Goal: Task Accomplishment & Management: Manage account settings

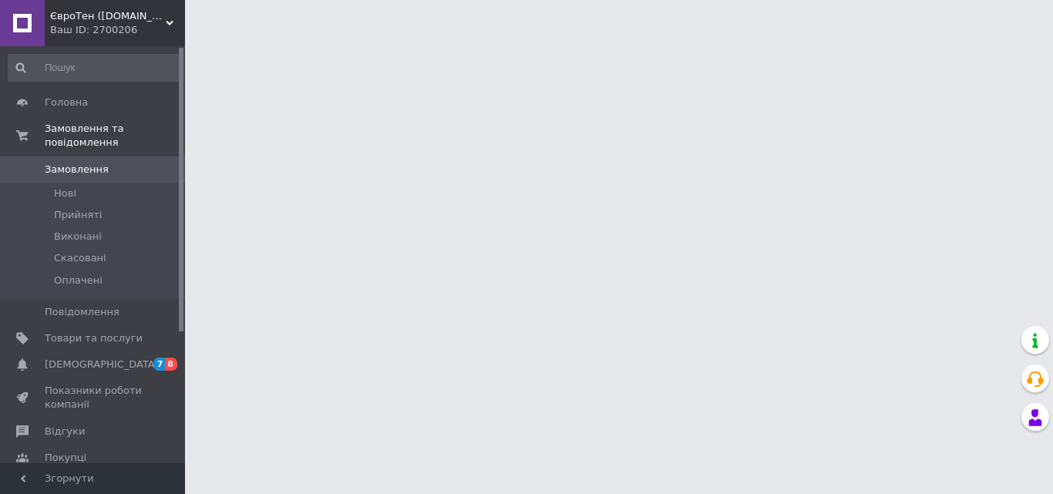
click at [71, 358] on span "[DEMOGRAPHIC_DATA]" at bounding box center [102, 365] width 114 height 14
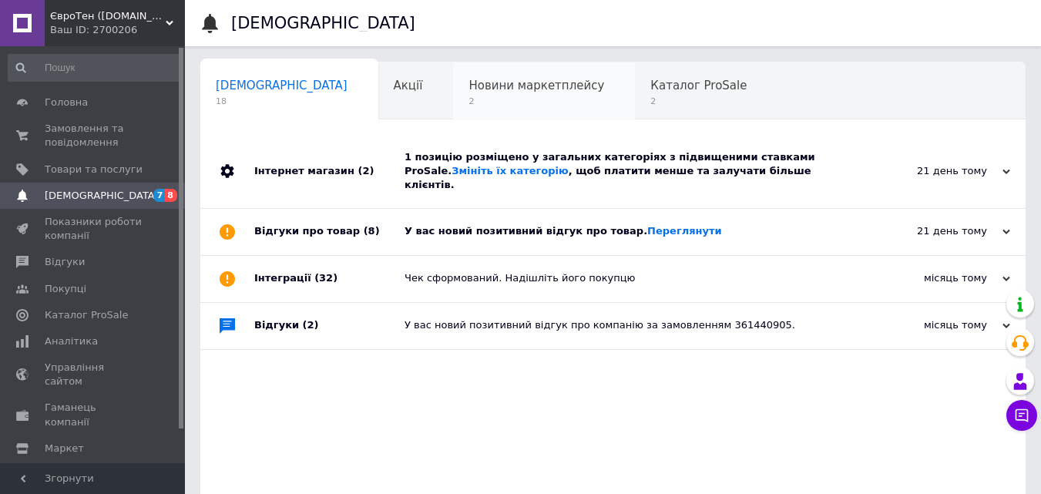
click at [472, 91] on span "Новини маркетплейсу" at bounding box center [537, 86] width 136 height 14
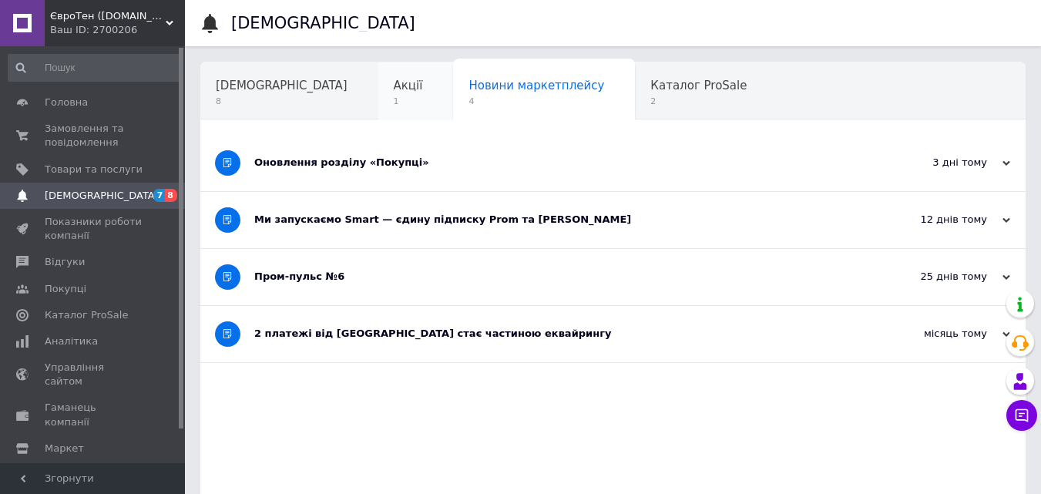
click at [394, 90] on span "Акції" at bounding box center [408, 86] width 29 height 14
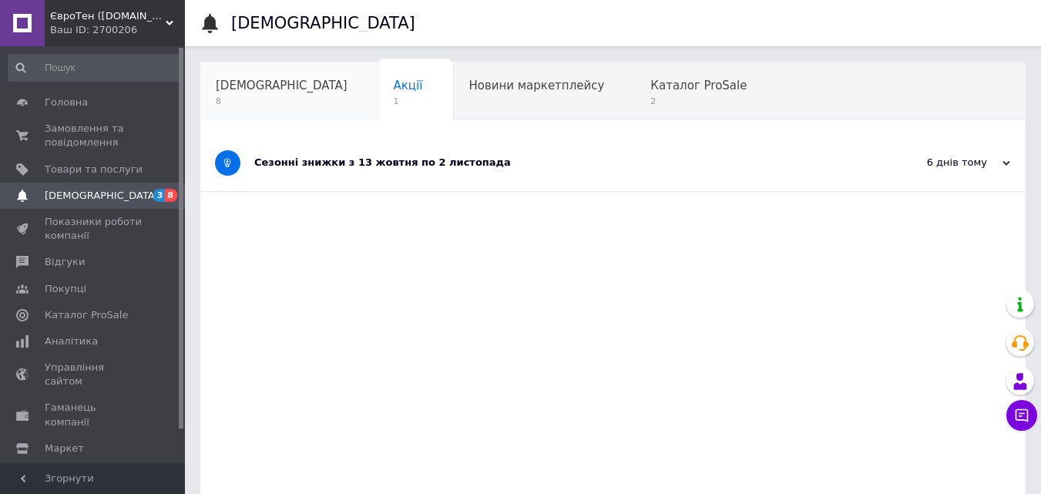
click at [240, 89] on span "[DEMOGRAPHIC_DATA]" at bounding box center [282, 86] width 132 height 14
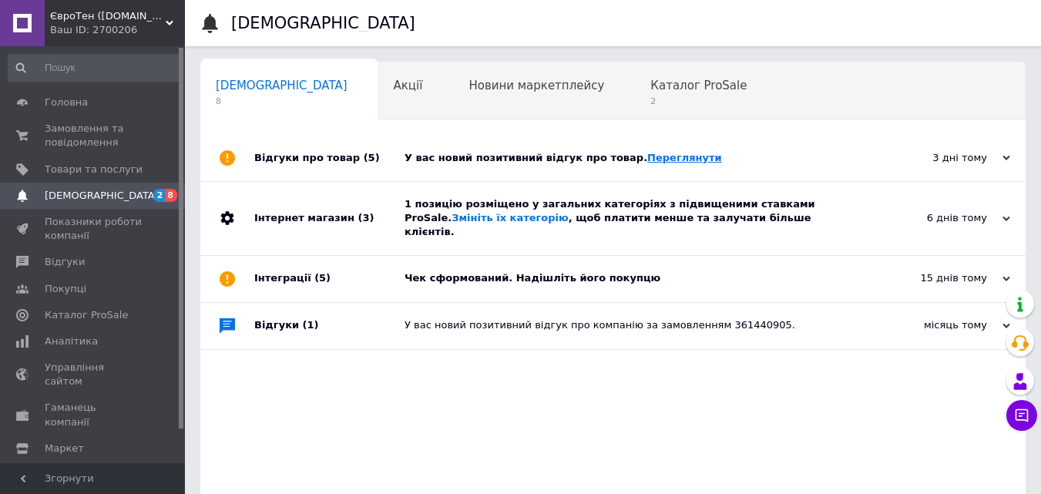
click at [647, 162] on link "Переглянути" at bounding box center [684, 158] width 75 height 12
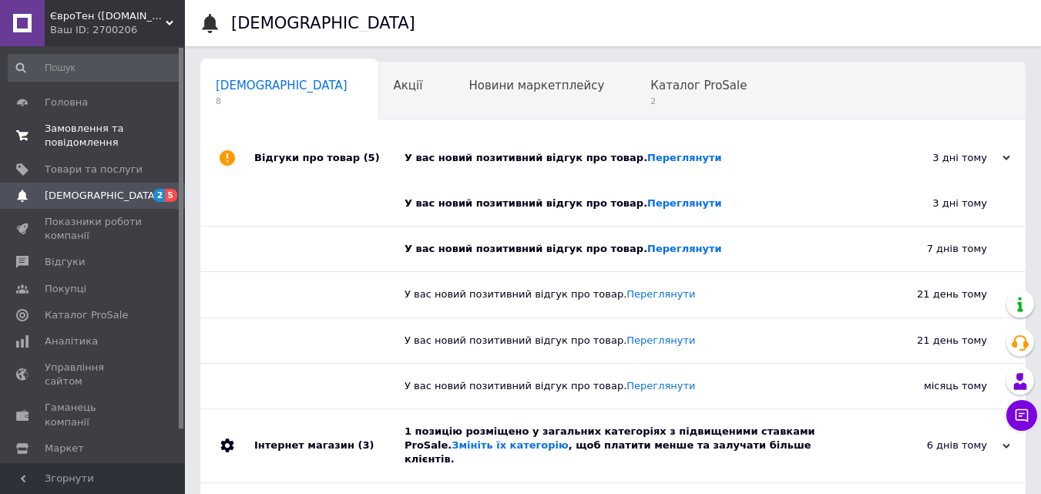
click at [92, 133] on span "Замовлення та повідомлення" at bounding box center [94, 136] width 98 height 28
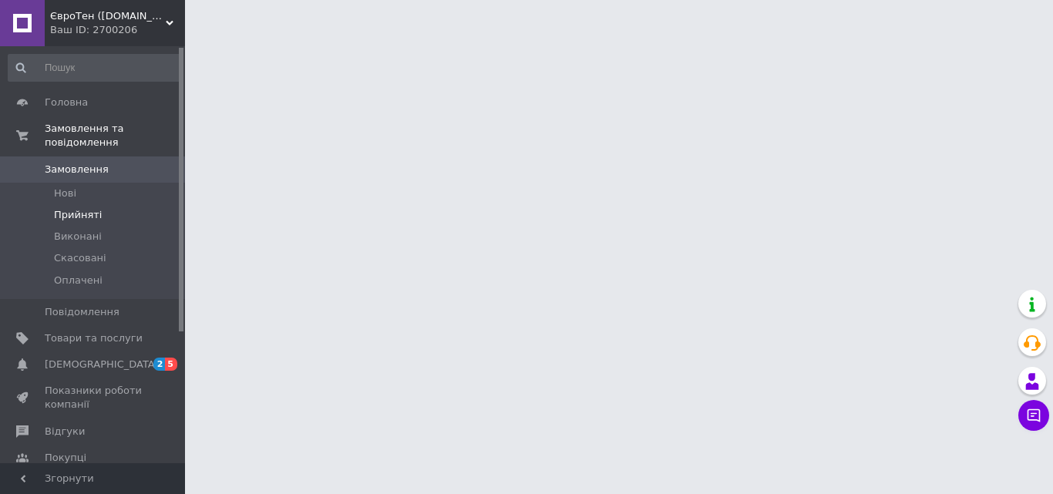
click at [76, 208] on span "Прийняті" at bounding box center [78, 215] width 48 height 14
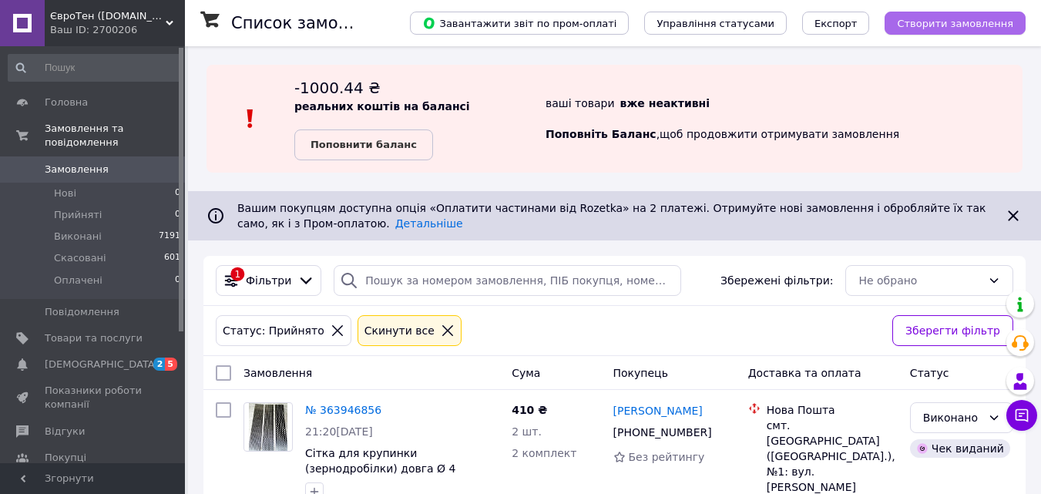
click at [966, 21] on span "Створити замовлення" at bounding box center [955, 24] width 116 height 12
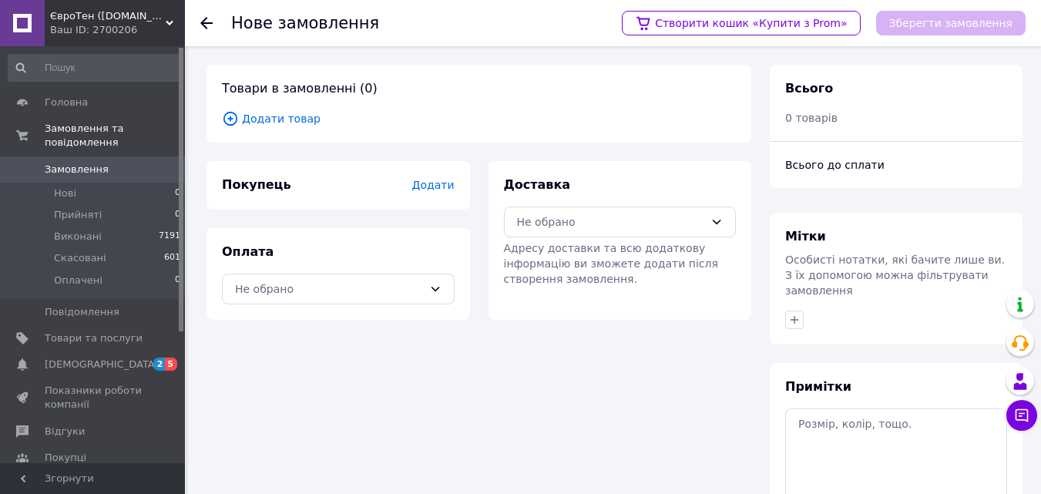
click at [435, 187] on span "Додати" at bounding box center [433, 185] width 42 height 12
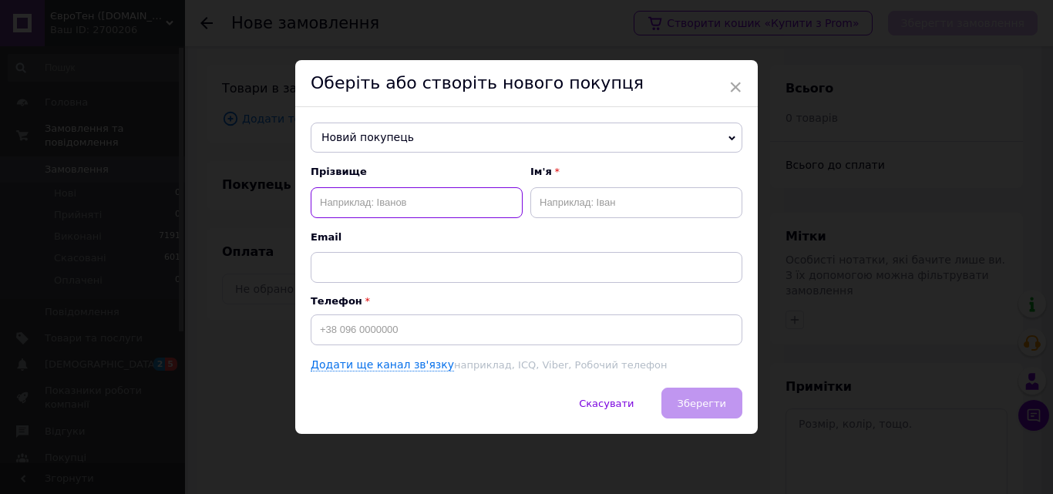
click at [331, 205] on input "text" at bounding box center [417, 202] width 212 height 31
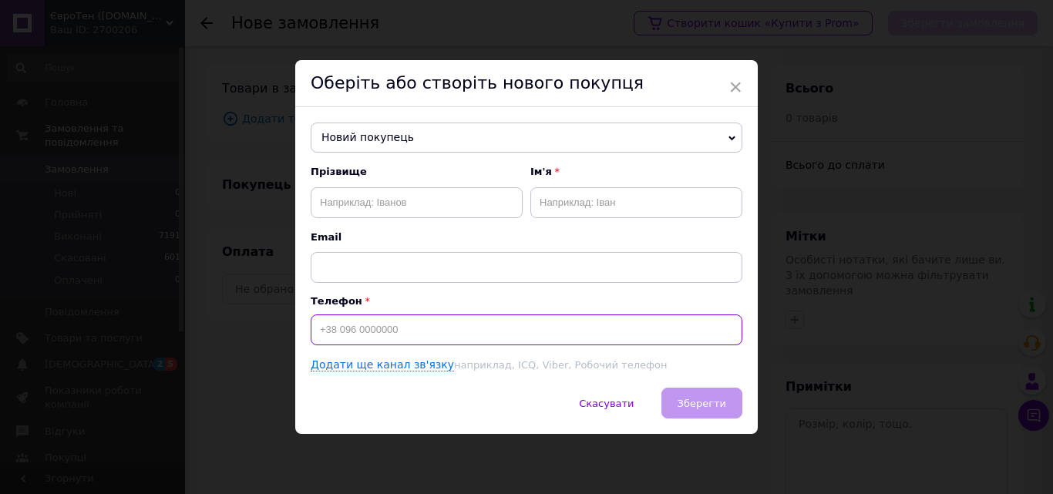
click at [322, 331] on input at bounding box center [527, 329] width 432 height 31
type input "[PHONE_NUMBER]"
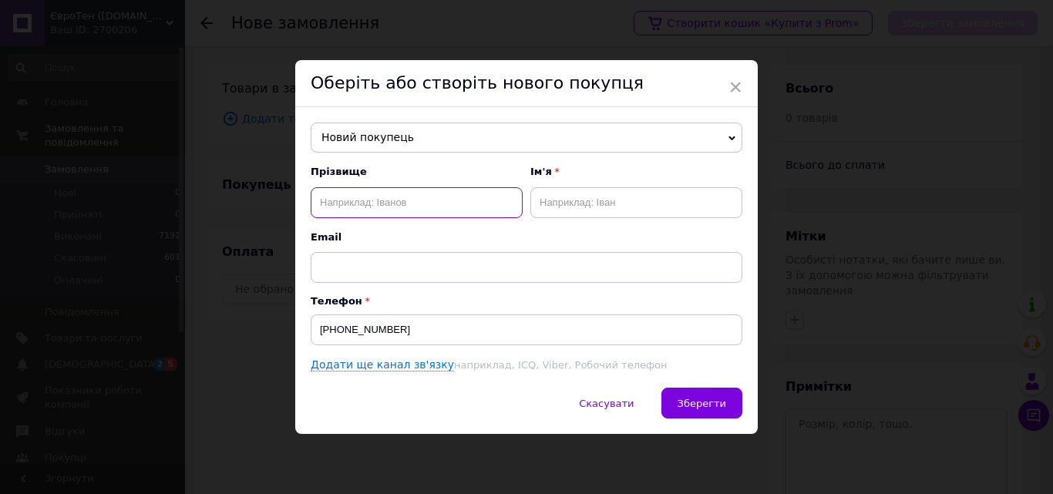
click at [335, 203] on input "text" at bounding box center [417, 202] width 212 height 31
type input "к"
type input "Кодак"
click at [558, 200] on input "text" at bounding box center [636, 202] width 212 height 31
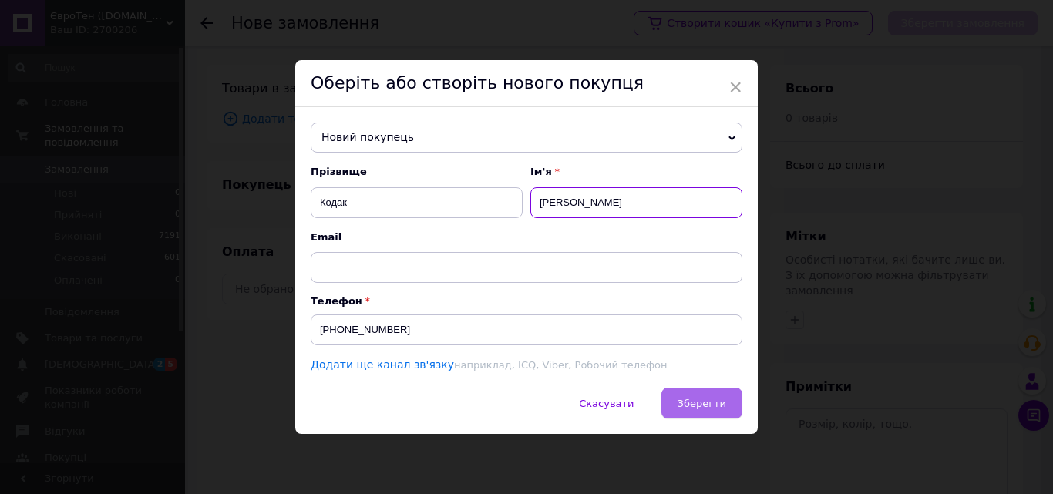
type input "[PERSON_NAME]"
click at [705, 396] on button "Зберегти" at bounding box center [701, 403] width 81 height 31
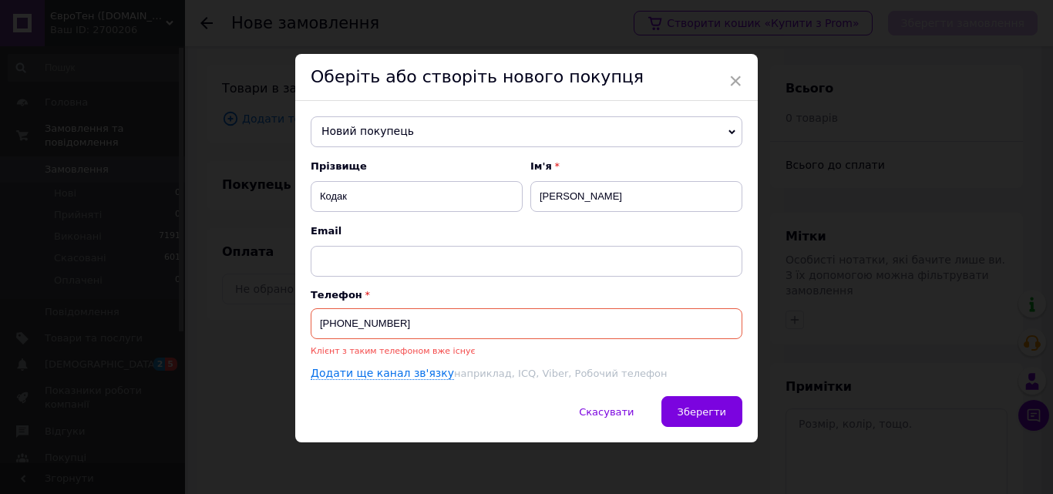
click at [725, 131] on span "Новий покупець" at bounding box center [527, 131] width 432 height 31
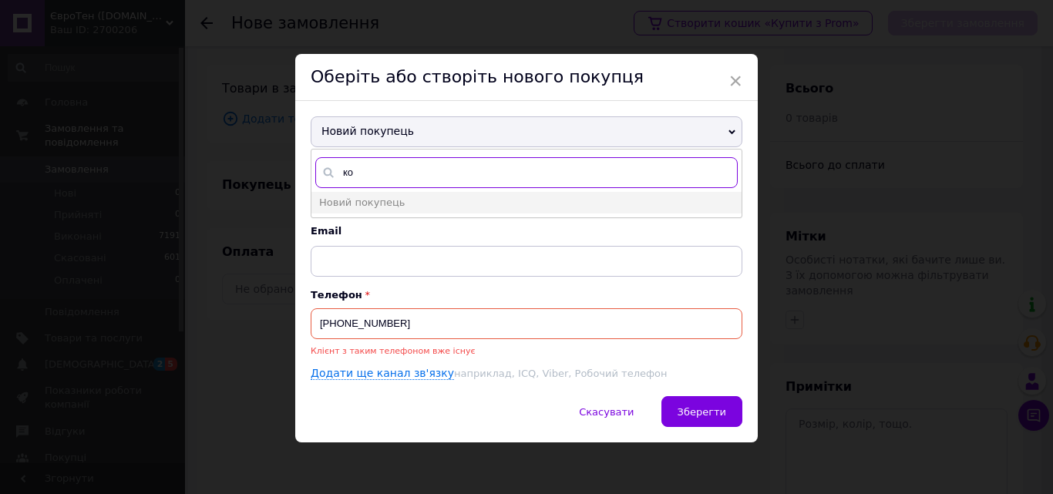
type input "к"
type input "098771"
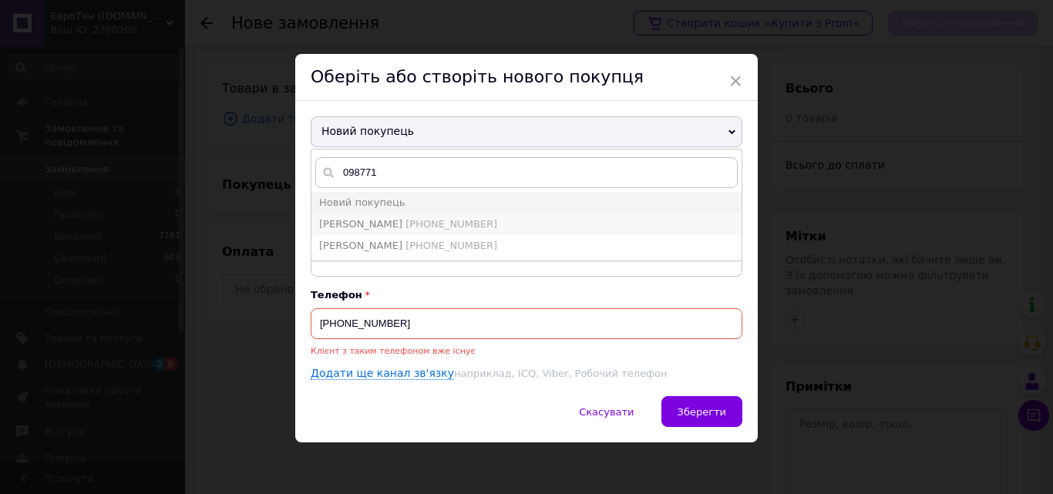
click at [365, 223] on span "[PERSON_NAME]" at bounding box center [360, 224] width 83 height 12
type input "[PERSON_NAME]"
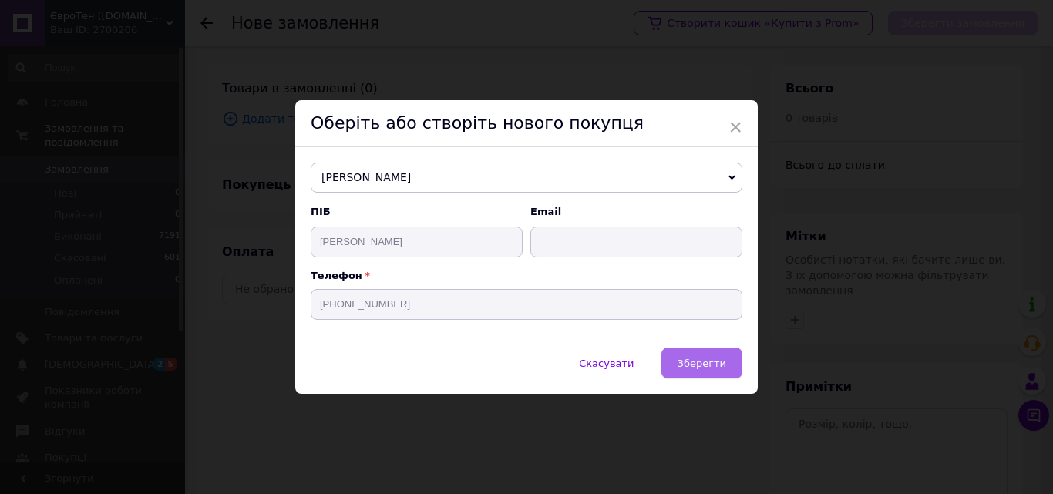
click at [699, 358] on span "Зберегти" at bounding box center [702, 364] width 49 height 12
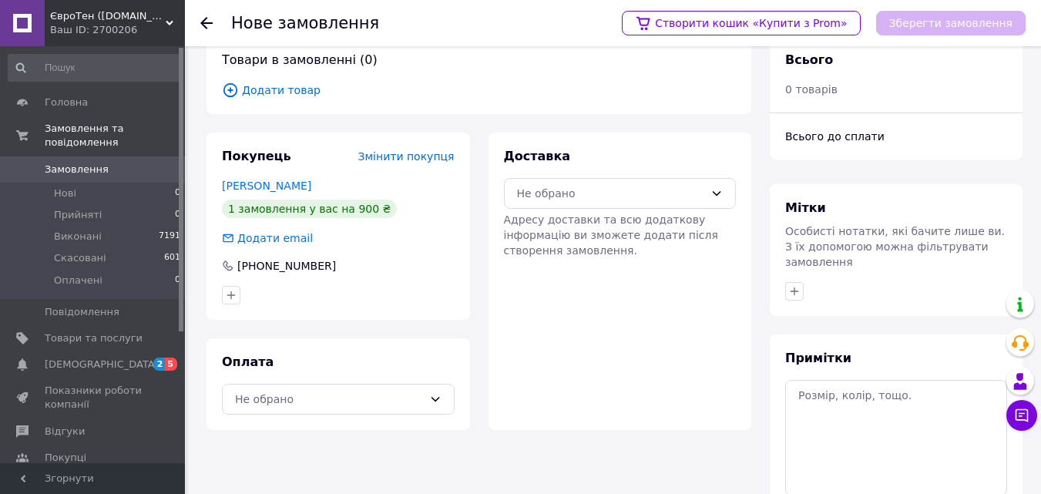
scroll to position [77, 0]
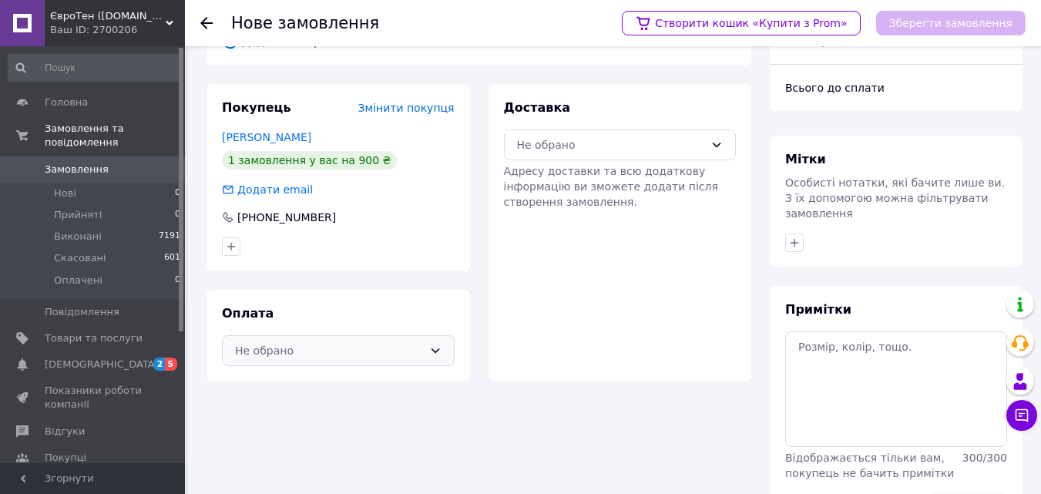
click at [429, 351] on icon at bounding box center [435, 351] width 12 height 12
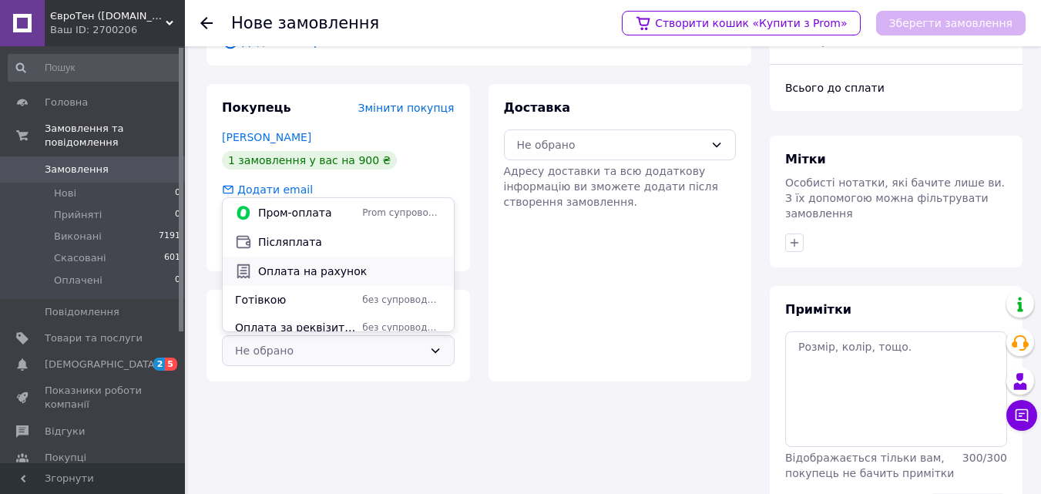
click at [341, 266] on span "Оплата на рахунок" at bounding box center [349, 271] width 183 height 15
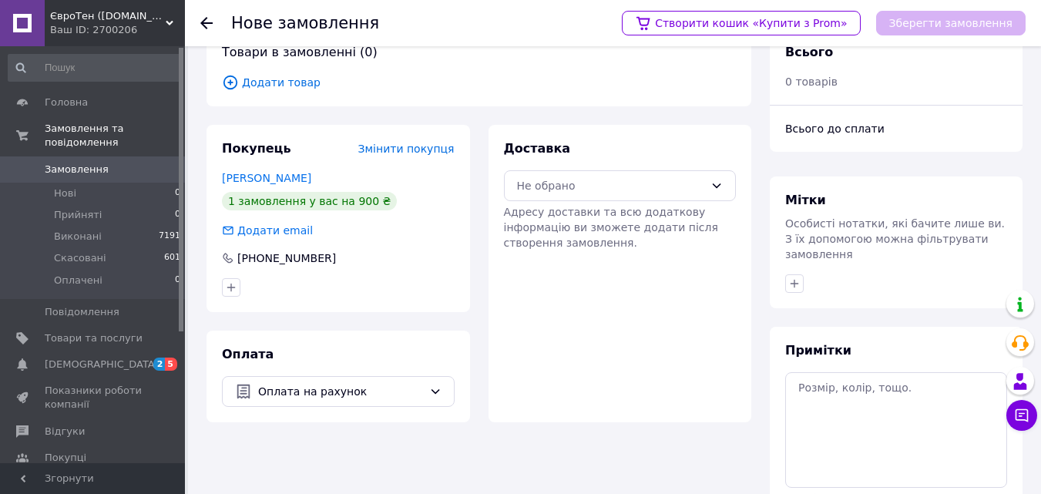
scroll to position [0, 0]
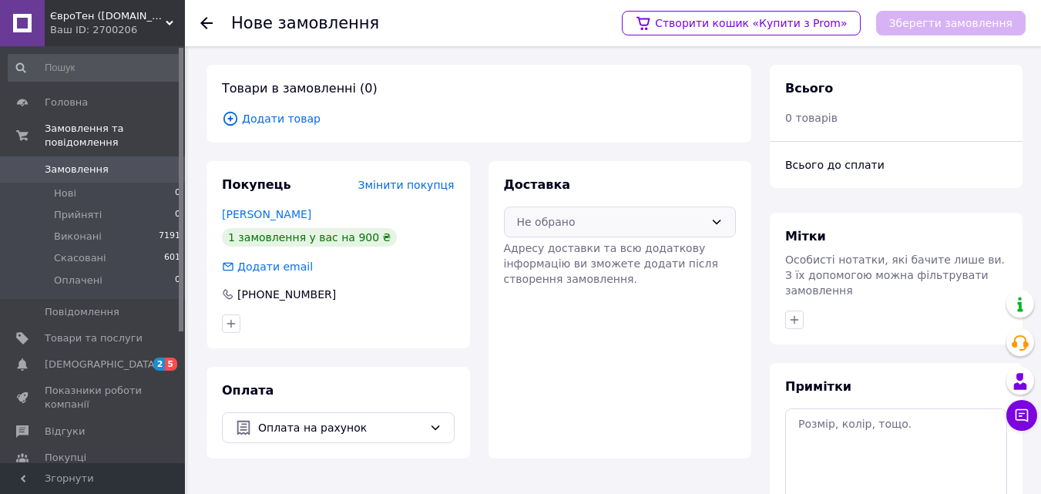
click at [716, 217] on icon at bounding box center [717, 222] width 12 height 12
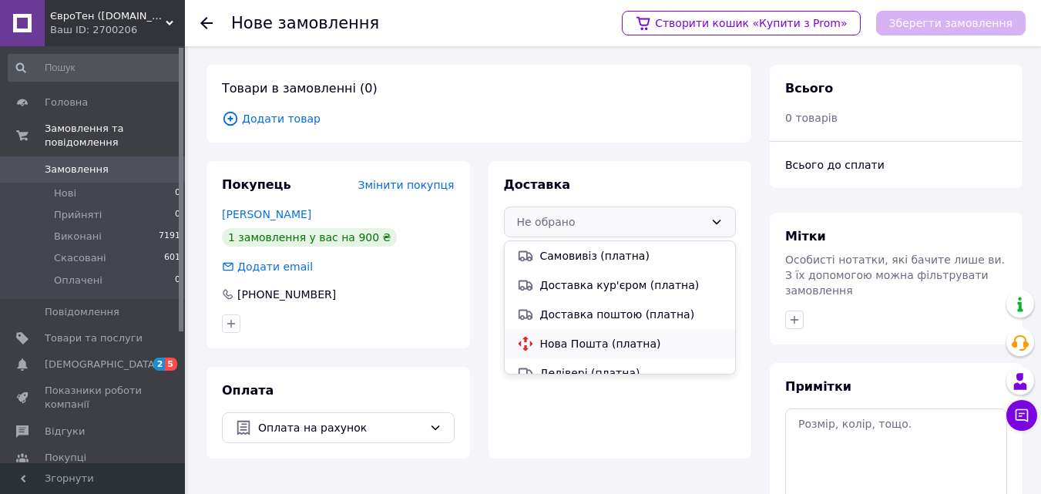
click at [583, 341] on span "Нова Пошта (платна)" at bounding box center [631, 343] width 183 height 15
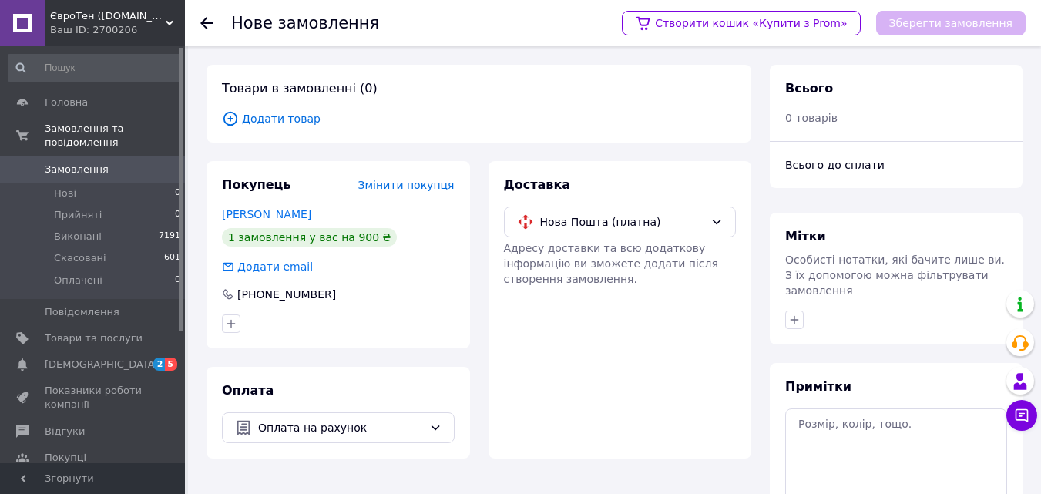
click at [226, 114] on icon at bounding box center [231, 119] width 14 height 14
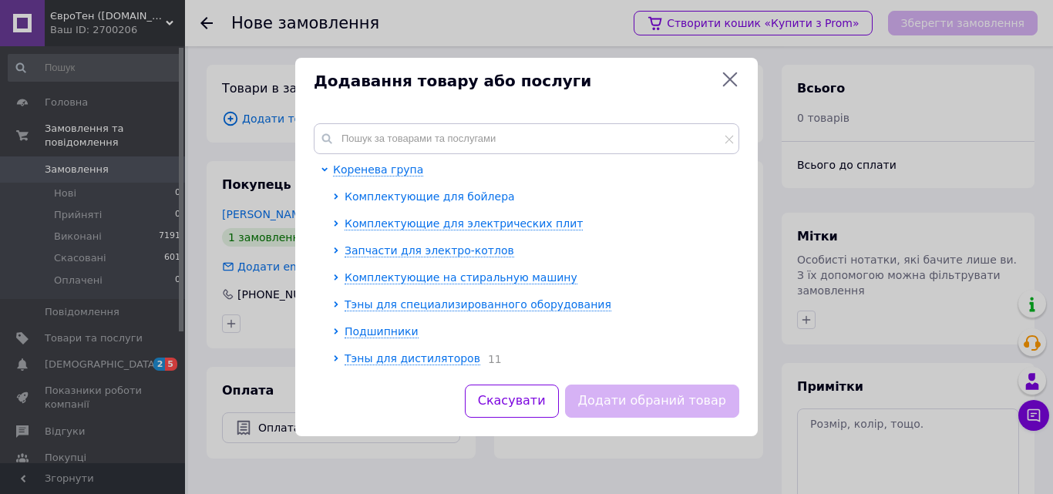
click at [422, 198] on span "Комплектующие для бойлера" at bounding box center [430, 196] width 170 height 12
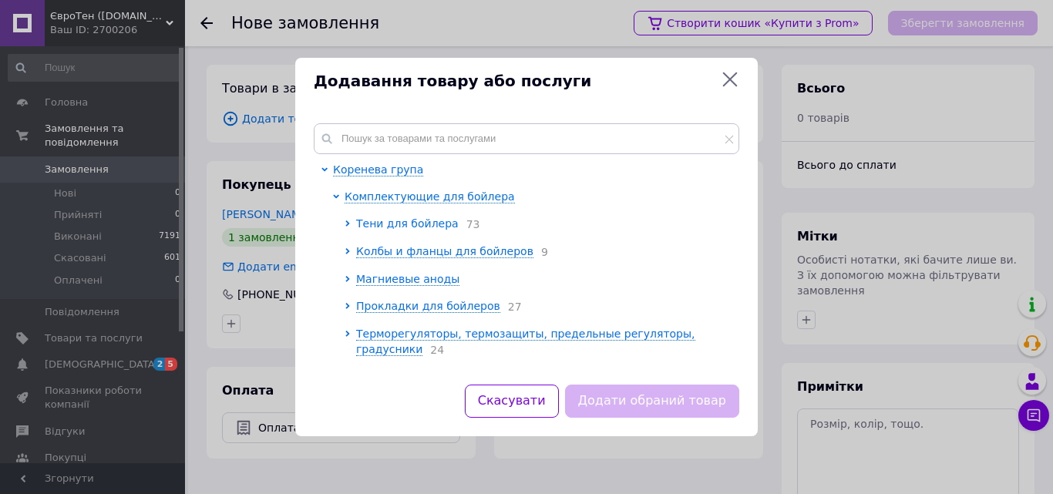
click at [412, 224] on span "Тени для бойлера" at bounding box center [407, 223] width 103 height 12
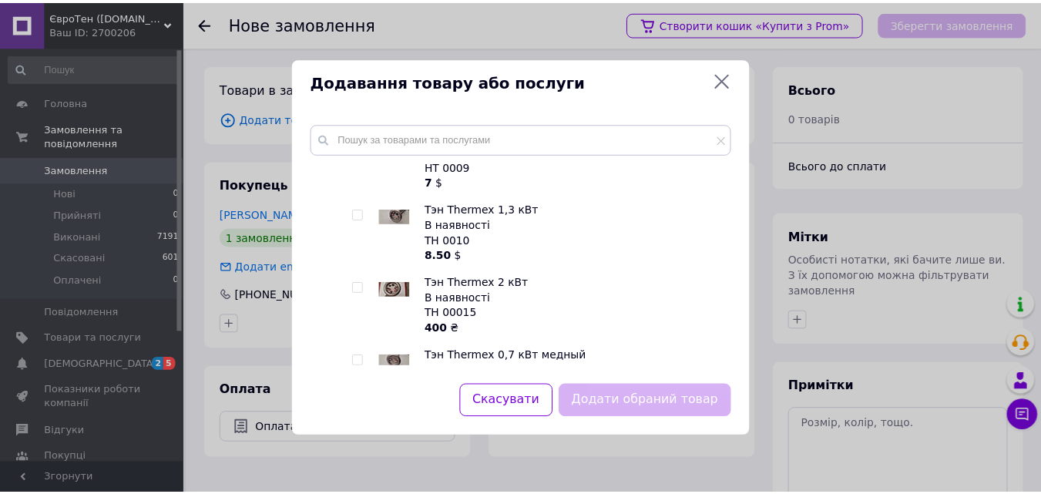
scroll to position [1619, 0]
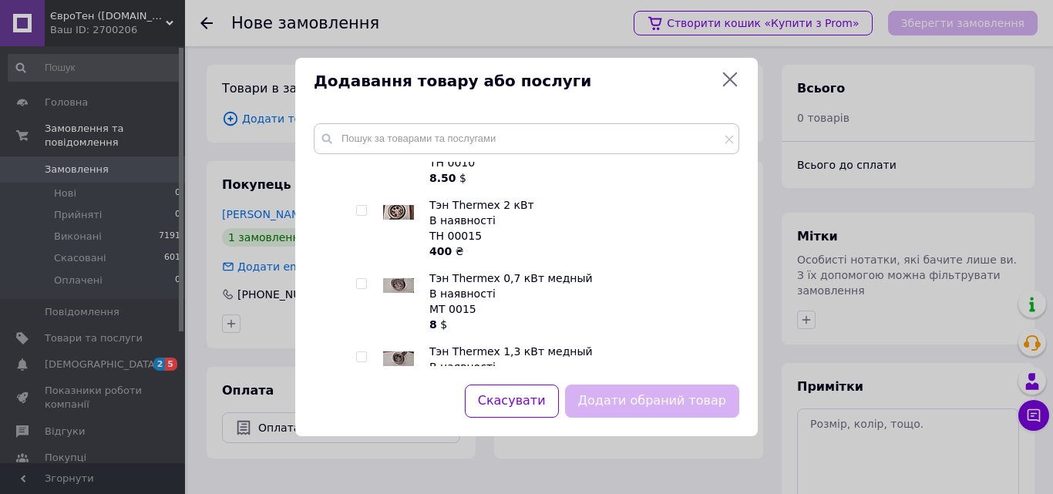
click at [395, 213] on img at bounding box center [398, 212] width 31 height 15
checkbox input "true"
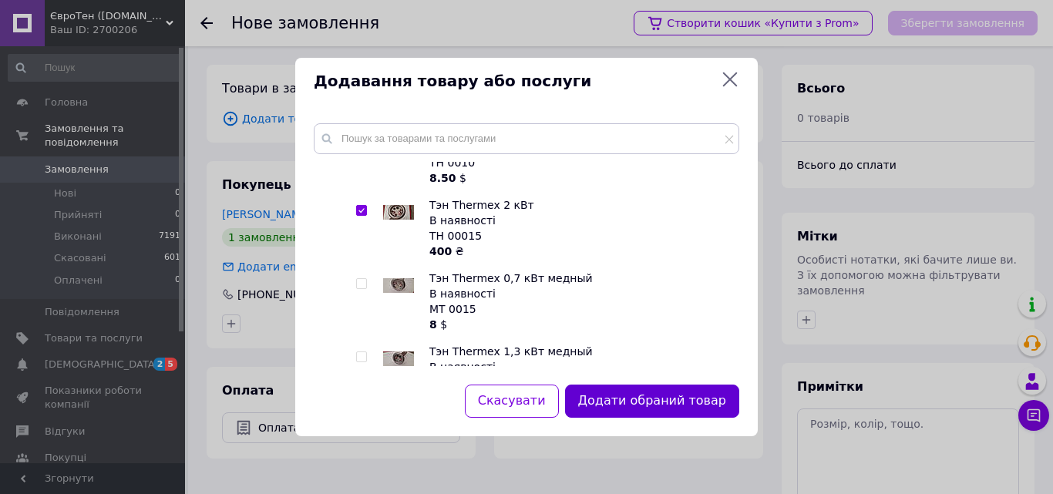
click at [647, 402] on button "Додати обраний товар" at bounding box center [652, 401] width 174 height 33
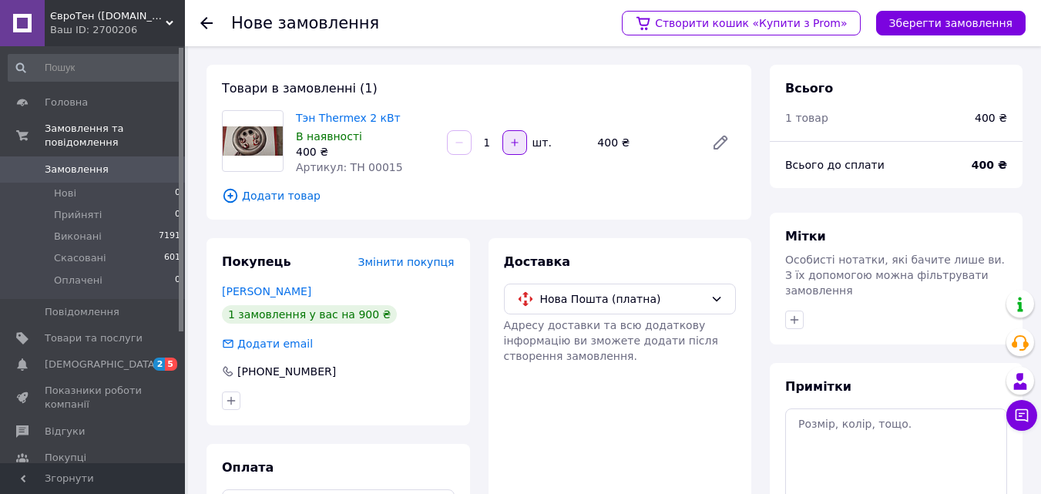
click at [513, 137] on icon "button" at bounding box center [514, 142] width 11 height 11
type input "5"
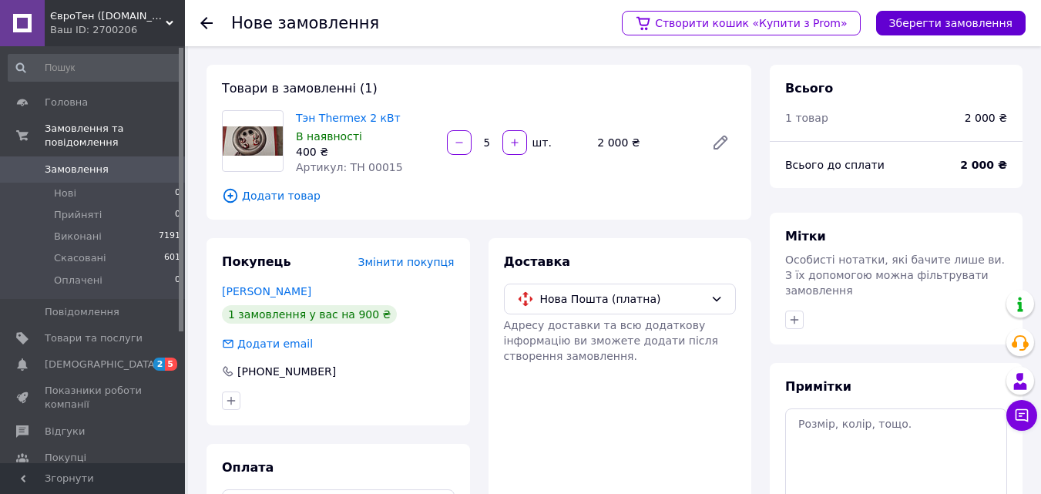
click at [942, 22] on button "Зберегти замовлення" at bounding box center [951, 23] width 150 height 25
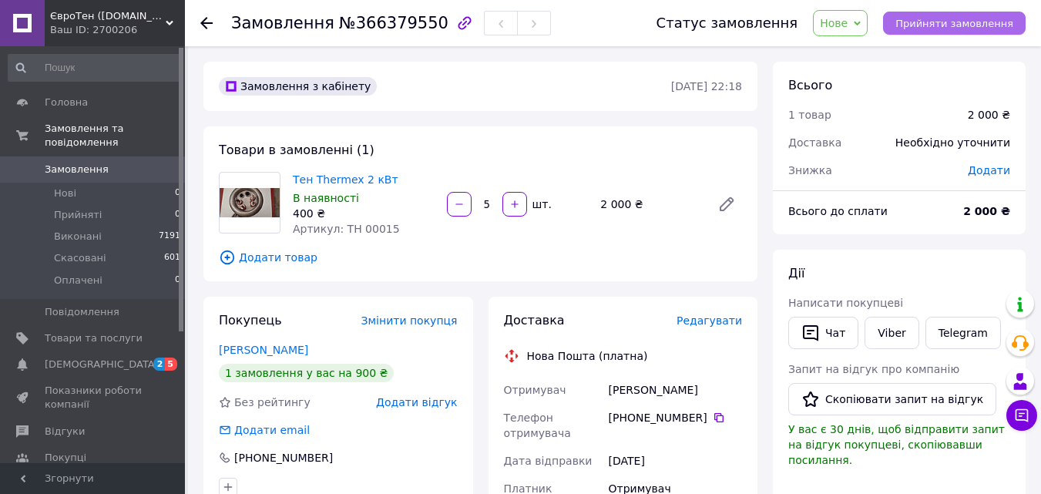
click at [968, 19] on span "Прийняти замовлення" at bounding box center [955, 24] width 118 height 12
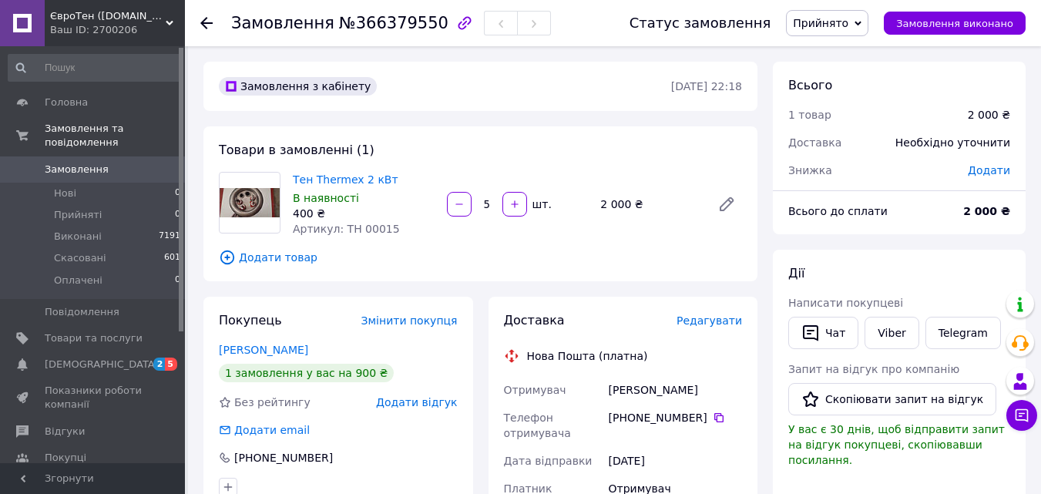
click at [998, 166] on span "Додати" at bounding box center [989, 170] width 42 height 12
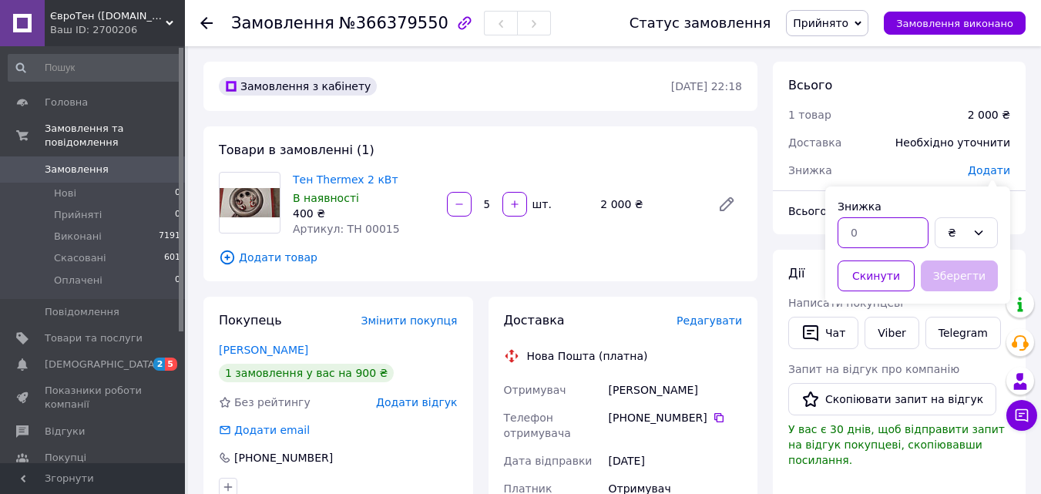
click at [863, 232] on input "text" at bounding box center [883, 232] width 91 height 31
type input "450"
click at [980, 274] on button "Зберегти" at bounding box center [959, 276] width 77 height 31
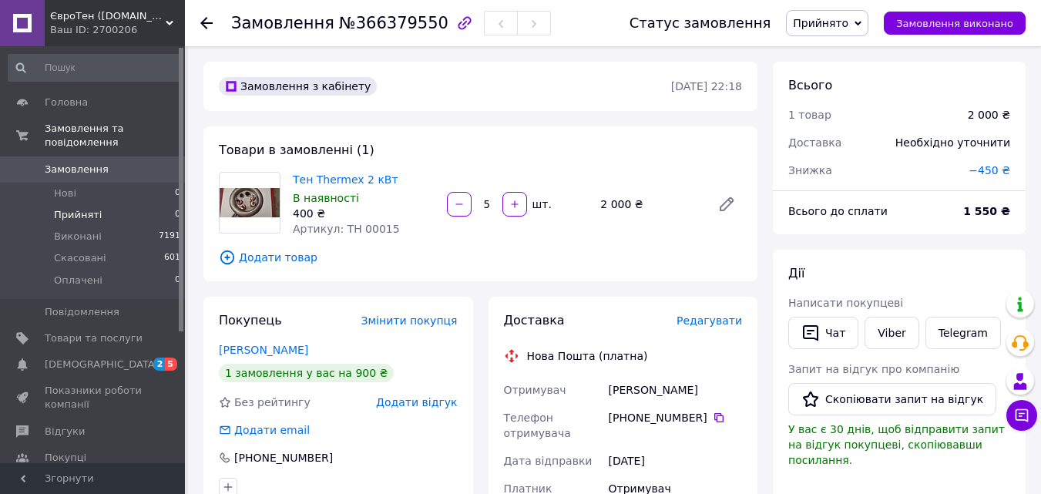
click at [83, 208] on span "Прийняті" at bounding box center [78, 215] width 48 height 14
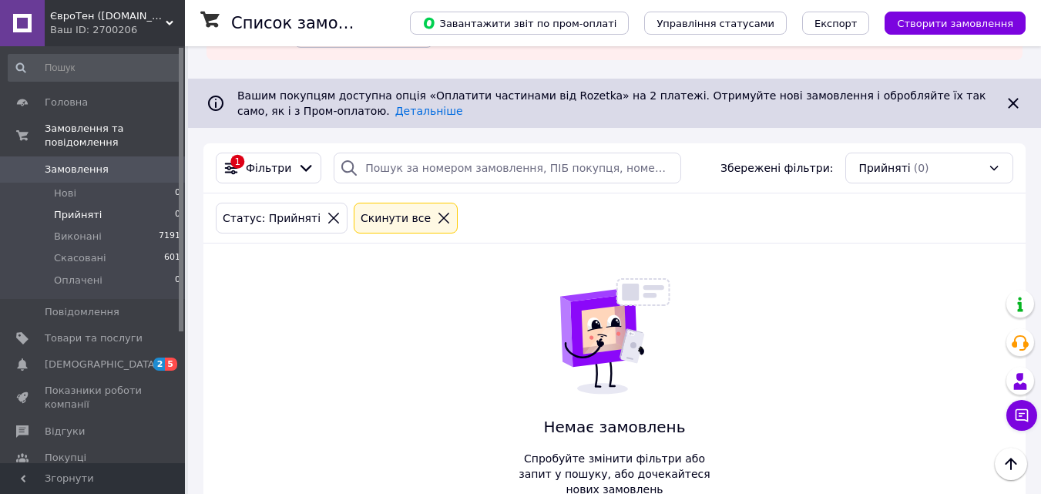
scroll to position [85, 0]
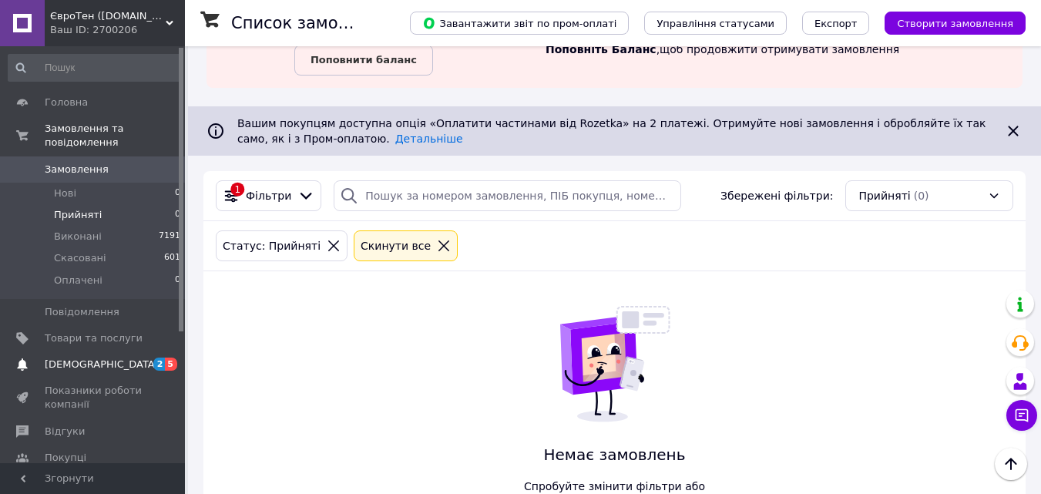
click at [77, 358] on span "[DEMOGRAPHIC_DATA]" at bounding box center [102, 365] width 114 height 14
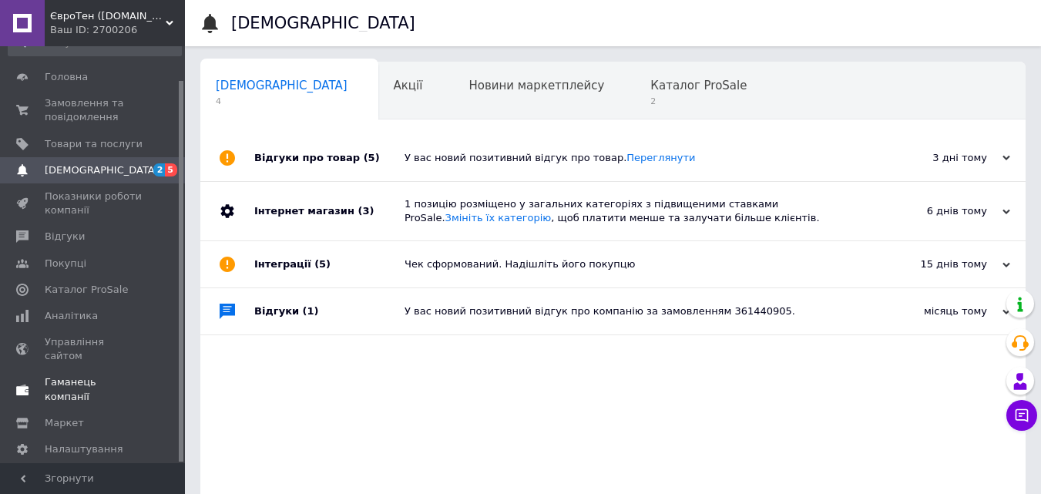
scroll to position [37, 0]
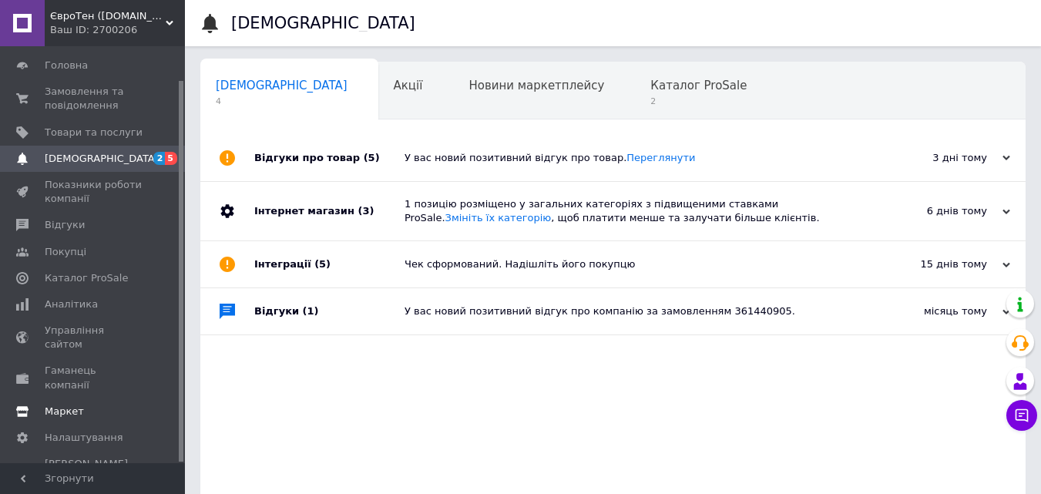
click at [76, 405] on span "Маркет" at bounding box center [64, 412] width 39 height 14
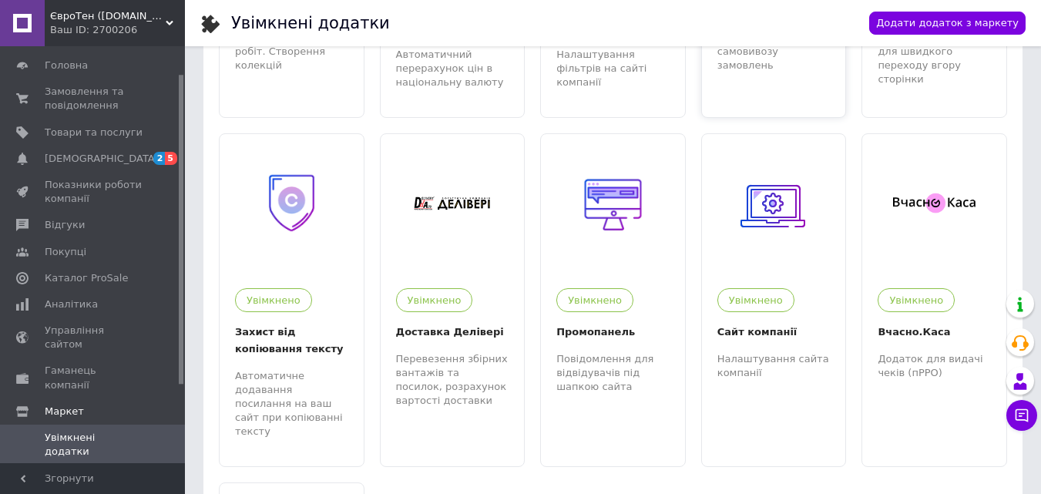
scroll to position [617, 0]
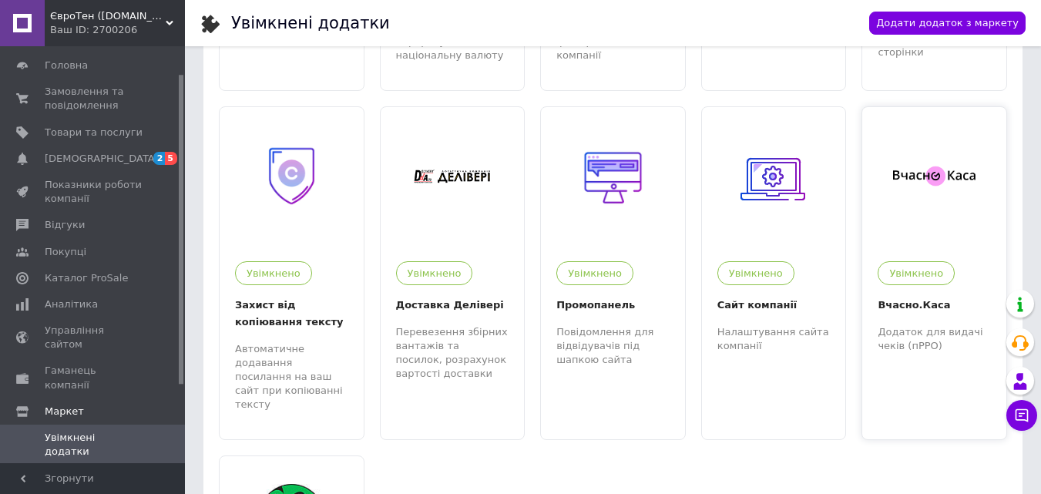
click at [926, 163] on div at bounding box center [935, 176] width 144 height 139
click at [81, 88] on span "Замовлення та повідомлення" at bounding box center [94, 99] width 98 height 28
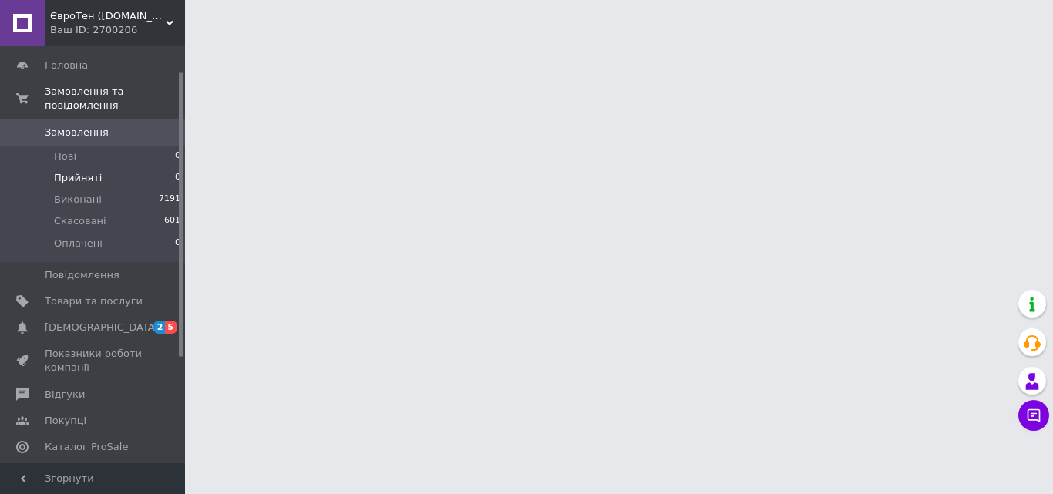
click at [80, 171] on span "Прийняті" at bounding box center [78, 178] width 48 height 14
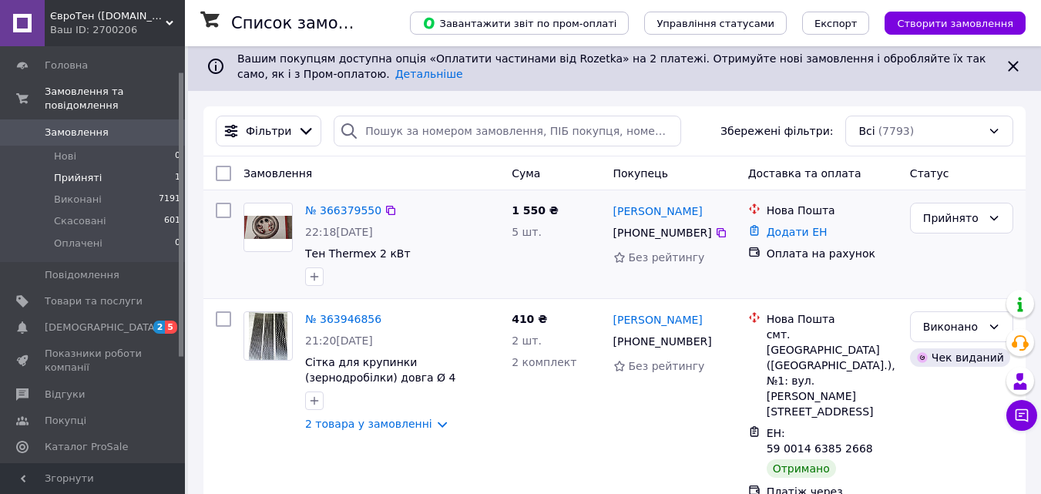
scroll to position [154, 0]
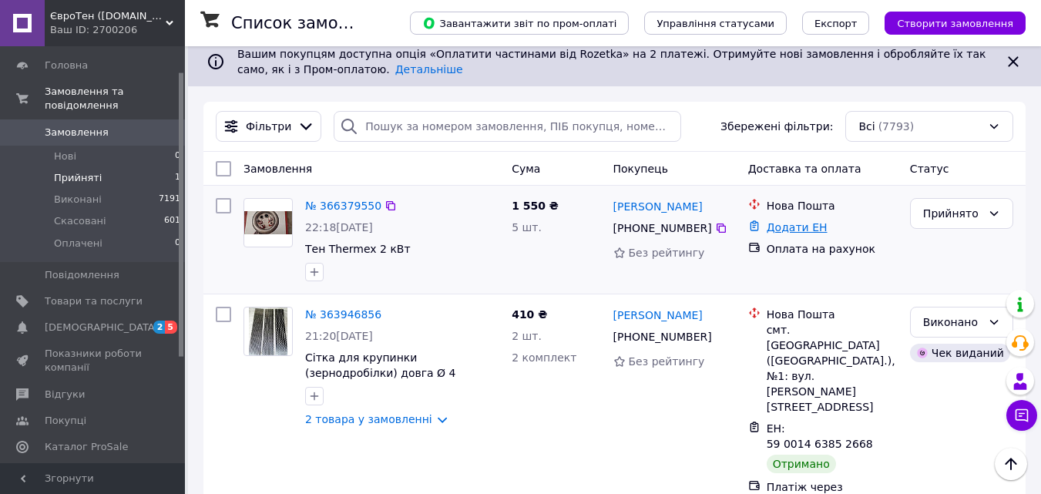
click at [775, 228] on link "Додати ЕН" at bounding box center [797, 227] width 61 height 12
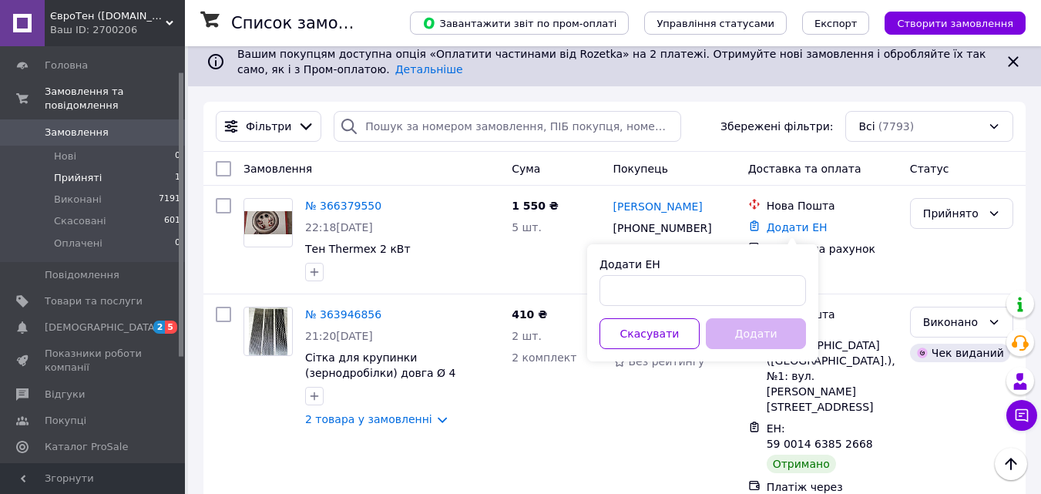
click at [629, 258] on label "Додати ЕН" at bounding box center [630, 264] width 61 height 12
click at [629, 275] on input "Додати ЕН" at bounding box center [703, 290] width 207 height 31
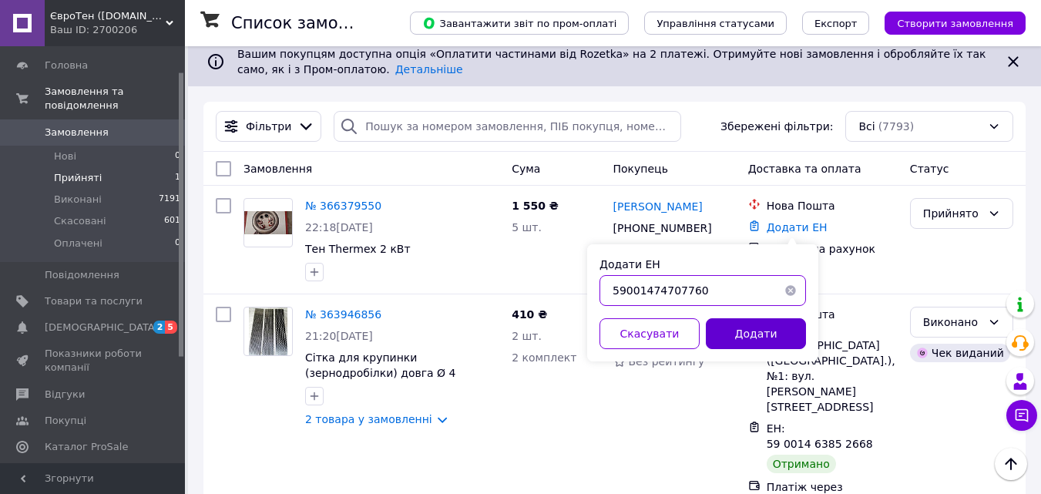
type input "59001474707760"
click at [734, 331] on button "Додати" at bounding box center [756, 333] width 100 height 31
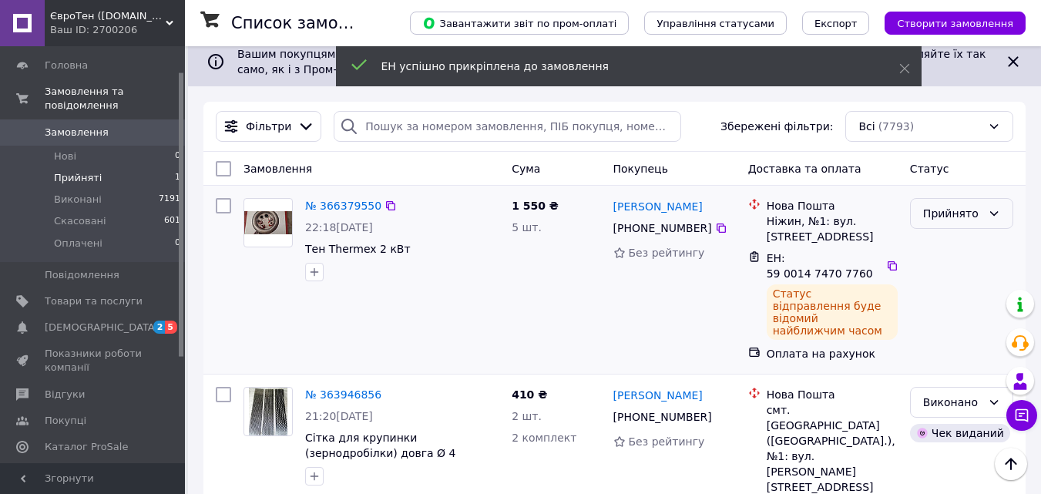
click at [979, 210] on div "Прийнято" at bounding box center [952, 213] width 59 height 17
click at [960, 245] on li "Виконано" at bounding box center [962, 248] width 102 height 28
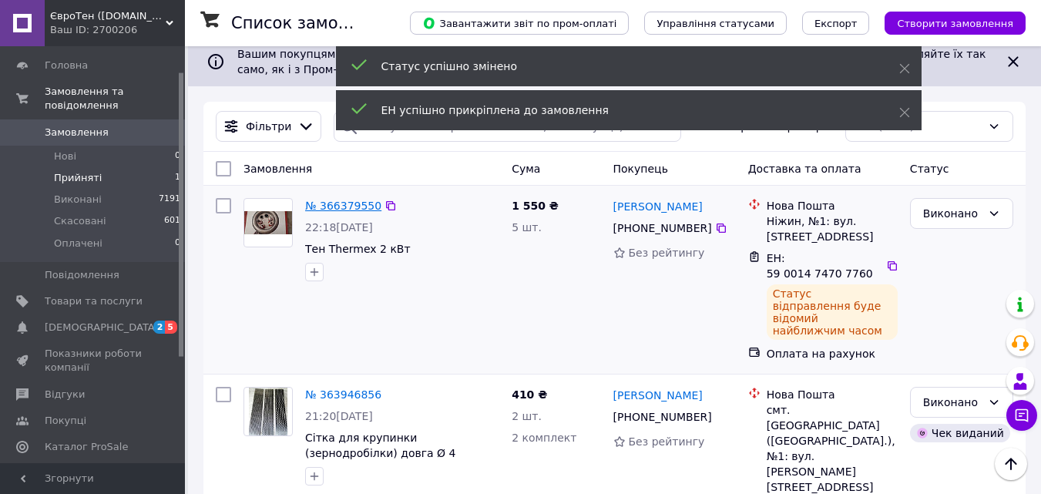
click at [348, 205] on link "№ 366379550" at bounding box center [343, 206] width 76 height 12
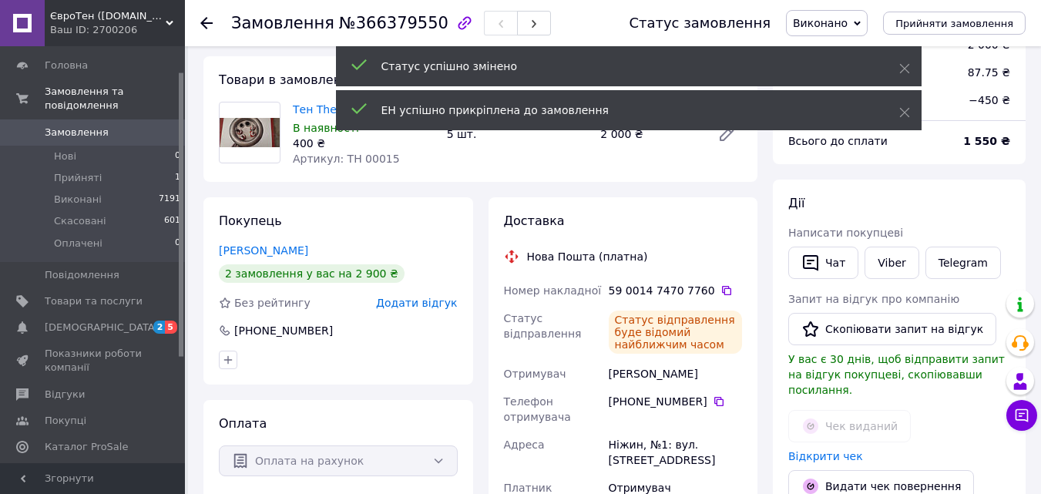
scroll to position [154, 0]
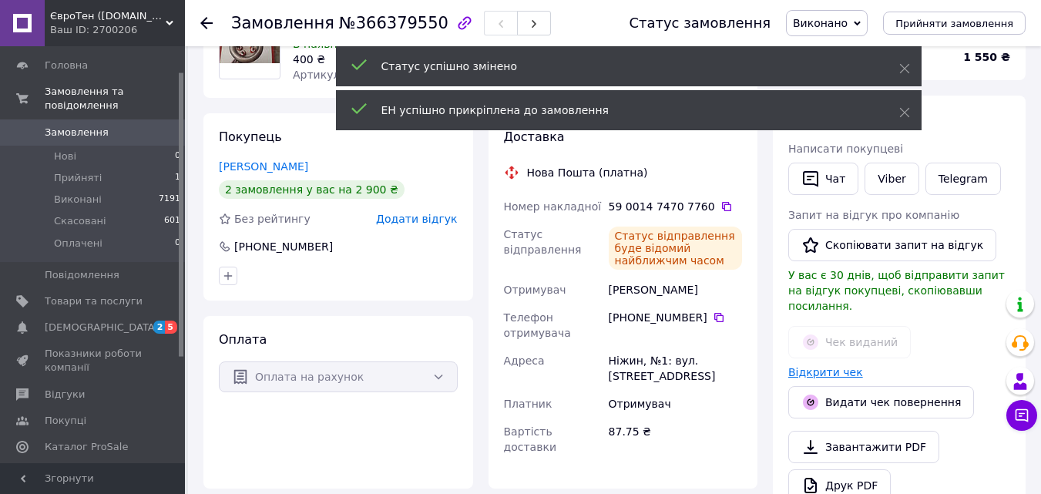
click at [813, 366] on link "Відкрити чек" at bounding box center [826, 372] width 75 height 12
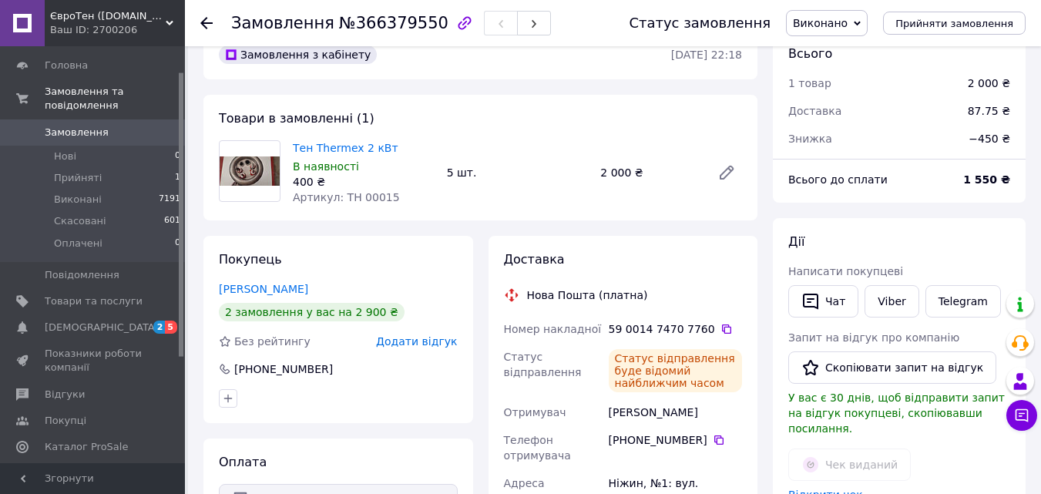
scroll to position [0, 0]
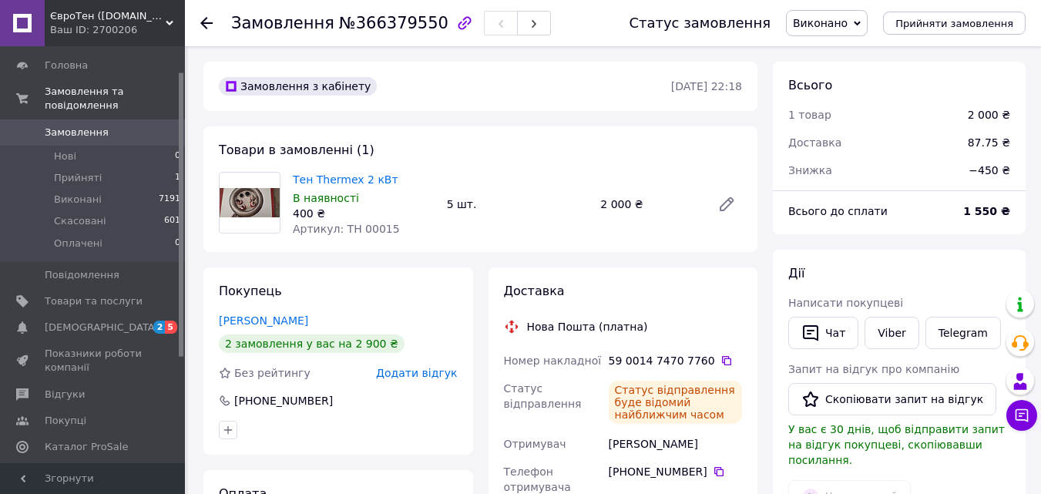
click at [203, 25] on use at bounding box center [206, 23] width 12 height 12
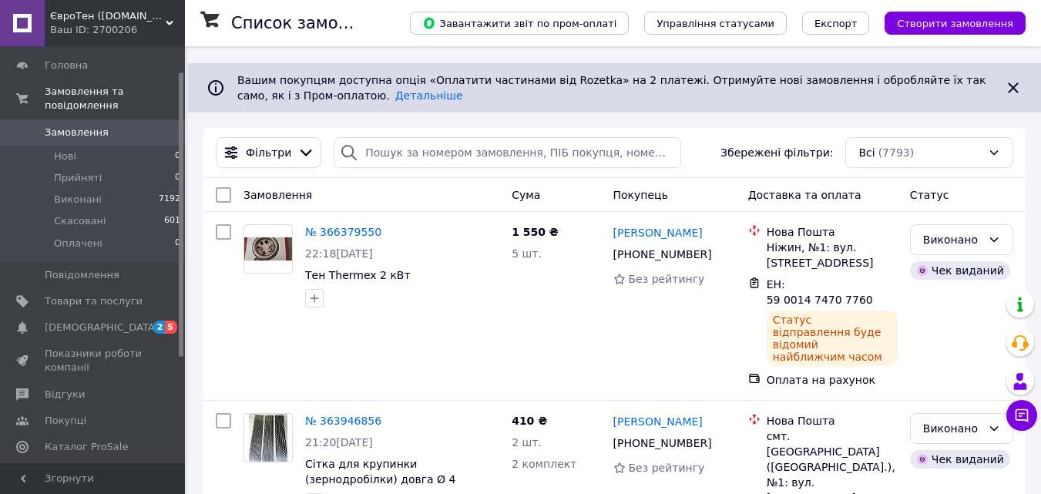
scroll to position [154, 0]
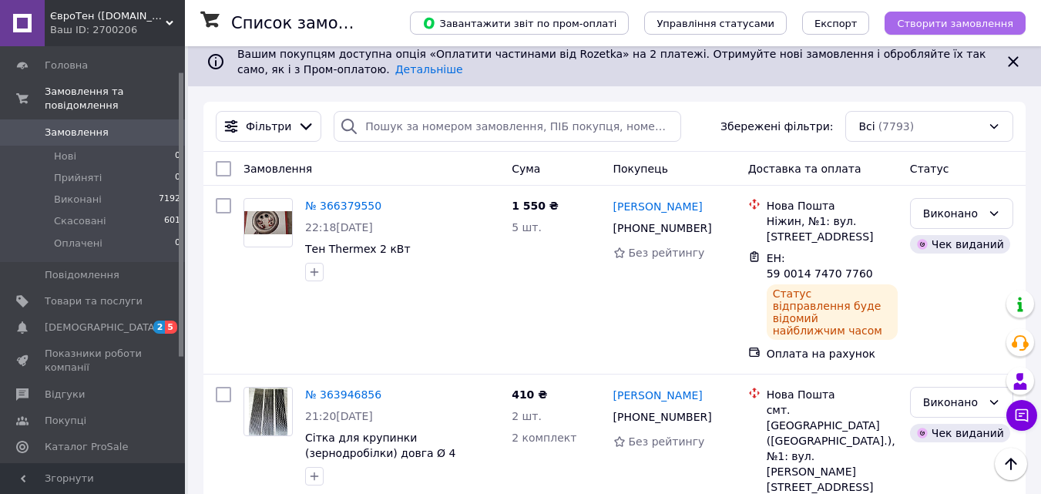
click at [967, 18] on span "Створити замовлення" at bounding box center [955, 24] width 116 height 12
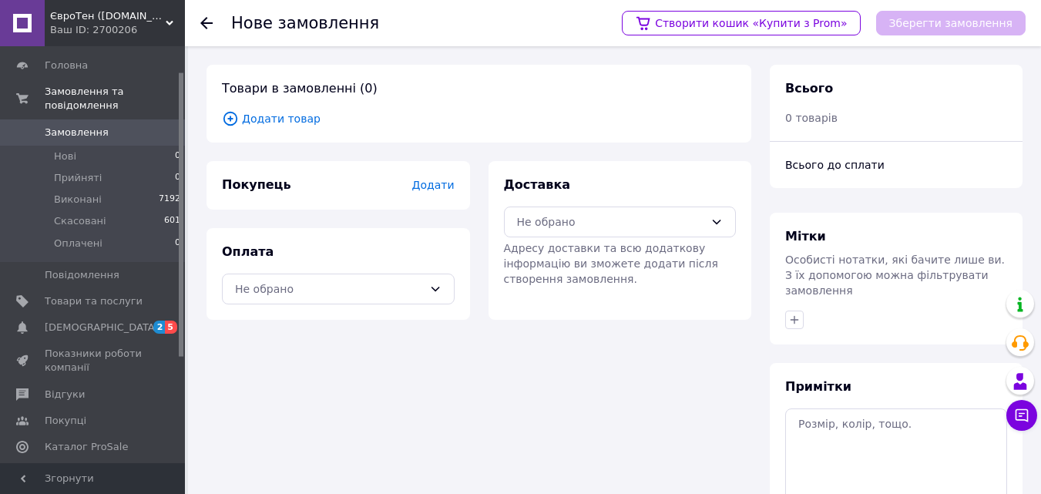
click at [439, 187] on span "Додати" at bounding box center [433, 185] width 42 height 12
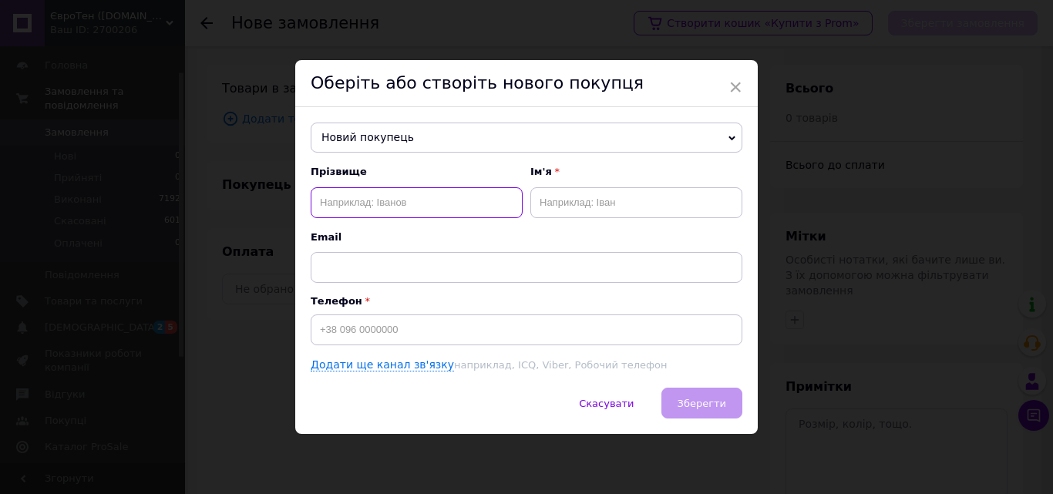
click at [329, 201] on input "text" at bounding box center [417, 202] width 212 height 31
type input "Суха"
click at [545, 209] on input "text" at bounding box center [636, 202] width 212 height 31
type input "[PERSON_NAME]"
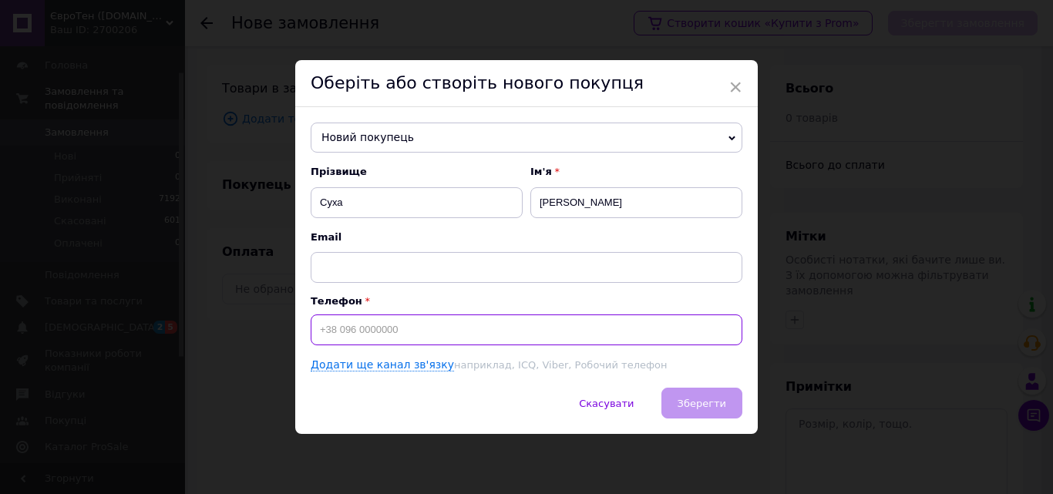
click at [327, 330] on input at bounding box center [527, 329] width 432 height 31
type input "[PHONE_NUMBER]"
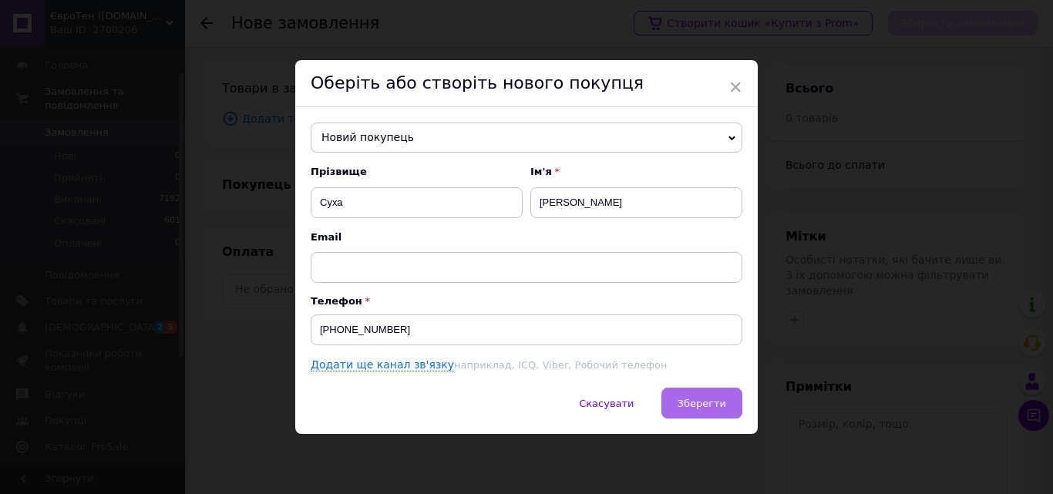
click at [711, 408] on span "Зберегти" at bounding box center [702, 404] width 49 height 12
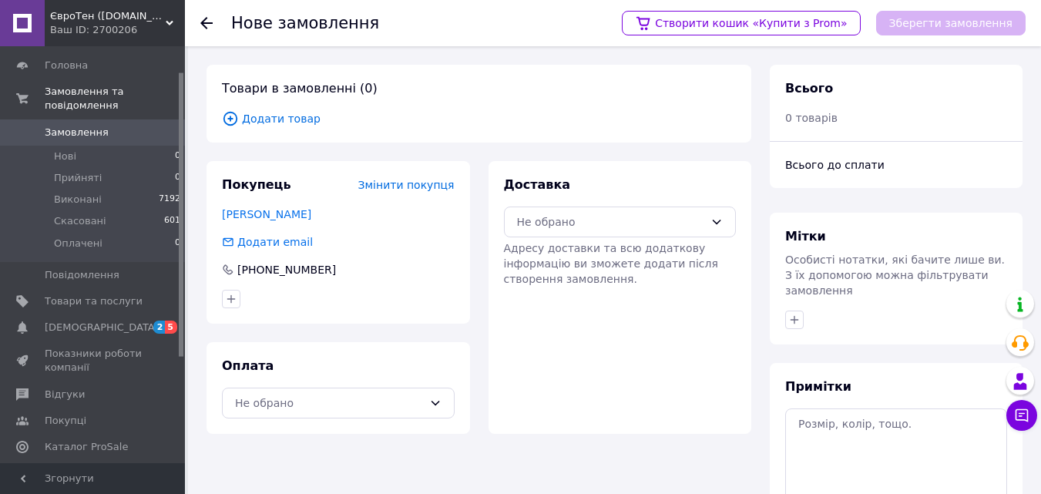
scroll to position [77, 0]
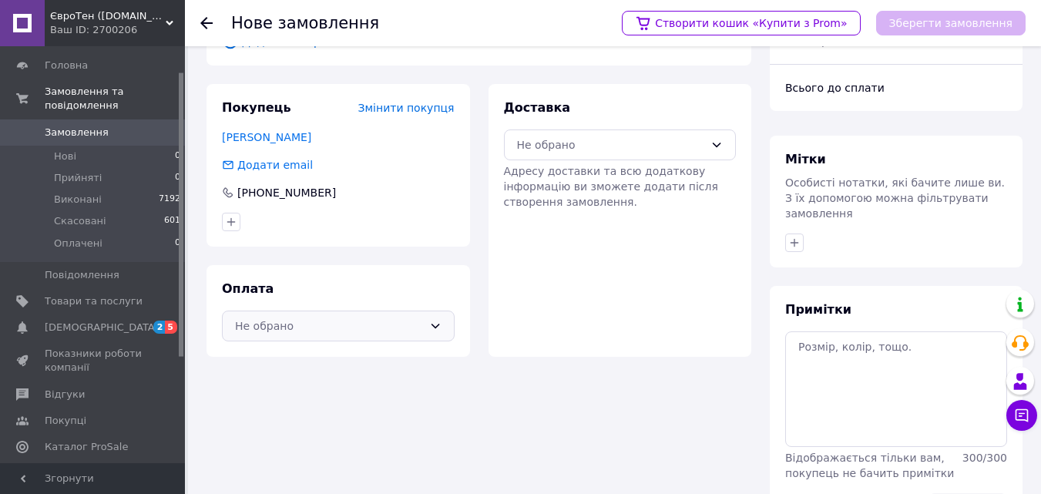
click at [439, 326] on icon at bounding box center [435, 326] width 12 height 12
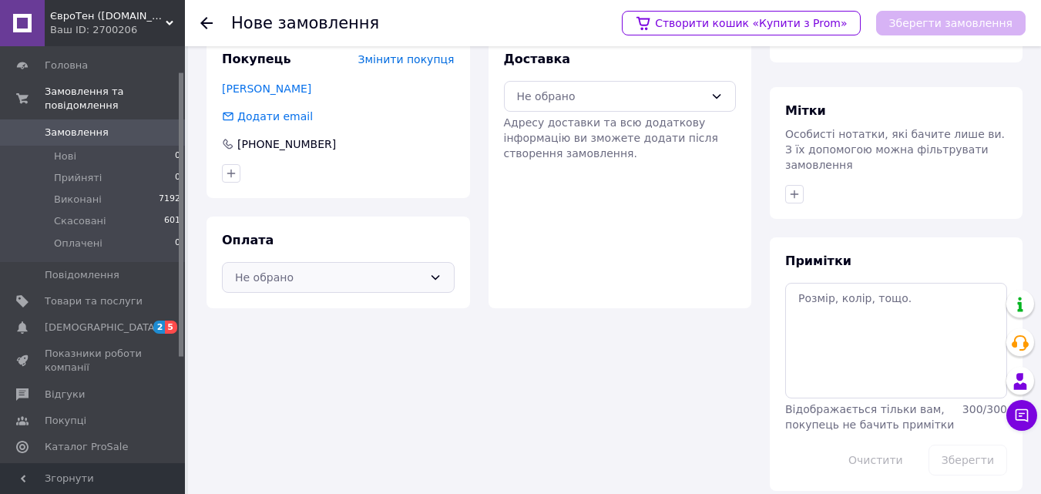
click at [440, 279] on icon at bounding box center [435, 277] width 12 height 12
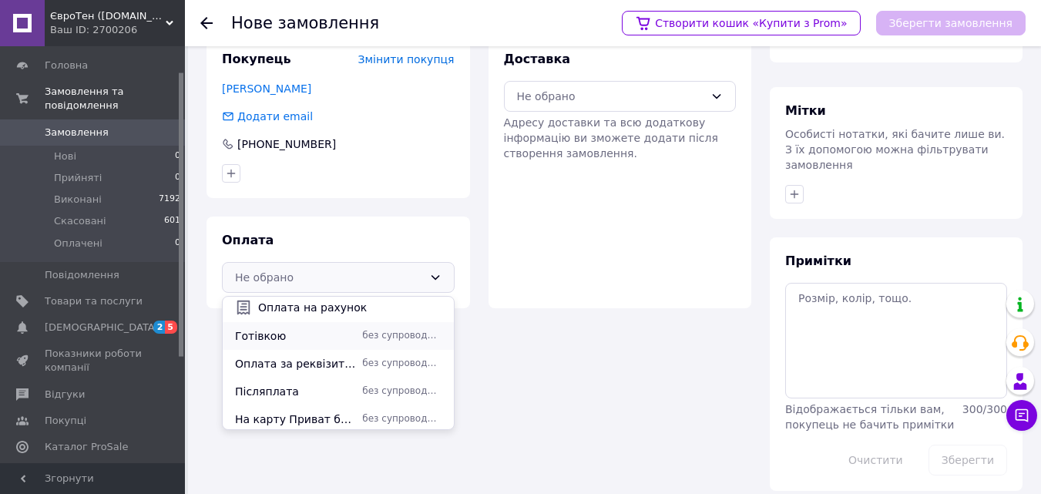
scroll to position [150, 0]
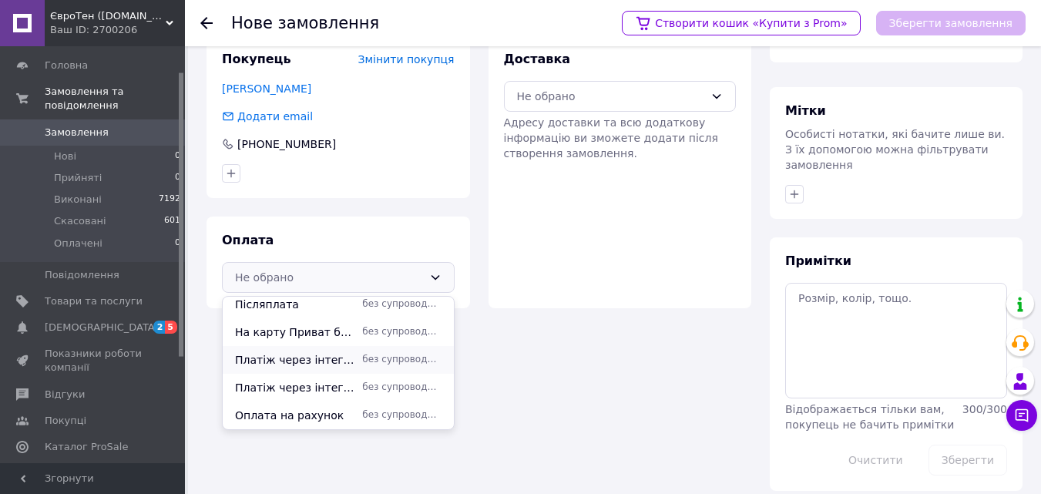
click at [338, 356] on span "Платіж через інтегратора NOVAPAY" at bounding box center [295, 359] width 121 height 15
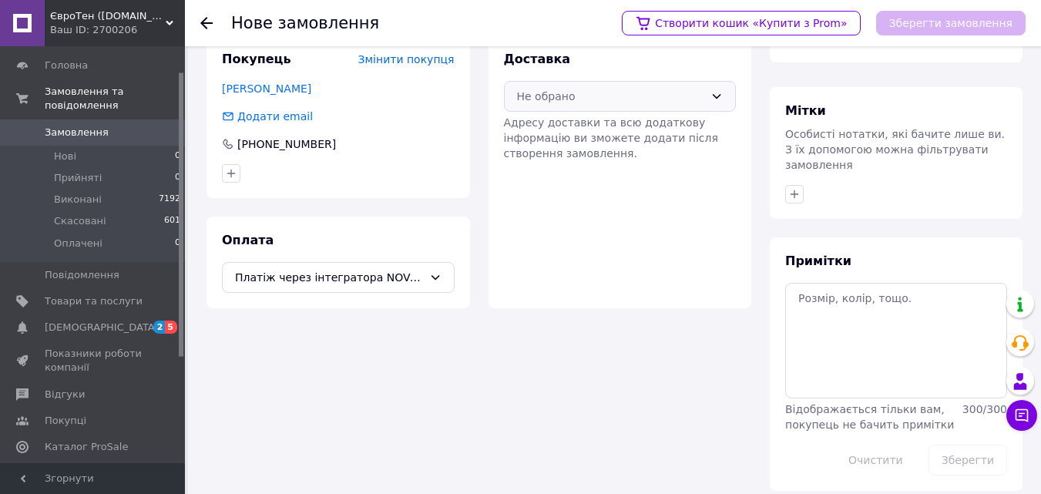
click at [713, 94] on icon at bounding box center [717, 96] width 12 height 12
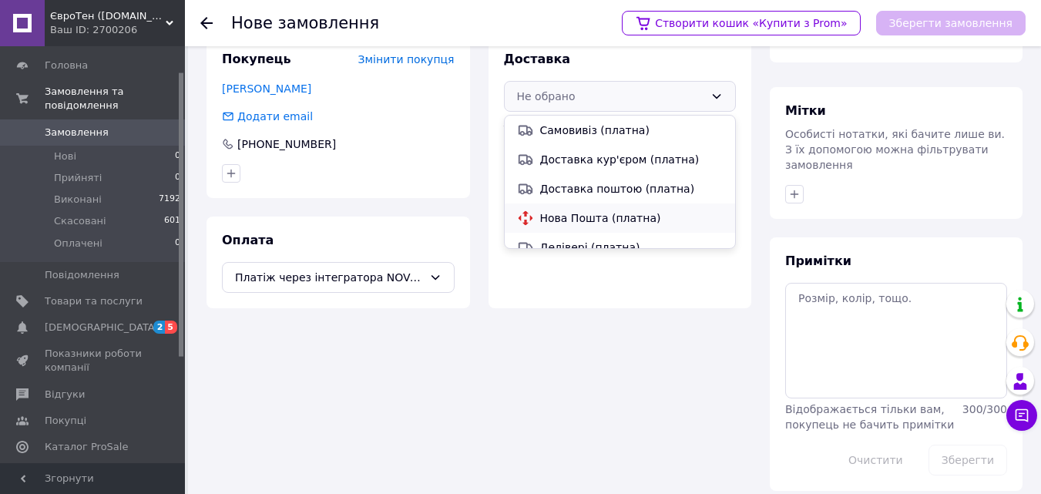
click at [563, 220] on span "Нова Пошта (платна)" at bounding box center [631, 217] width 183 height 15
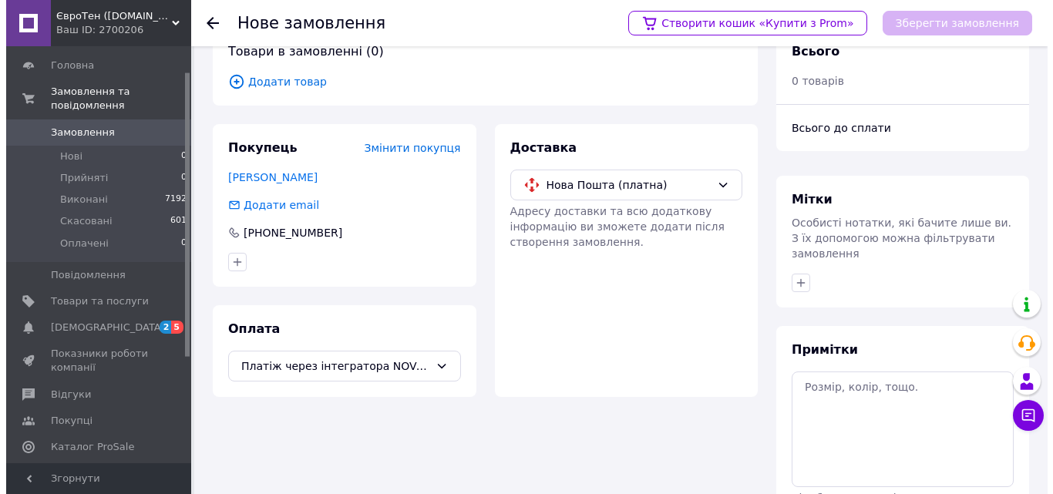
scroll to position [0, 0]
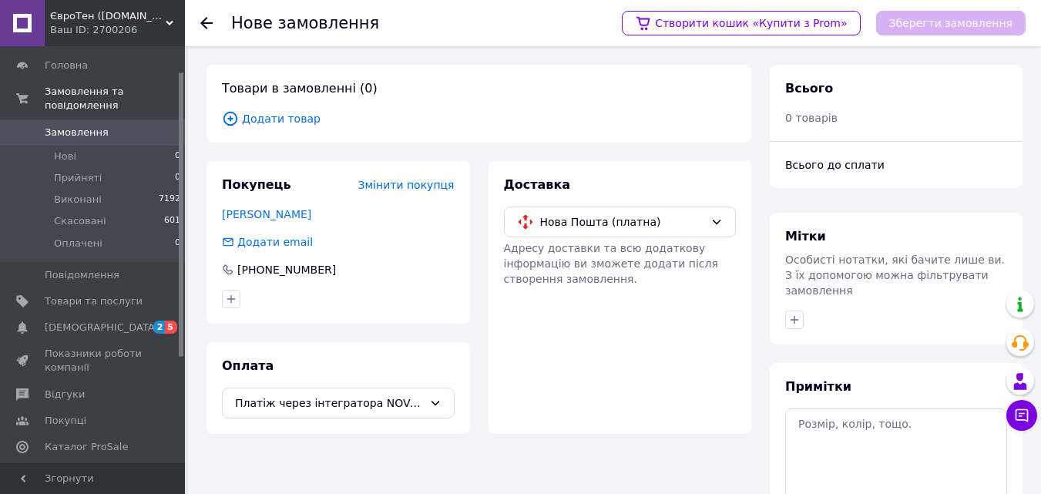
click at [232, 118] on icon at bounding box center [229, 118] width 5 height 5
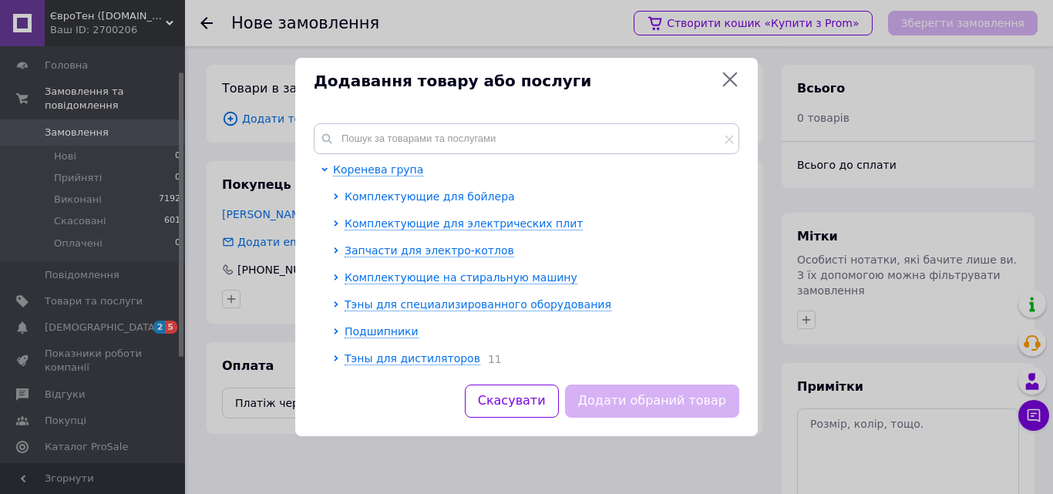
click at [403, 199] on span "Комплектующие для бойлера" at bounding box center [430, 196] width 170 height 12
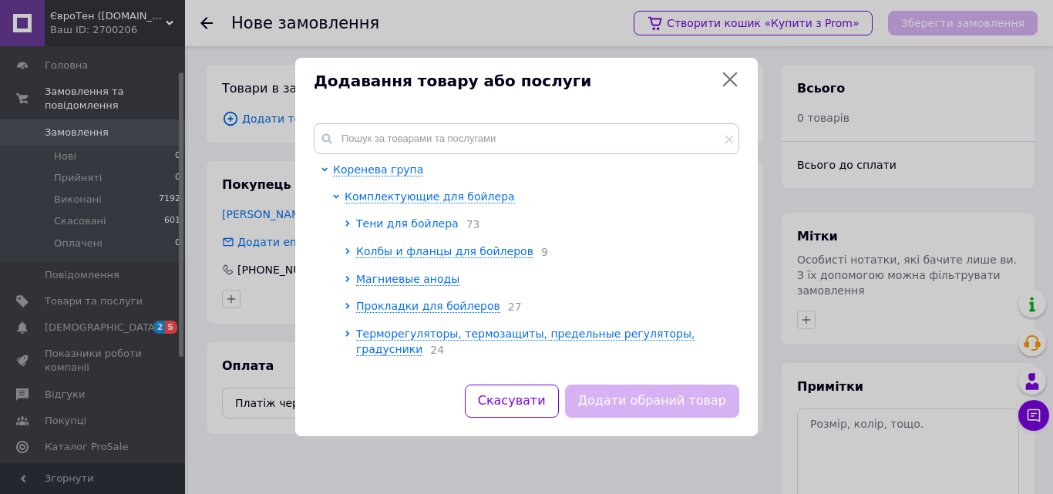
click at [413, 220] on span "Тени для бойлера" at bounding box center [407, 223] width 103 height 12
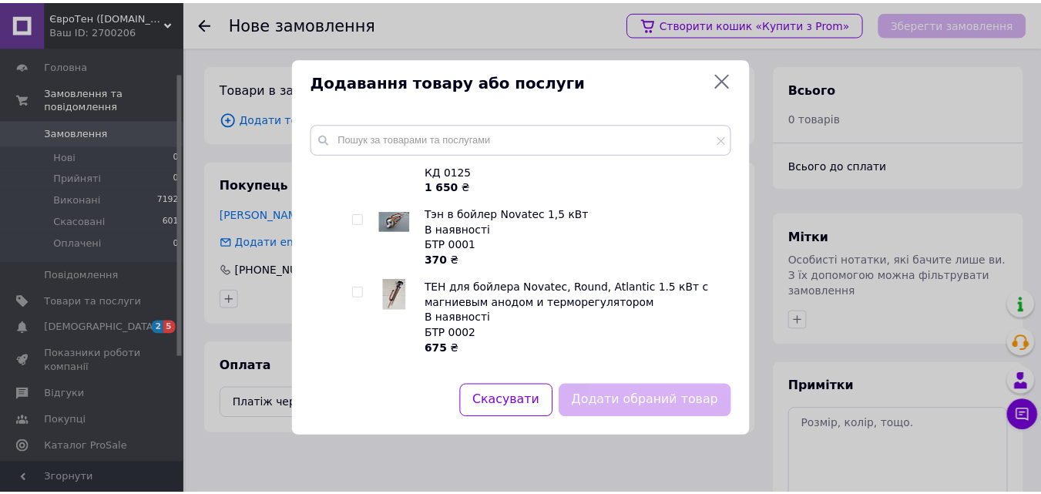
scroll to position [154, 0]
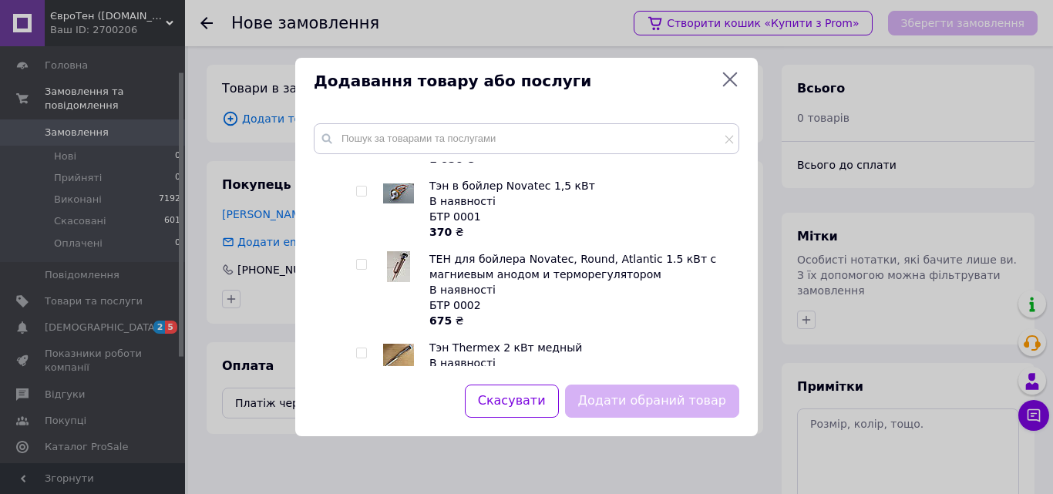
click at [374, 190] on div at bounding box center [378, 209] width 12 height 62
click at [728, 83] on icon at bounding box center [730, 79] width 18 height 18
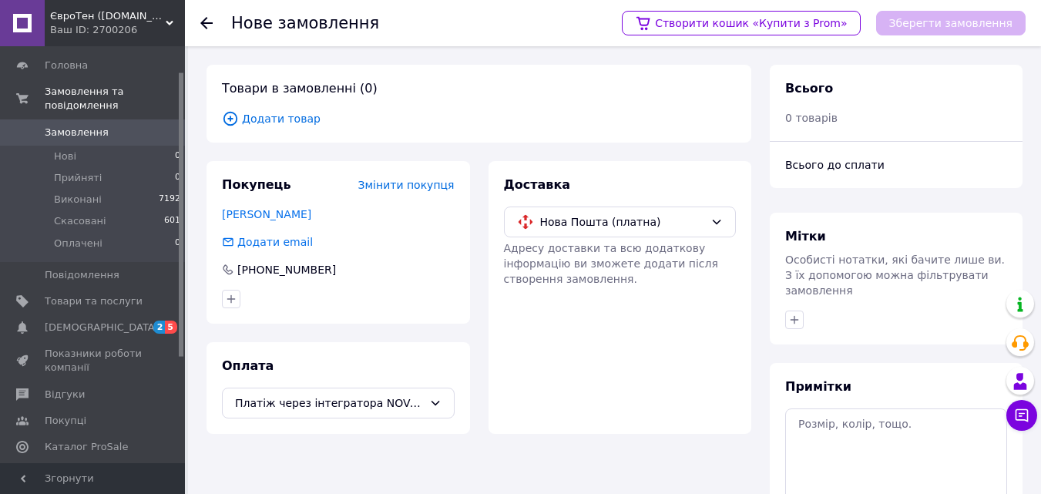
click at [207, 14] on div at bounding box center [215, 23] width 31 height 46
click at [207, 23] on use at bounding box center [206, 23] width 12 height 12
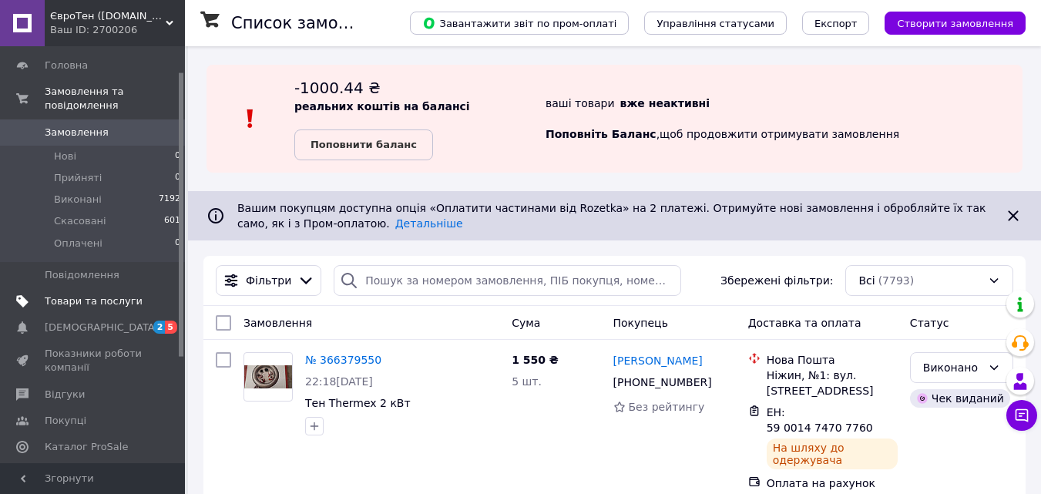
click at [100, 294] on span "Товари та послуги" at bounding box center [94, 301] width 98 height 14
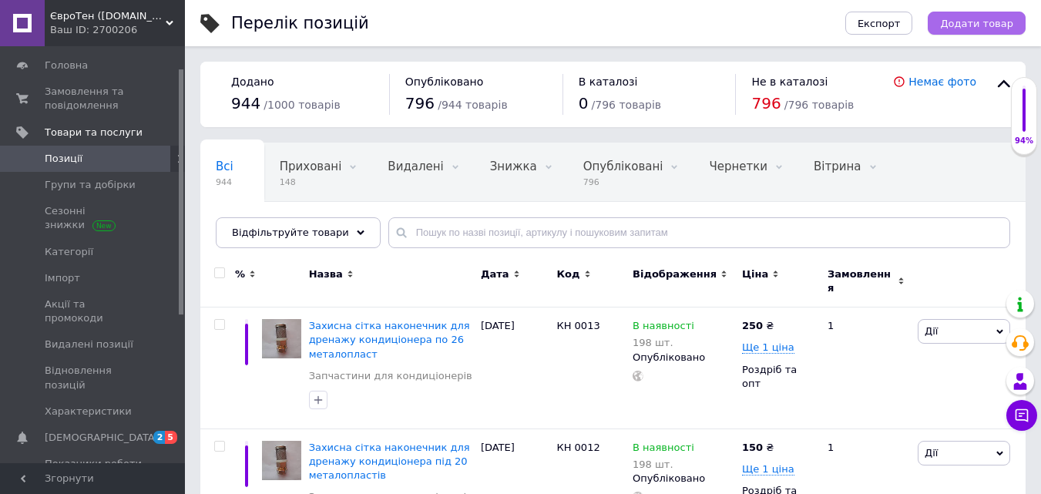
click at [974, 18] on span "Додати товар" at bounding box center [976, 24] width 73 height 12
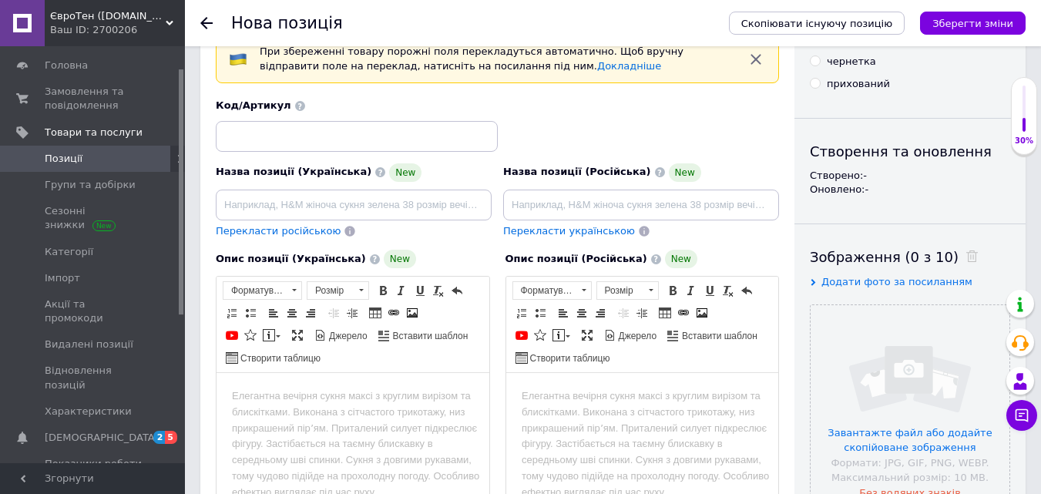
scroll to position [154, 0]
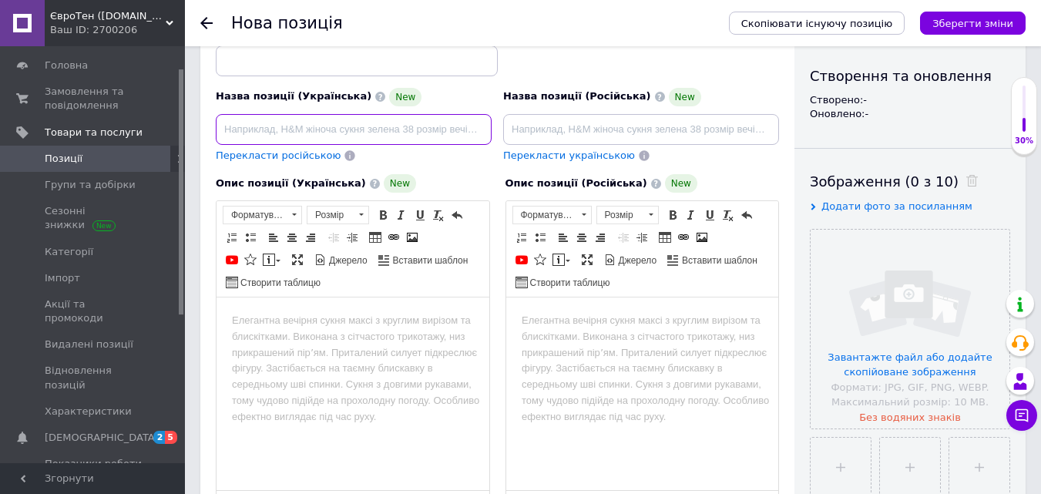
click at [234, 133] on input at bounding box center [354, 129] width 276 height 31
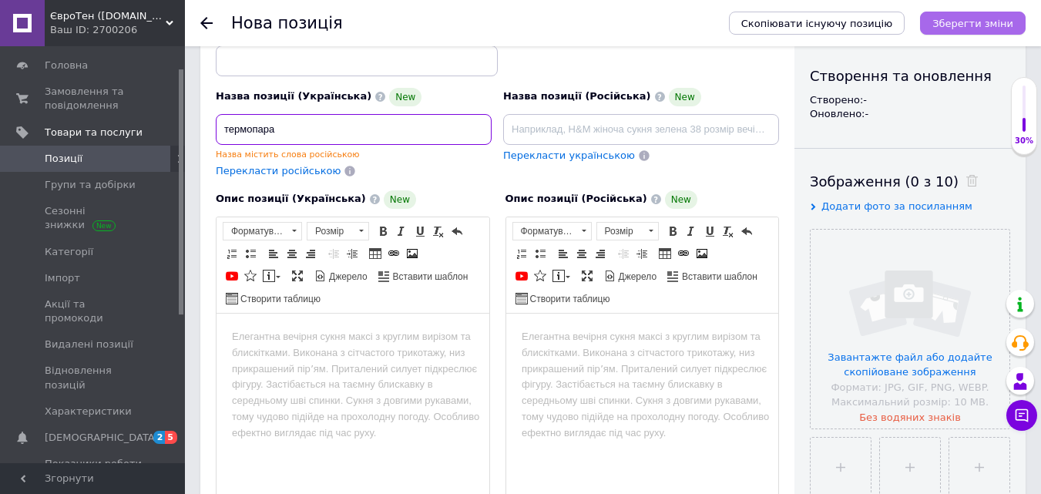
type input "термопара"
click at [960, 23] on icon "Зберегти зміни" at bounding box center [973, 24] width 81 height 12
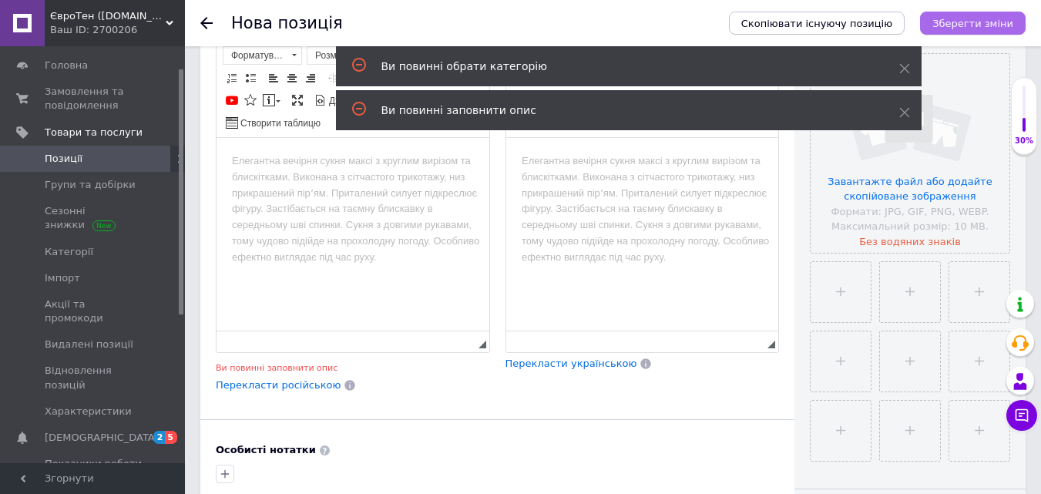
scroll to position [451, 0]
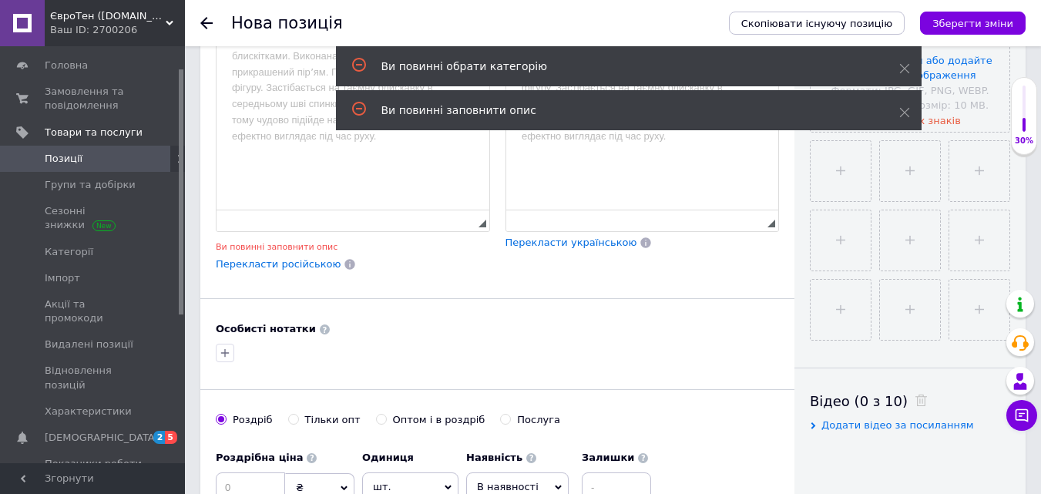
click at [207, 21] on icon at bounding box center [206, 23] width 12 height 12
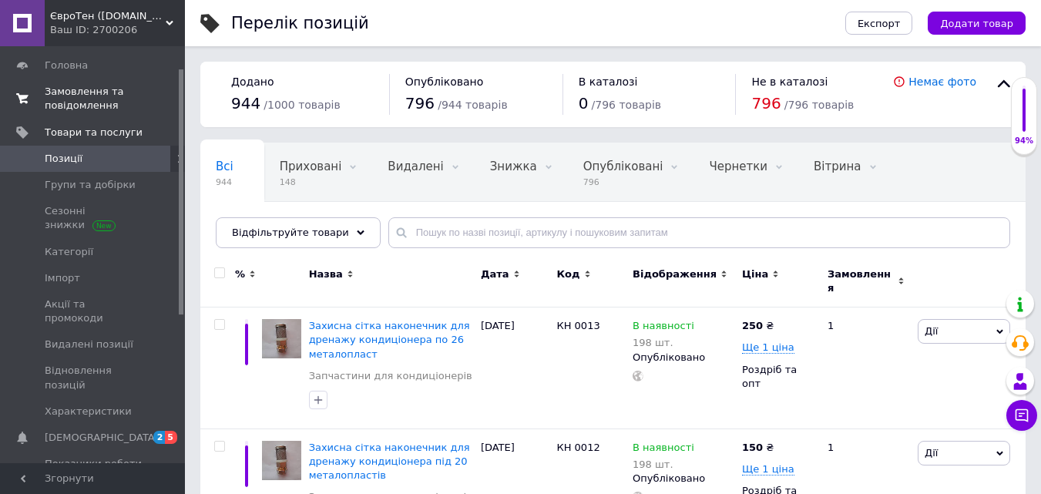
click at [82, 97] on span "Замовлення та повідомлення" at bounding box center [94, 99] width 98 height 28
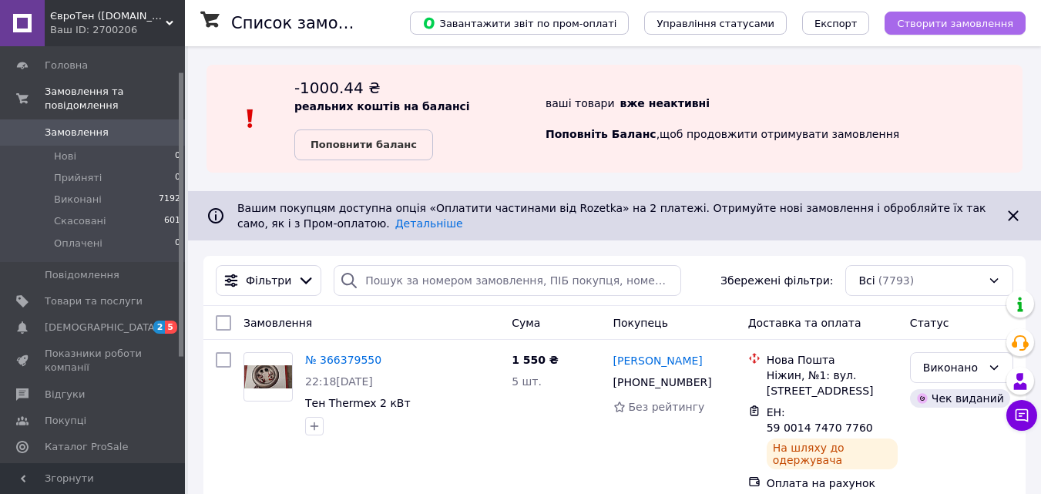
click at [947, 18] on span "Створити замовлення" at bounding box center [955, 24] width 116 height 12
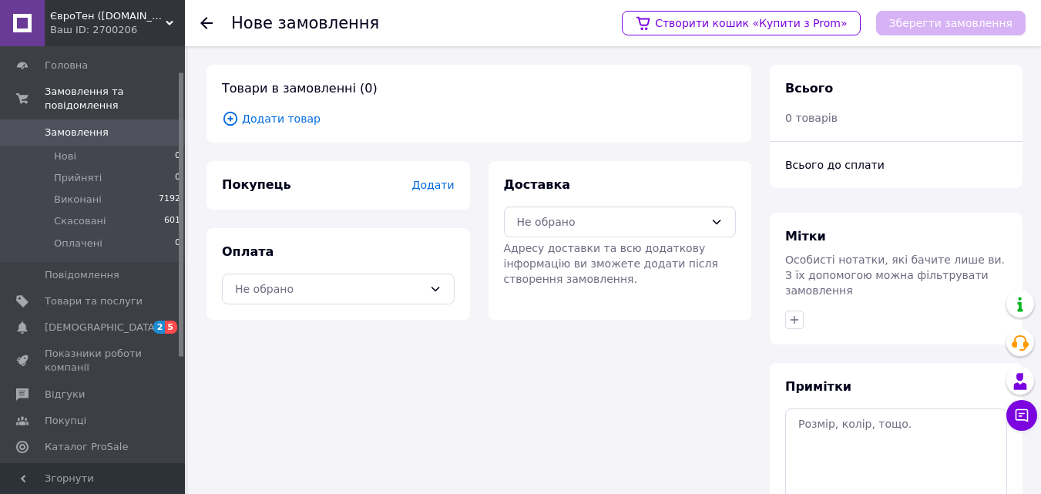
click at [207, 24] on use at bounding box center [206, 23] width 12 height 12
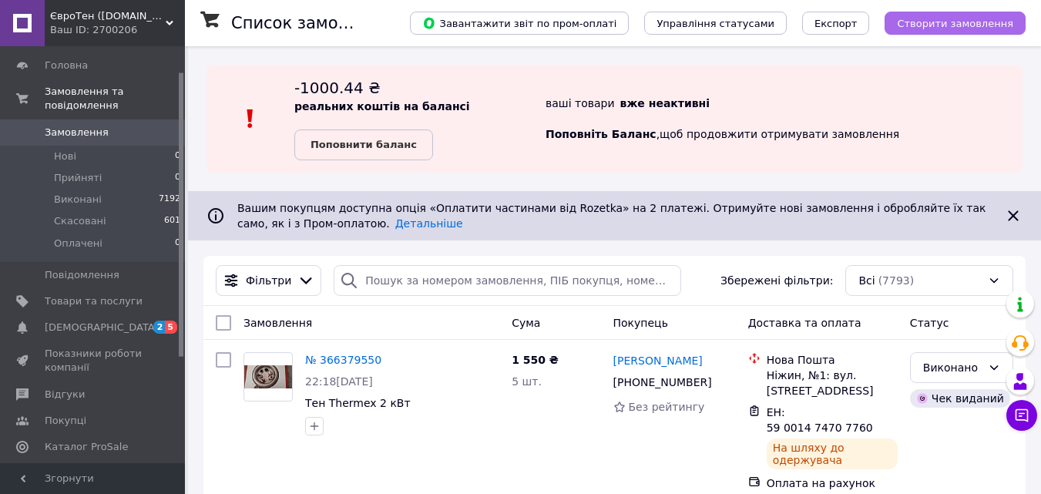
click at [968, 22] on span "Створити замовлення" at bounding box center [955, 24] width 116 height 12
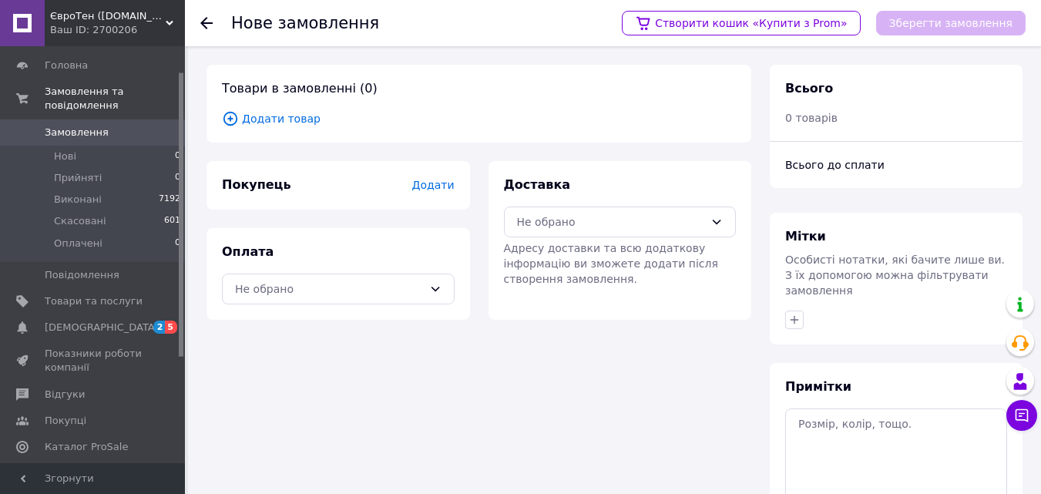
click at [438, 182] on span "Додати" at bounding box center [433, 185] width 42 height 12
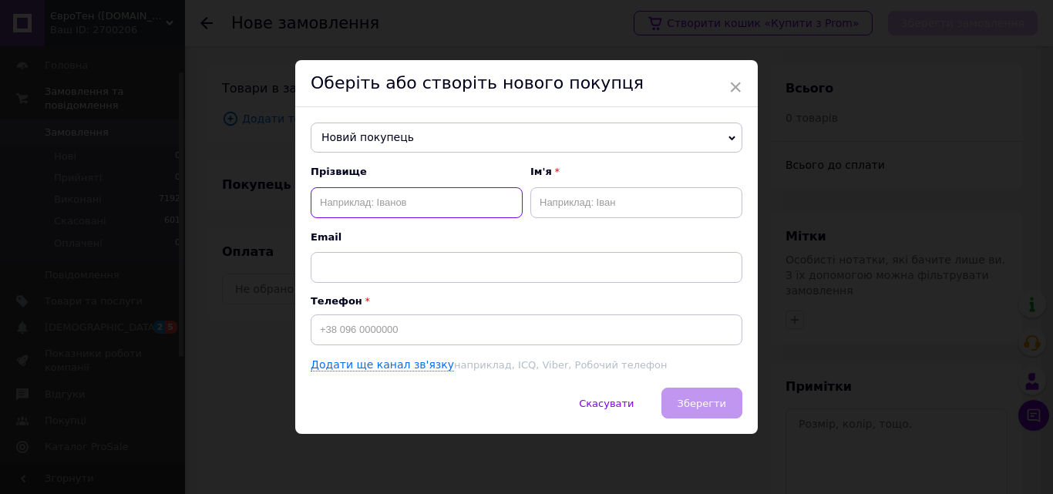
click at [347, 200] on input "text" at bounding box center [417, 202] width 212 height 31
type input "Суха"
click at [541, 201] on input "text" at bounding box center [636, 202] width 212 height 31
type input "[PERSON_NAME]"
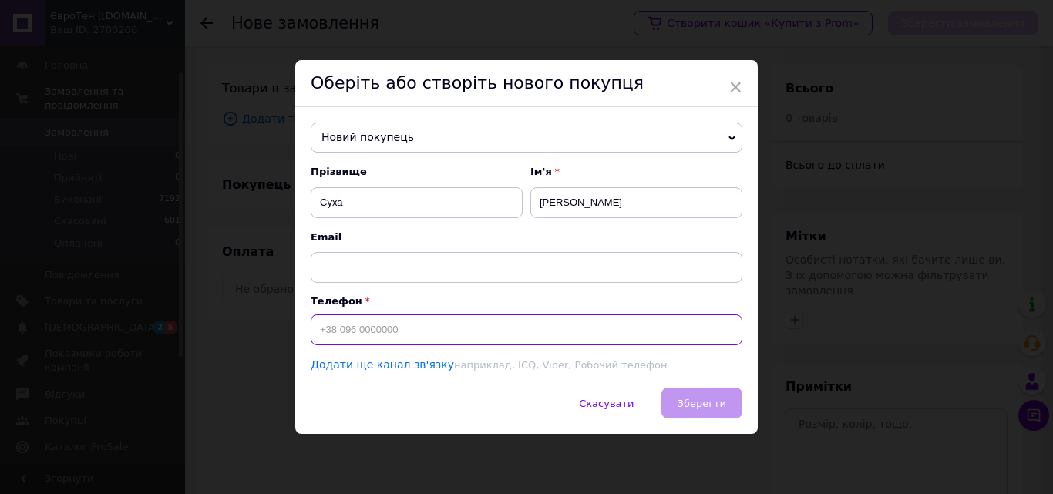
click at [336, 328] on input at bounding box center [527, 329] width 432 height 31
type input "[PHONE_NUMBER]"
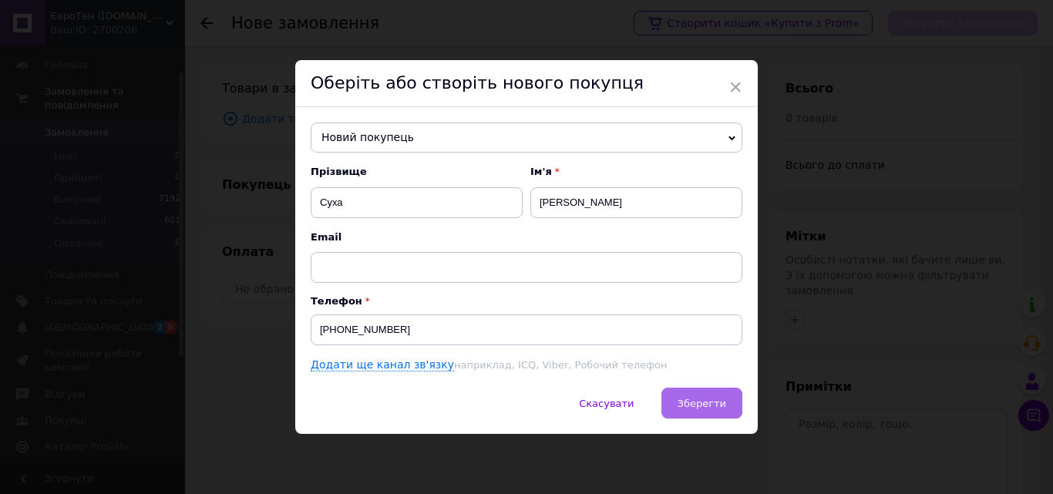
click at [696, 400] on span "Зберегти" at bounding box center [702, 404] width 49 height 12
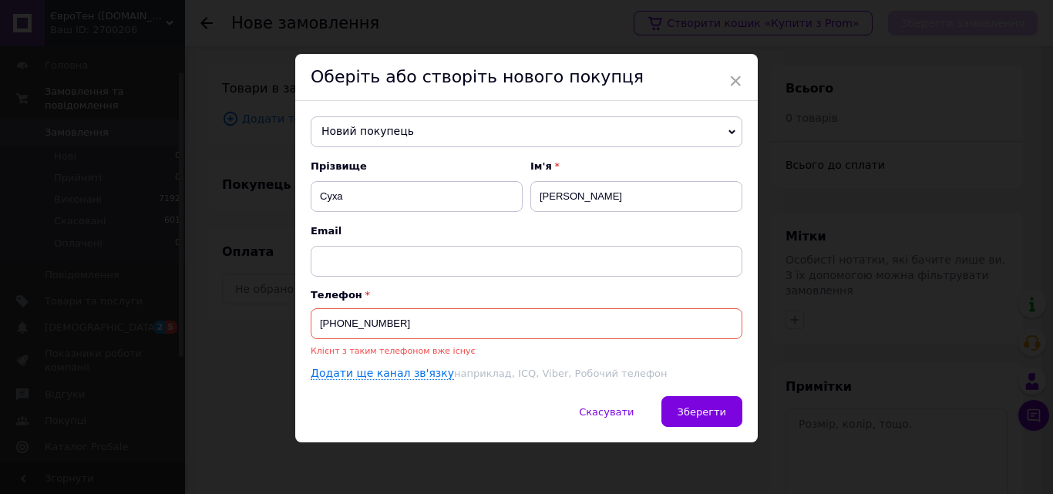
click at [411, 125] on span "Новий покупець" at bounding box center [527, 131] width 432 height 31
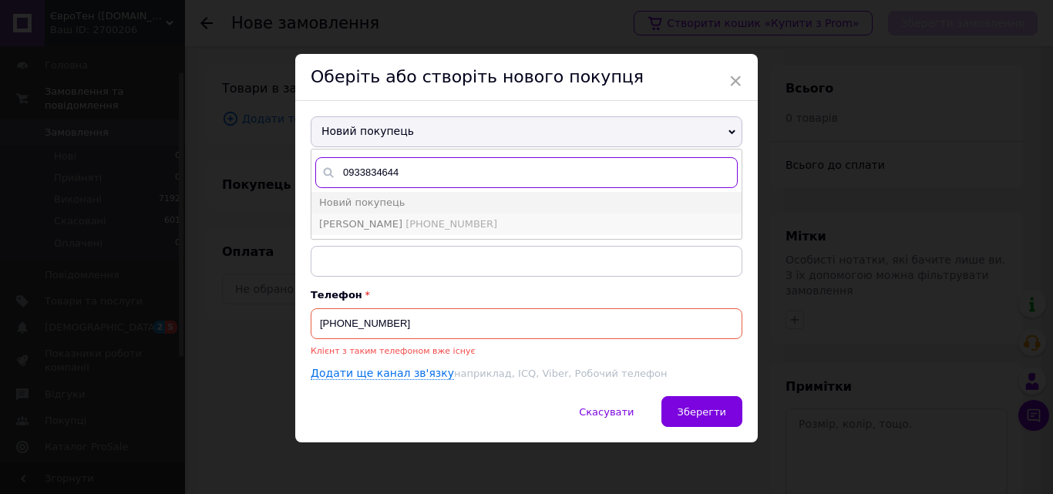
type input "0933834644"
click at [381, 224] on span "[PERSON_NAME]" at bounding box center [360, 224] width 83 height 12
type input "[PERSON_NAME]"
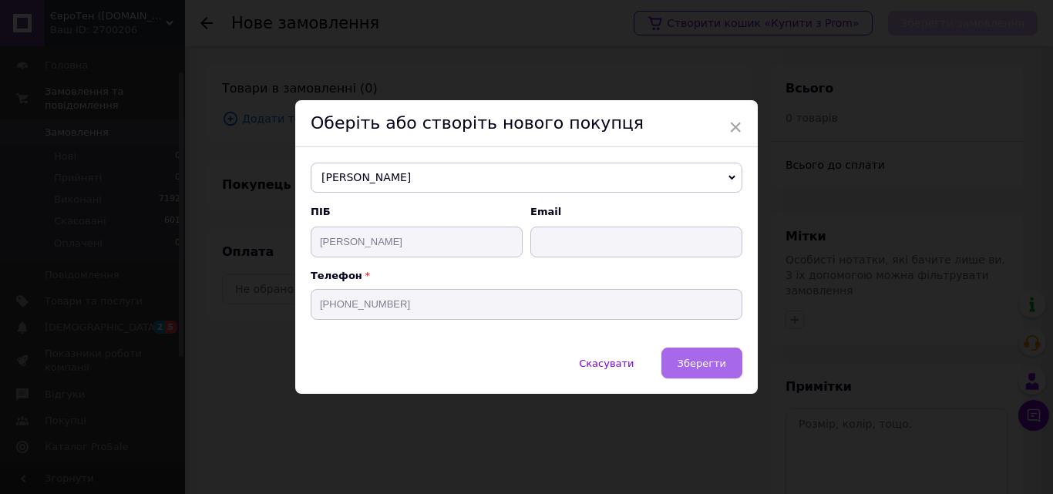
click at [698, 356] on button "Зберегти" at bounding box center [701, 363] width 81 height 31
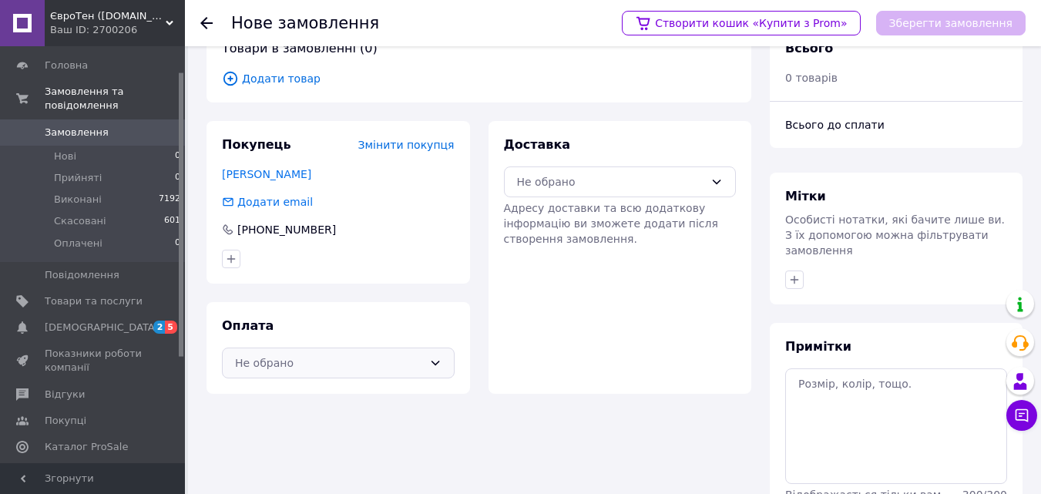
scroll to position [126, 0]
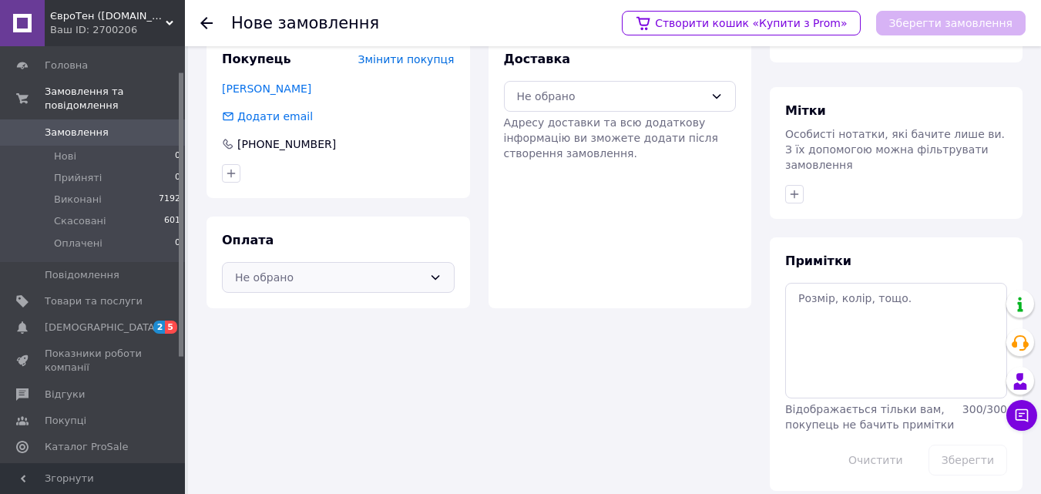
click at [431, 278] on icon at bounding box center [435, 277] width 12 height 12
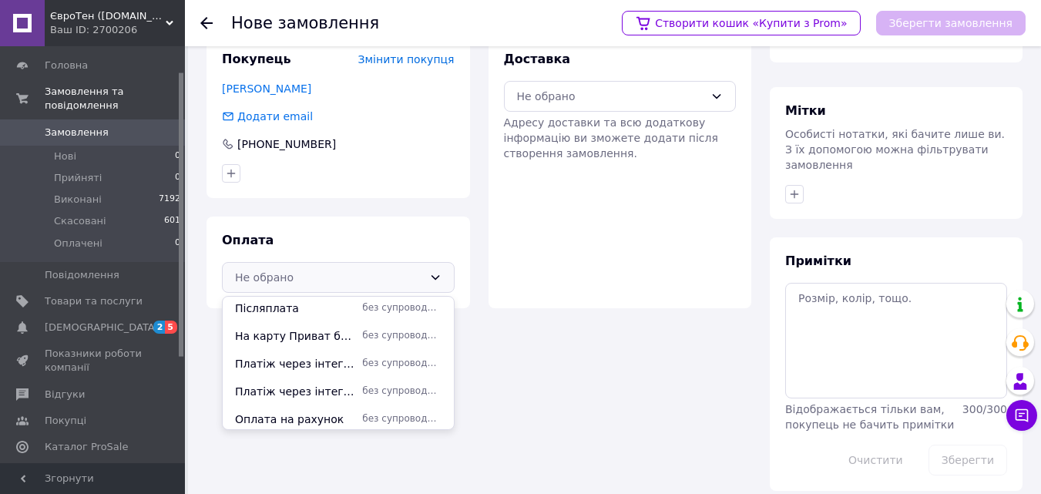
scroll to position [150, 0]
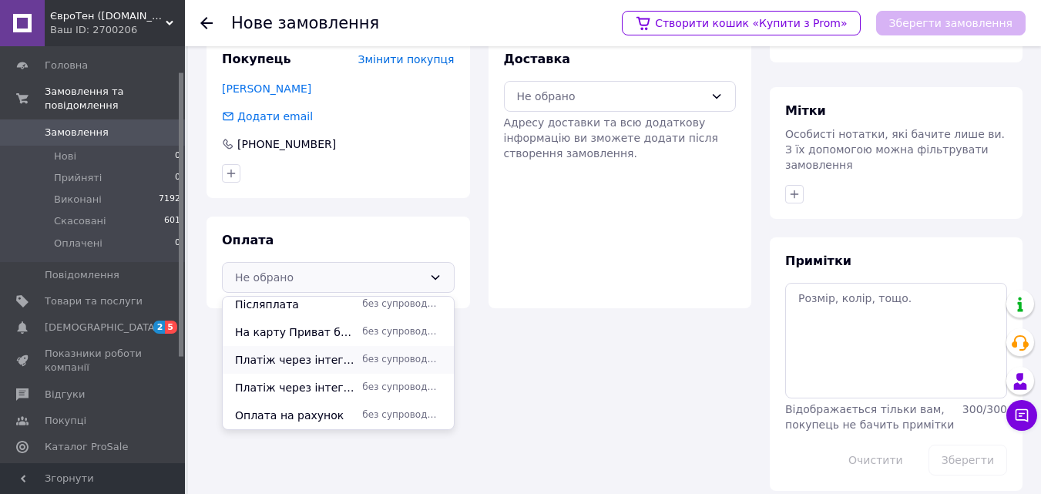
click at [314, 356] on span "Платіж через інтегратора NOVAPAY" at bounding box center [295, 359] width 121 height 15
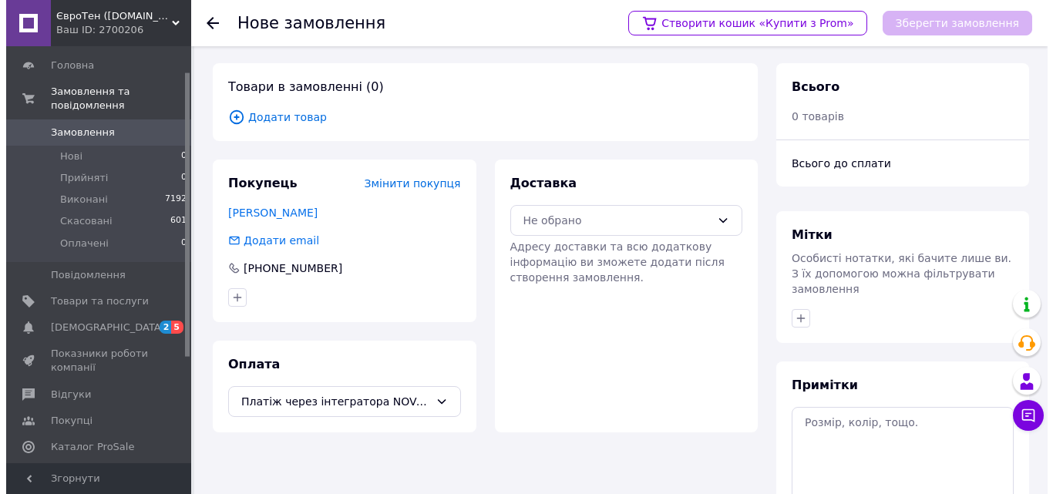
scroll to position [0, 0]
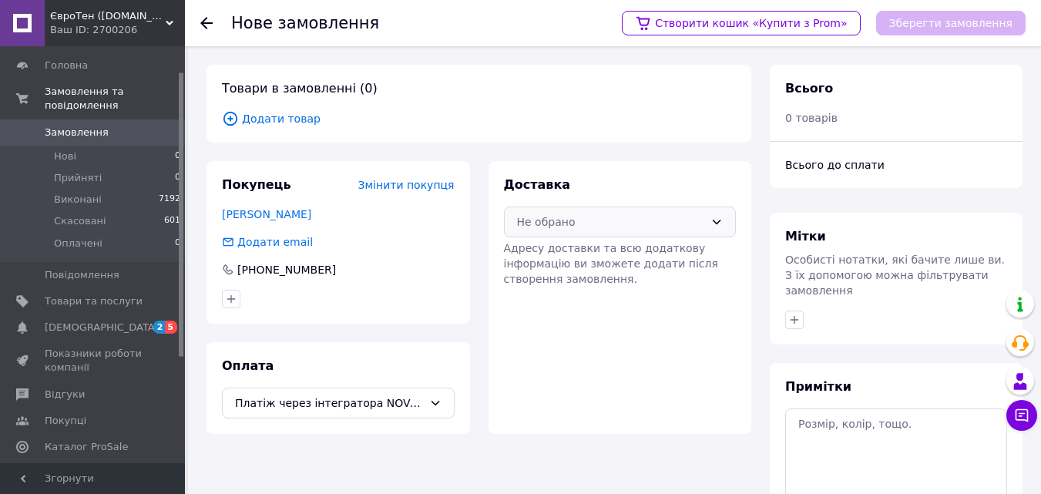
click at [714, 217] on icon at bounding box center [717, 222] width 12 height 12
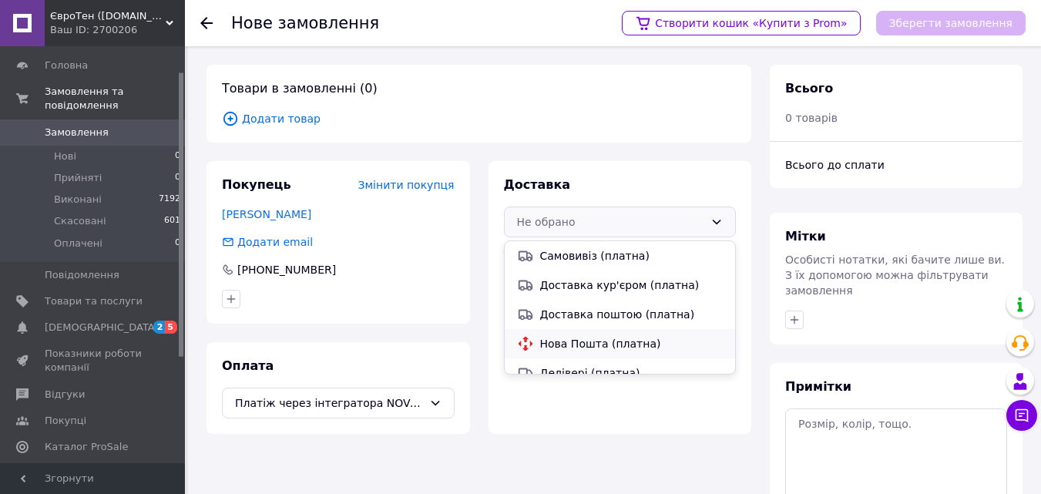
click at [547, 341] on span "Нова Пошта (платна)" at bounding box center [631, 343] width 183 height 15
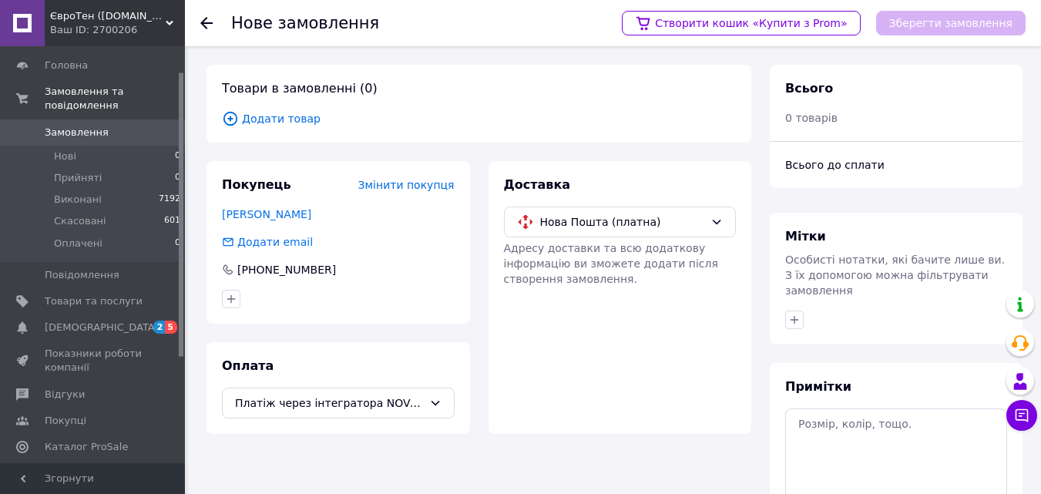
click at [228, 114] on icon at bounding box center [230, 118] width 17 height 17
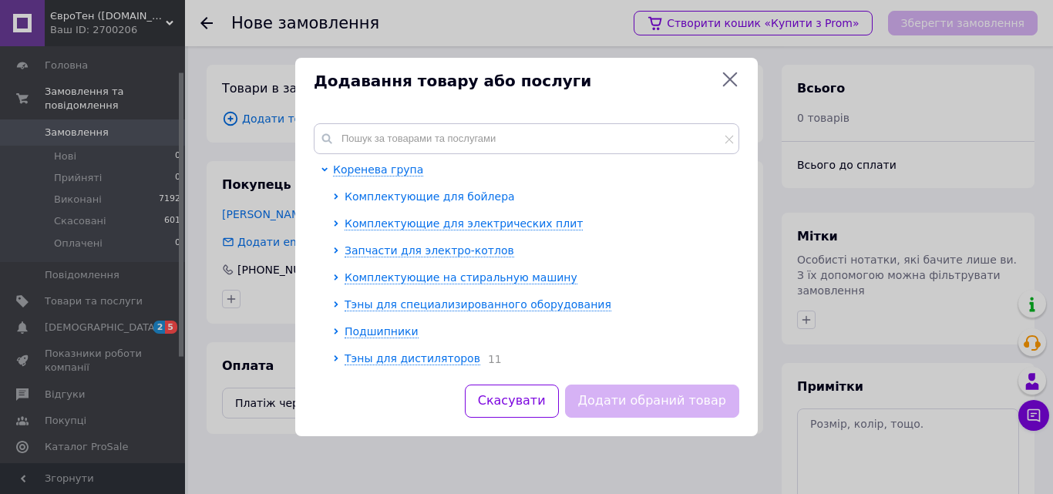
click at [405, 198] on span "Комплектующие для бойлера" at bounding box center [430, 196] width 170 height 12
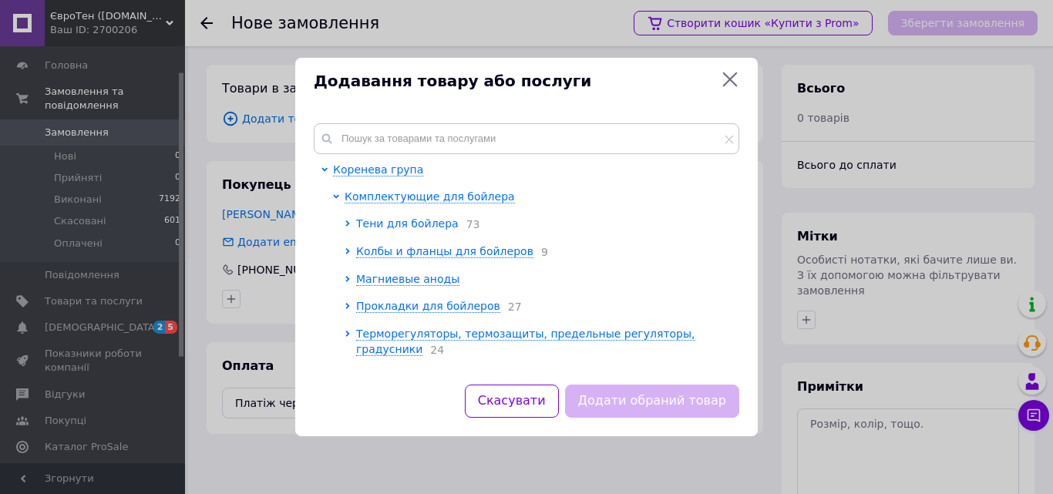
click at [403, 220] on span "Тени для бойлера" at bounding box center [407, 223] width 103 height 12
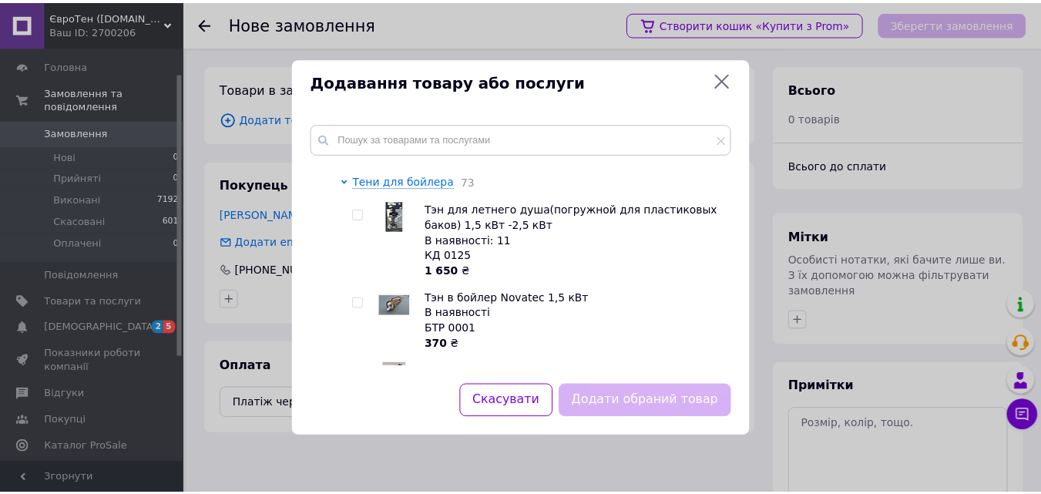
scroll to position [77, 0]
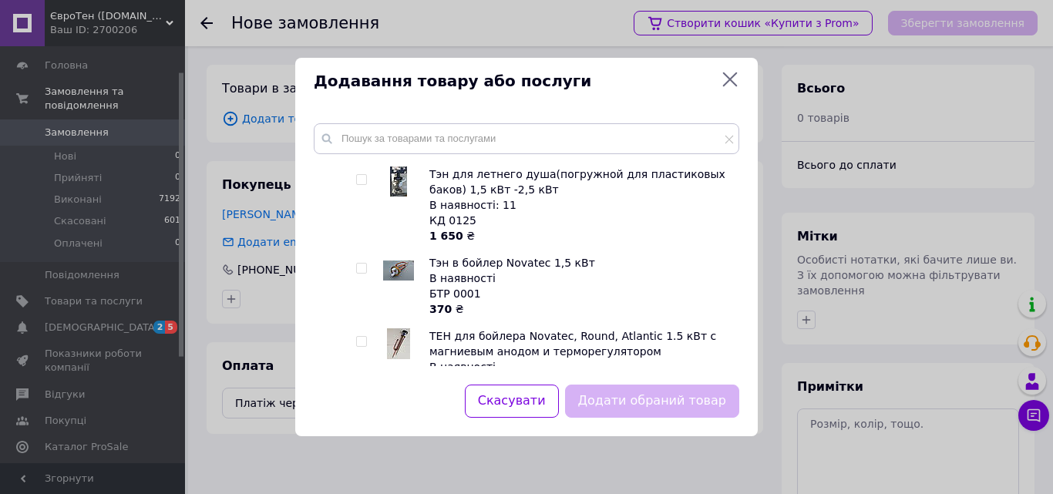
click at [362, 266] on input "checkbox" at bounding box center [361, 269] width 10 height 10
checkbox input "true"
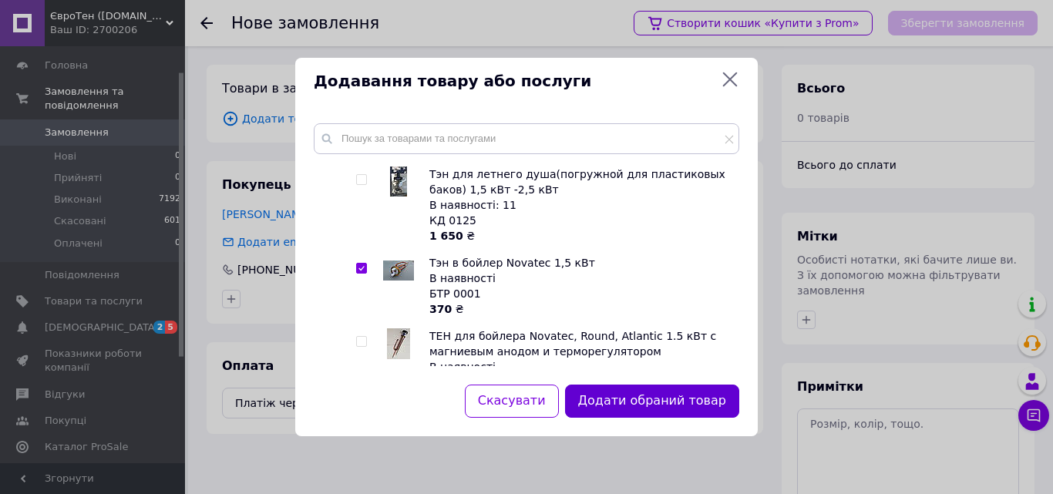
click at [679, 397] on button "Додати обраний товар" at bounding box center [652, 401] width 174 height 33
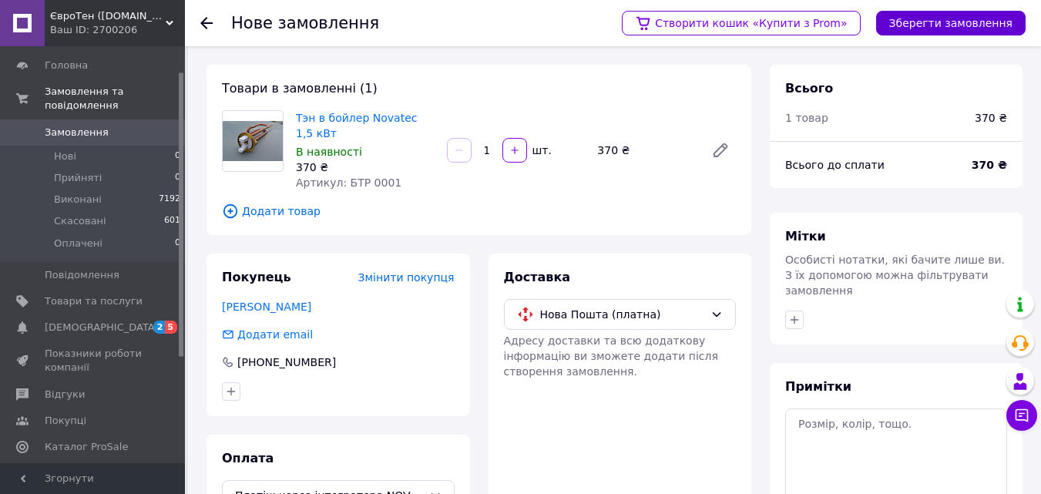
click at [975, 22] on button "Зберегти замовлення" at bounding box center [951, 23] width 150 height 25
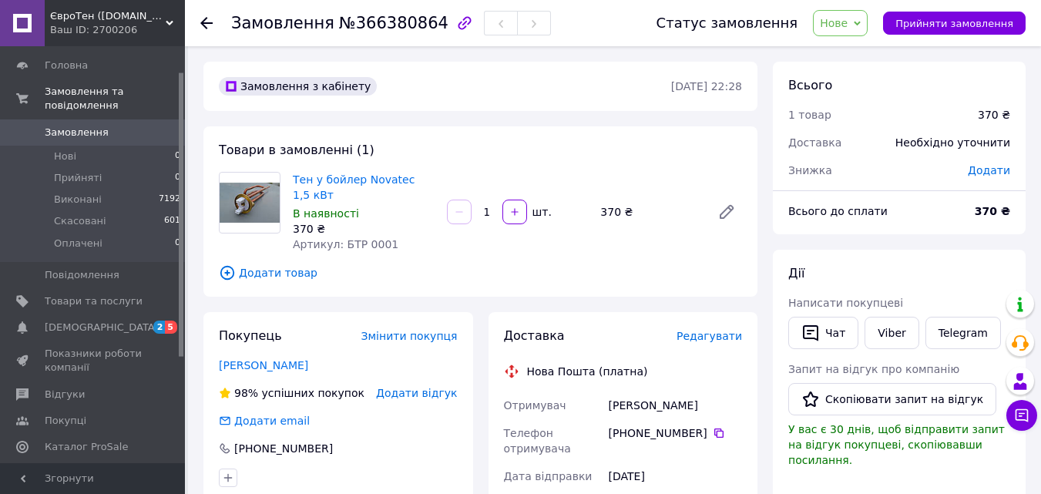
click at [984, 173] on span "Додати" at bounding box center [989, 170] width 42 height 12
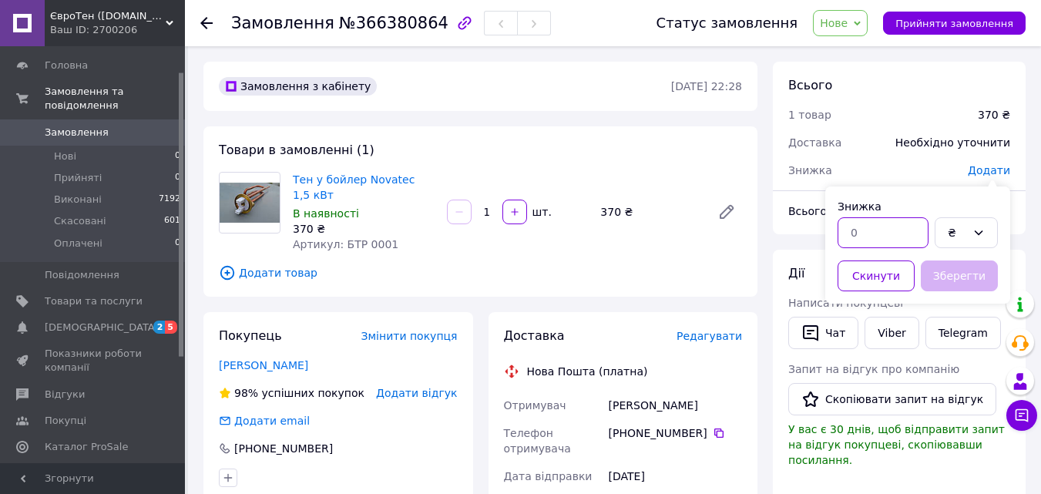
click at [867, 236] on input "text" at bounding box center [883, 232] width 91 height 31
type input "20"
click at [974, 276] on button "Зберегти" at bounding box center [959, 276] width 77 height 31
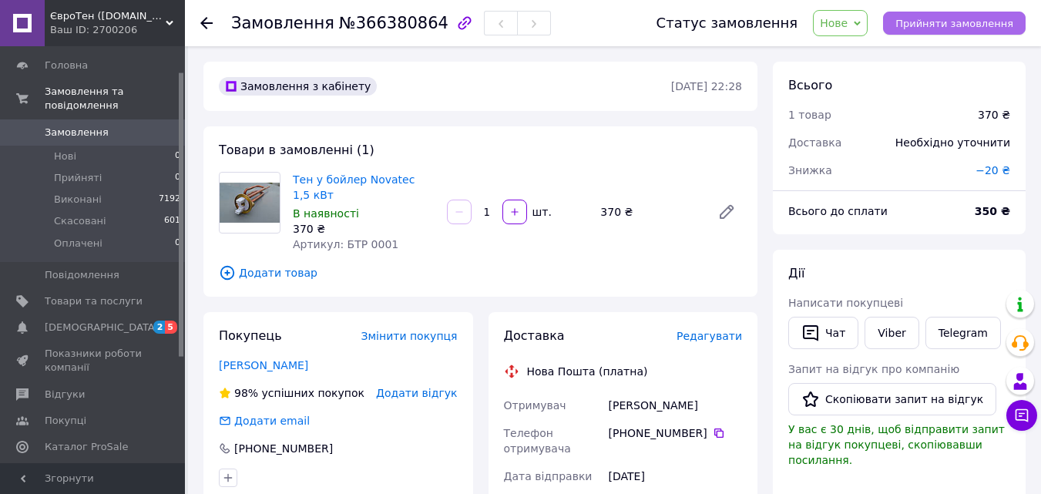
click at [961, 18] on span "Прийняти замовлення" at bounding box center [955, 24] width 118 height 12
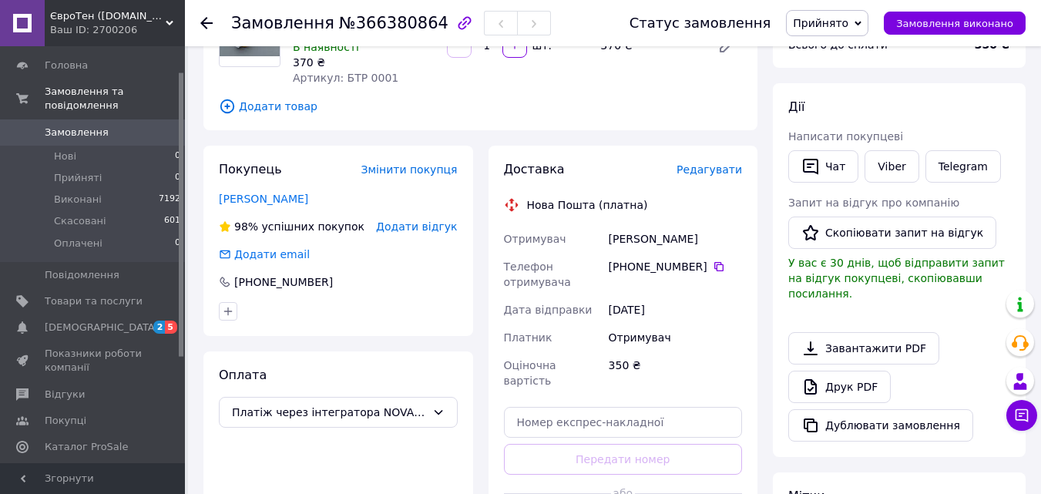
scroll to position [231, 0]
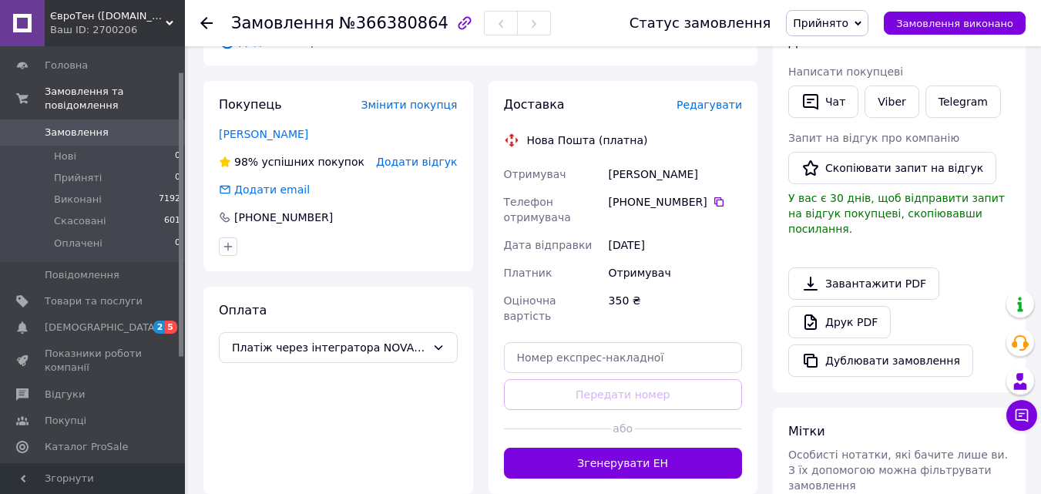
click at [207, 20] on icon at bounding box center [206, 23] width 12 height 12
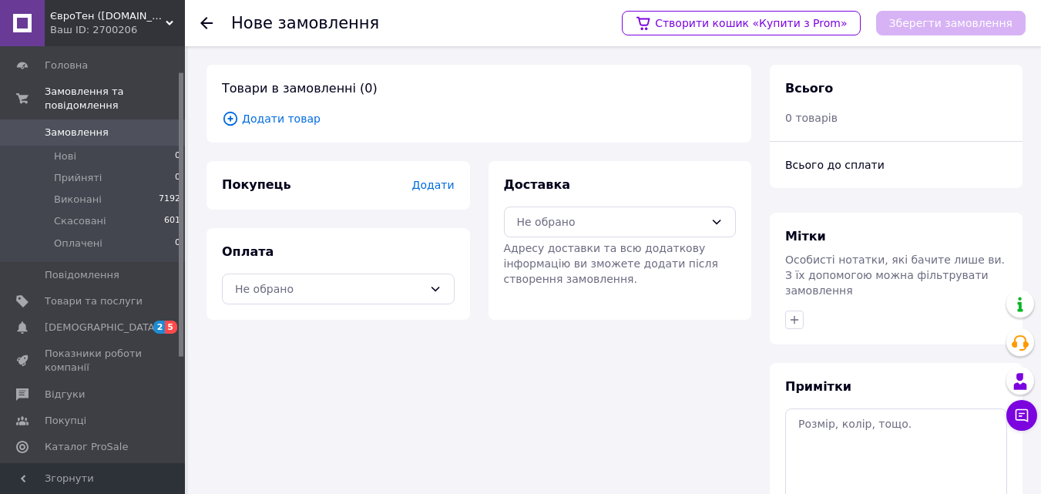
click at [439, 185] on span "Додати" at bounding box center [433, 185] width 42 height 12
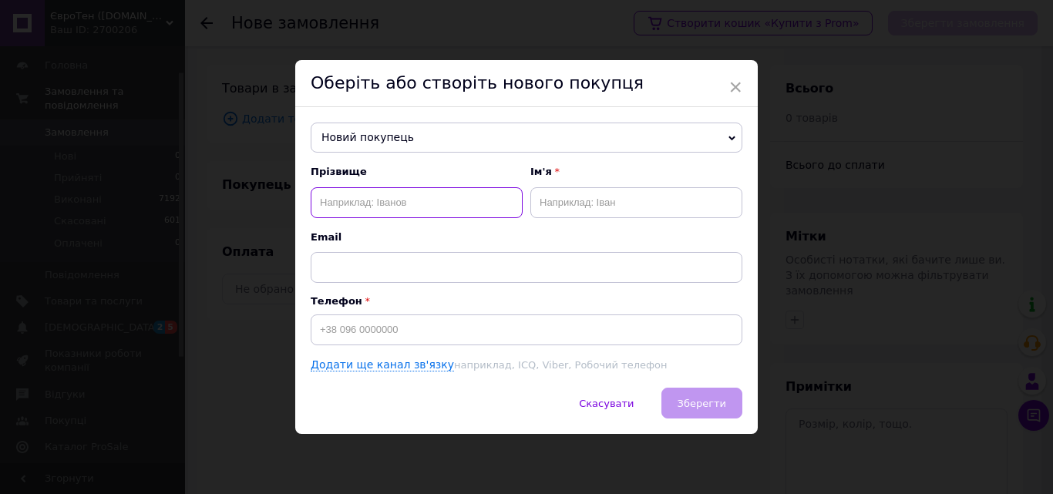
click at [342, 203] on input "text" at bounding box center [417, 202] width 212 height 31
type input "[PERSON_NAME]"
click at [565, 210] on input "text" at bounding box center [636, 202] width 212 height 31
type input "[PERSON_NAME]"
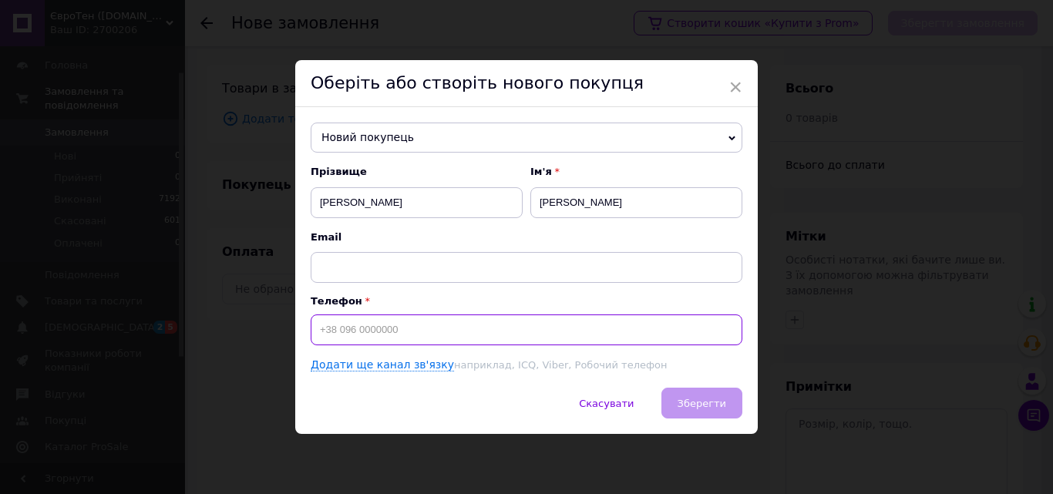
click at [332, 330] on input at bounding box center [527, 329] width 432 height 31
type input "[PHONE_NUMBER]"
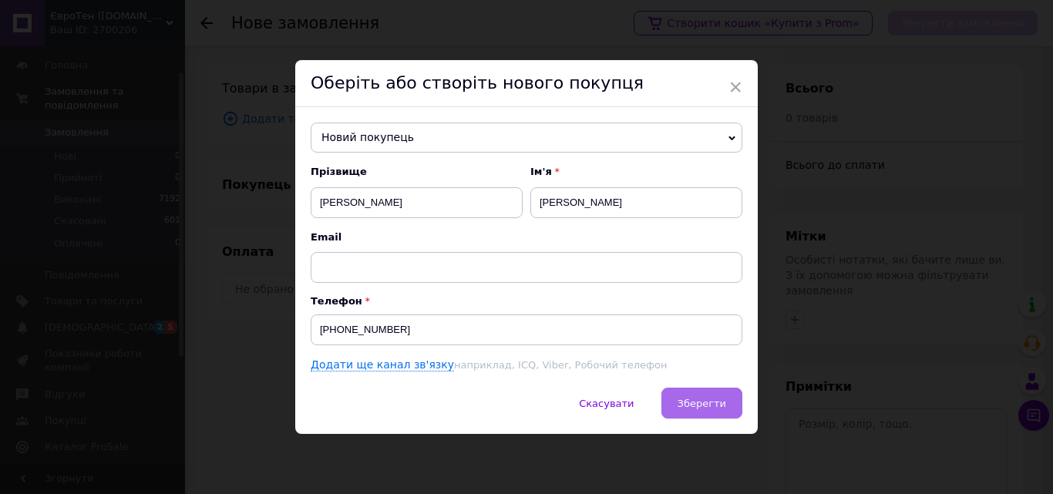
click at [690, 400] on span "Зберегти" at bounding box center [702, 404] width 49 height 12
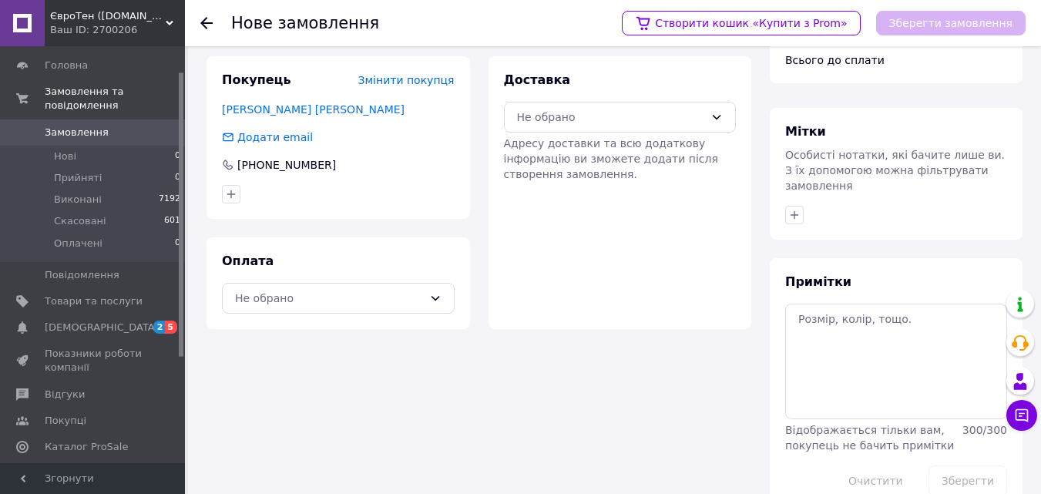
scroll to position [126, 0]
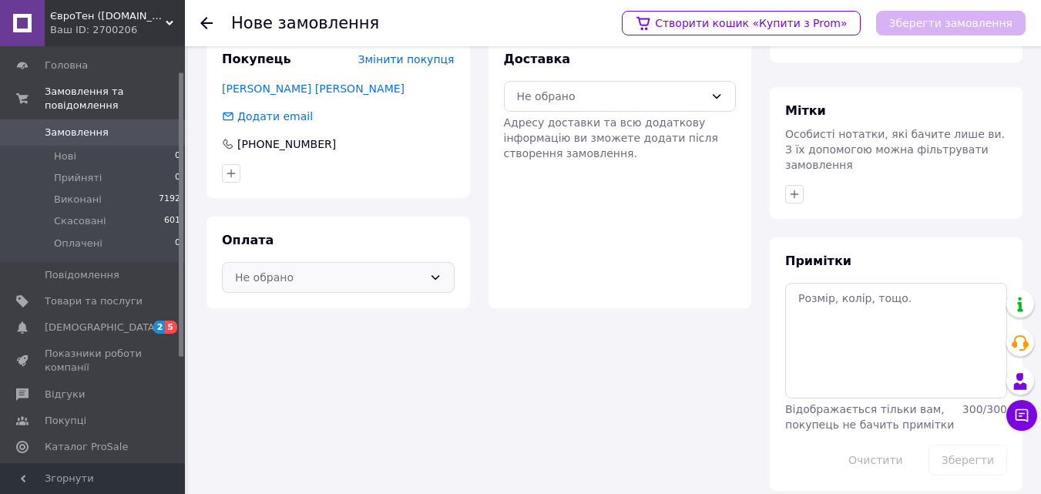
click at [437, 277] on icon at bounding box center [435, 277] width 8 height 5
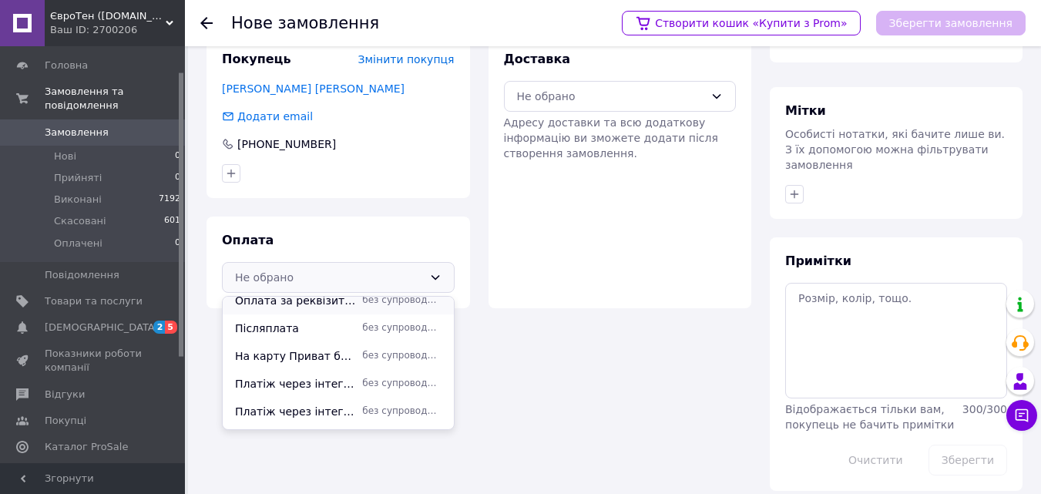
scroll to position [150, 0]
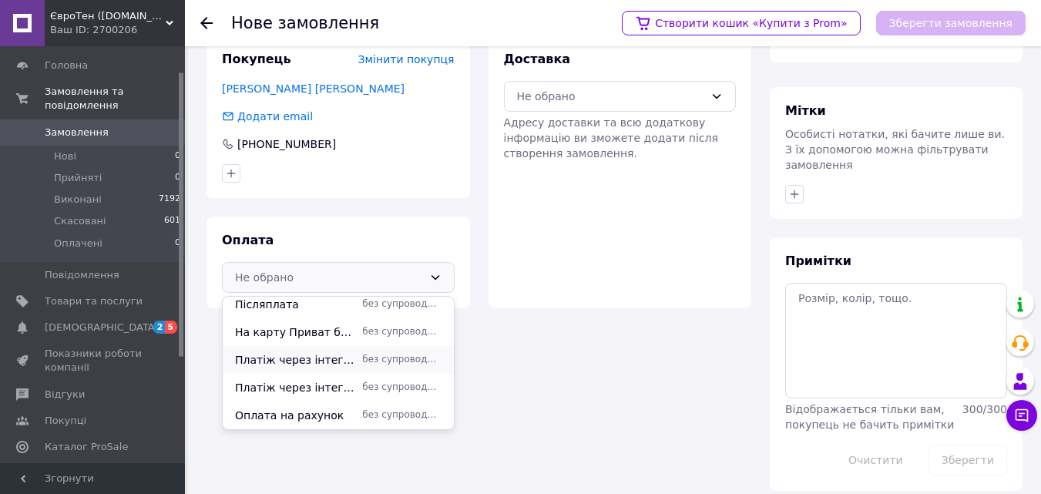
click at [392, 362] on span "без супроводу Prom" at bounding box center [401, 359] width 79 height 13
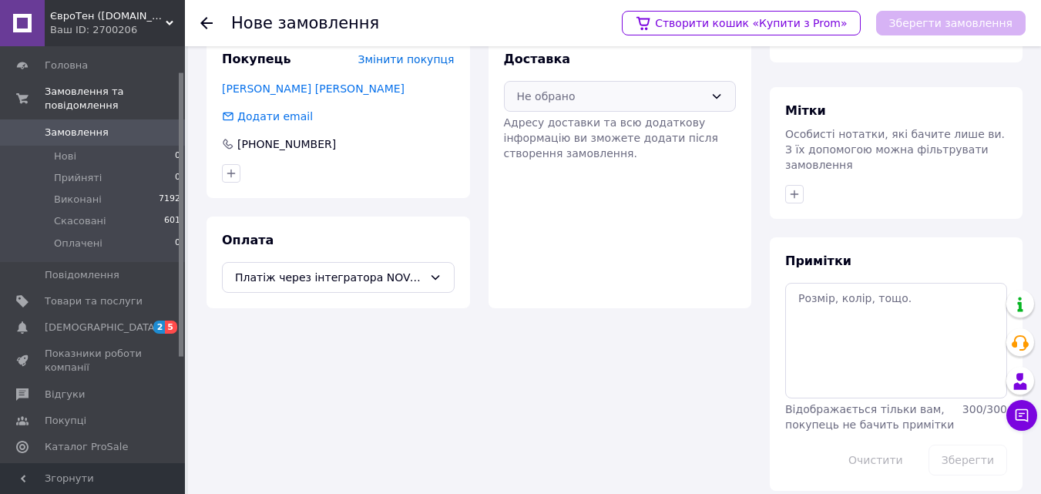
click at [721, 94] on icon at bounding box center [717, 96] width 8 height 5
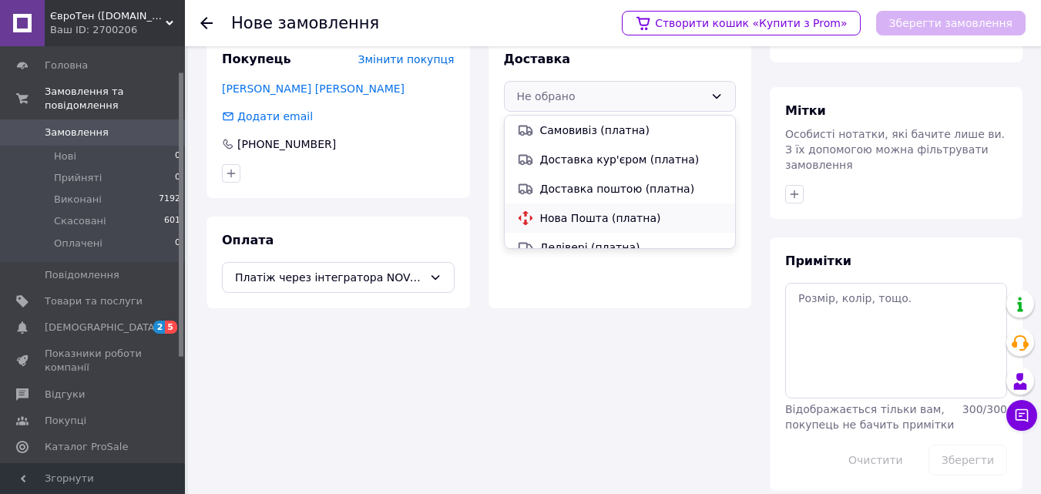
click at [569, 220] on span "Нова Пошта (платна)" at bounding box center [631, 217] width 183 height 15
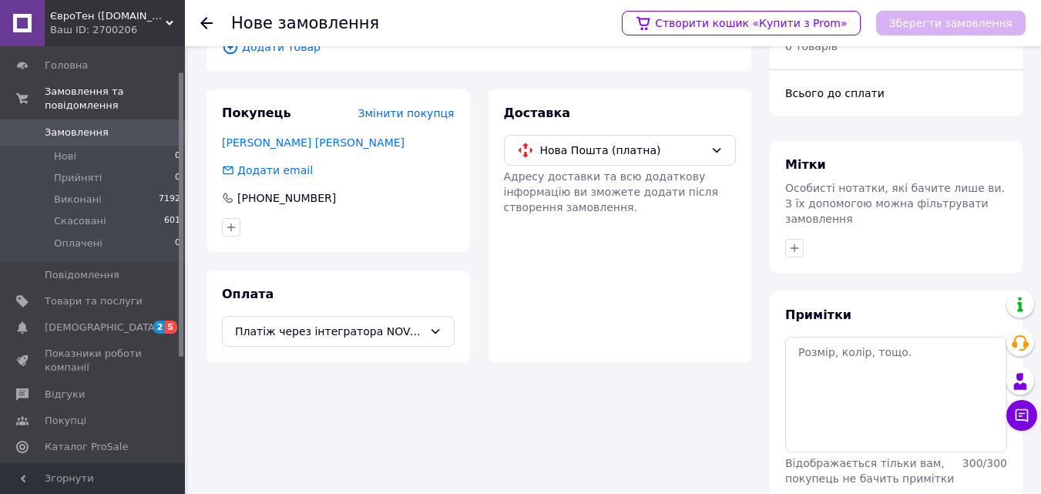
scroll to position [0, 0]
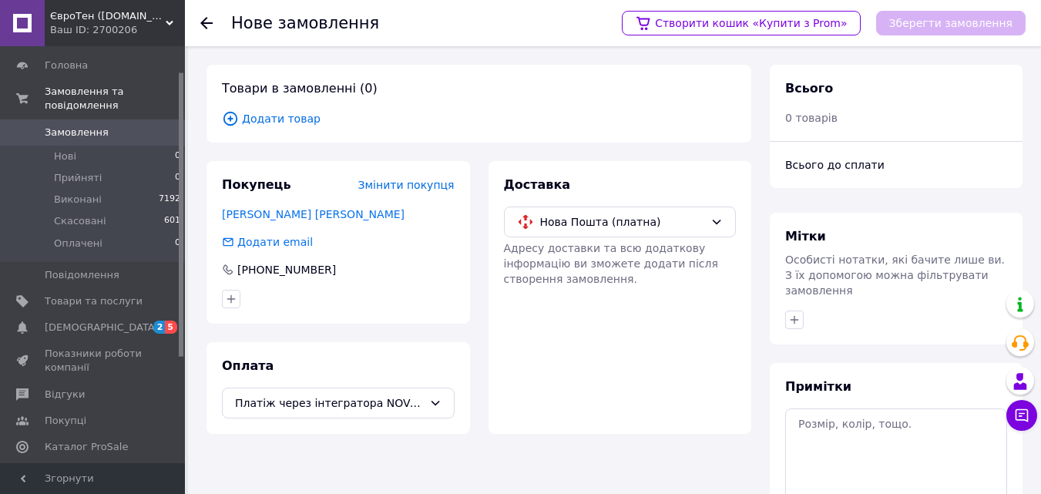
click at [283, 119] on span "Додати товар" at bounding box center [479, 118] width 514 height 17
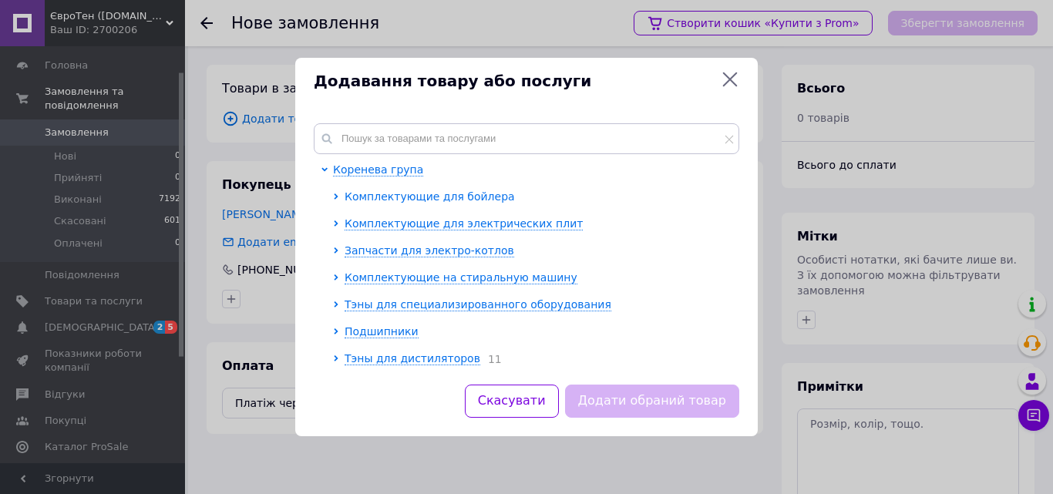
click at [414, 193] on span "Комплектующие для бойлера" at bounding box center [430, 196] width 170 height 12
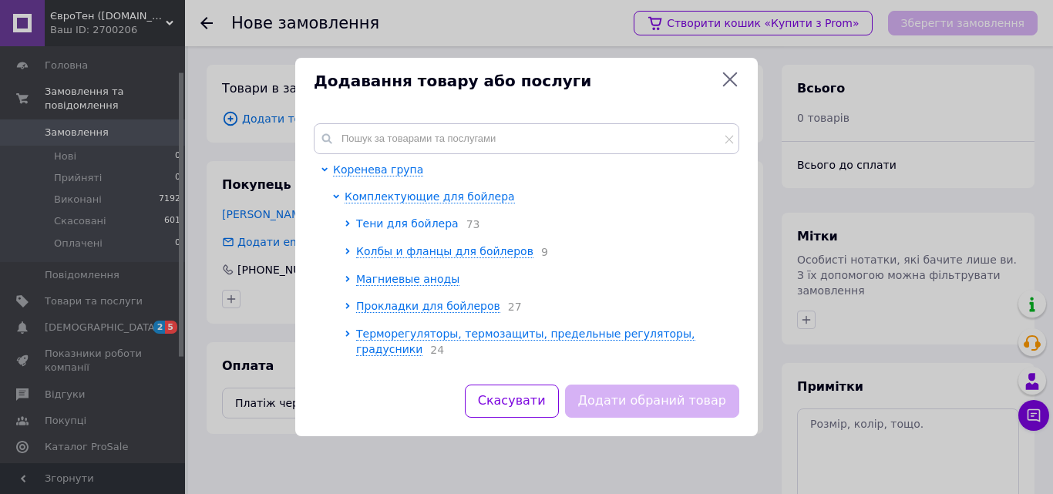
click at [395, 222] on span "Тени для бойлера" at bounding box center [407, 223] width 103 height 12
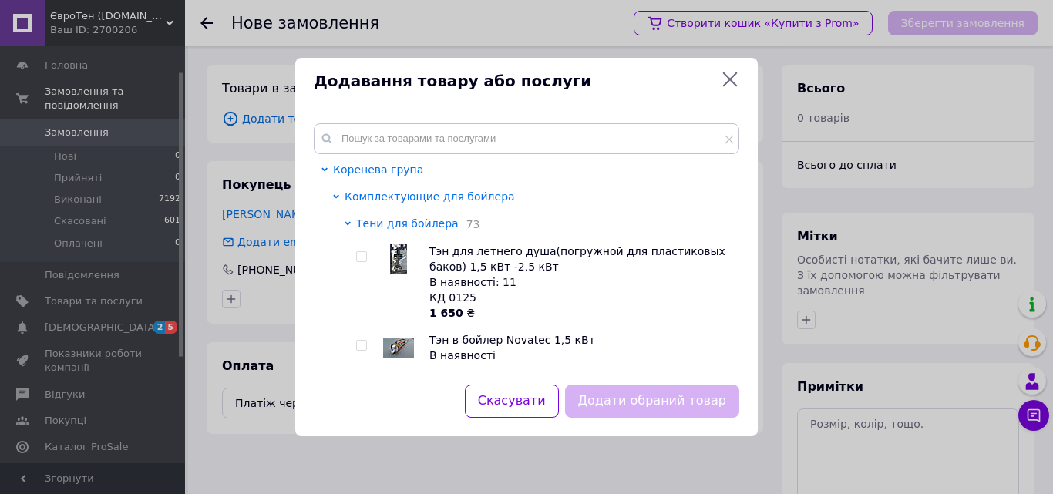
click at [366, 344] on span at bounding box center [361, 345] width 11 height 11
click at [366, 344] on input "checkbox" at bounding box center [361, 346] width 10 height 10
checkbox input "true"
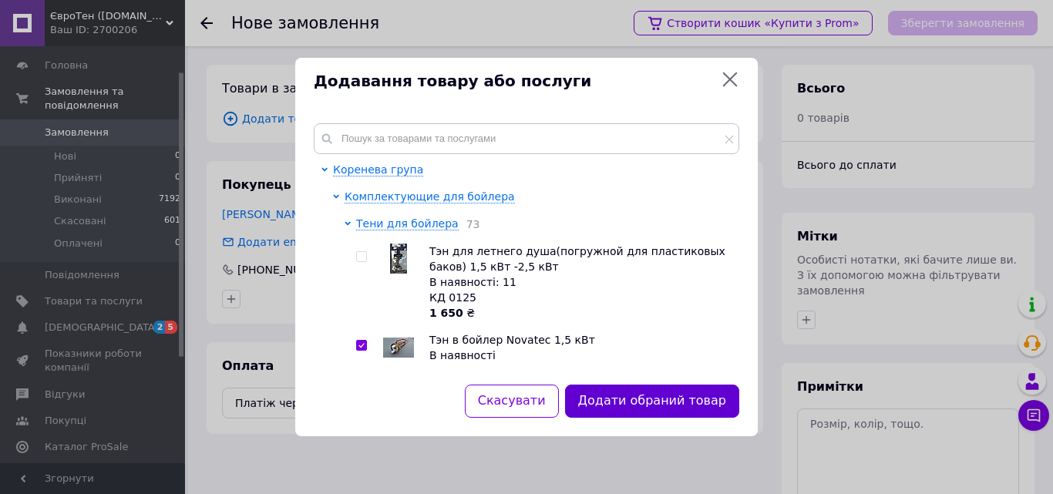
click at [656, 401] on button "Додати обраний товар" at bounding box center [652, 401] width 174 height 33
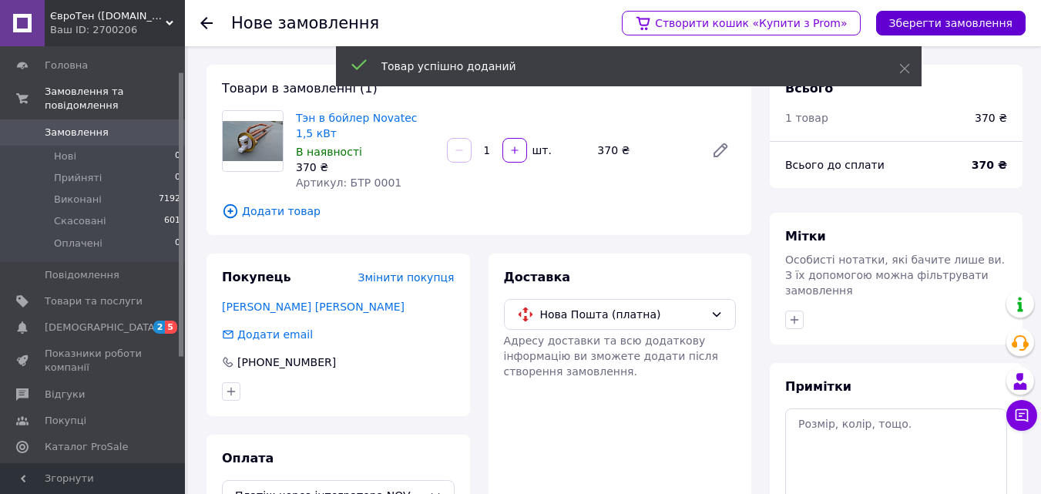
click at [953, 15] on button "Зберегти замовлення" at bounding box center [951, 23] width 150 height 25
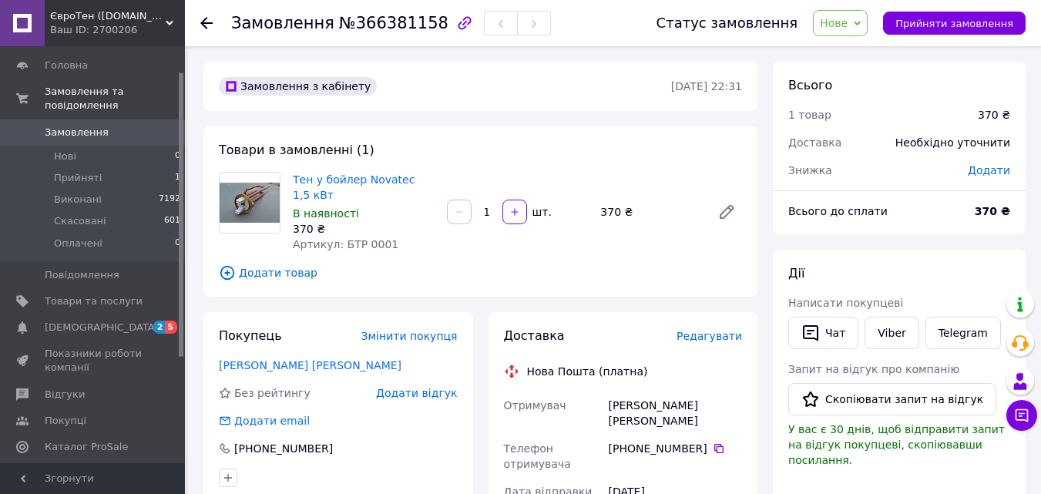
click at [984, 167] on span "Додати" at bounding box center [989, 170] width 42 height 12
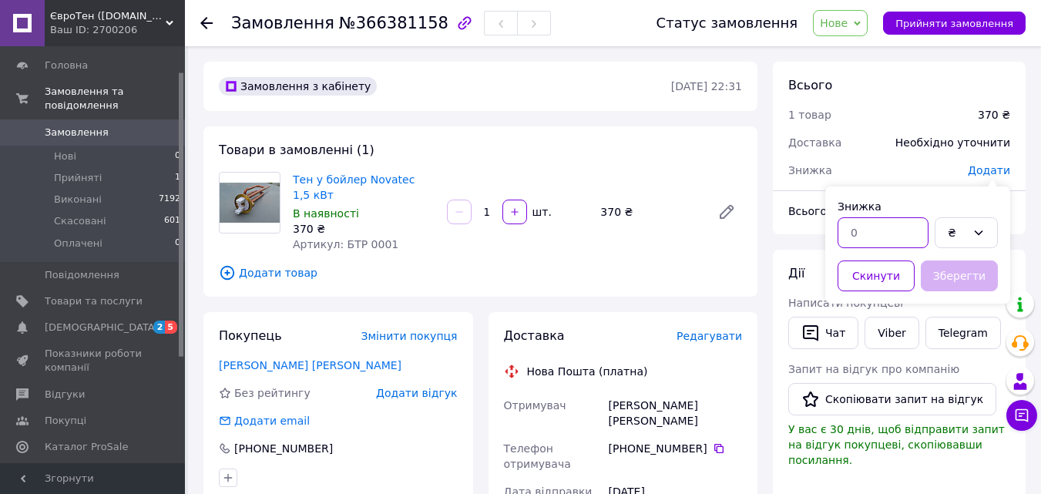
click at [866, 237] on input "text" at bounding box center [883, 232] width 91 height 31
type input "20"
click at [968, 270] on button "Зберегти" at bounding box center [959, 276] width 77 height 31
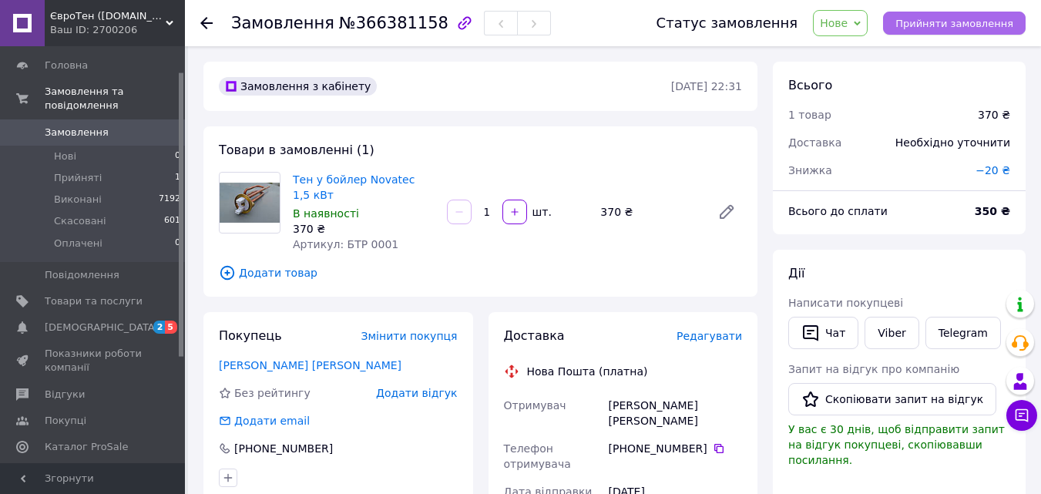
click at [940, 18] on span "Прийняти замовлення" at bounding box center [955, 24] width 118 height 12
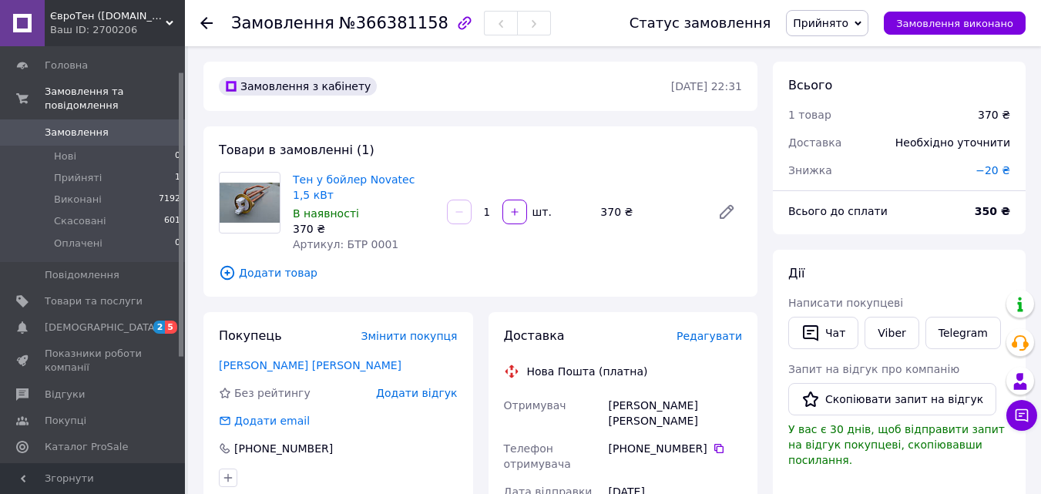
click at [203, 18] on icon at bounding box center [206, 23] width 12 height 12
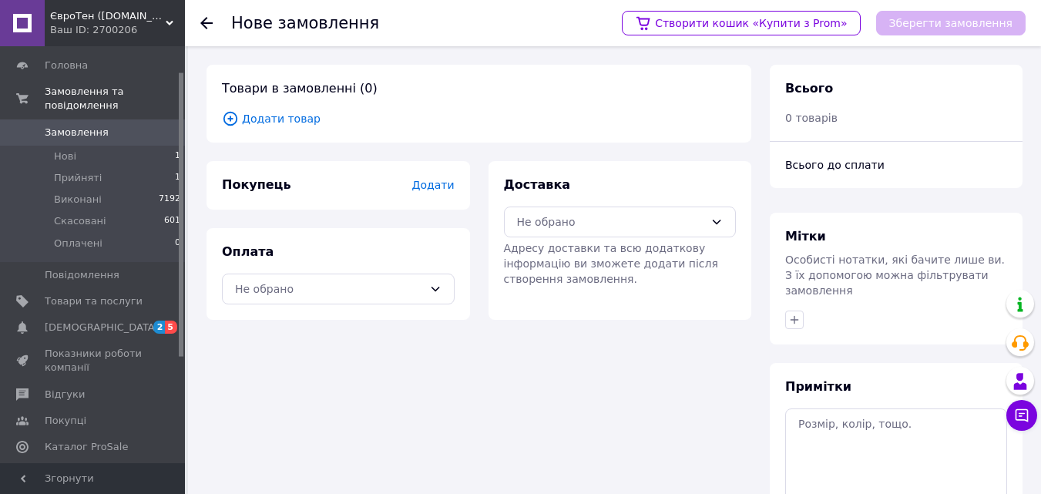
click at [435, 183] on span "Додати" at bounding box center [433, 185] width 42 height 12
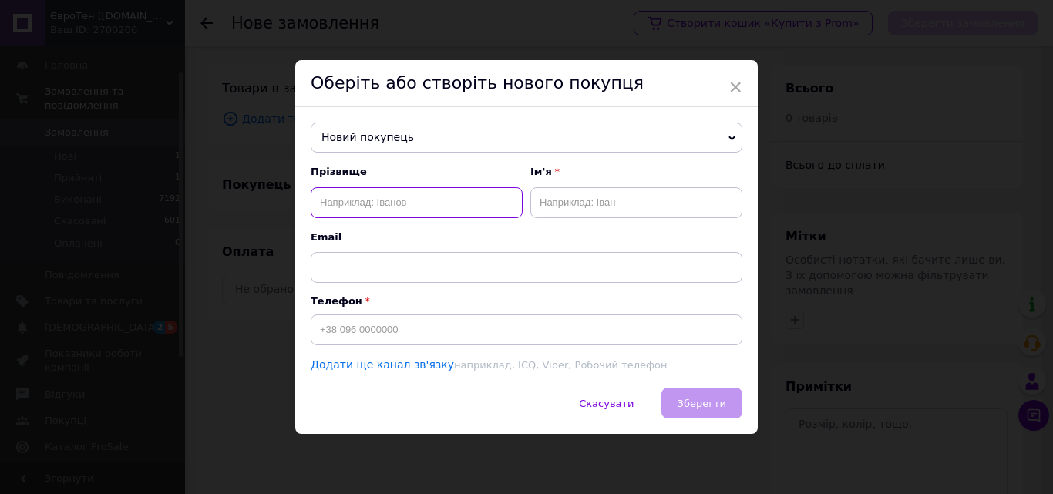
click at [328, 203] on input "text" at bounding box center [417, 202] width 212 height 31
click at [321, 200] on input "[PERSON_NAME]" at bounding box center [417, 202] width 212 height 31
type input "[PERSON_NAME]"
click at [567, 203] on input "text" at bounding box center [636, 202] width 212 height 31
type input "[PERSON_NAME]"
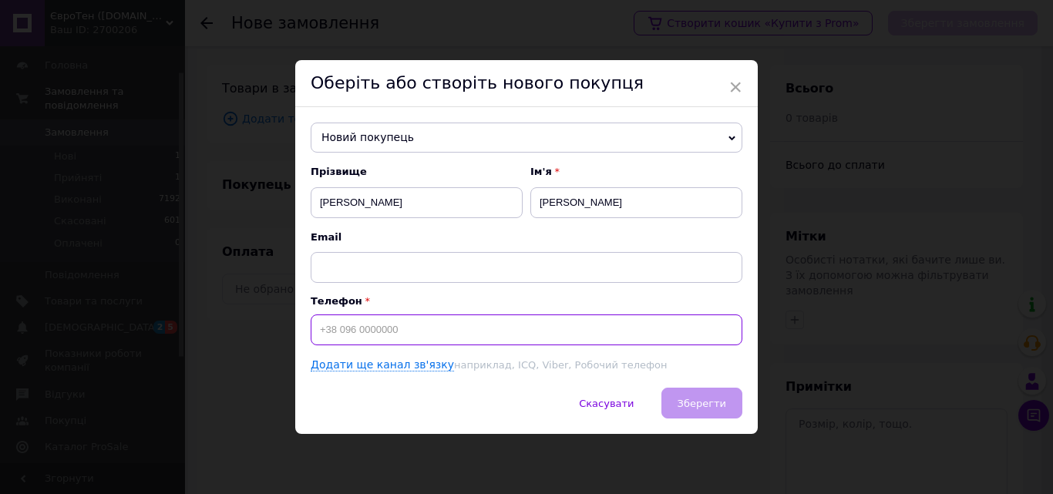
click at [326, 330] on input at bounding box center [527, 329] width 432 height 31
type input "[PHONE_NUMBER]"
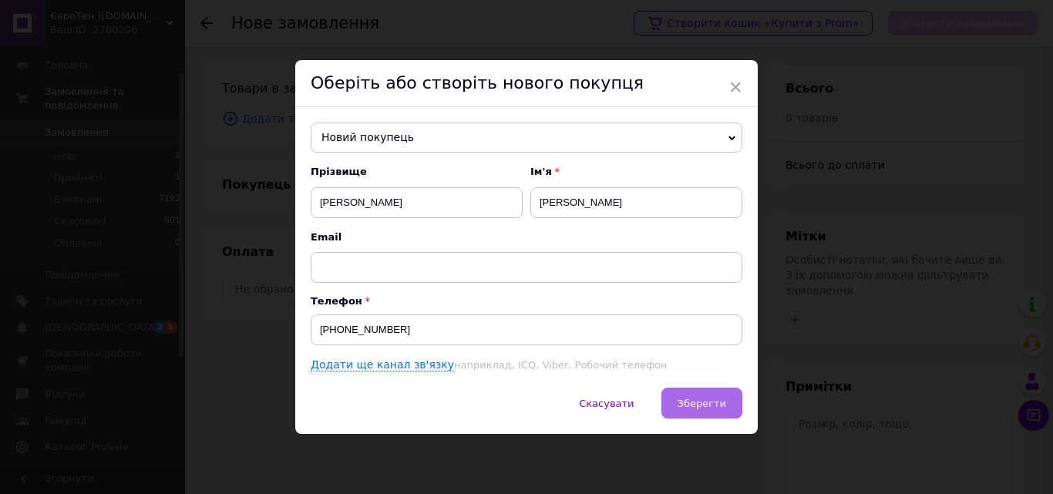
click at [698, 402] on span "Зберегти" at bounding box center [702, 404] width 49 height 12
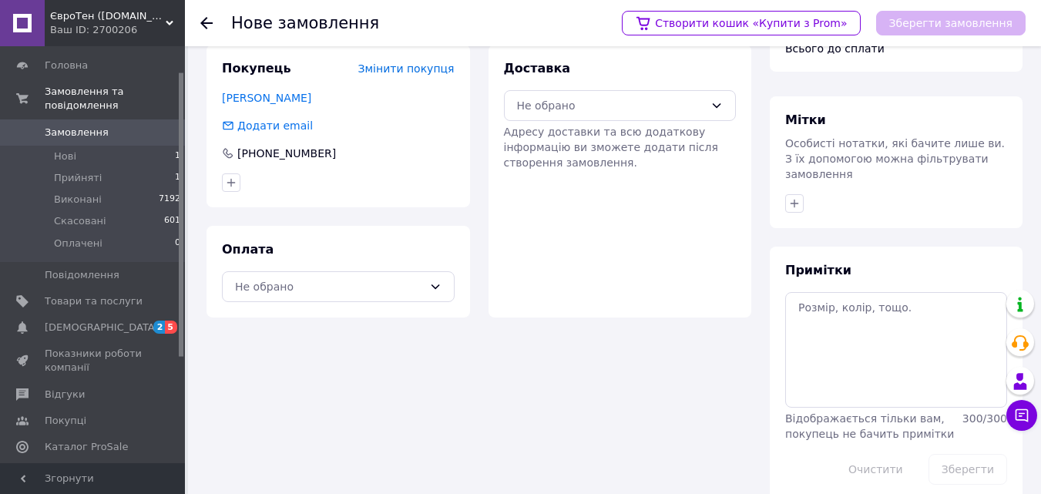
scroll to position [126, 0]
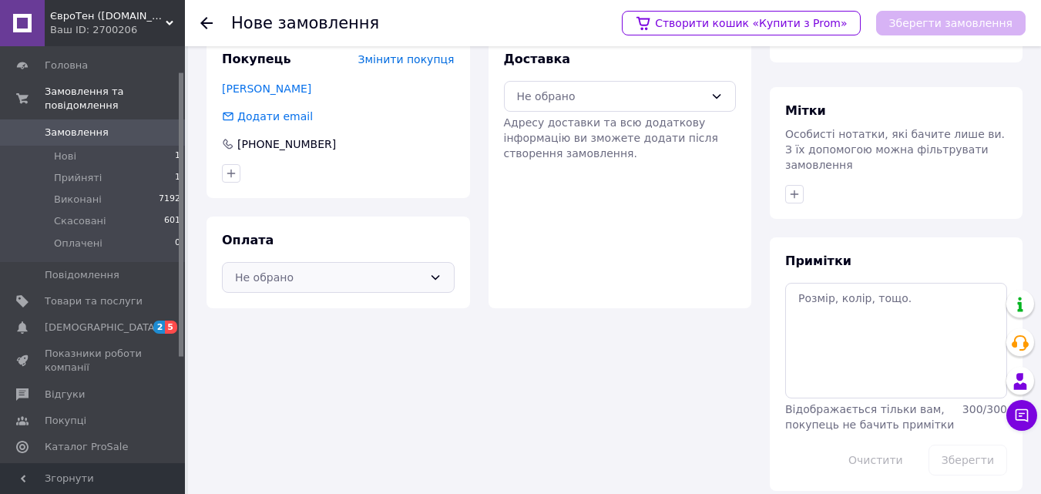
click at [428, 270] on div "Не обрано" at bounding box center [338, 277] width 233 height 31
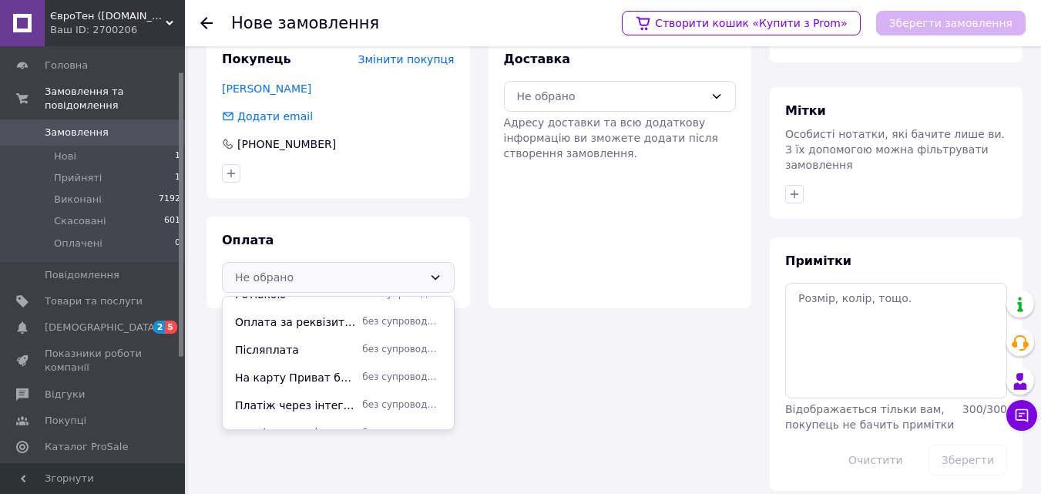
scroll to position [150, 0]
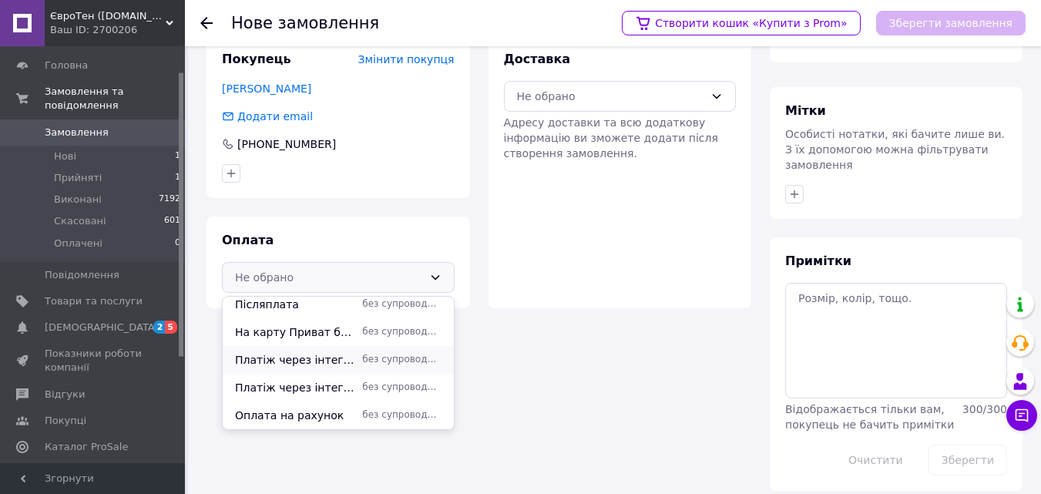
click at [321, 355] on span "Платіж через інтегратора NOVAPAY" at bounding box center [295, 359] width 121 height 15
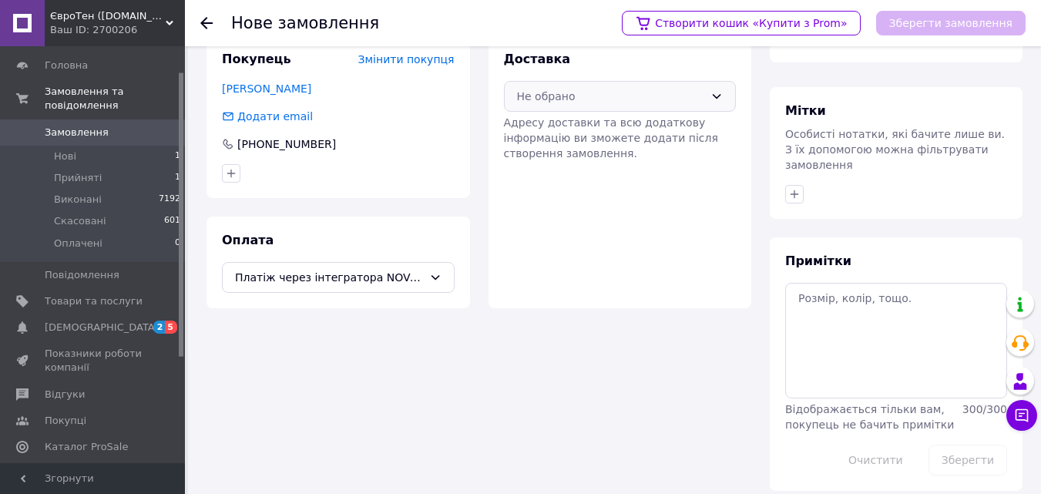
click at [721, 92] on icon at bounding box center [717, 96] width 12 height 12
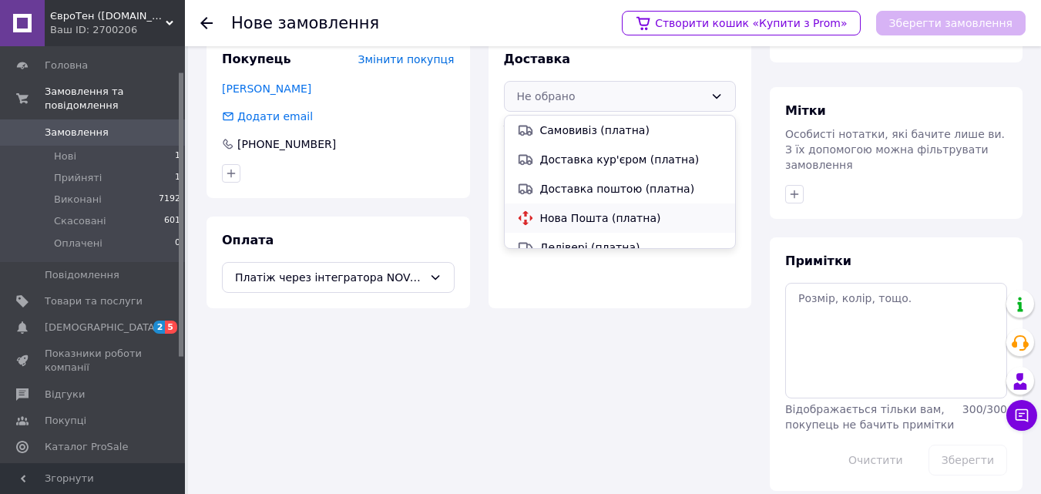
click at [555, 213] on span "Нова Пошта (платна)" at bounding box center [631, 217] width 183 height 15
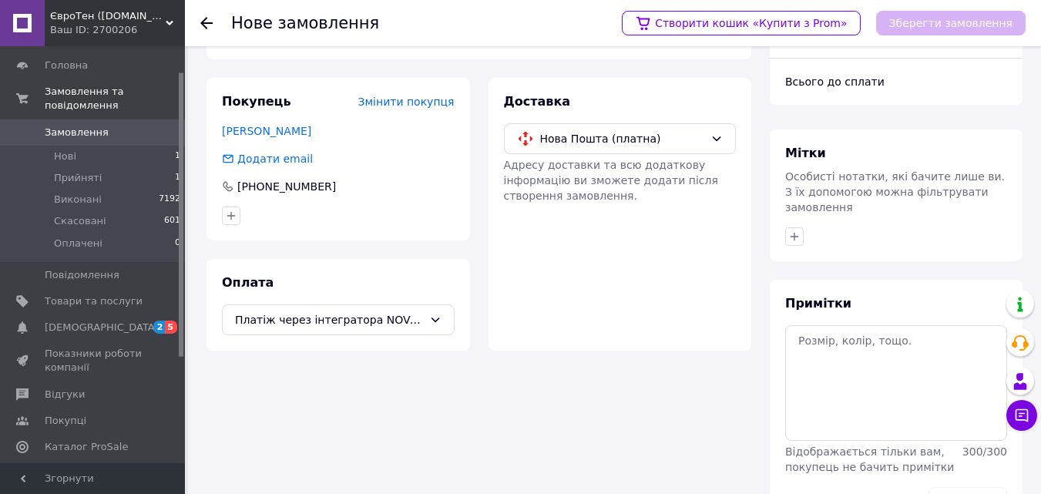
scroll to position [0, 0]
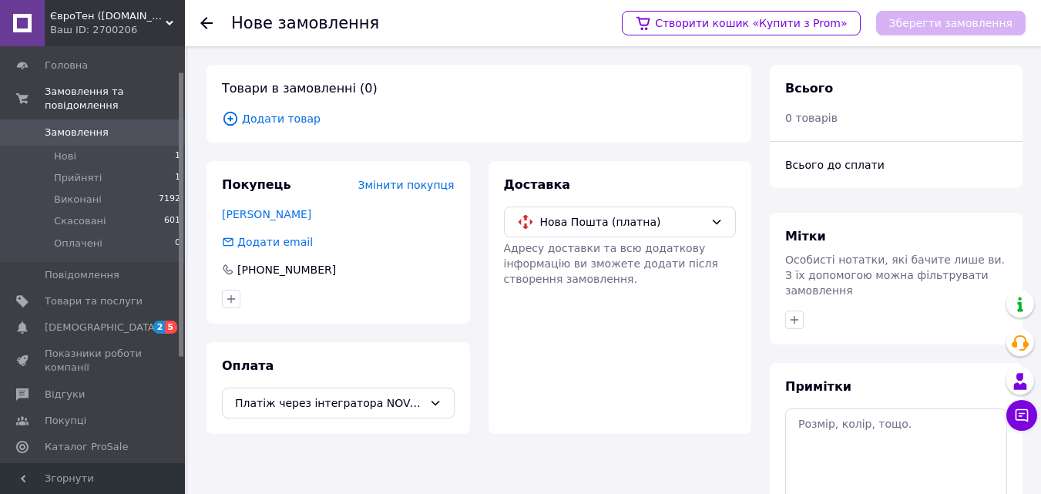
click at [293, 122] on span "Додати товар" at bounding box center [479, 118] width 514 height 17
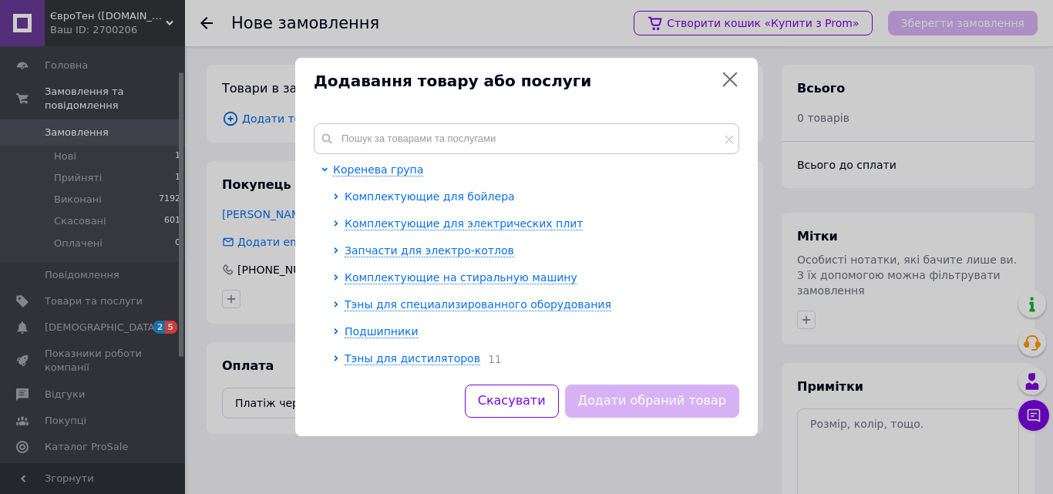
click at [403, 193] on span "Комплектующие для бойлера" at bounding box center [430, 196] width 170 height 12
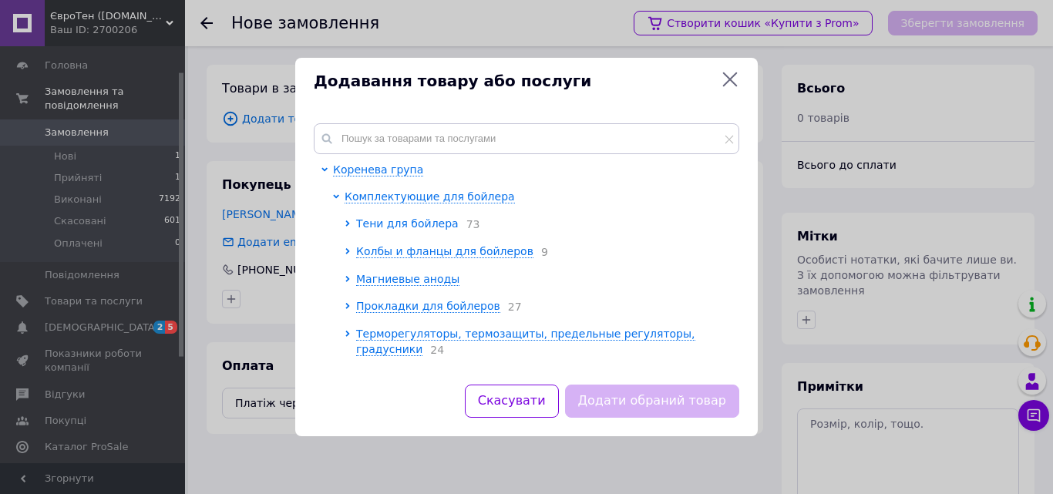
click at [386, 220] on span "Тени для бойлера" at bounding box center [407, 223] width 103 height 12
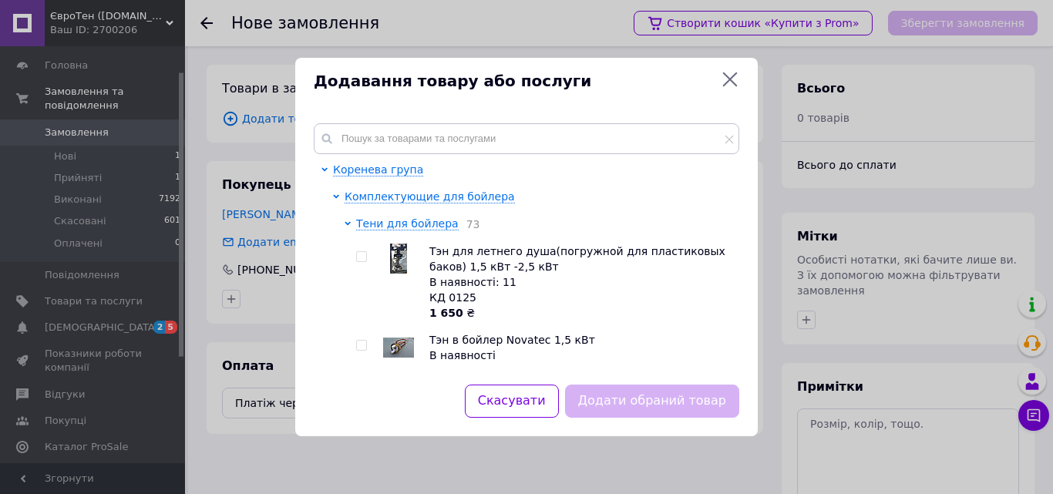
click at [365, 351] on input "checkbox" at bounding box center [361, 346] width 10 height 10
checkbox input "true"
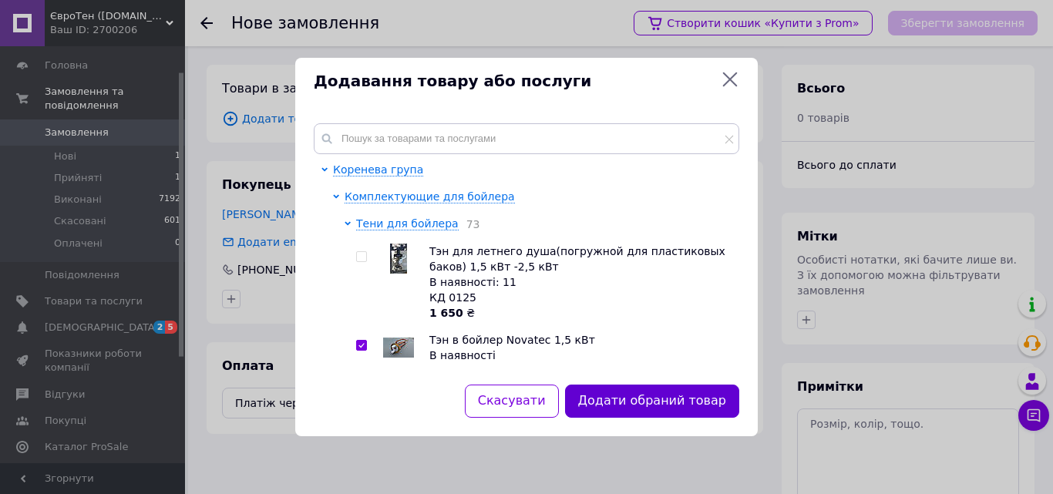
click at [668, 401] on button "Додати обраний товар" at bounding box center [652, 401] width 174 height 33
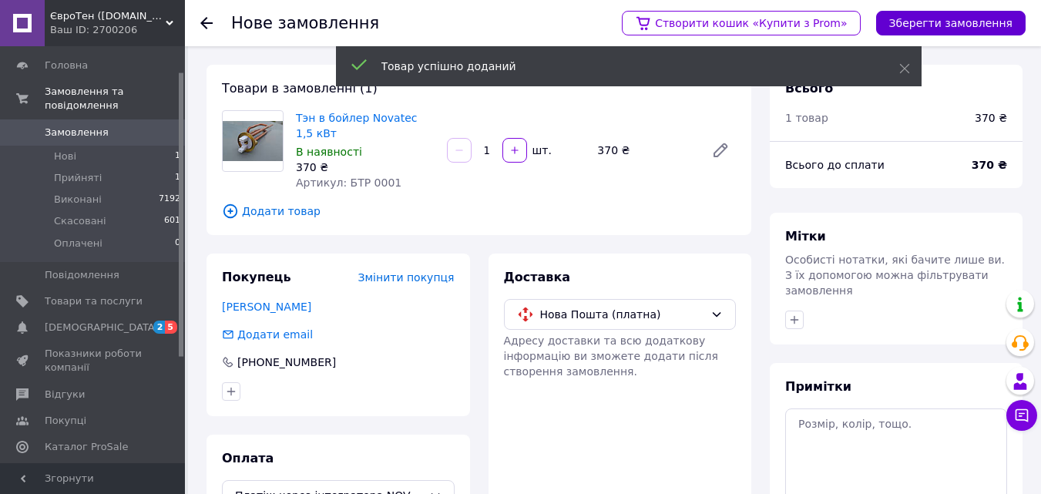
click at [973, 21] on button "Зберегти замовлення" at bounding box center [951, 23] width 150 height 25
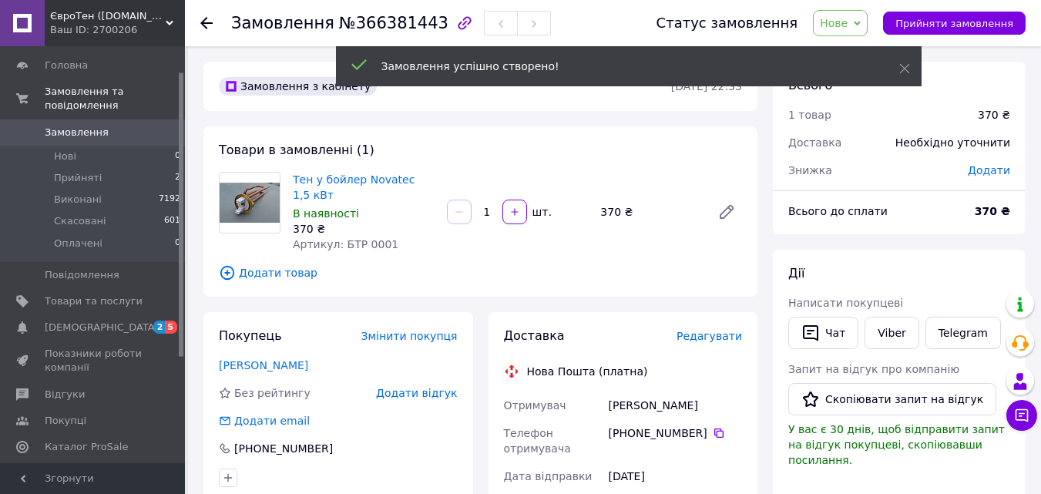
click at [994, 166] on span "Додати" at bounding box center [989, 170] width 42 height 12
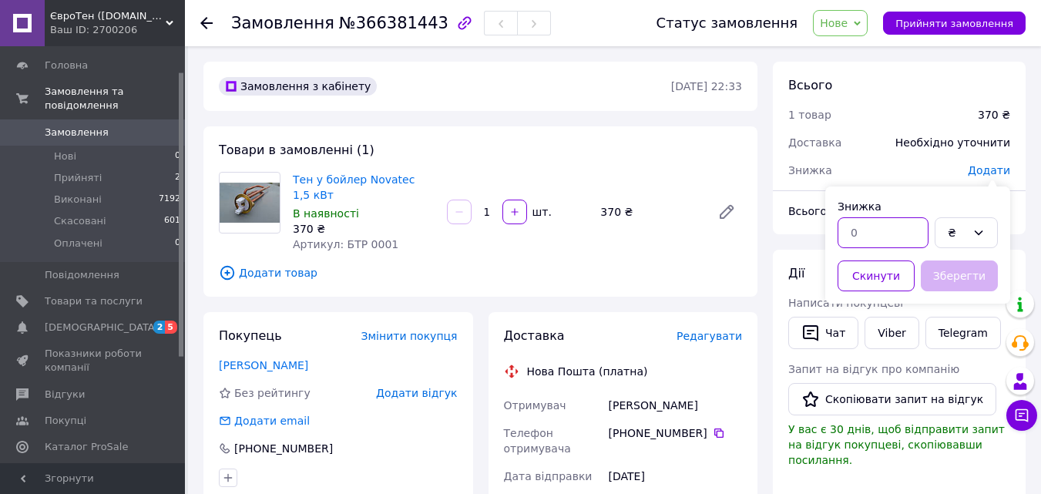
click at [866, 228] on input "text" at bounding box center [883, 232] width 91 height 31
type input "20"
click at [977, 279] on button "Зберегти" at bounding box center [959, 276] width 77 height 31
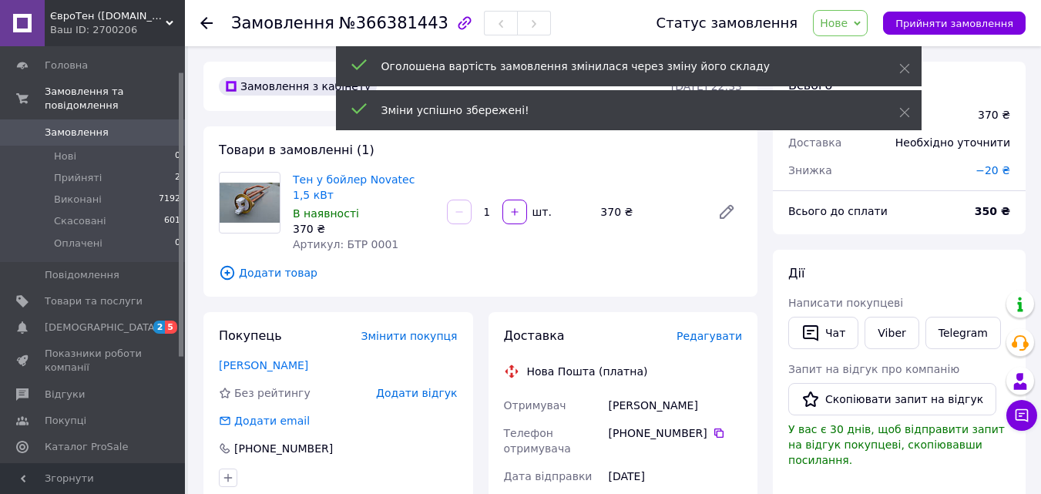
click at [206, 22] on icon at bounding box center [206, 23] width 12 height 12
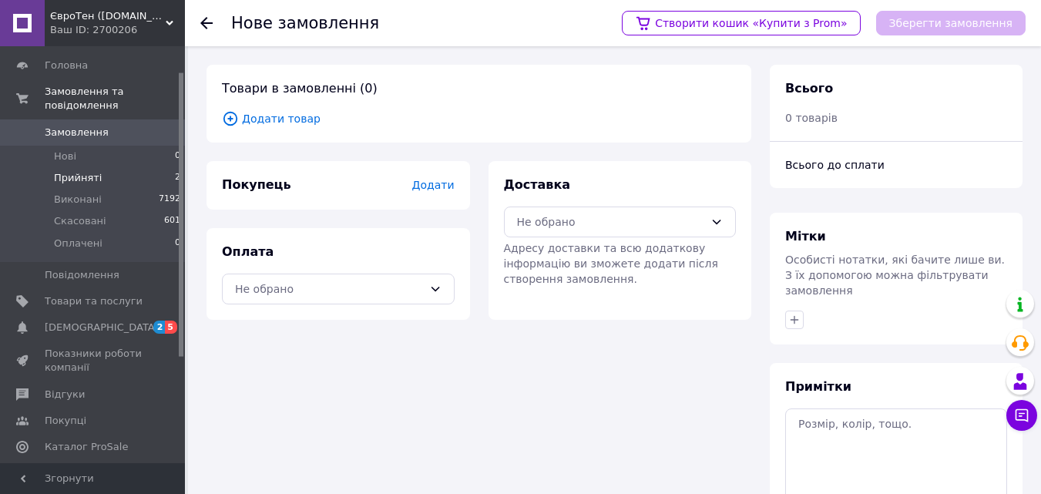
click at [93, 171] on span "Прийняті" at bounding box center [78, 178] width 48 height 14
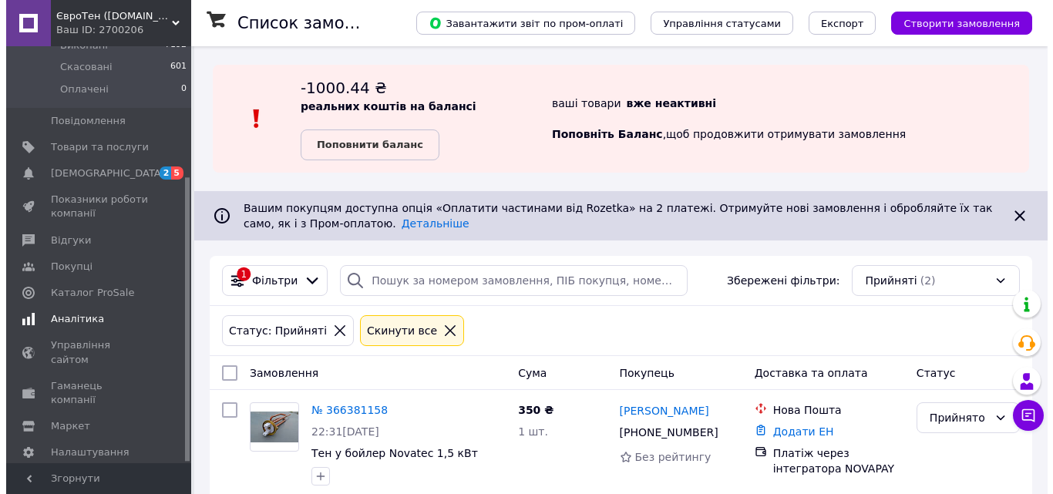
scroll to position [192, 0]
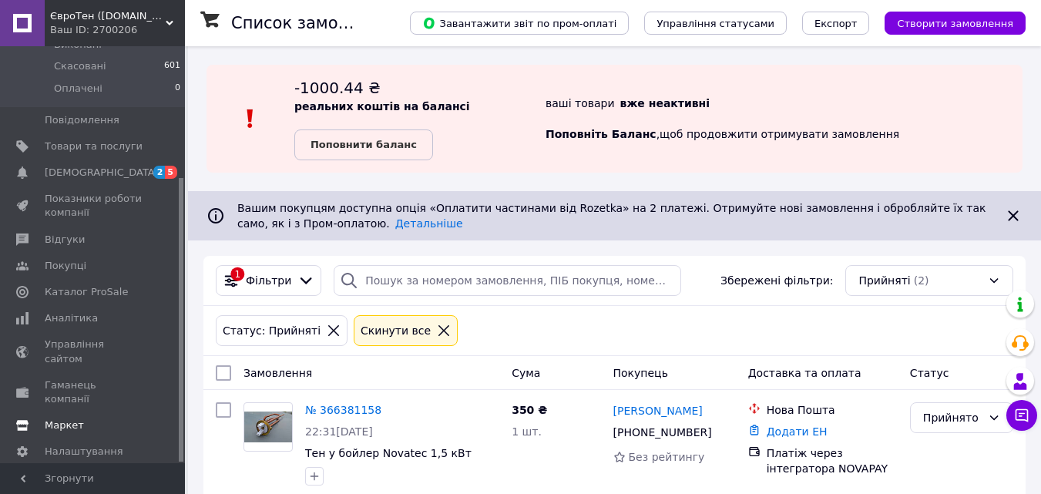
click at [67, 419] on span "Маркет" at bounding box center [64, 426] width 39 height 14
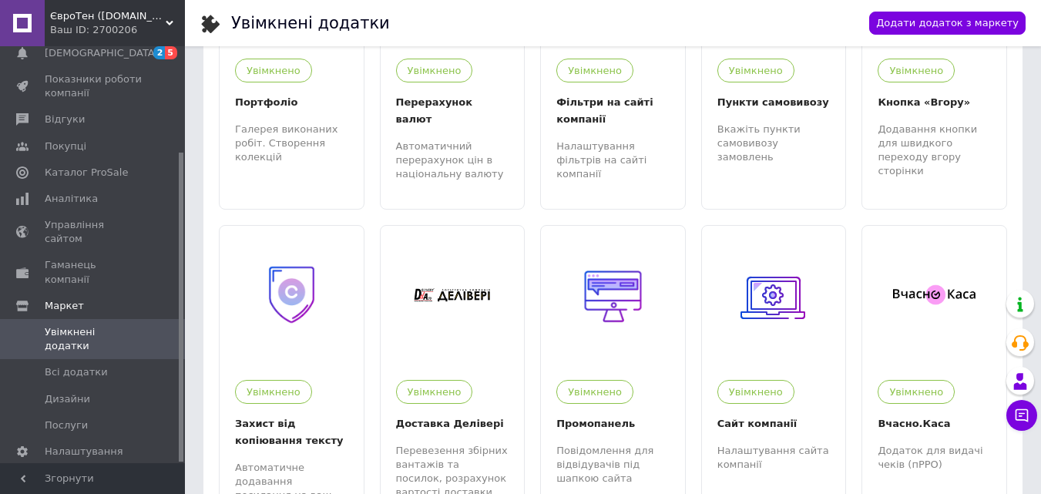
scroll to position [540, 0]
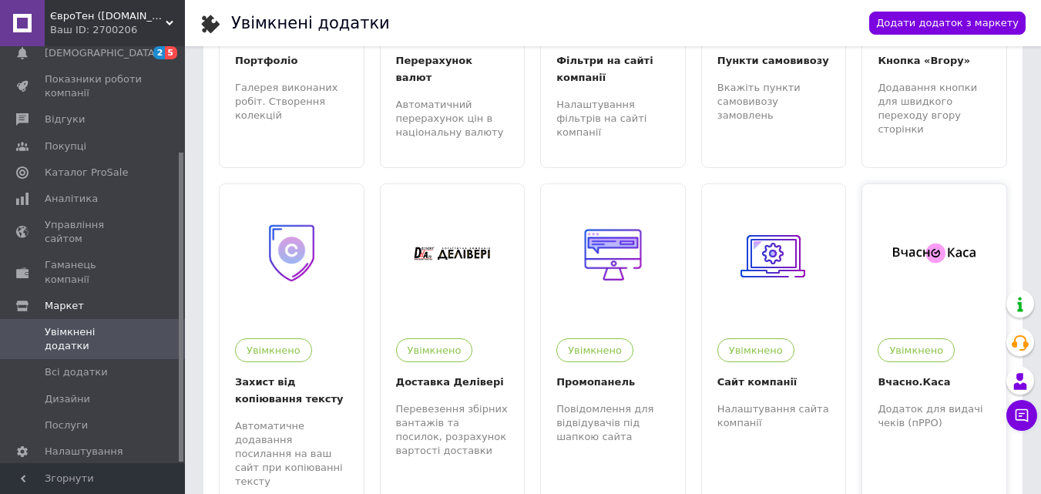
click at [955, 247] on div at bounding box center [935, 253] width 144 height 139
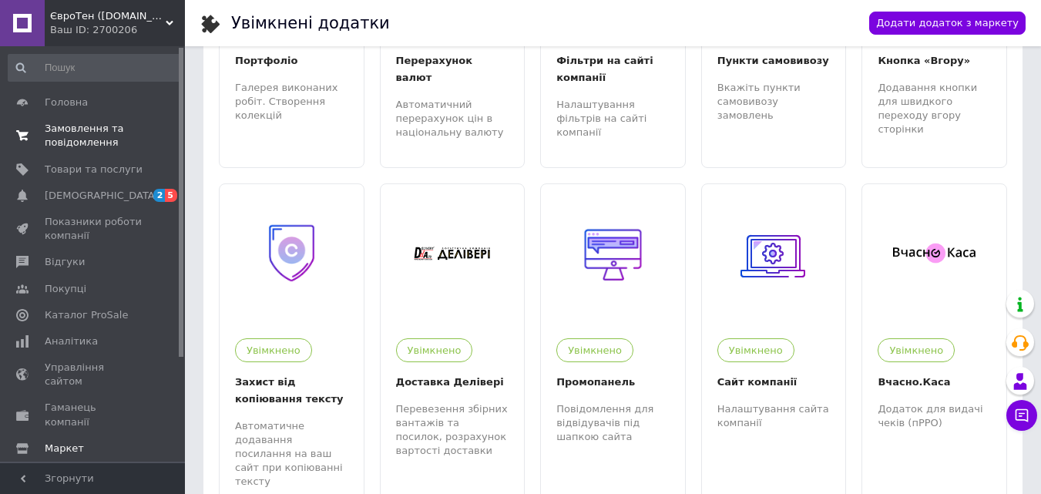
click at [86, 129] on span "Замовлення та повідомлення" at bounding box center [94, 136] width 98 height 28
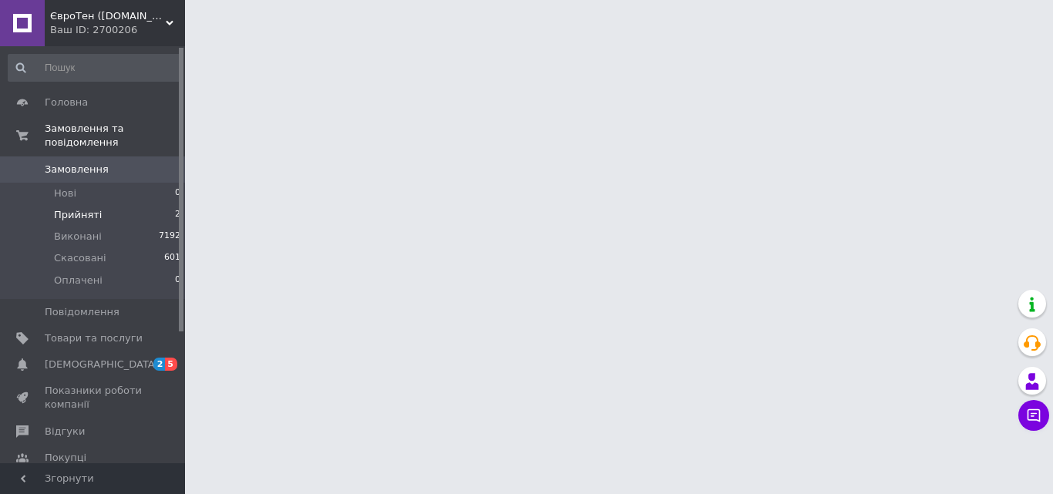
click at [103, 204] on li "Прийняті 2" at bounding box center [95, 215] width 190 height 22
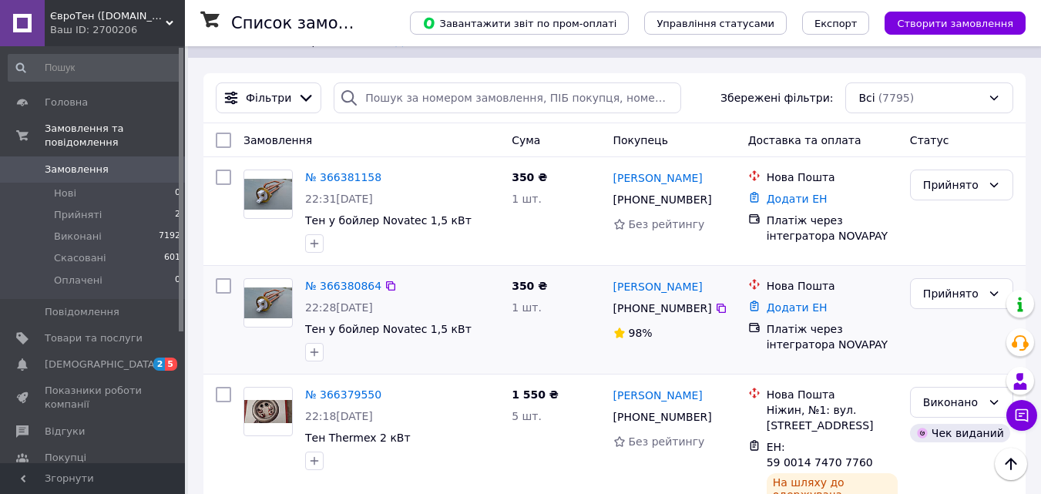
scroll to position [231, 0]
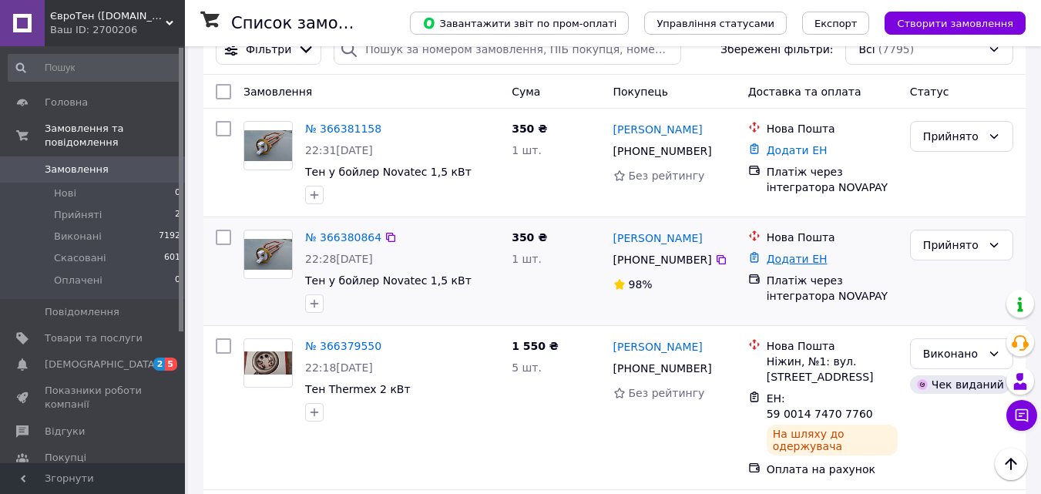
click at [797, 255] on link "Додати ЕН" at bounding box center [797, 259] width 61 height 12
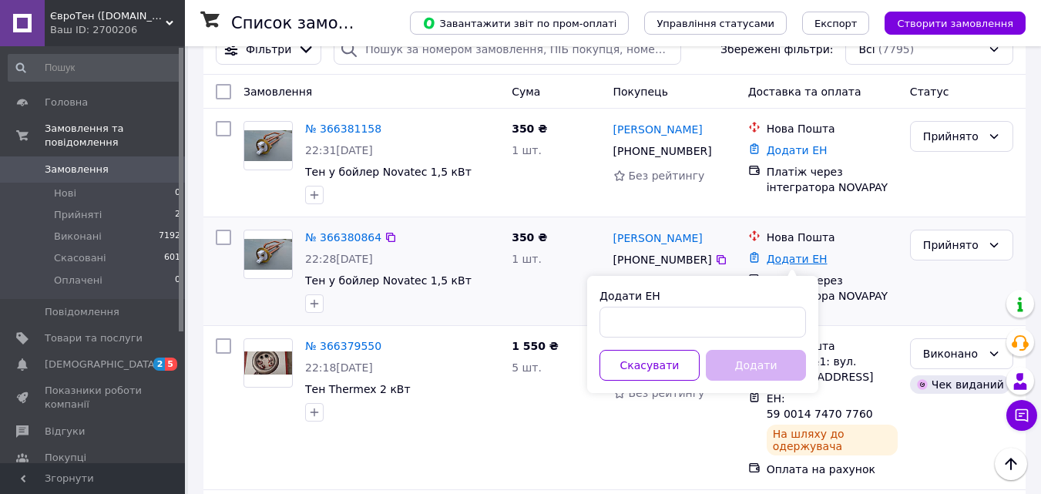
click at [777, 257] on link "Додати ЕН" at bounding box center [797, 259] width 61 height 12
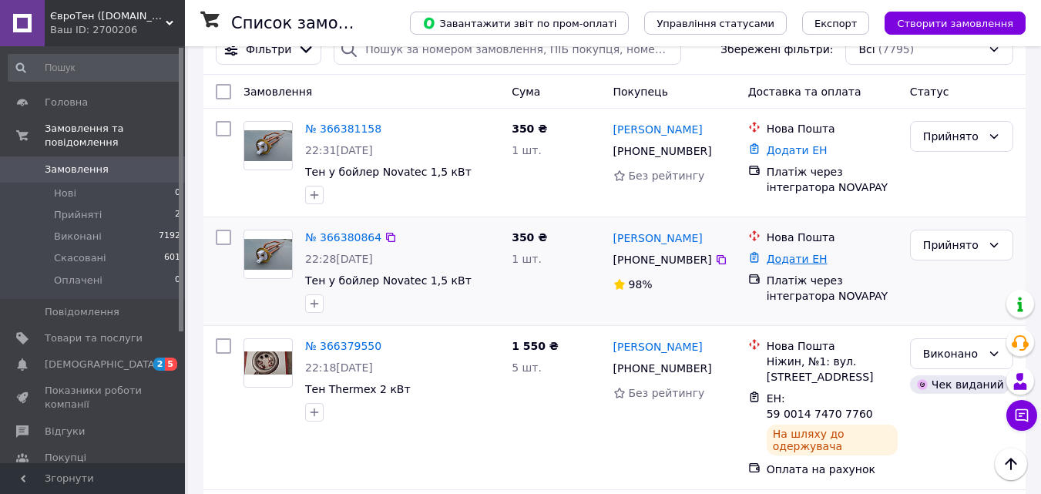
click at [777, 257] on link "Додати ЕН" at bounding box center [797, 259] width 61 height 12
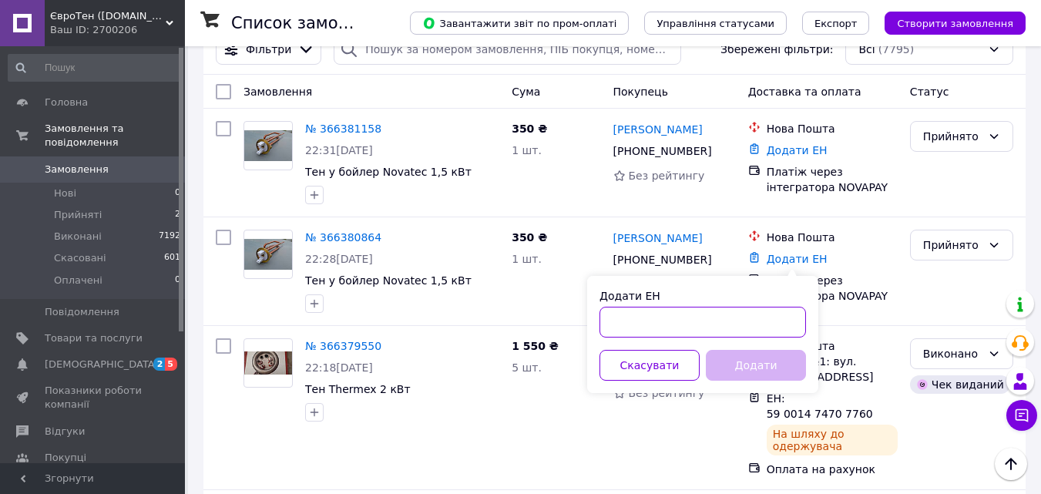
click at [621, 322] on input "Додати ЕН" at bounding box center [703, 322] width 207 height 31
type input "20451269021489"
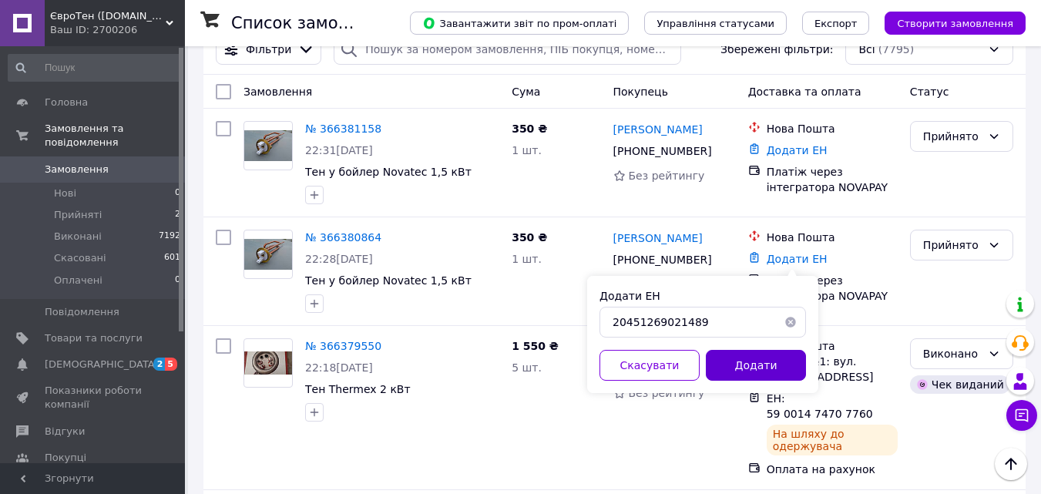
click at [744, 365] on button "Додати" at bounding box center [756, 365] width 100 height 31
click at [331, 234] on link "№ 366380864" at bounding box center [343, 237] width 76 height 12
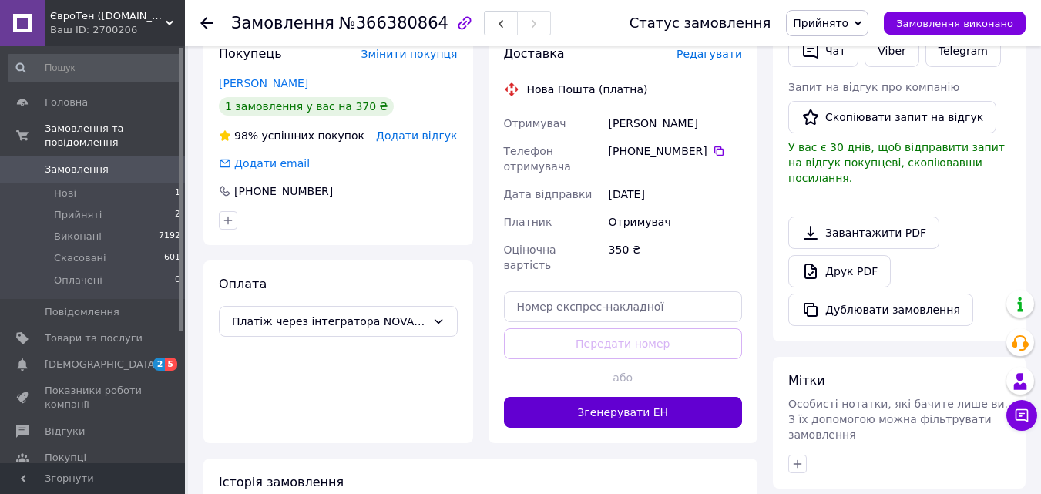
scroll to position [308, 0]
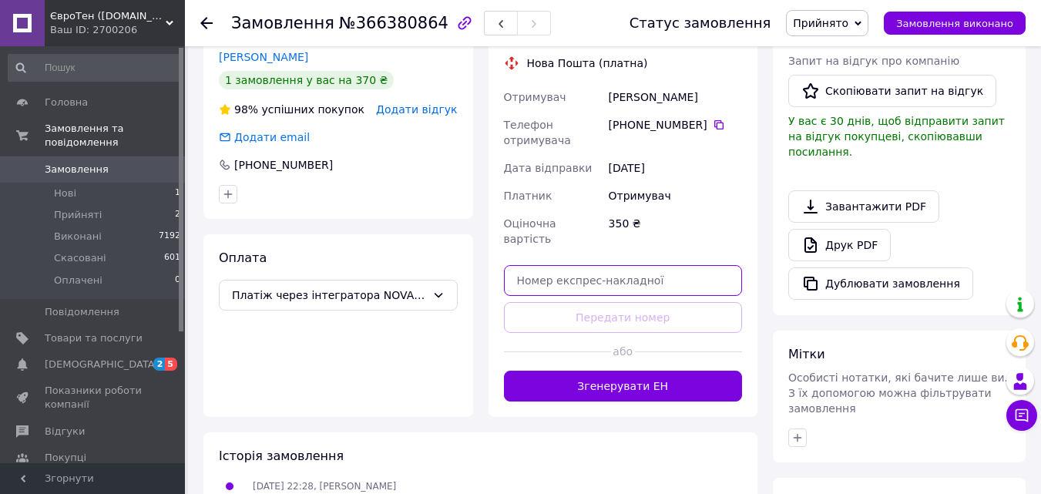
click at [533, 268] on input "text" at bounding box center [623, 280] width 239 height 31
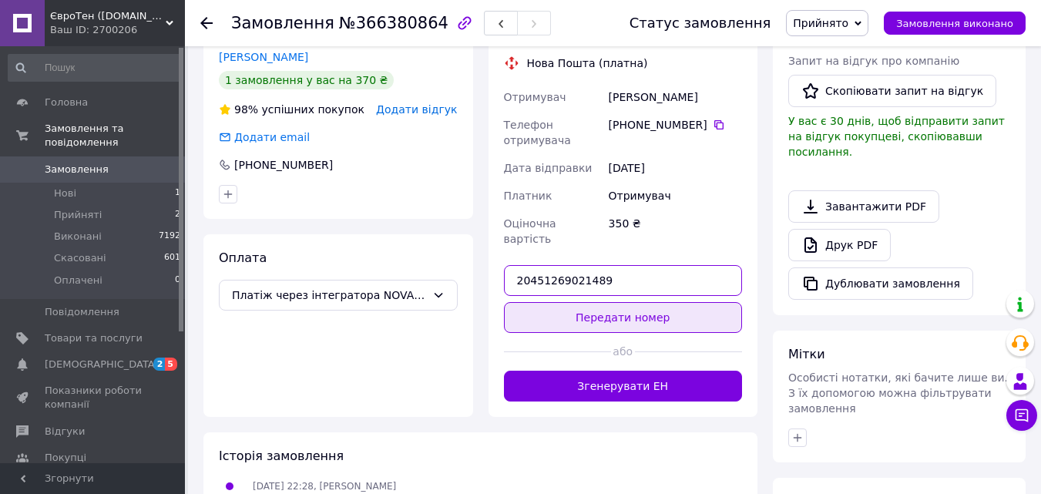
type input "20451269021489"
click at [628, 302] on button "Передати номер" at bounding box center [623, 317] width 239 height 31
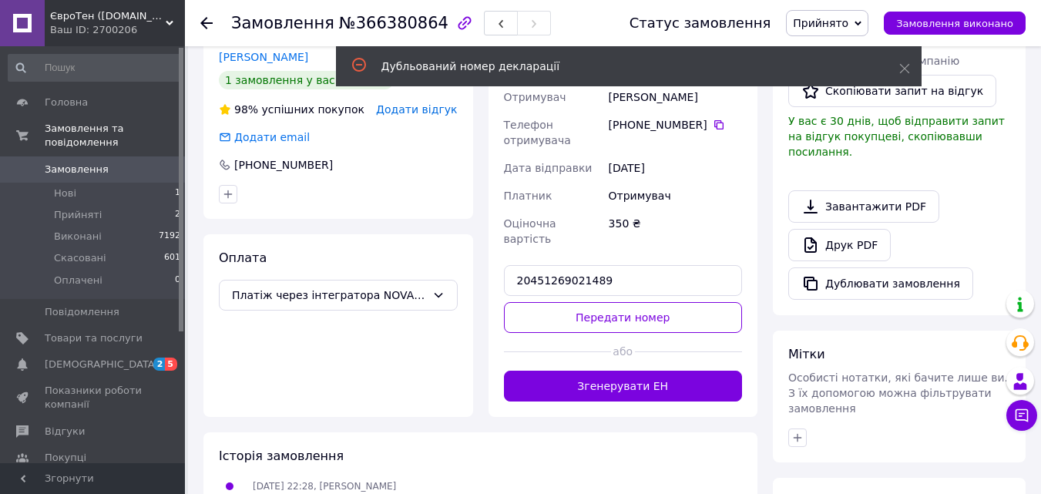
click at [209, 22] on icon at bounding box center [206, 23] width 12 height 12
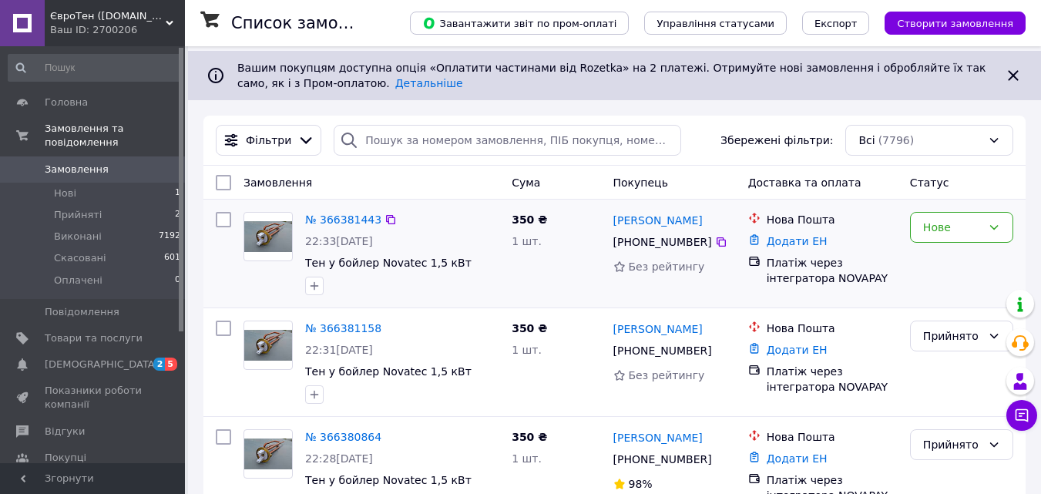
scroll to position [154, 0]
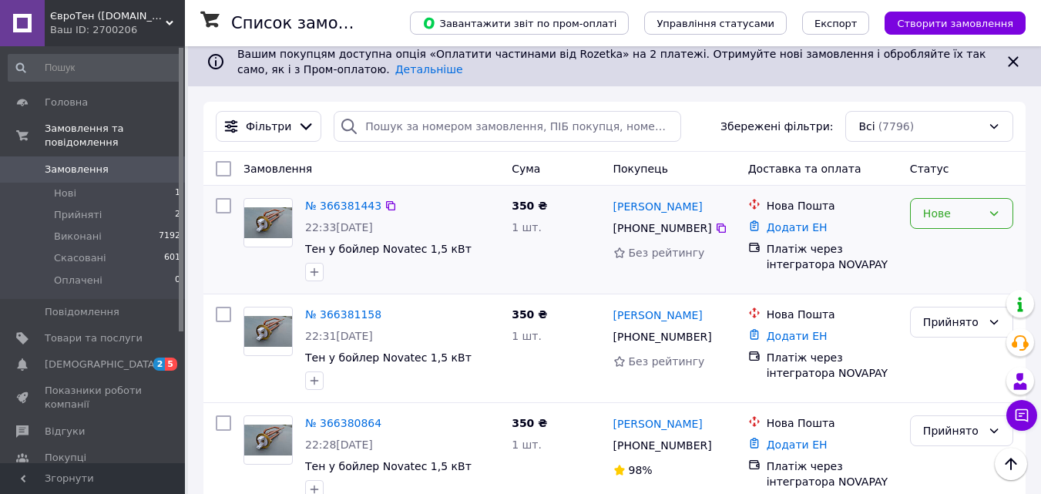
click at [998, 213] on icon at bounding box center [994, 213] width 8 height 5
click at [933, 243] on li "Прийнято" at bounding box center [962, 248] width 102 height 28
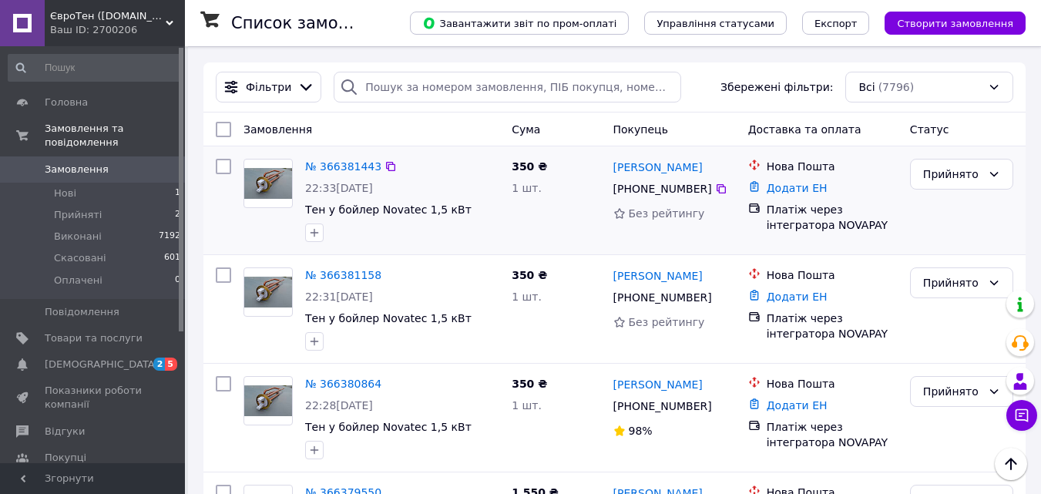
scroll to position [231, 0]
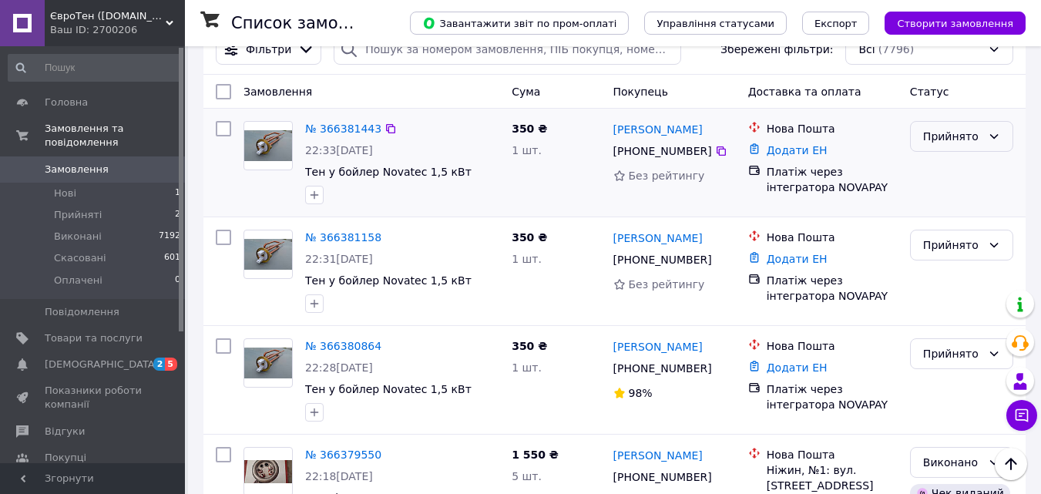
click at [984, 138] on div "Прийнято" at bounding box center [961, 136] width 103 height 31
click at [948, 173] on li "Виконано" at bounding box center [962, 170] width 102 height 28
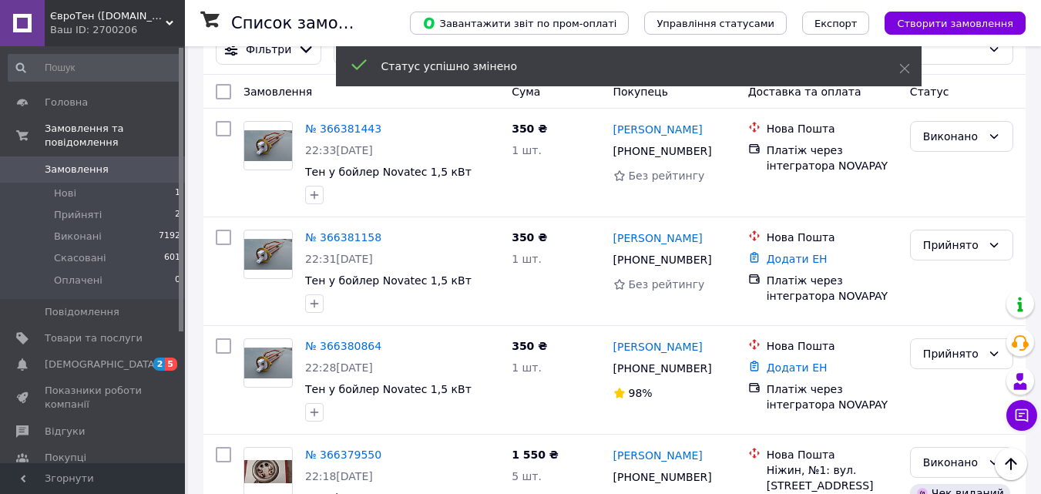
click at [986, 246] on div "Прийнято" at bounding box center [961, 245] width 103 height 31
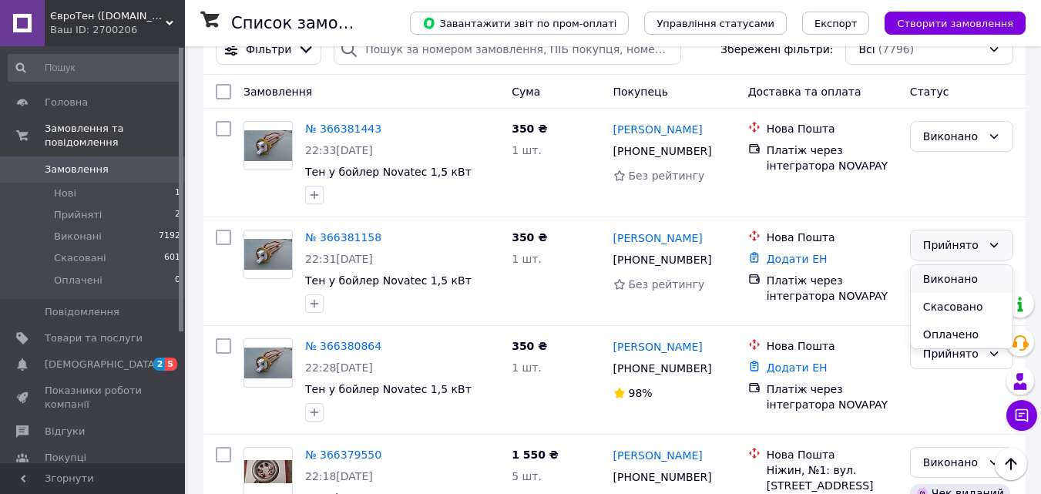
click at [959, 281] on li "Виконано" at bounding box center [962, 279] width 102 height 28
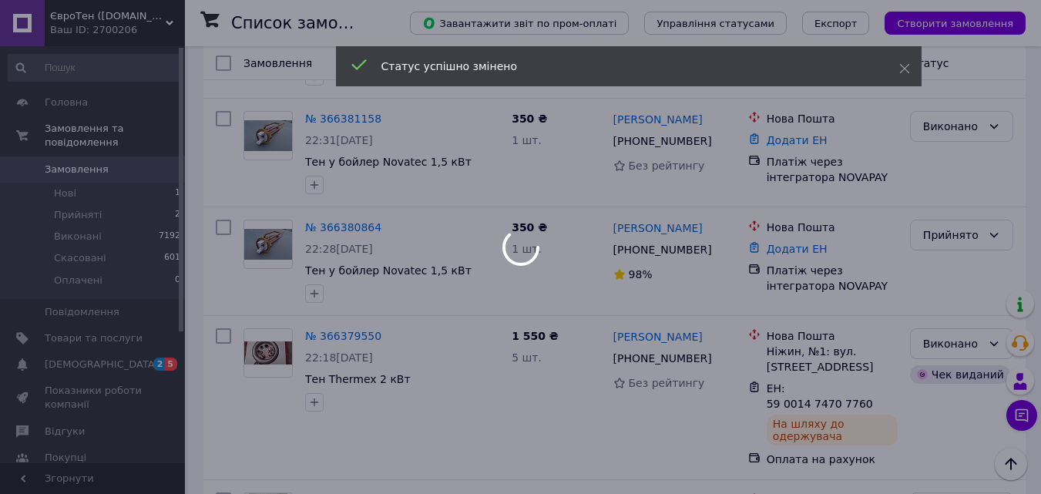
scroll to position [385, 0]
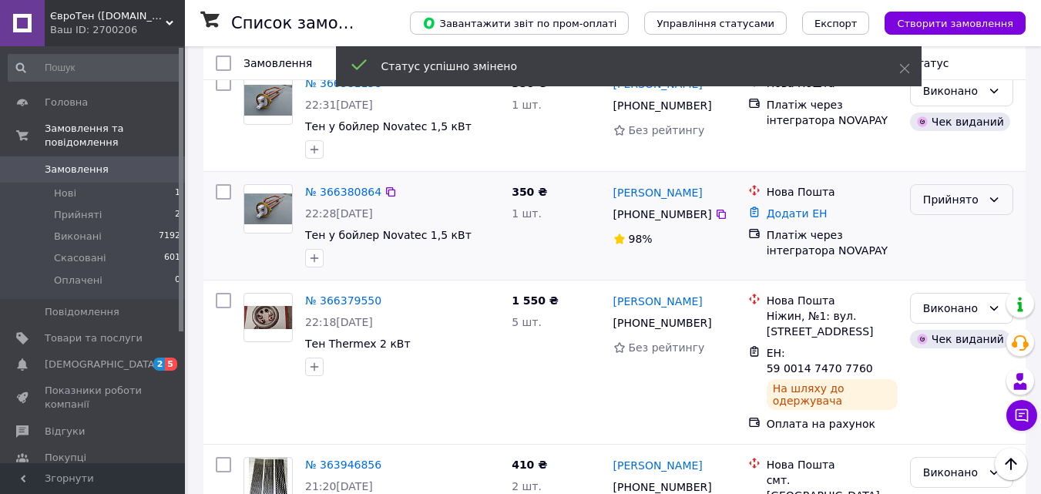
click at [992, 197] on icon at bounding box center [994, 199] width 12 height 12
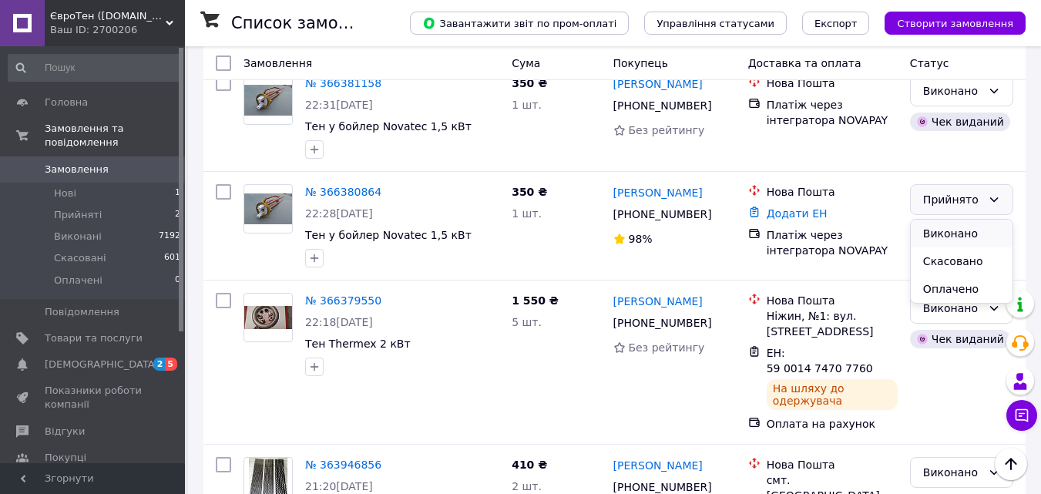
click at [963, 230] on li "Виконано" at bounding box center [962, 234] width 102 height 28
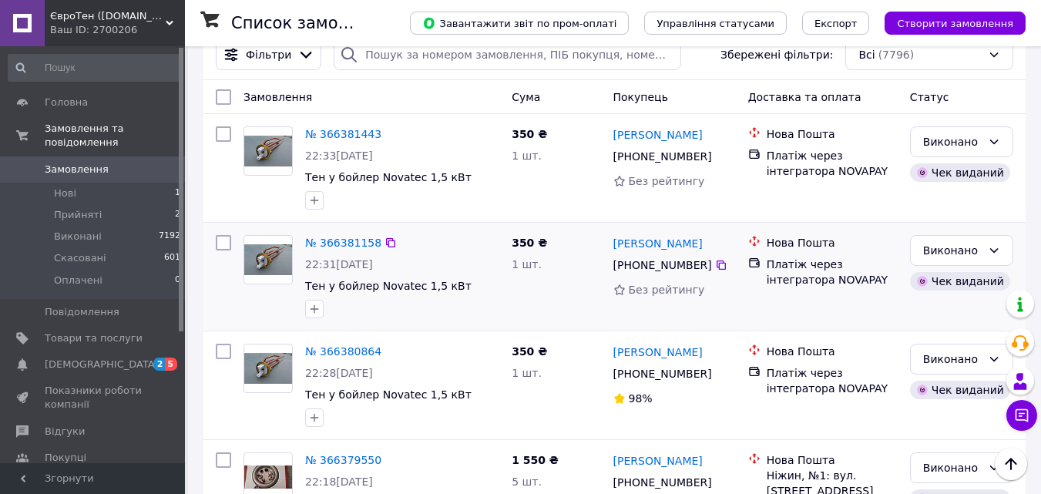
scroll to position [231, 0]
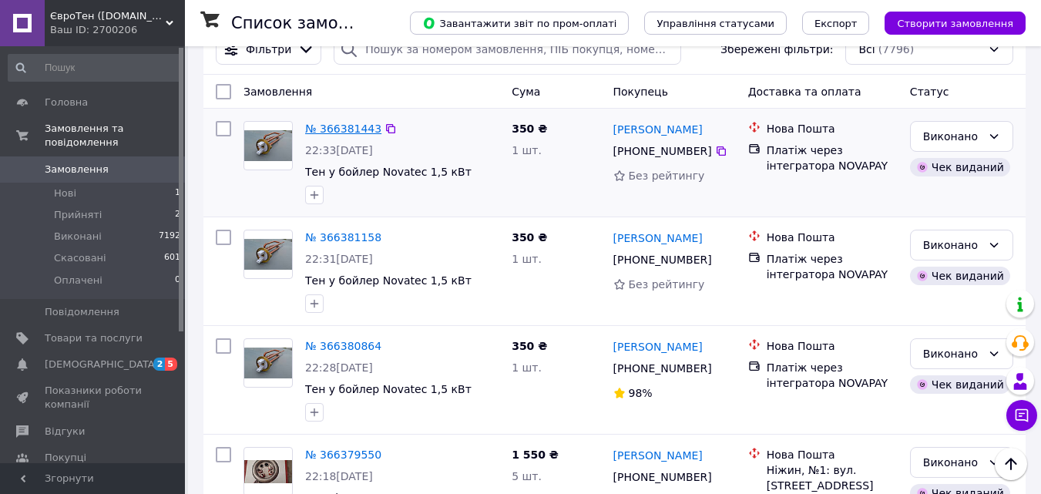
click at [353, 128] on link "№ 366381443" at bounding box center [343, 129] width 76 height 12
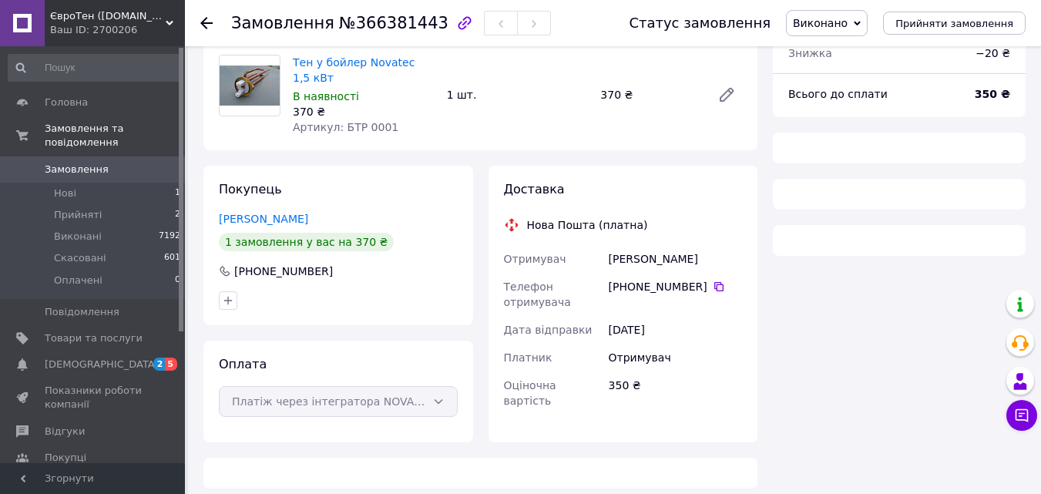
scroll to position [231, 0]
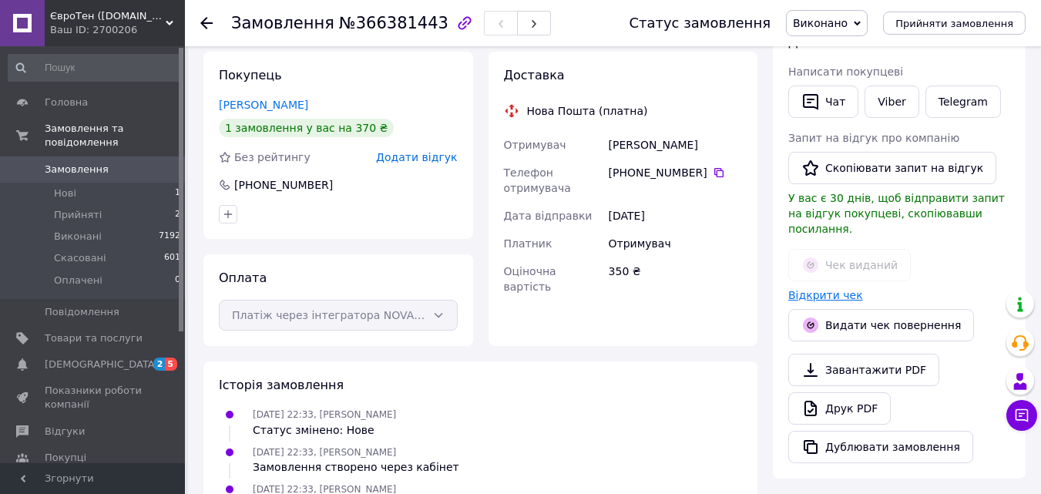
click at [830, 289] on link "Відкрити чек" at bounding box center [826, 295] width 75 height 12
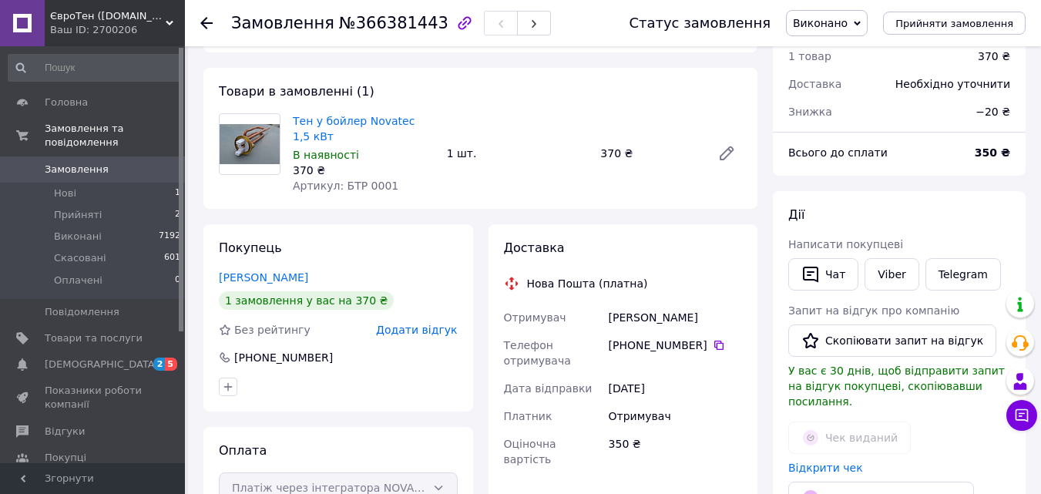
scroll to position [28, 0]
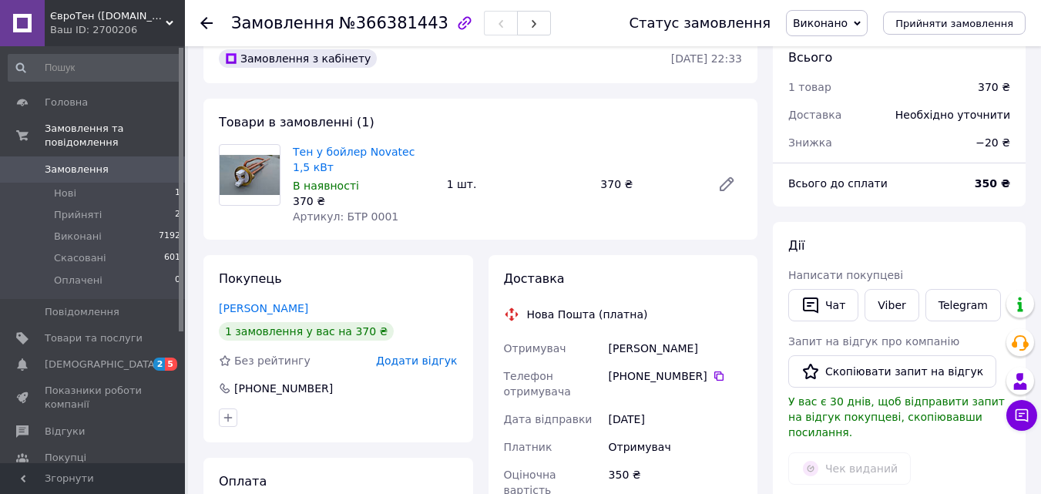
click at [212, 14] on div at bounding box center [215, 23] width 31 height 46
click at [86, 183] on li "Нові 1" at bounding box center [95, 194] width 190 height 22
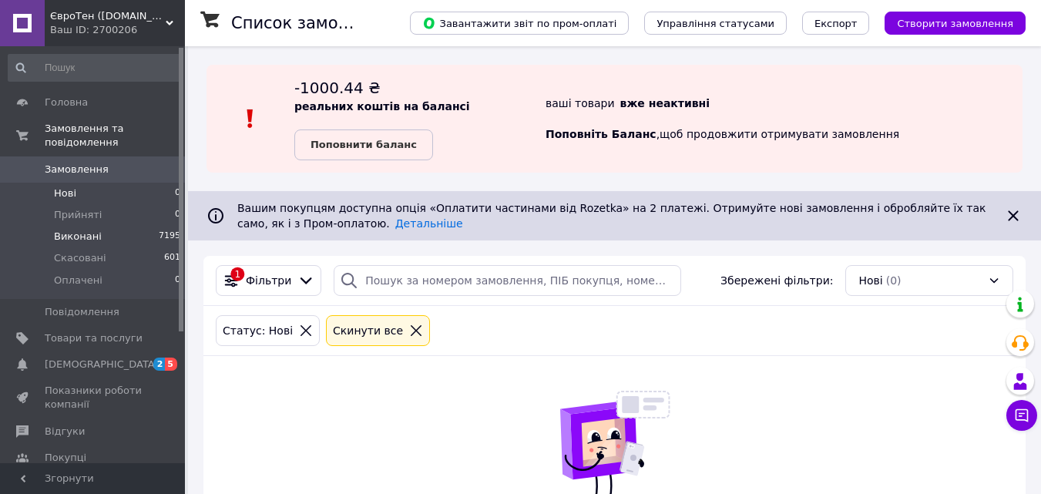
click at [79, 230] on span "Виконані" at bounding box center [78, 237] width 48 height 14
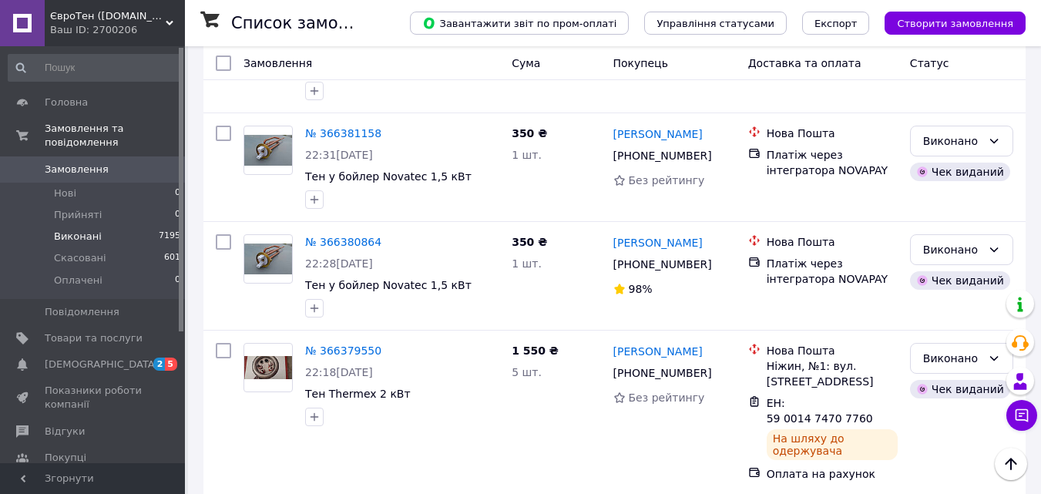
scroll to position [308, 0]
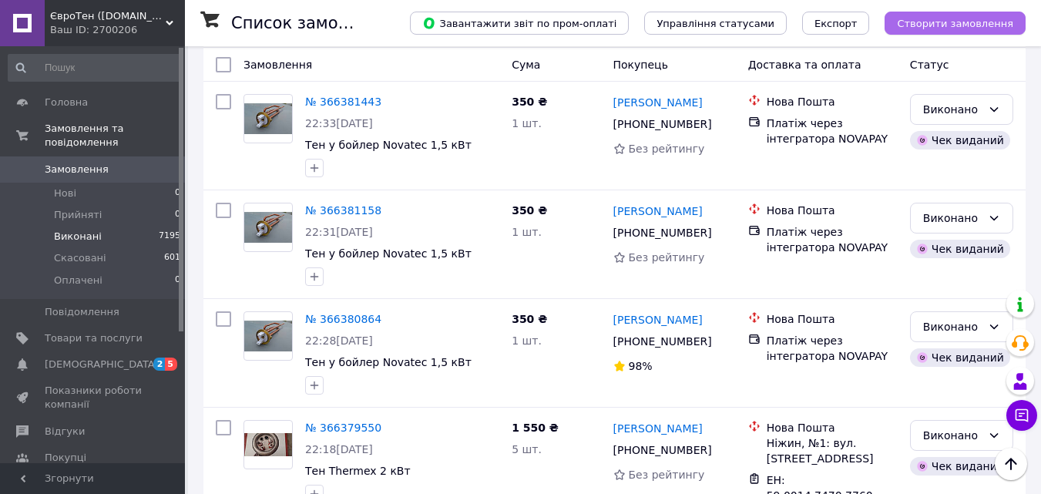
click at [949, 19] on span "Створити замовлення" at bounding box center [955, 24] width 116 height 12
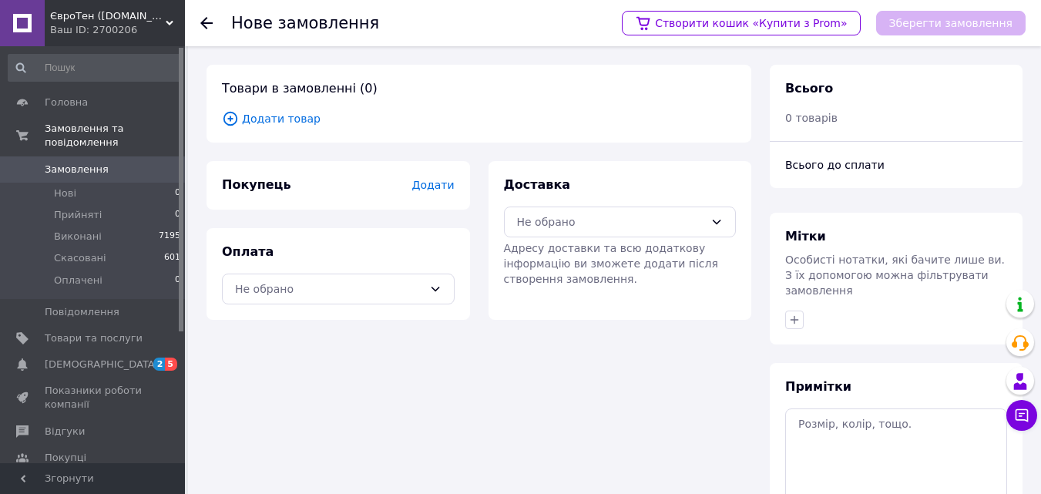
click at [440, 188] on span "Додати" at bounding box center [433, 185] width 42 height 12
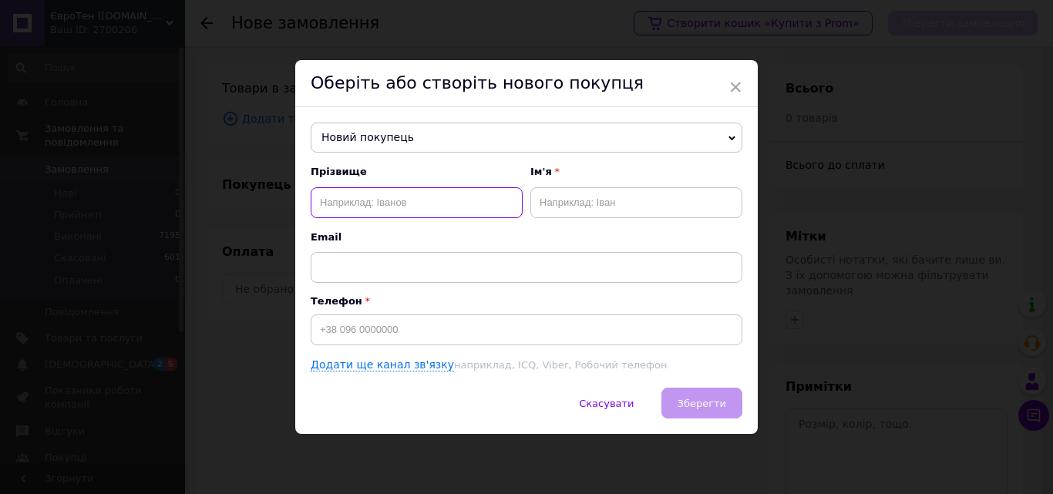
click at [355, 200] on input "text" at bounding box center [417, 202] width 212 height 31
type input "Зарічний"
click at [566, 201] on input "text" at bounding box center [636, 202] width 212 height 31
type input "З"
type input "Роман"
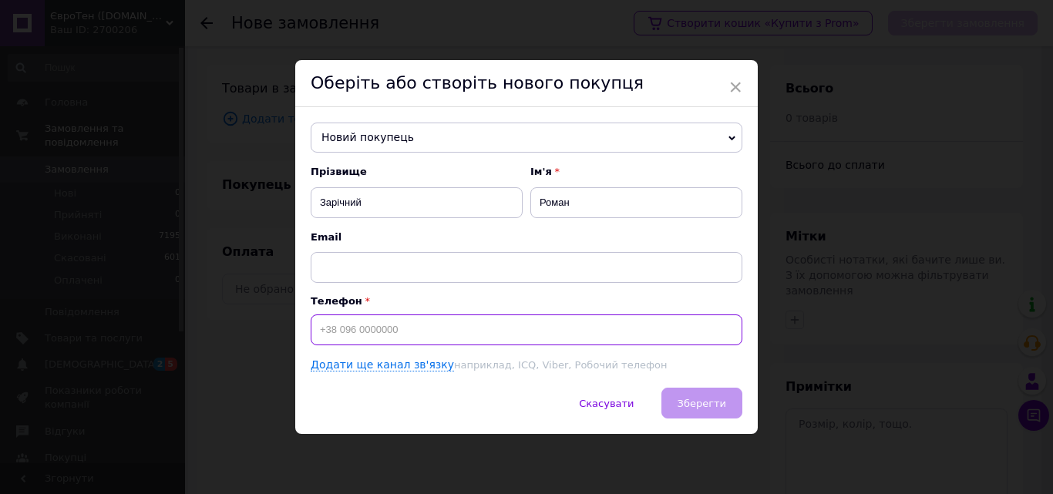
click at [336, 328] on input at bounding box center [527, 329] width 432 height 31
type input "[PHONE_NUMBER]"
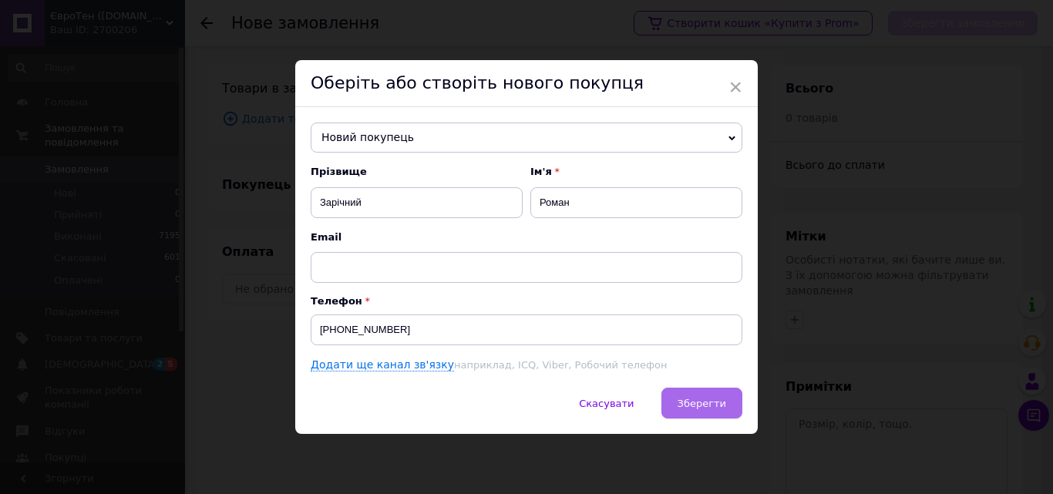
click at [718, 399] on span "Зберегти" at bounding box center [702, 404] width 49 height 12
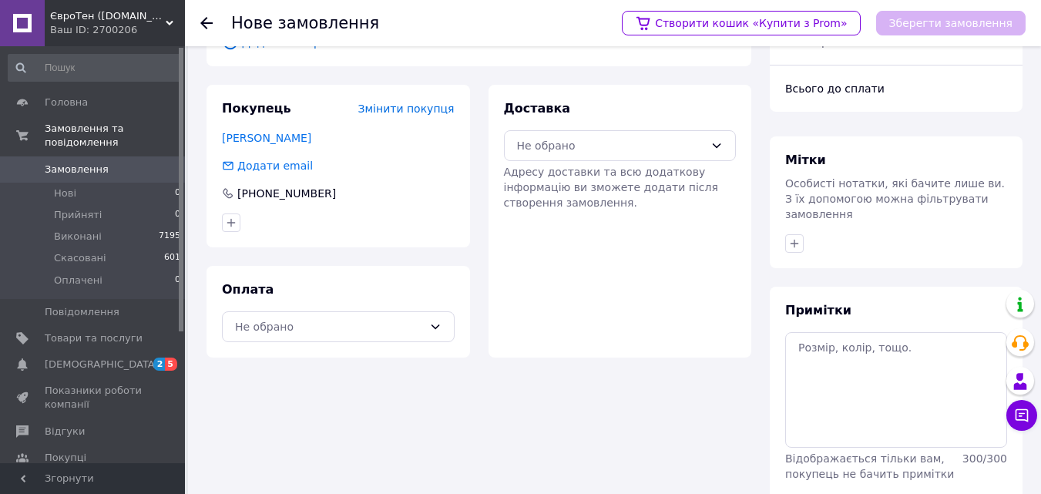
scroll to position [126, 0]
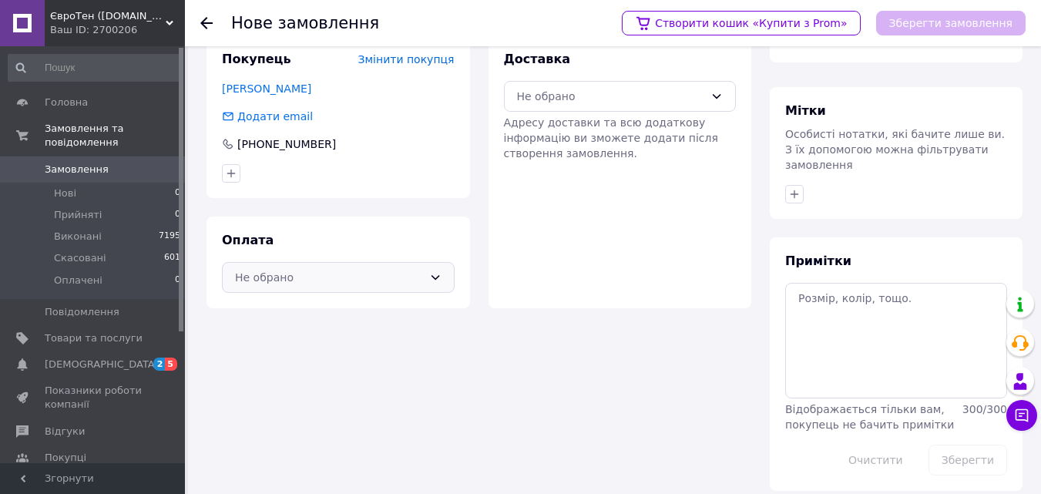
click at [434, 278] on icon at bounding box center [435, 277] width 8 height 5
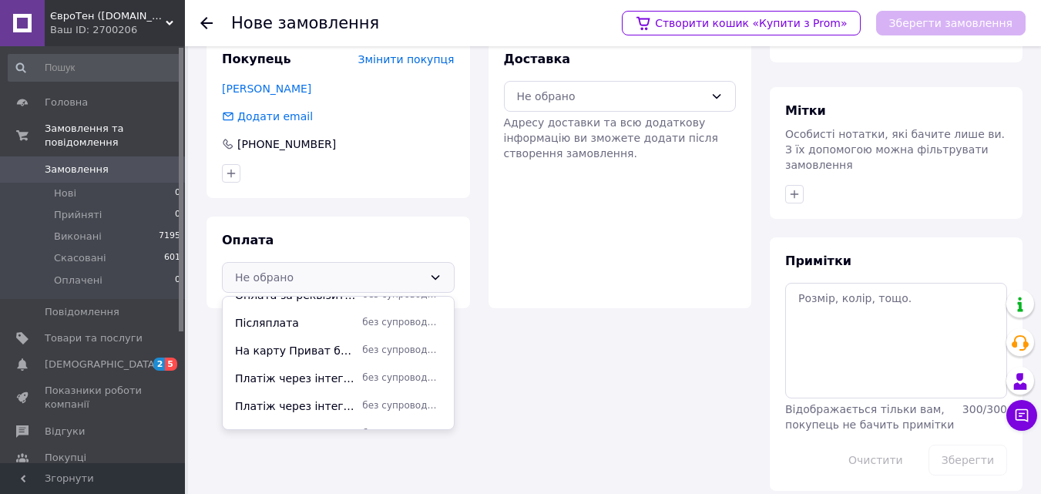
scroll to position [150, 0]
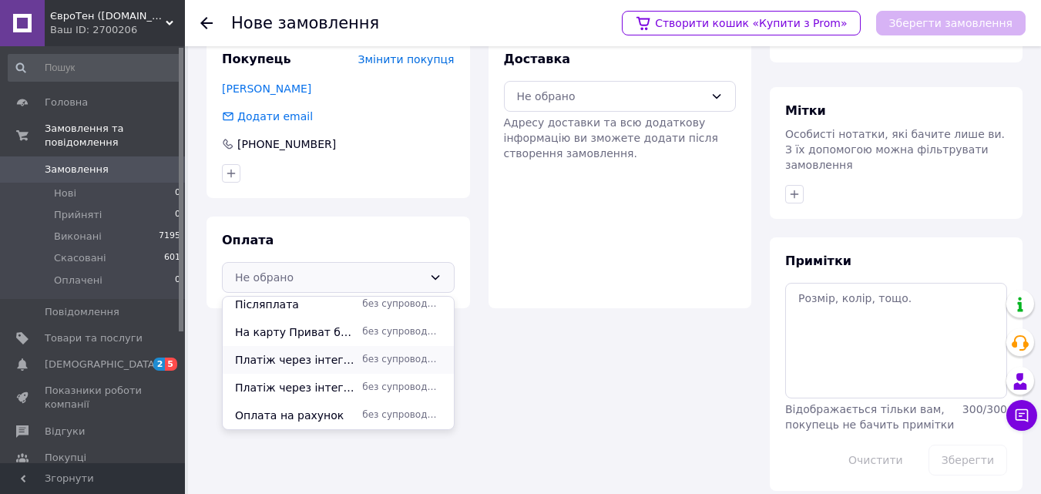
click at [303, 358] on span "Платіж через інтегратора NOVAPAY" at bounding box center [295, 359] width 121 height 15
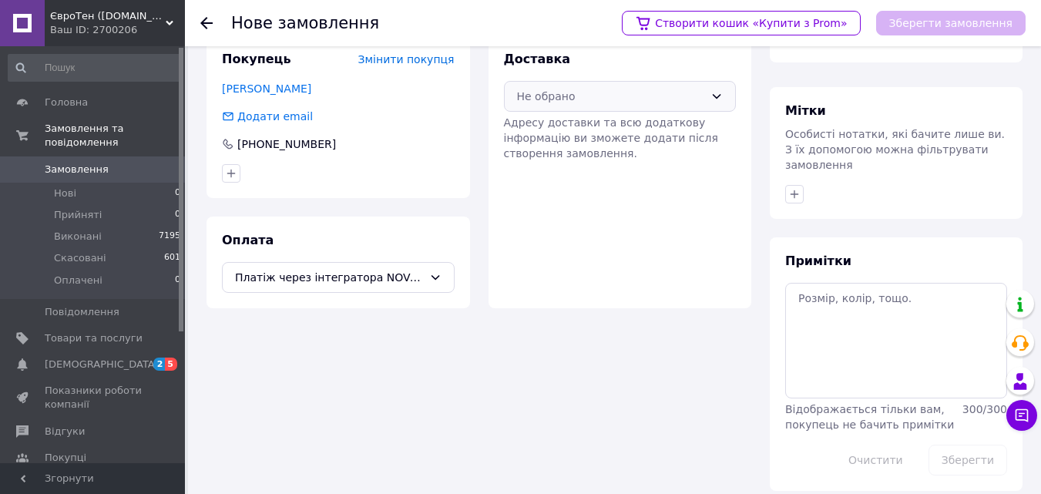
click at [713, 94] on icon at bounding box center [717, 96] width 12 height 12
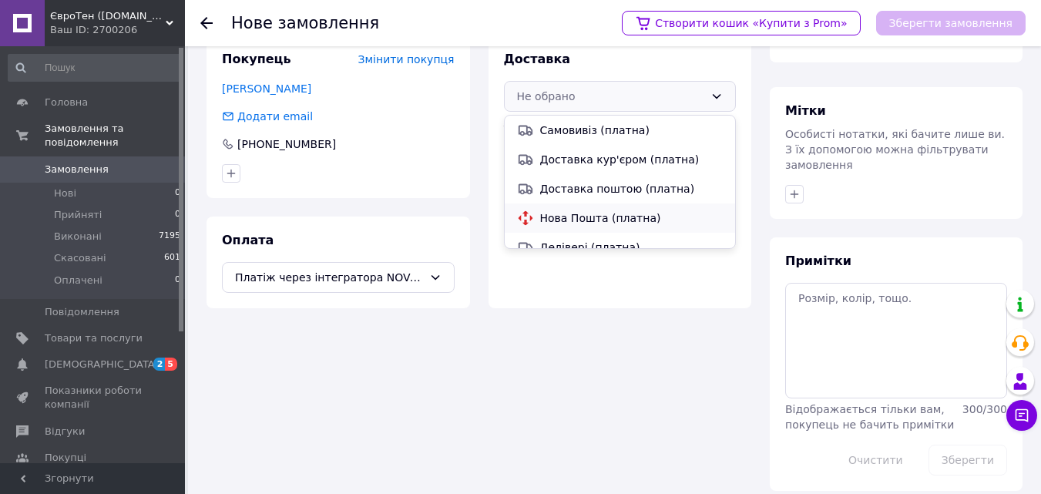
click at [558, 219] on span "Нова Пошта (платна)" at bounding box center [631, 217] width 183 height 15
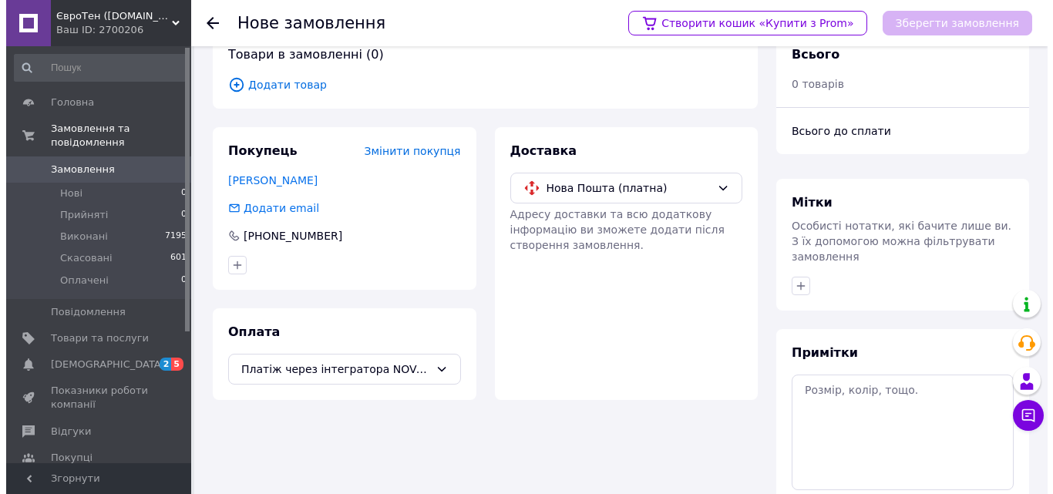
scroll to position [0, 0]
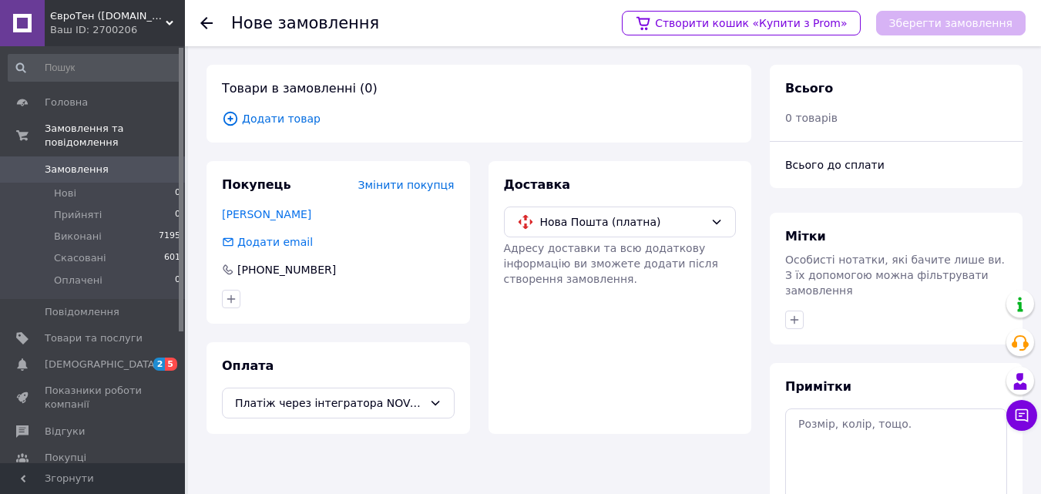
click at [262, 123] on span "Додати товар" at bounding box center [479, 118] width 514 height 17
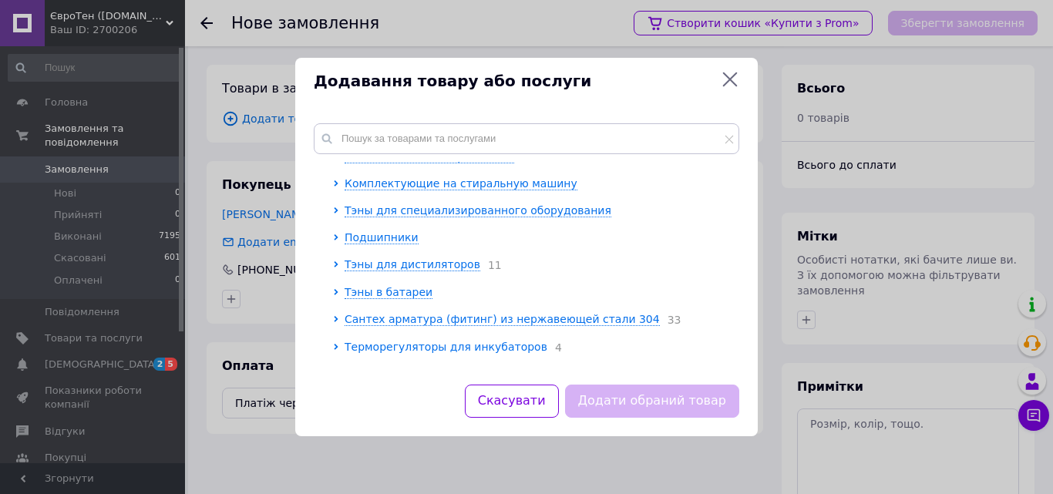
scroll to position [77, 0]
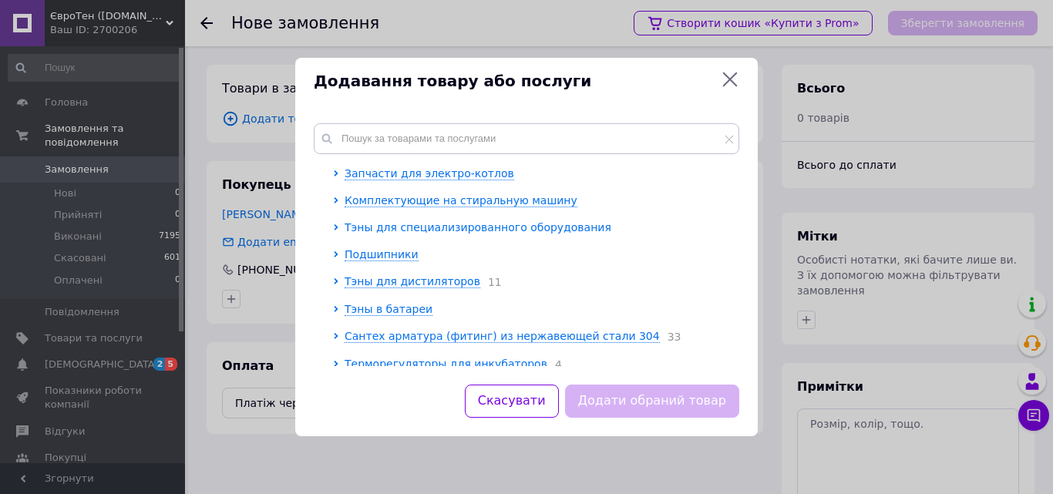
click at [452, 226] on span "Тэны для специализированного оборудования" at bounding box center [478, 227] width 267 height 12
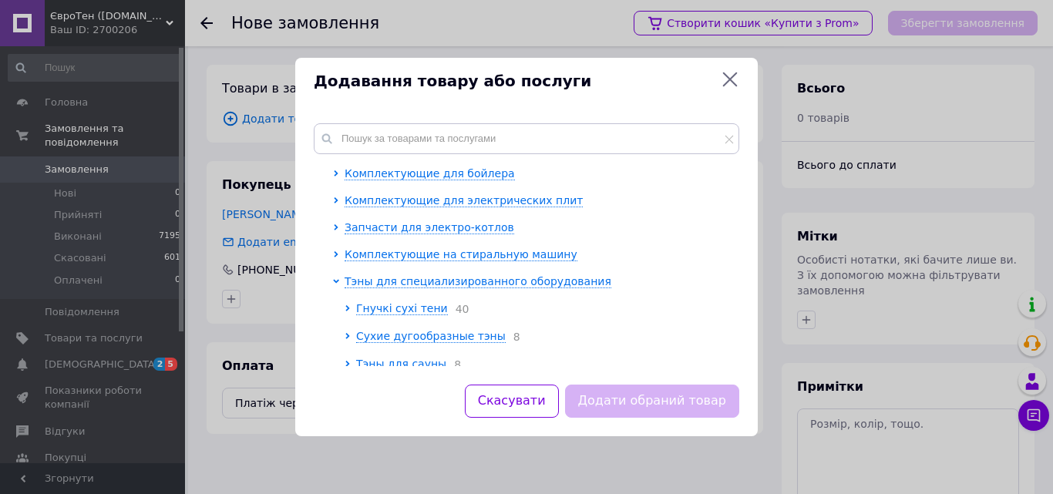
scroll to position [0, 0]
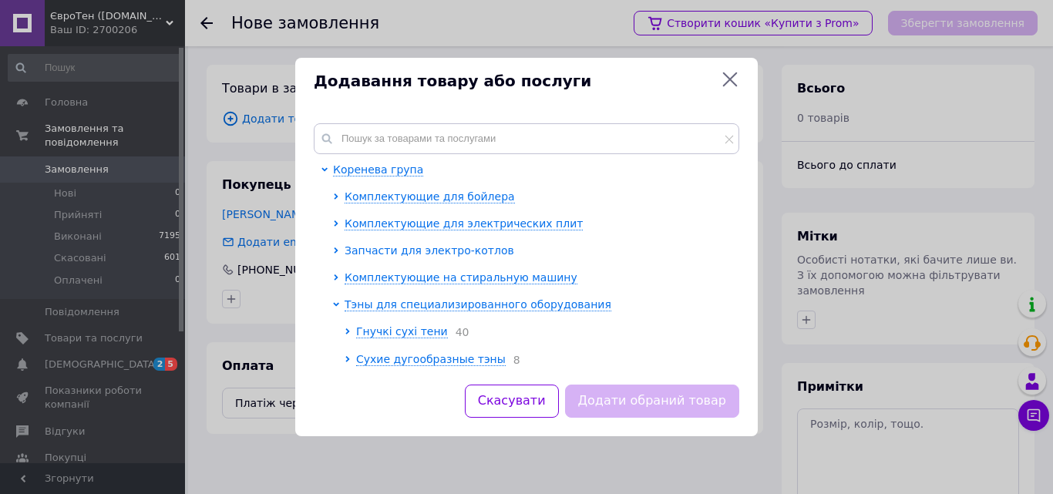
click at [418, 250] on span "Запчасти для электро-котлов" at bounding box center [430, 250] width 170 height 12
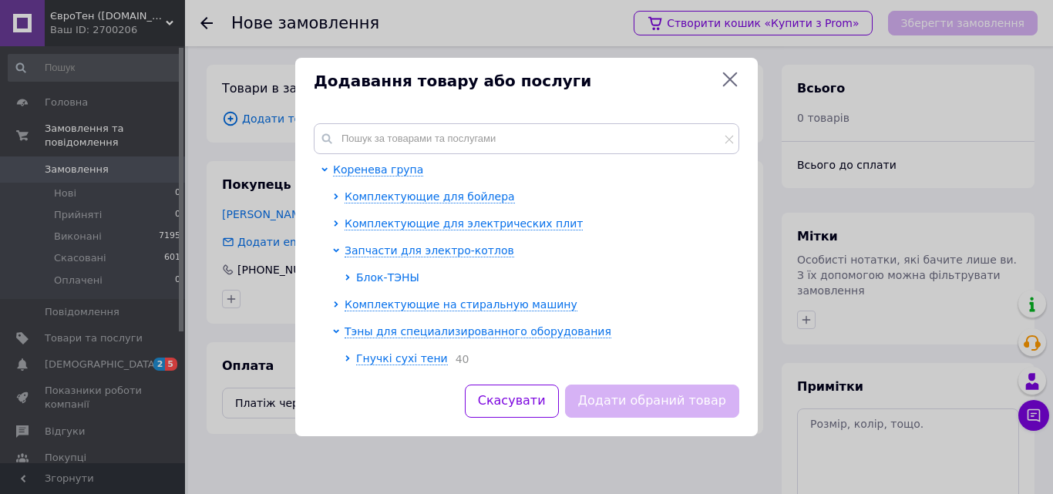
click at [382, 280] on span "Блок-ТЭНЫ" at bounding box center [387, 277] width 63 height 12
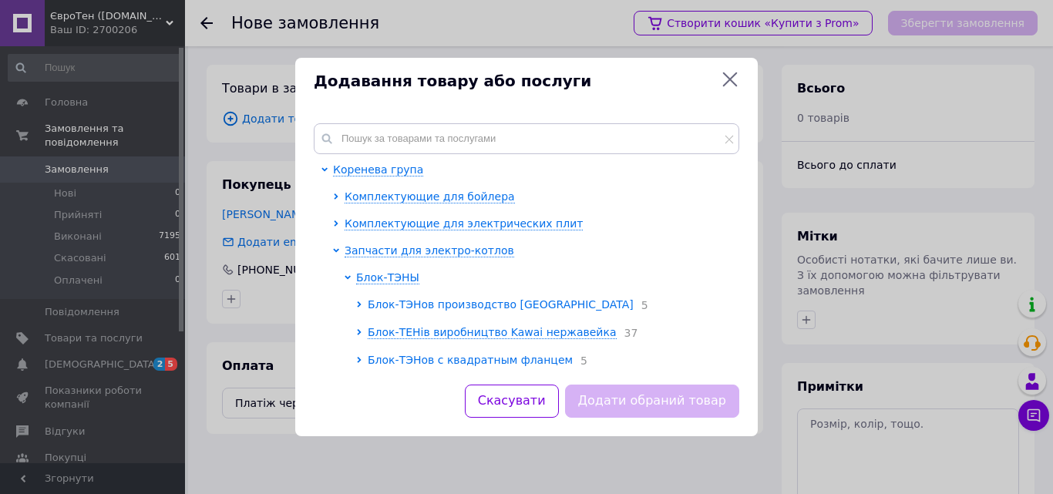
click at [429, 308] on span "Блок-ТЭНов производство [GEOGRAPHIC_DATA]" at bounding box center [501, 304] width 266 height 12
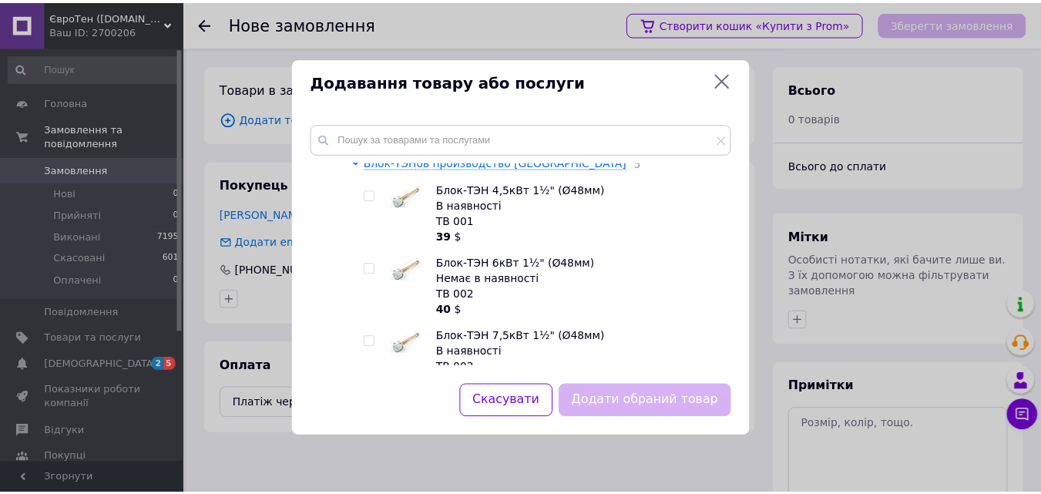
scroll to position [154, 0]
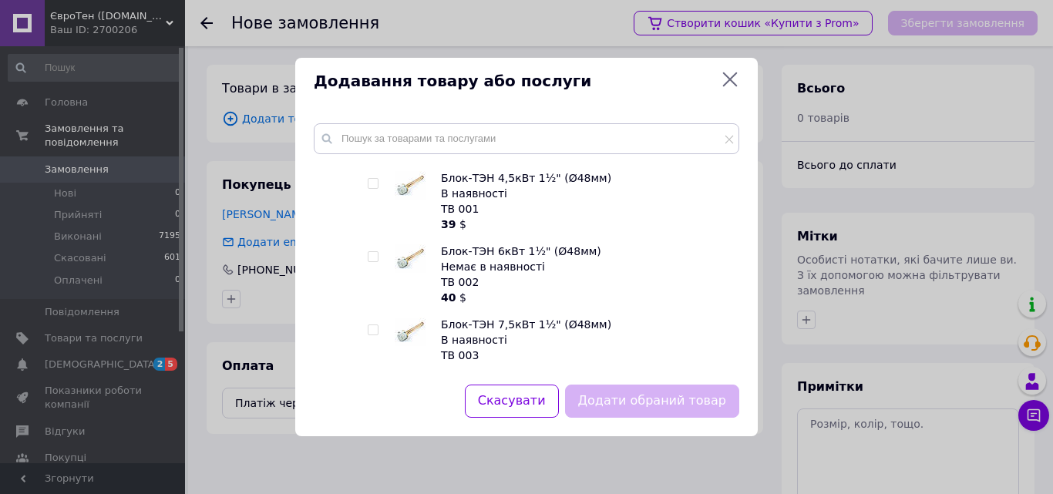
click at [378, 257] on span at bounding box center [373, 256] width 11 height 11
click at [378, 257] on input "checkbox" at bounding box center [373, 257] width 10 height 10
checkbox input "true"
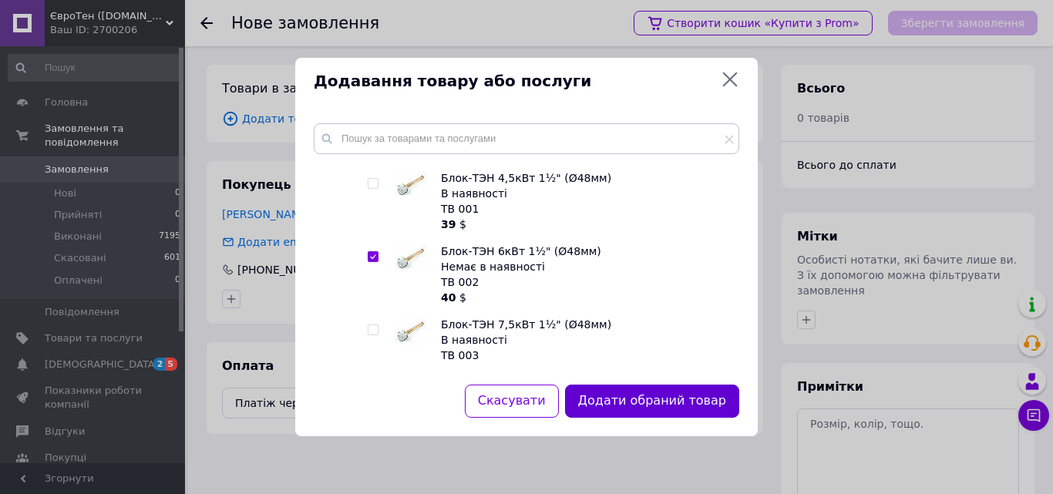
click at [661, 400] on button "Додати обраний товар" at bounding box center [652, 401] width 174 height 33
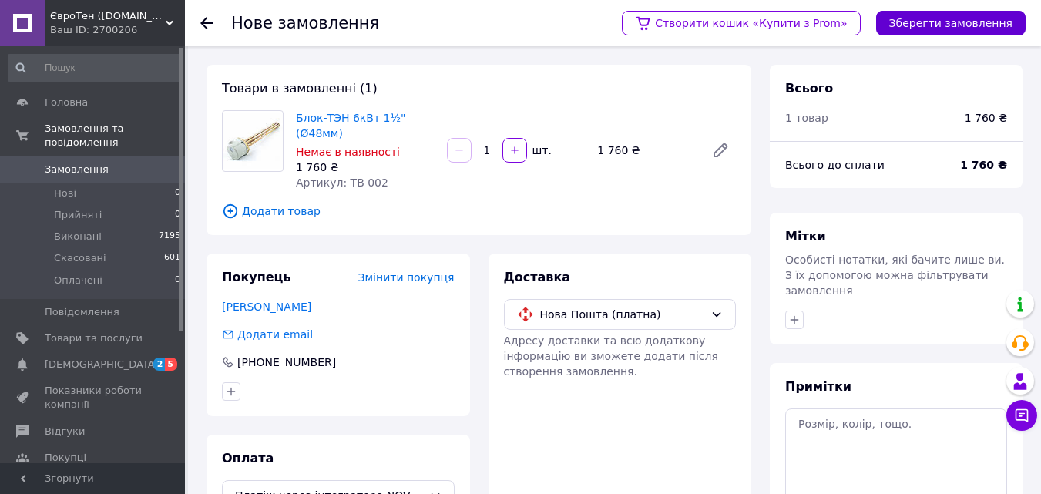
click at [951, 21] on button "Зберегти замовлення" at bounding box center [951, 23] width 150 height 25
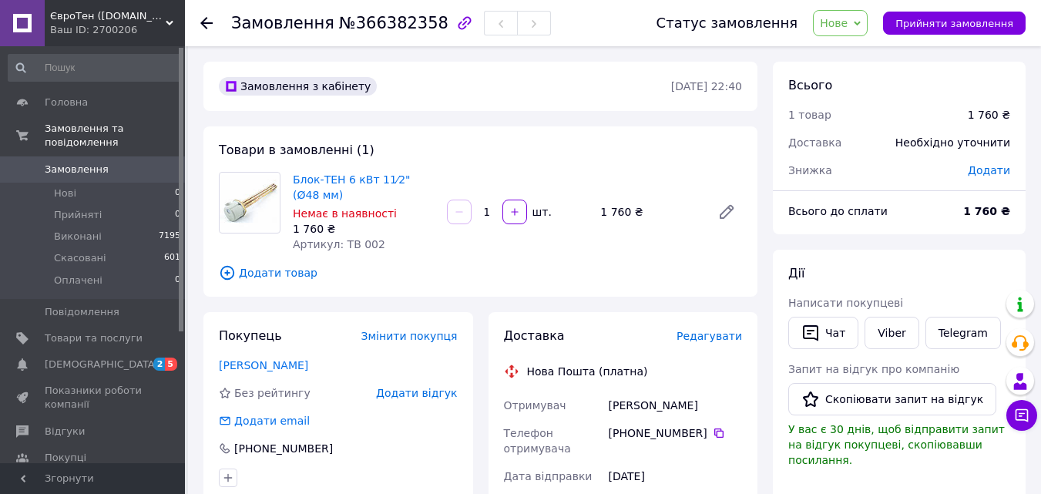
click at [985, 170] on span "Додати" at bounding box center [989, 170] width 42 height 12
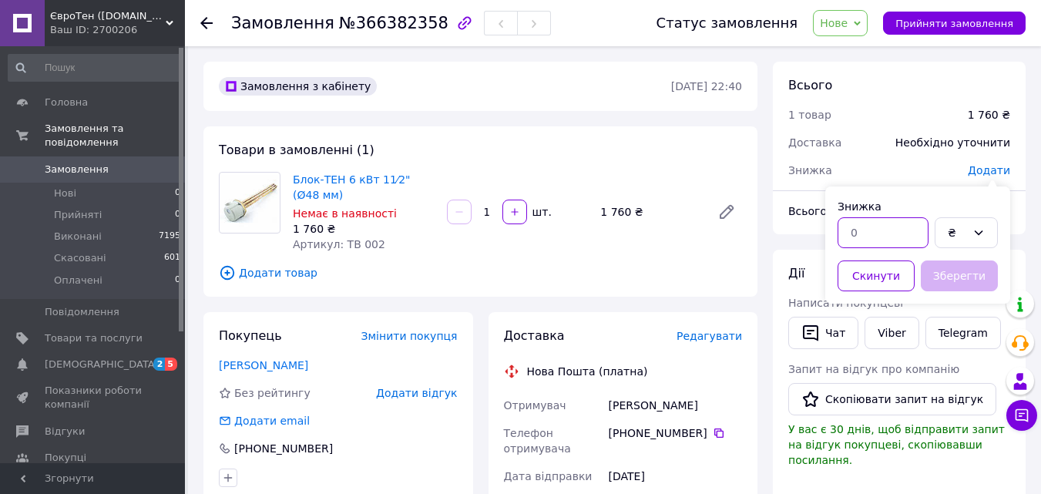
click at [864, 230] on input "text" at bounding box center [883, 232] width 91 height 31
type input "266"
click at [962, 273] on button "Зберегти" at bounding box center [959, 276] width 77 height 31
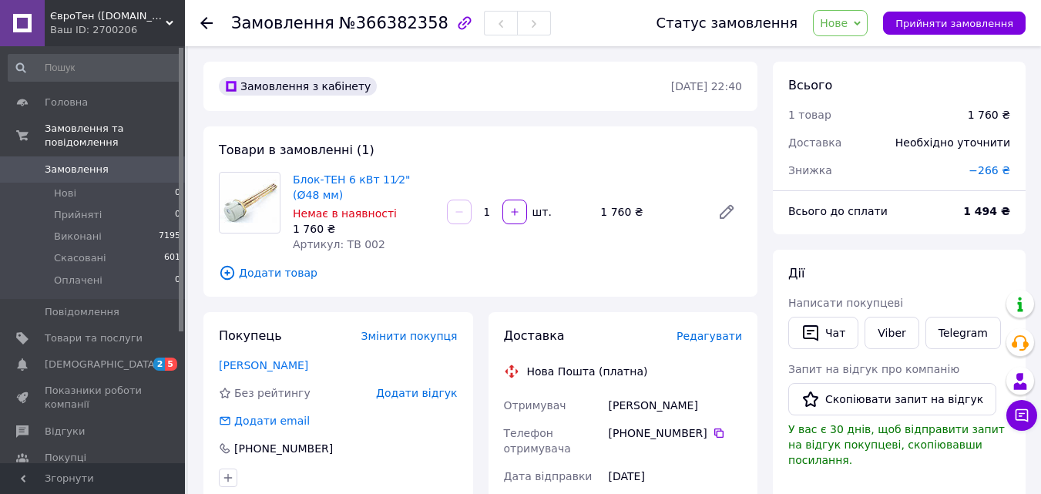
click at [836, 172] on div "Знижка" at bounding box center [869, 170] width 180 height 34
click at [1000, 173] on span "−266 ₴" at bounding box center [990, 170] width 42 height 12
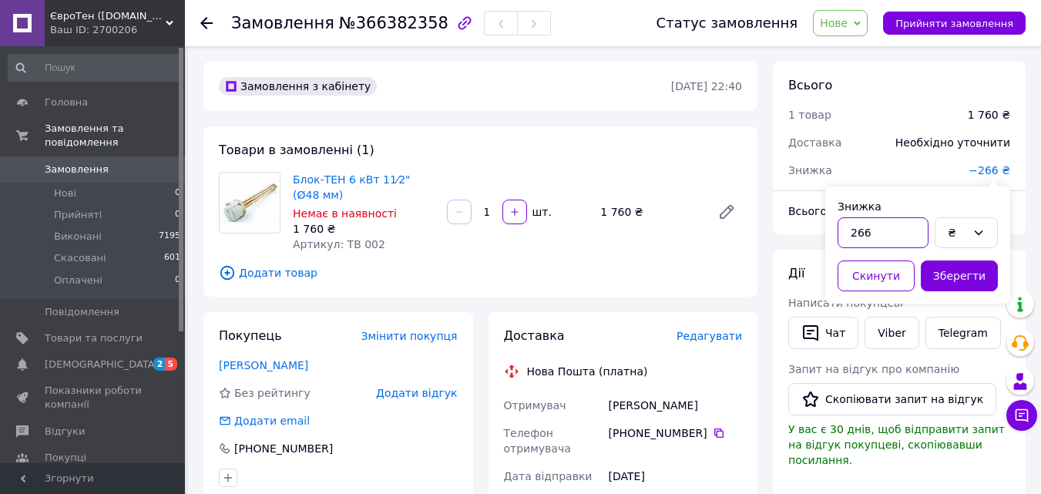
click at [876, 236] on input "266" at bounding box center [883, 232] width 91 height 31
type input "265"
click at [972, 273] on button "Зберегти" at bounding box center [959, 276] width 77 height 31
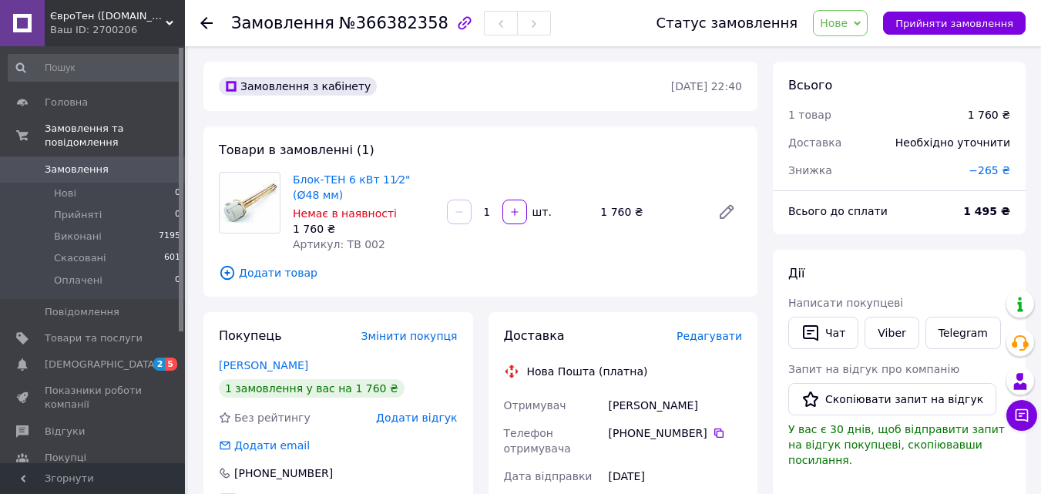
click at [1004, 173] on span "−265 ₴" at bounding box center [990, 170] width 42 height 12
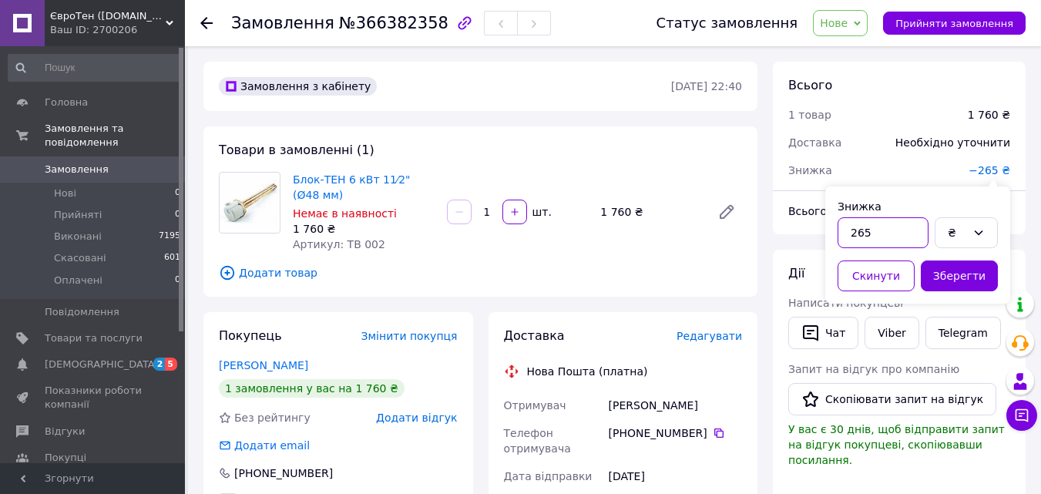
click at [869, 232] on input "265" at bounding box center [883, 232] width 91 height 31
type input "267"
click at [952, 269] on button "Зберегти" at bounding box center [959, 276] width 77 height 31
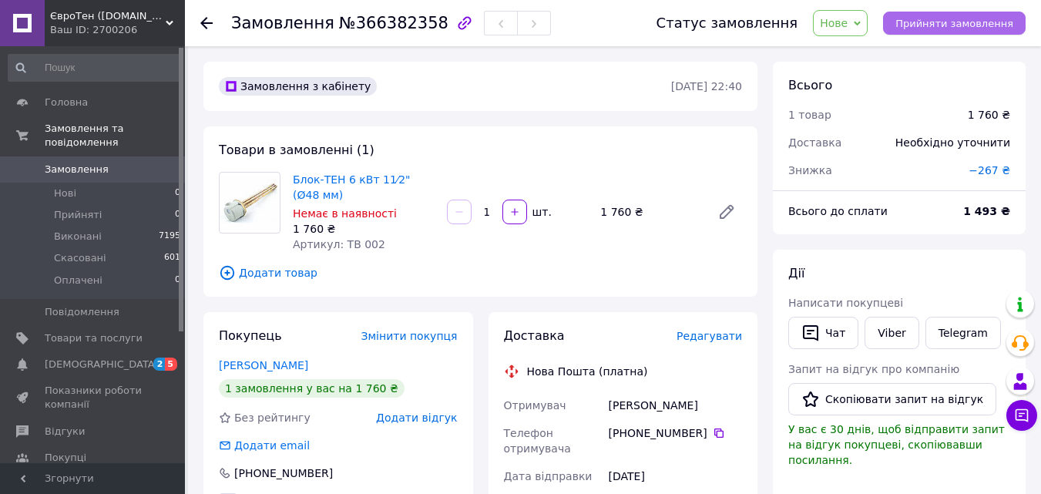
click at [947, 22] on span "Прийняти замовлення" at bounding box center [955, 24] width 118 height 12
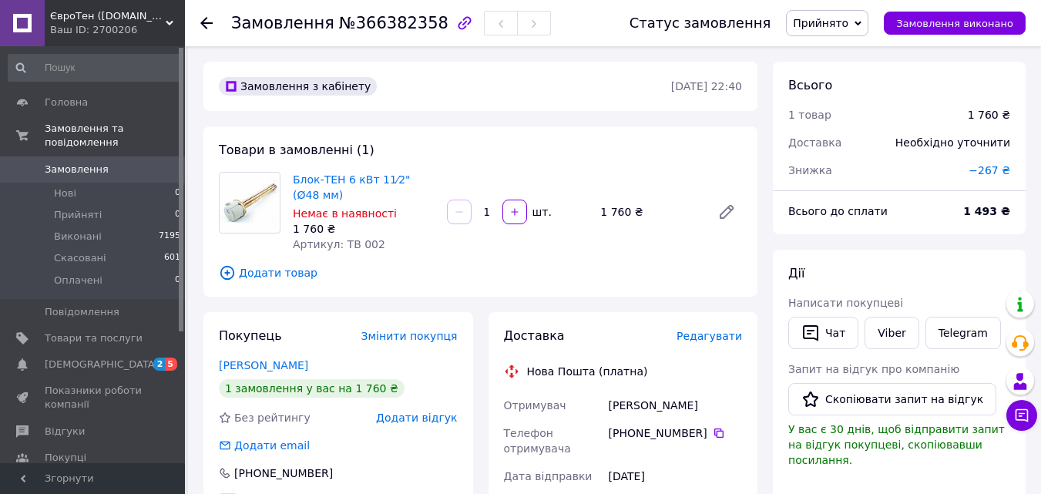
click at [211, 23] on use at bounding box center [206, 23] width 12 height 12
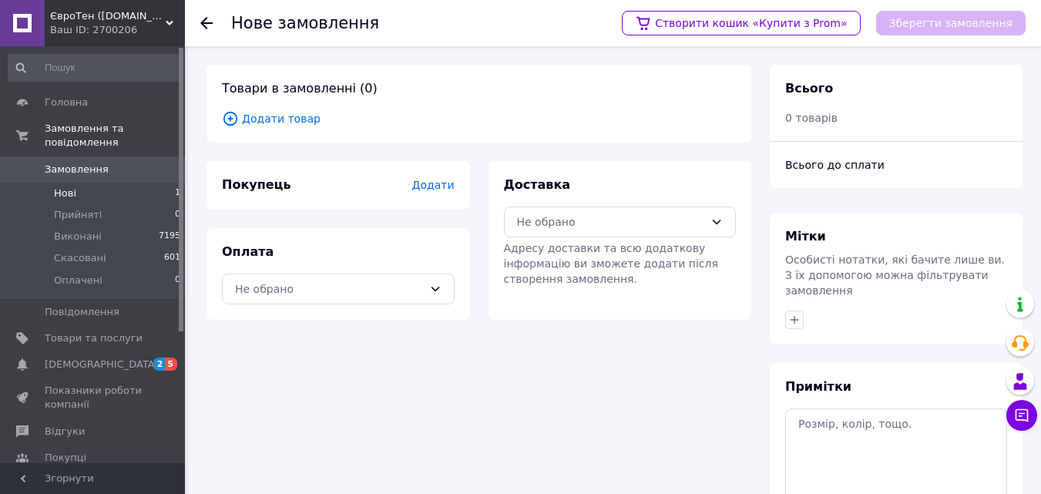
click at [69, 187] on span "Нові" at bounding box center [65, 194] width 22 height 14
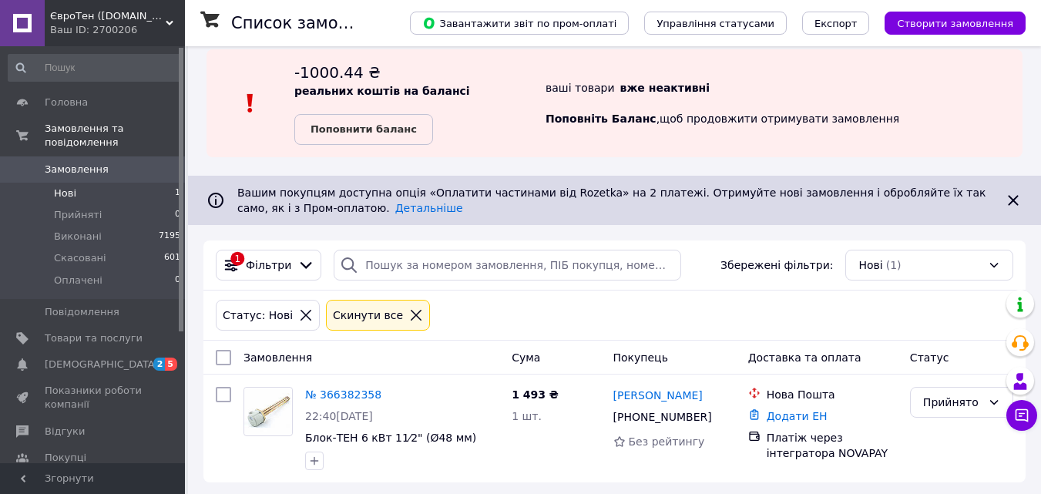
scroll to position [20, 0]
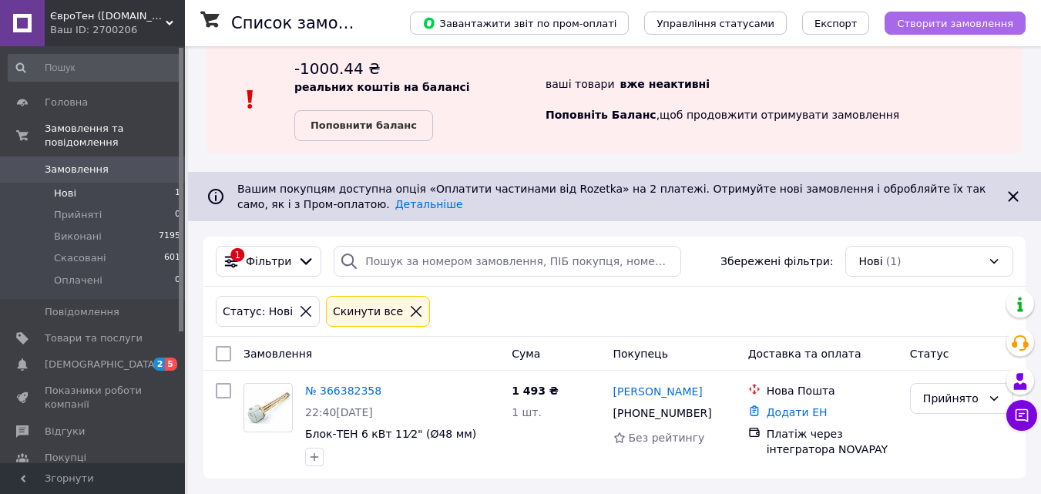
click at [950, 18] on span "Створити замовлення" at bounding box center [955, 24] width 116 height 12
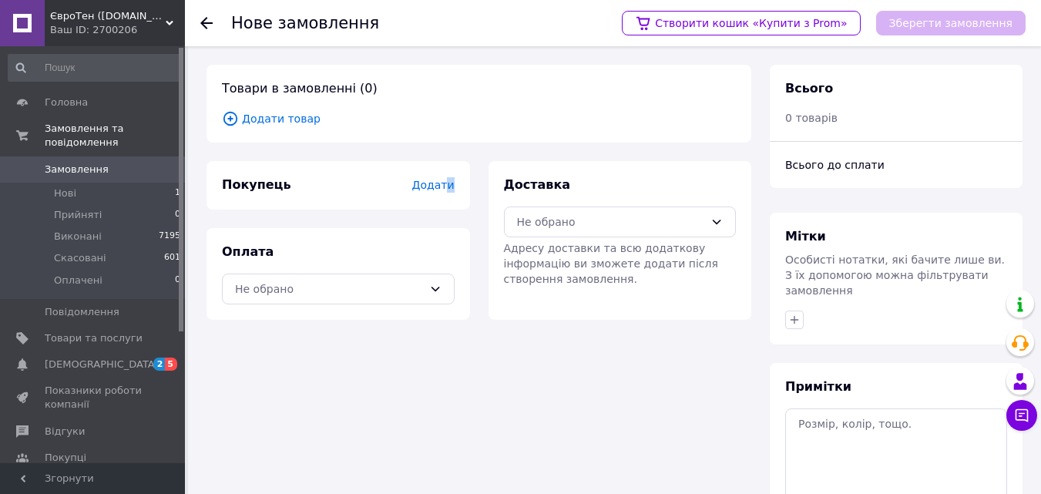
click at [450, 180] on span "Додати" at bounding box center [433, 185] width 42 height 12
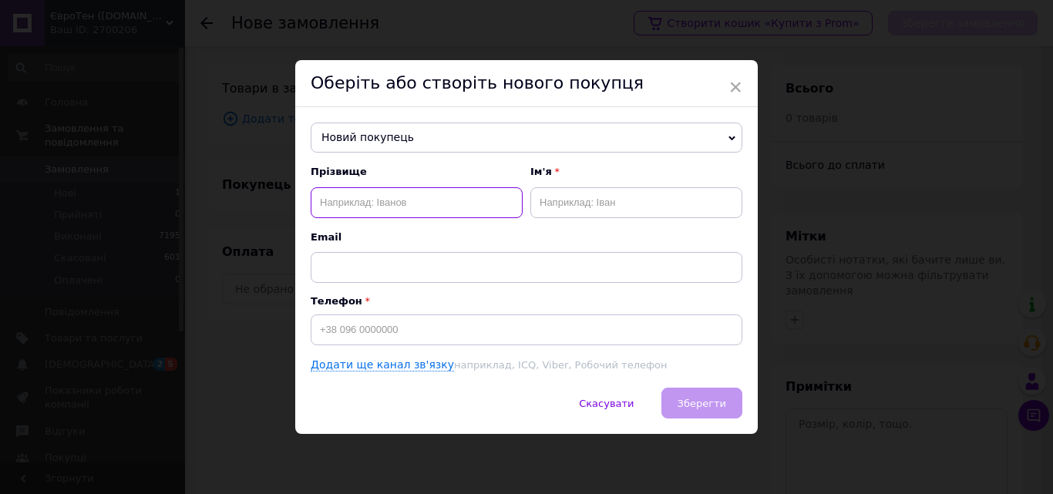
click at [331, 203] on input "text" at bounding box center [417, 202] width 212 height 31
type input "[PERSON_NAME]"
click at [534, 203] on input "text" at bounding box center [636, 202] width 212 height 31
type input "[PERSON_NAME]"
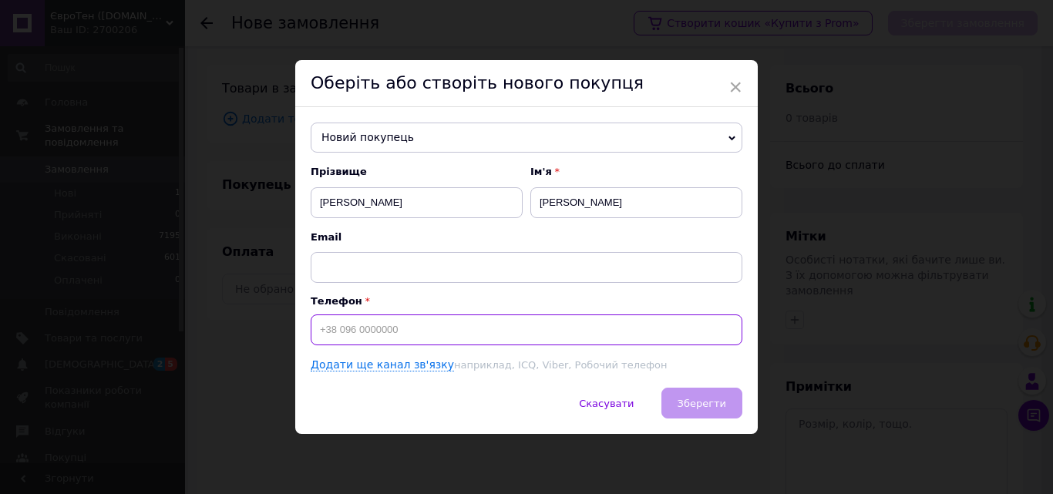
click at [334, 326] on input at bounding box center [527, 329] width 432 height 31
type input "[PHONE_NUMBER]"
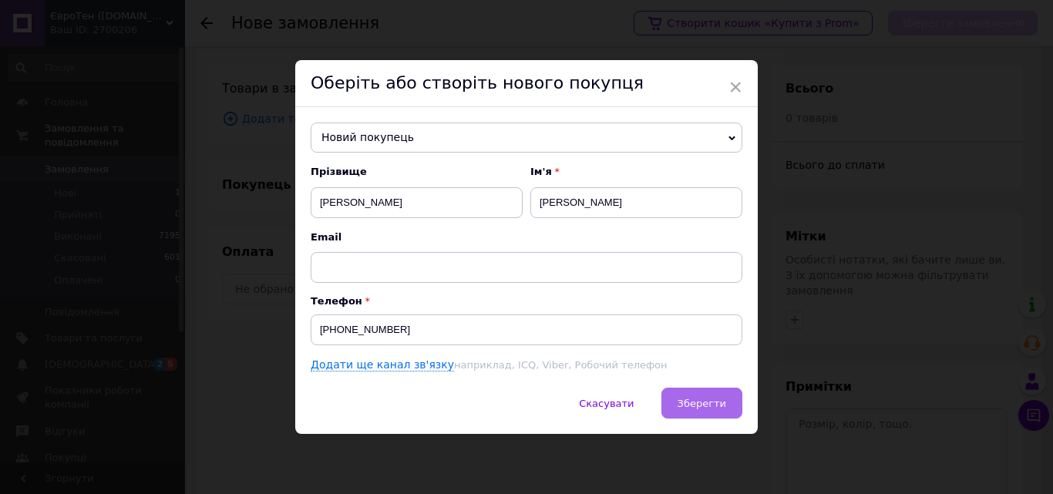
click at [705, 395] on button "Зберегти" at bounding box center [701, 403] width 81 height 31
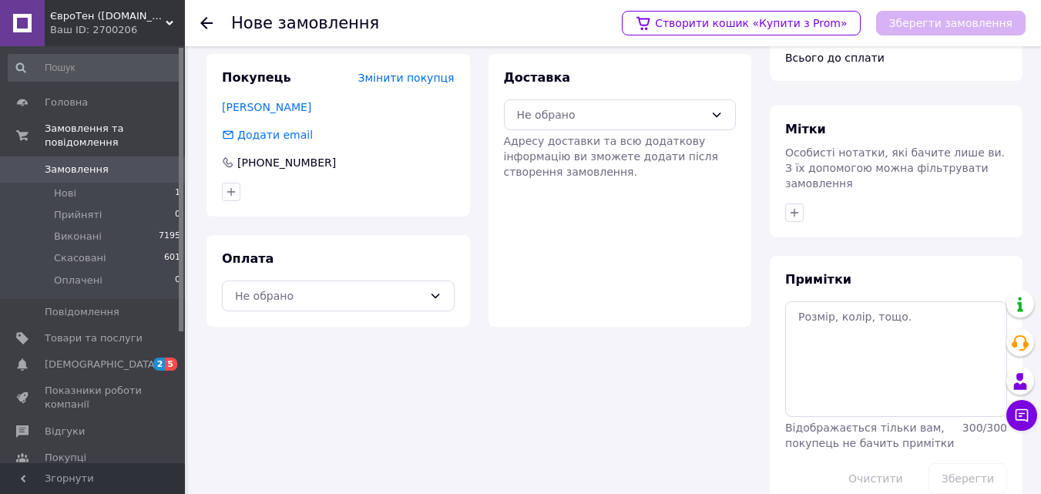
scroll to position [126, 0]
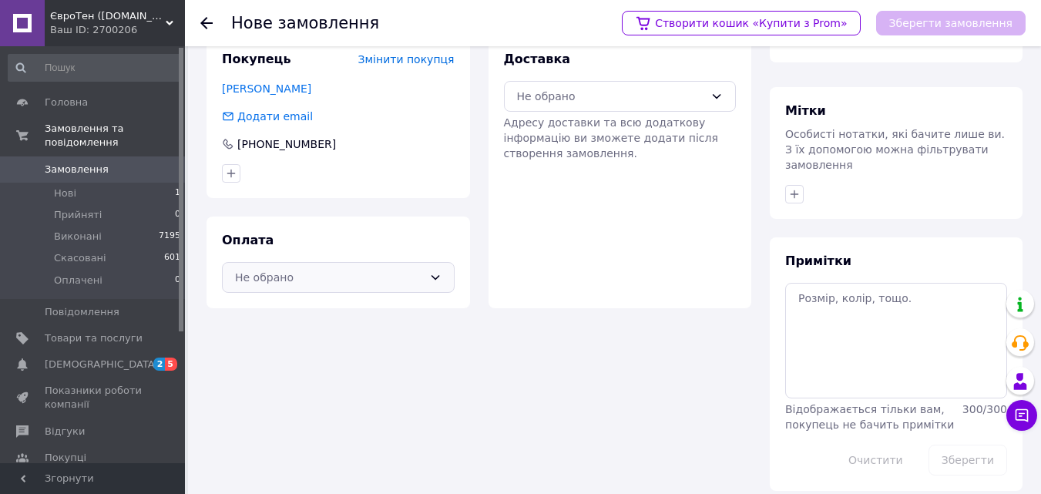
click at [429, 276] on icon at bounding box center [435, 277] width 12 height 12
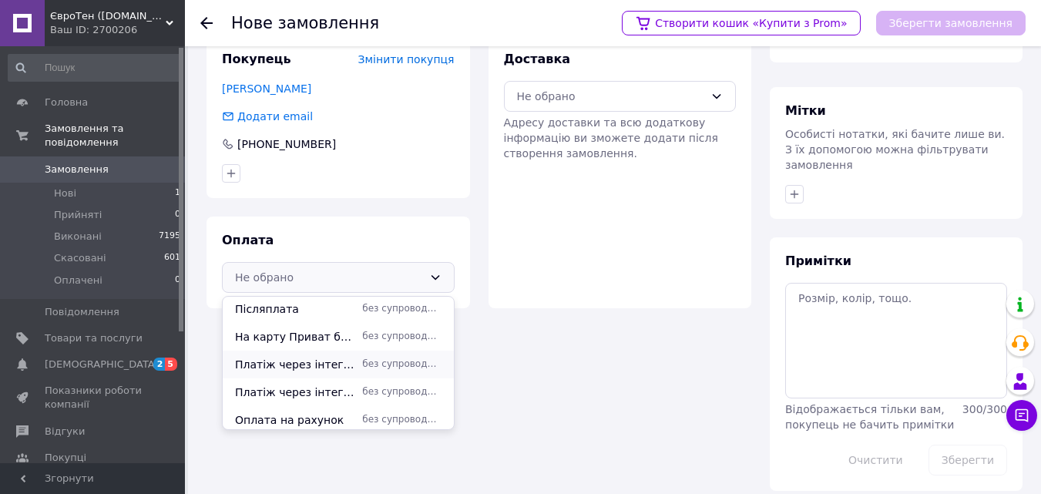
scroll to position [150, 0]
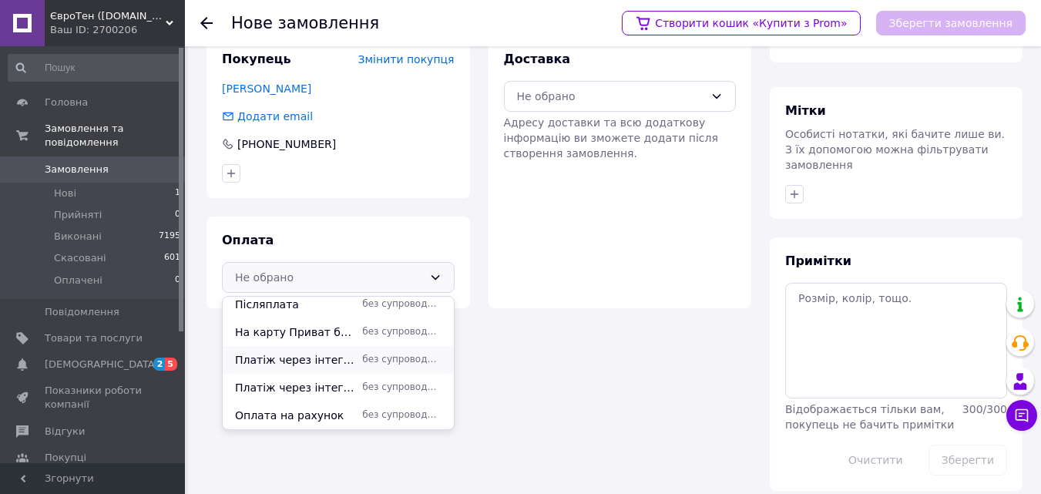
click at [346, 359] on span "Платіж через інтегратора NOVAPAY" at bounding box center [295, 359] width 121 height 15
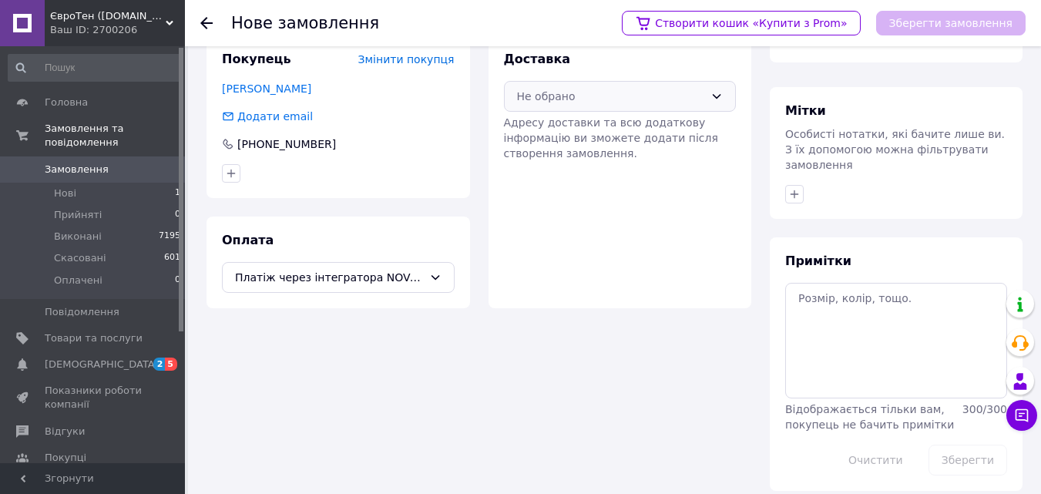
click at [723, 95] on div "Не обрано" at bounding box center [620, 96] width 233 height 31
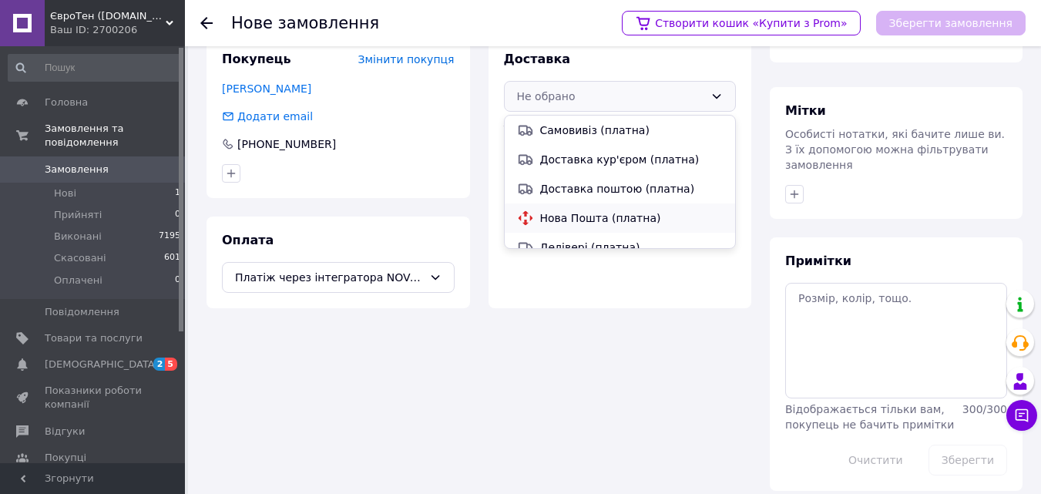
click at [588, 218] on span "Нова Пошта (платна)" at bounding box center [631, 217] width 183 height 15
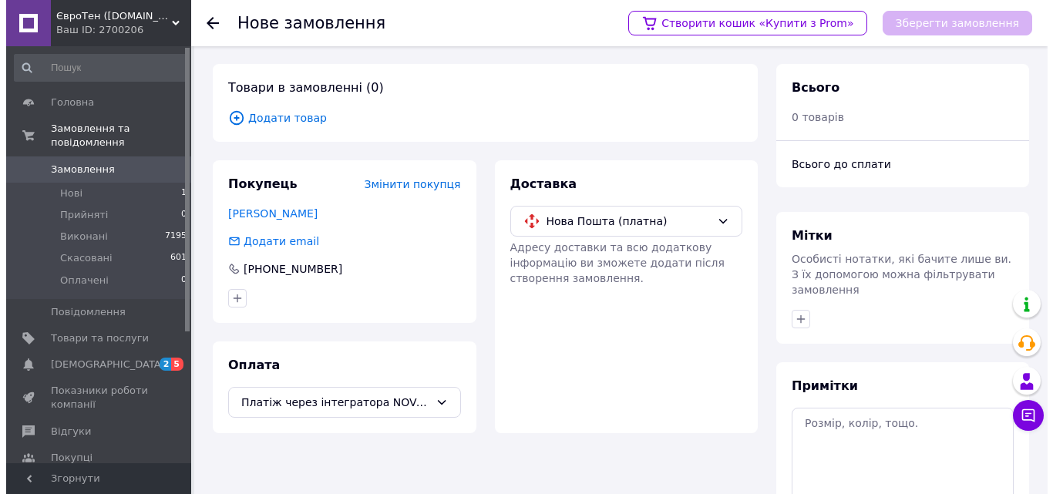
scroll to position [0, 0]
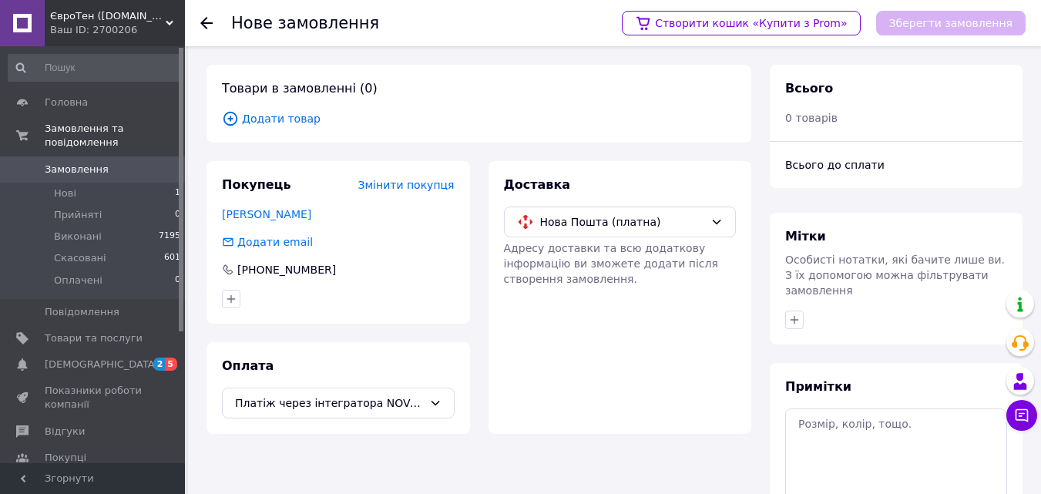
click at [275, 116] on span "Додати товар" at bounding box center [479, 118] width 514 height 17
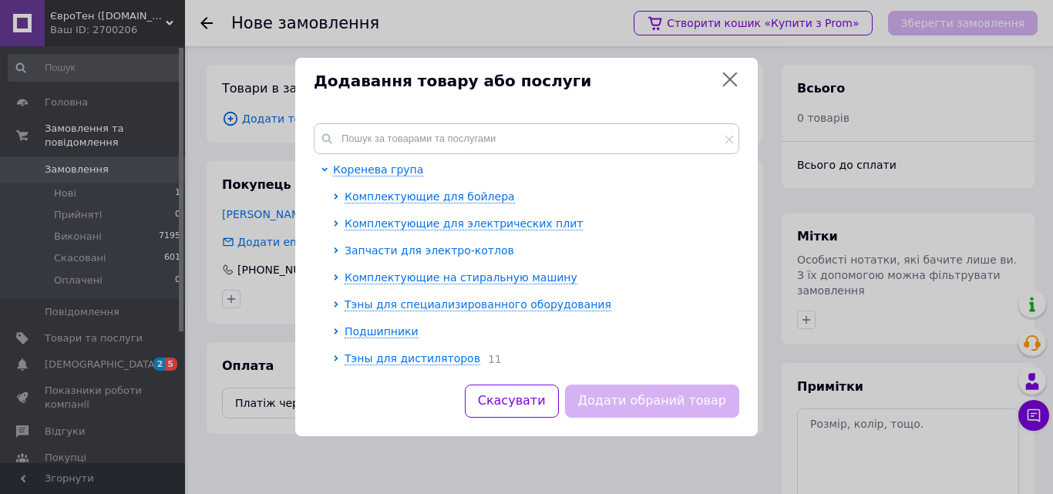
click at [392, 250] on span "Запчасти для электро-котлов" at bounding box center [430, 250] width 170 height 12
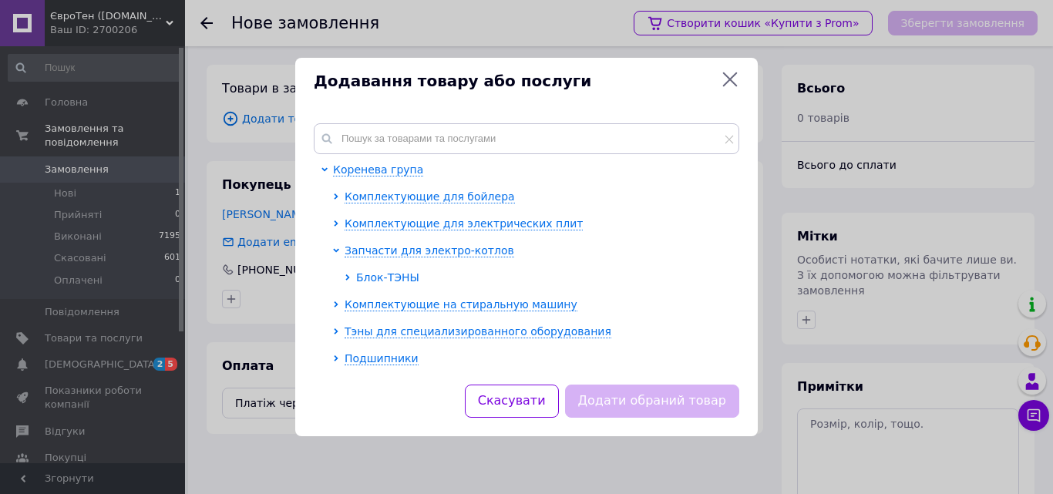
click at [388, 281] on span "Блок-ТЭНЫ" at bounding box center [387, 277] width 63 height 12
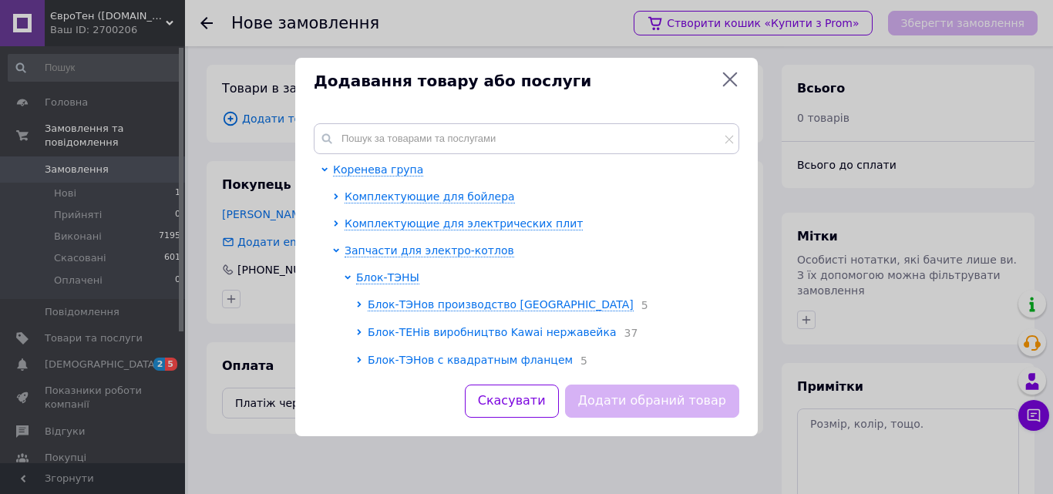
click at [503, 334] on span "Блок-ТЕНів виробництво Kawai нержавейка" at bounding box center [492, 332] width 249 height 12
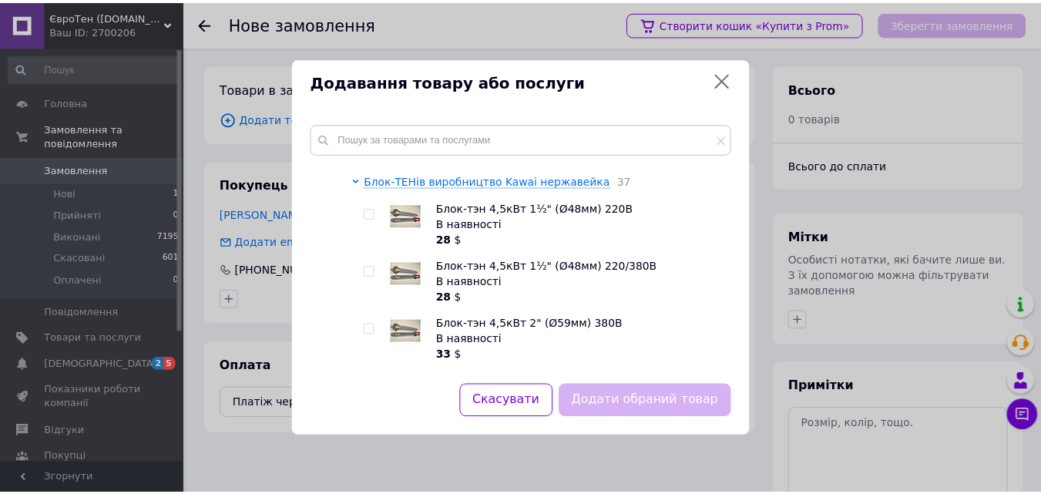
scroll to position [154, 0]
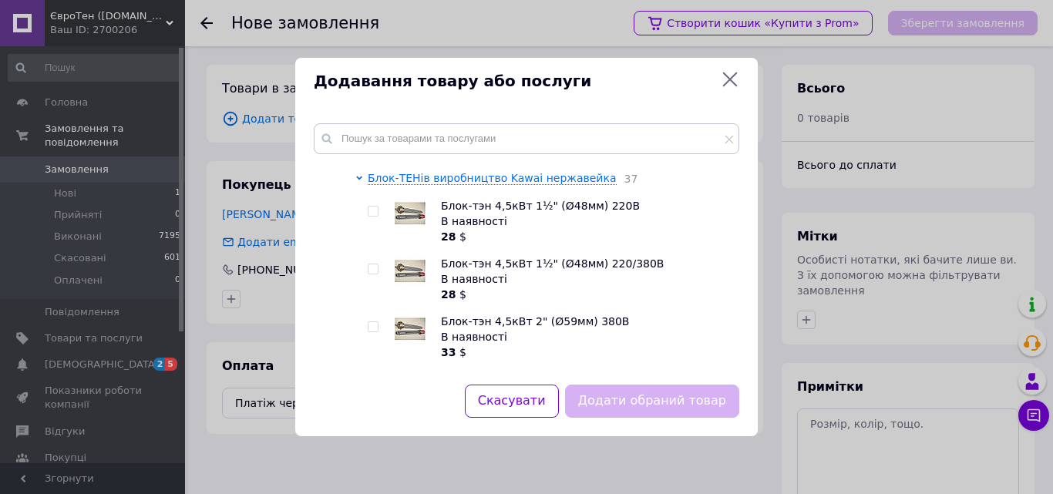
click at [377, 214] on input "checkbox" at bounding box center [373, 212] width 10 height 10
checkbox input "true"
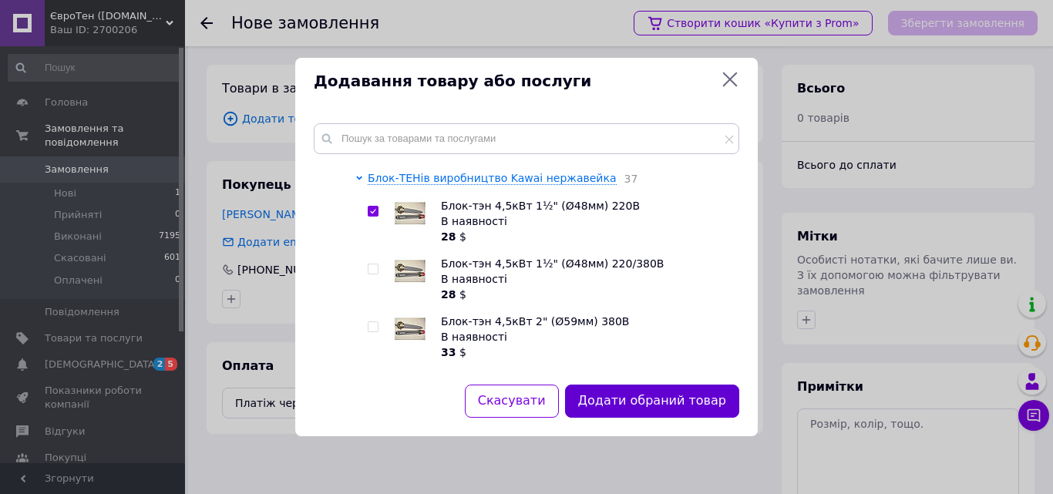
click at [638, 400] on button "Додати обраний товар" at bounding box center [652, 401] width 174 height 33
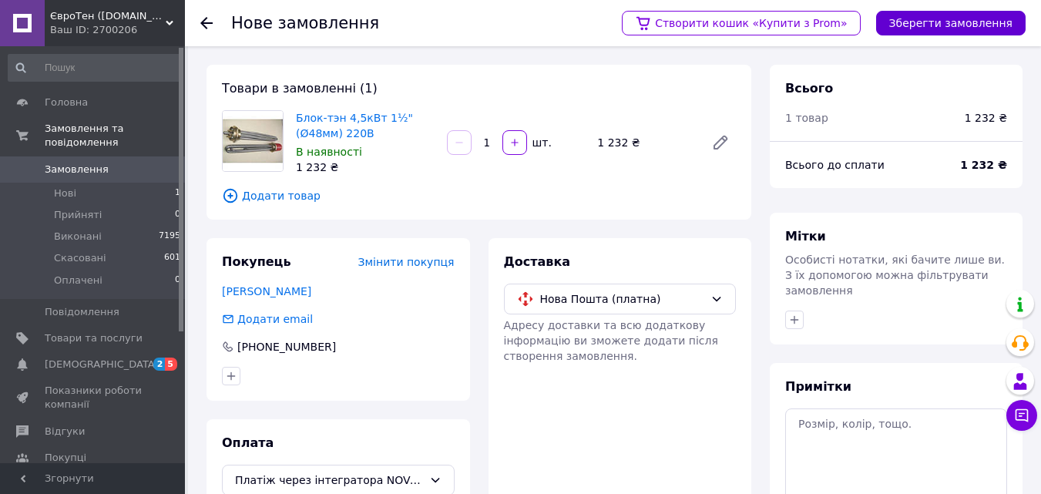
click at [973, 24] on button "Зберегти замовлення" at bounding box center [951, 23] width 150 height 25
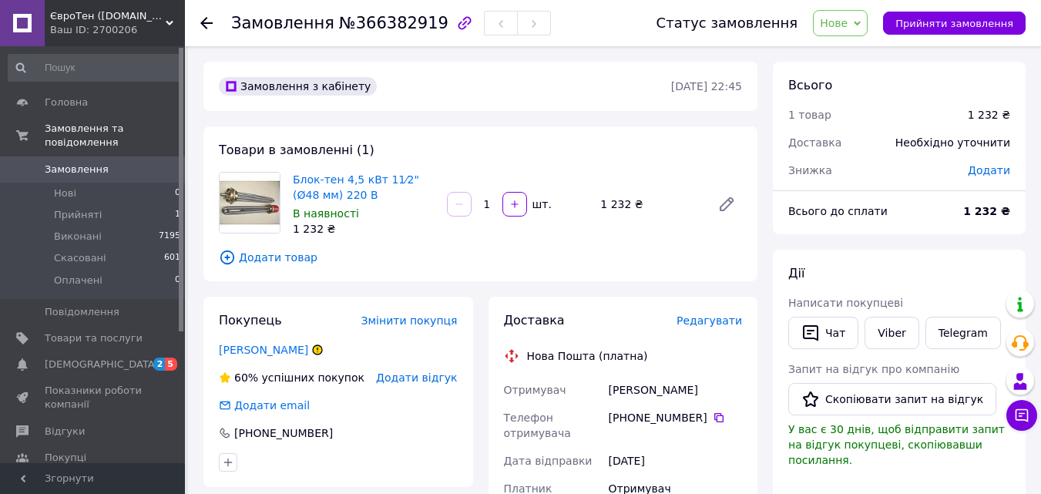
click at [996, 170] on span "Додати" at bounding box center [989, 170] width 42 height 12
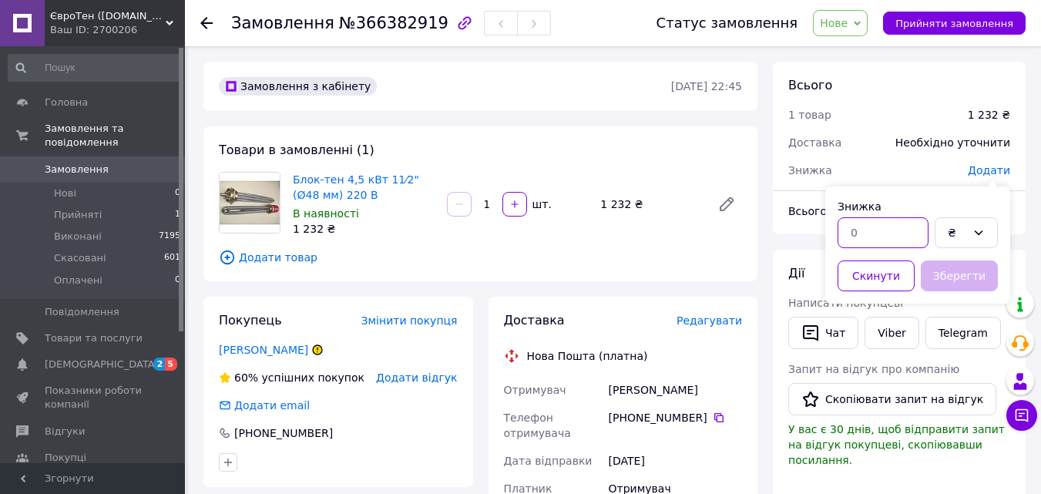
click at [870, 237] on input "text" at bounding box center [883, 232] width 91 height 31
click at [853, 232] on input "text" at bounding box center [883, 232] width 91 height 31
type input "307"
click at [963, 277] on button "Зберегти" at bounding box center [959, 276] width 77 height 31
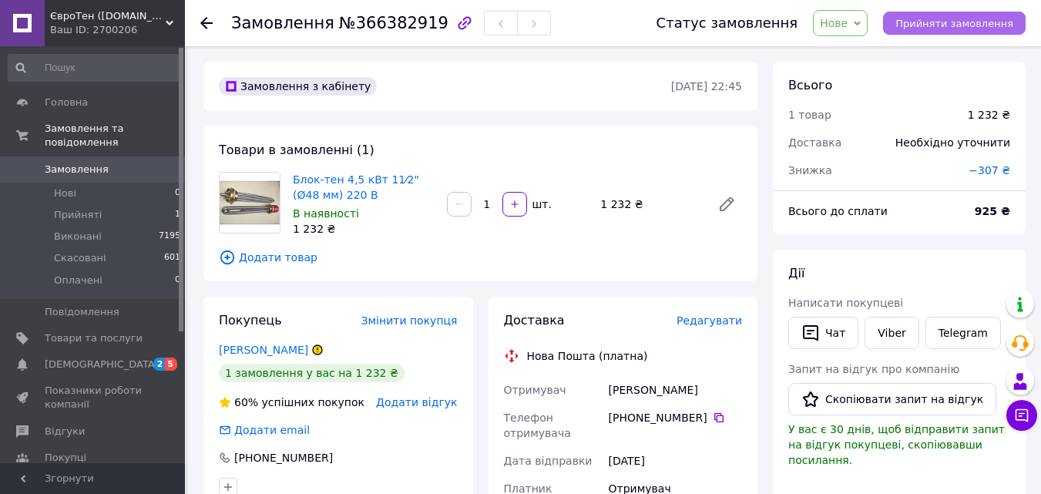
click at [962, 25] on span "Прийняти замовлення" at bounding box center [955, 24] width 118 height 12
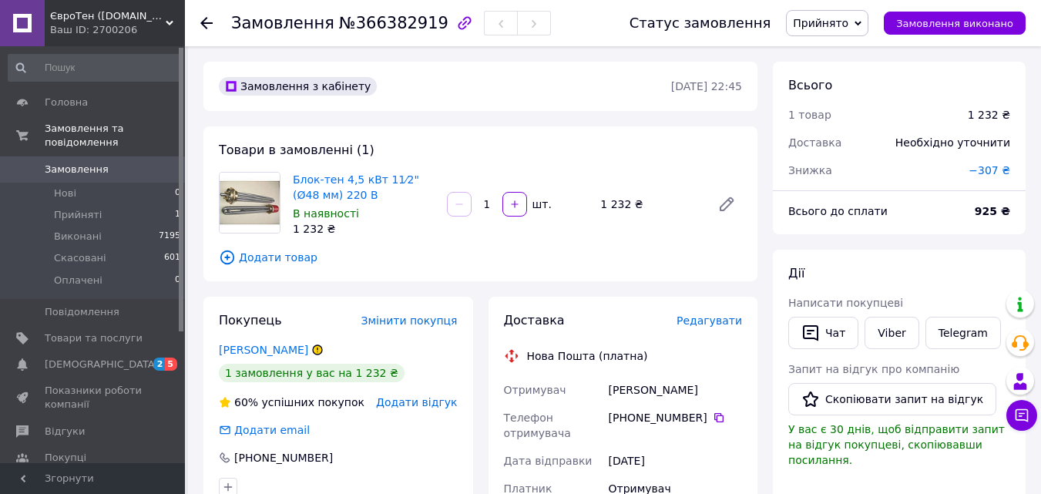
click at [202, 25] on icon at bounding box center [206, 23] width 12 height 12
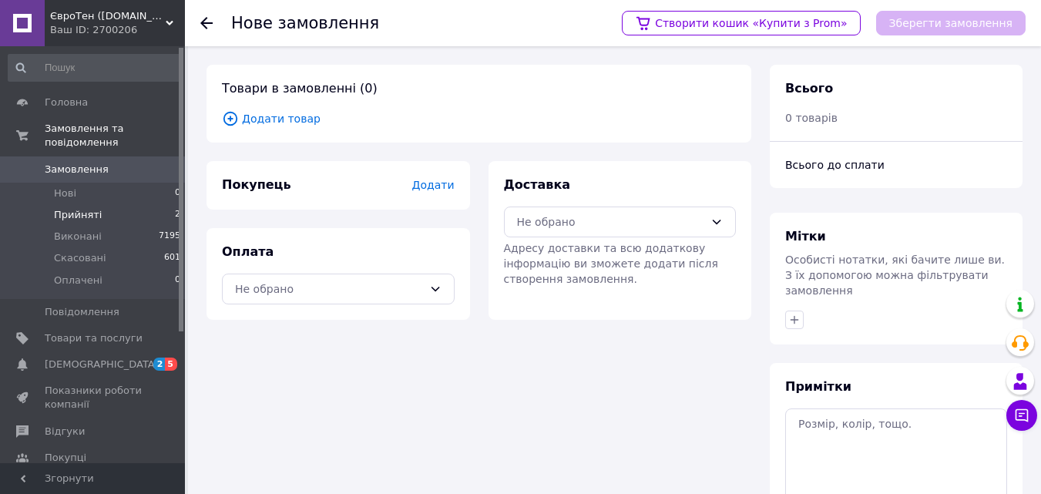
click at [83, 208] on span "Прийняті" at bounding box center [78, 215] width 48 height 14
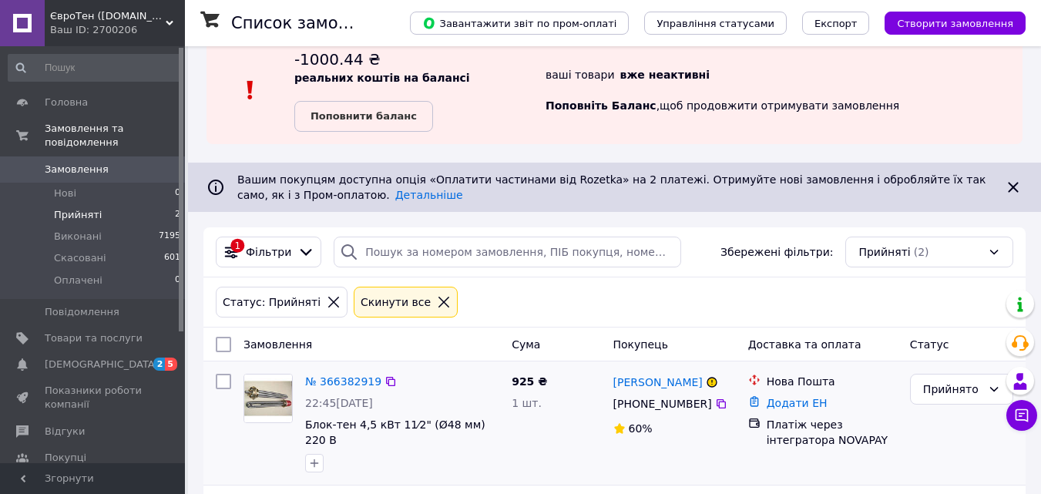
scroll to position [129, 0]
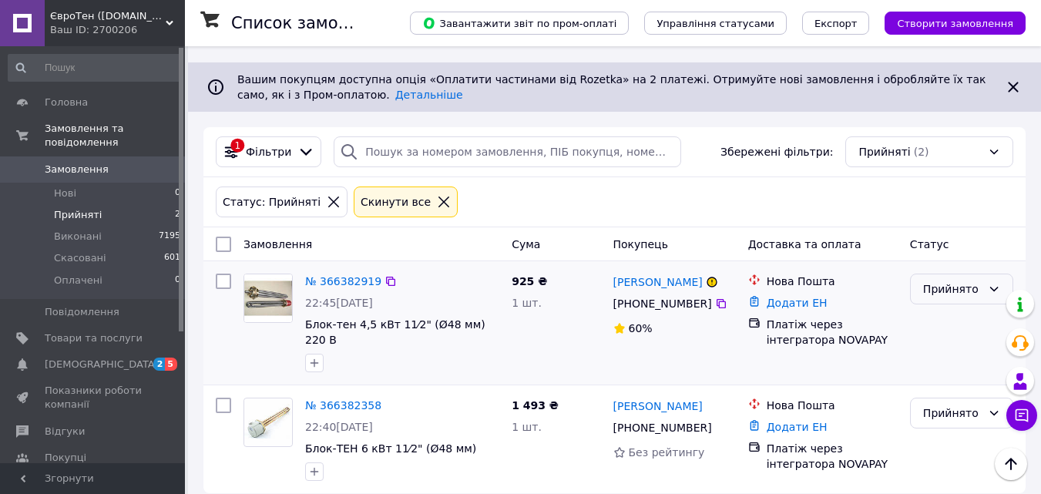
click at [972, 289] on div "Прийнято" at bounding box center [952, 289] width 59 height 17
click at [963, 321] on li "Виконано" at bounding box center [962, 323] width 102 height 28
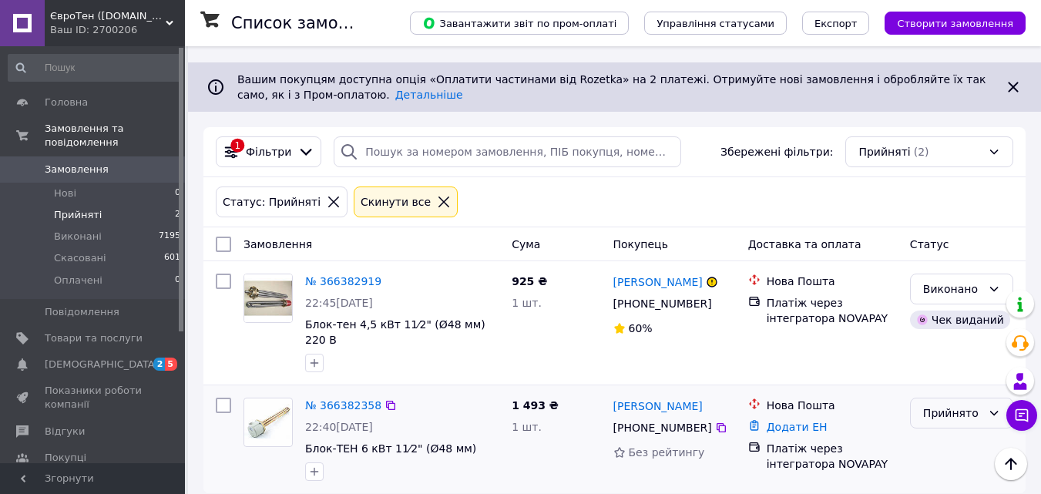
click at [957, 405] on div "Прийнято" at bounding box center [952, 413] width 59 height 17
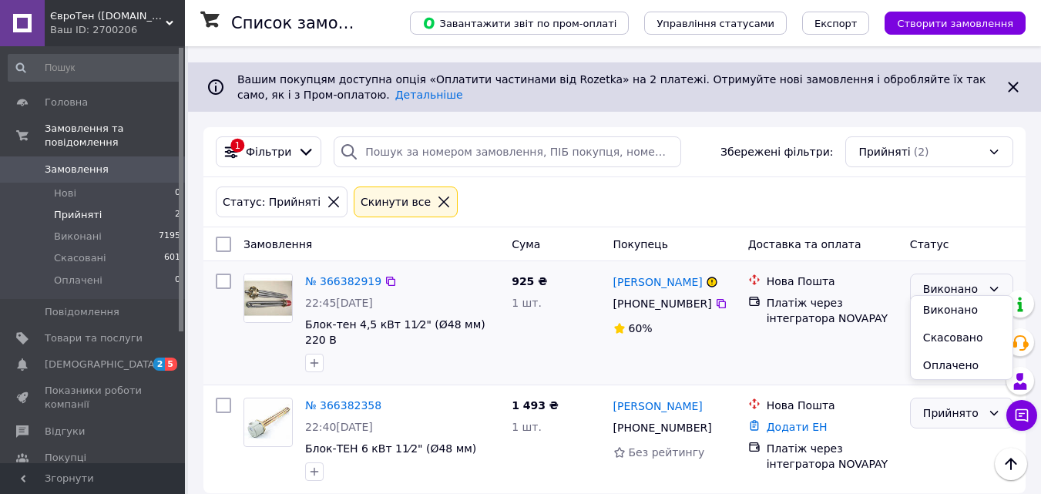
click at [946, 289] on div "Виконано" at bounding box center [952, 289] width 59 height 17
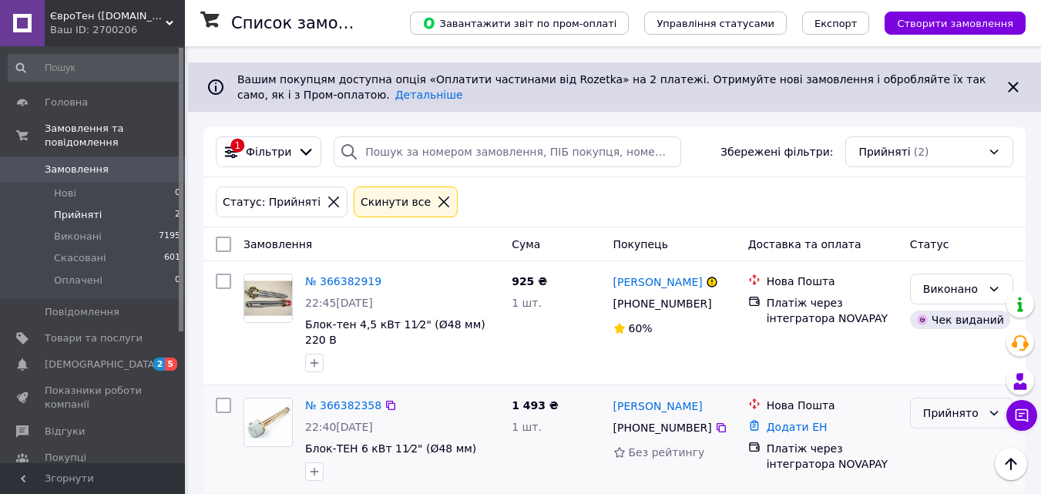
click at [970, 405] on div "Прийнято" at bounding box center [952, 413] width 59 height 17
click at [950, 311] on li "Виконано" at bounding box center [962, 310] width 102 height 28
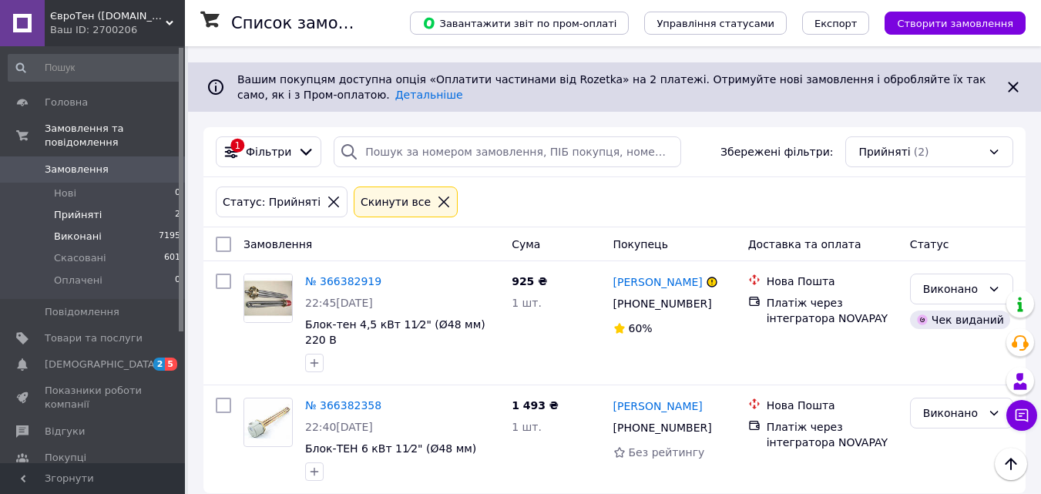
click at [88, 230] on span "Виконані" at bounding box center [78, 237] width 48 height 14
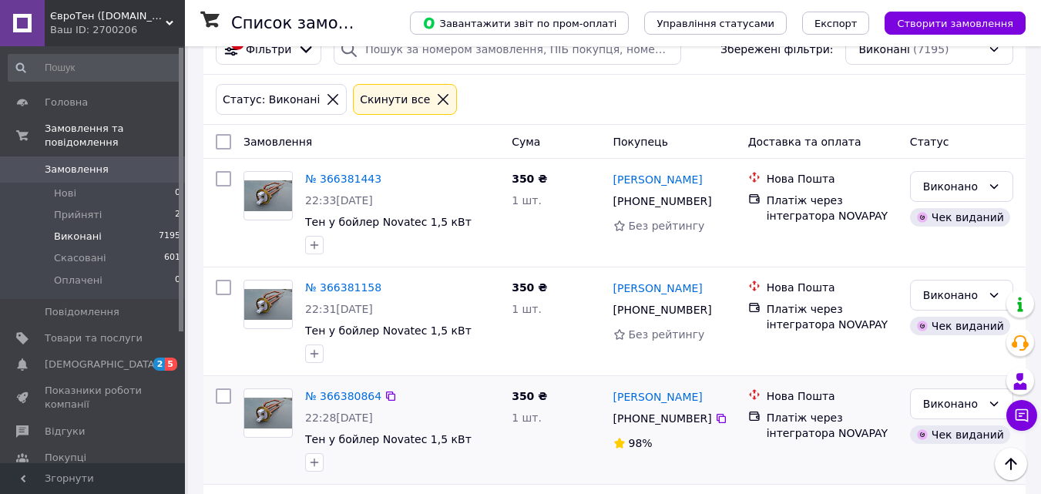
scroll to position [154, 0]
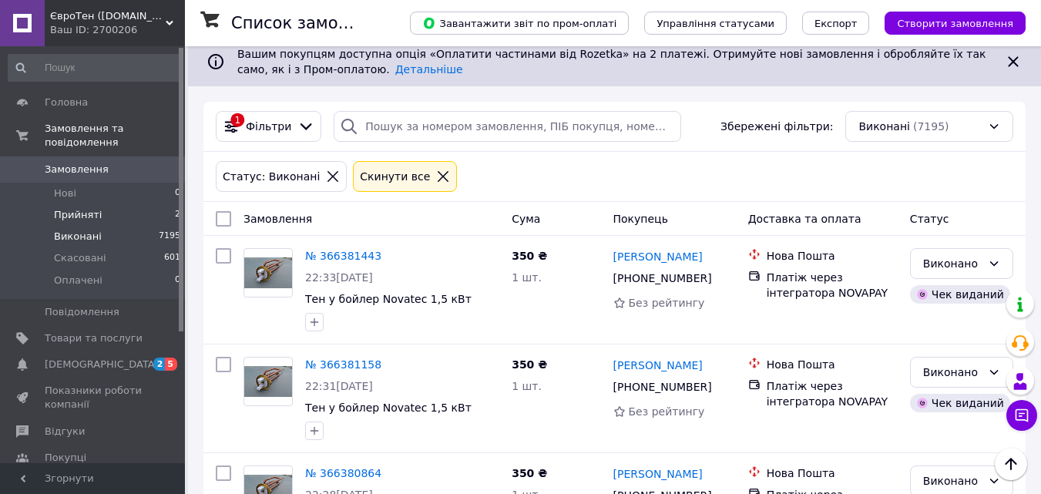
click at [91, 208] on span "Прийняті" at bounding box center [78, 215] width 48 height 14
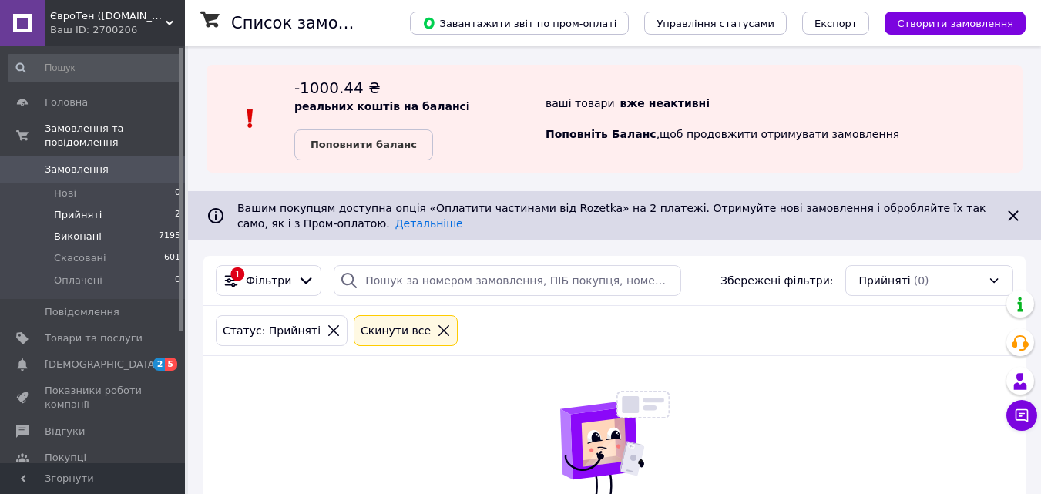
click at [87, 230] on span "Виконані" at bounding box center [78, 237] width 48 height 14
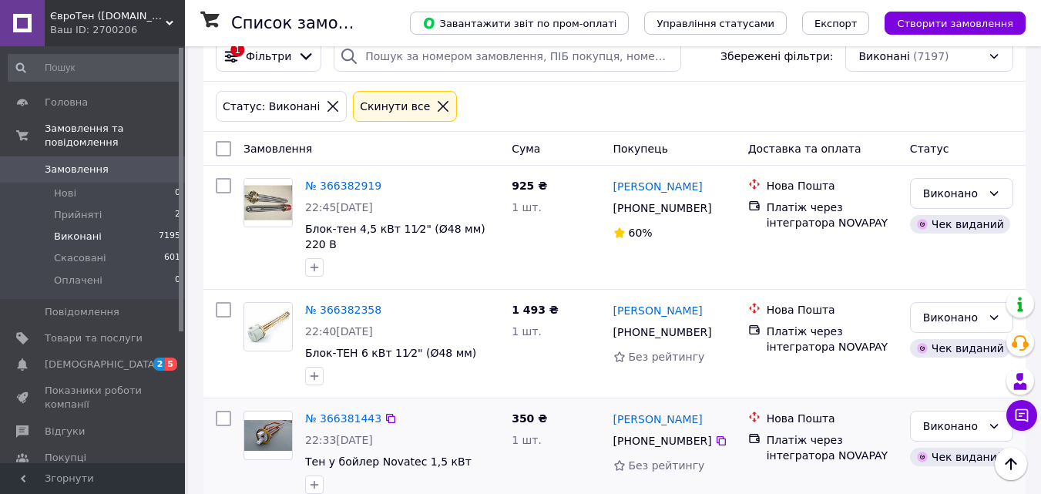
scroll to position [154, 0]
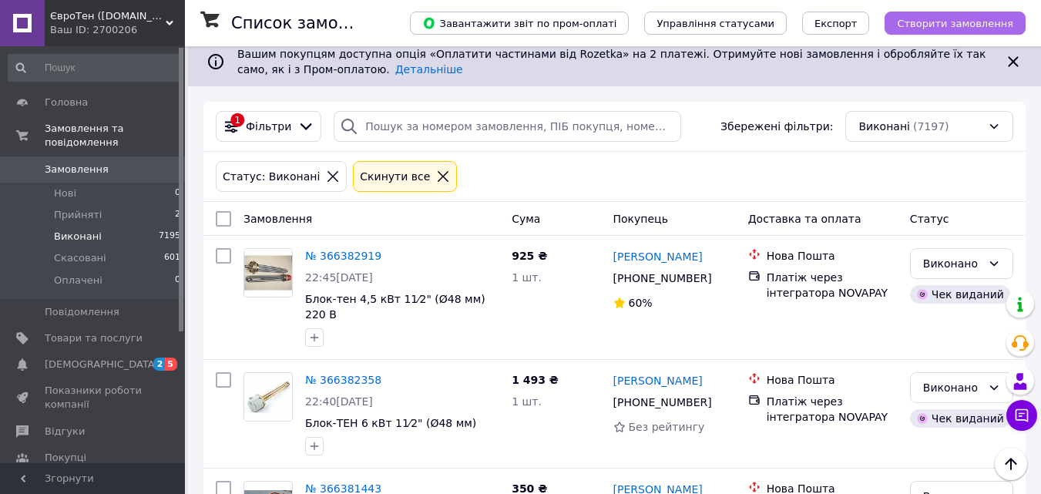
click at [946, 21] on span "Створити замовлення" at bounding box center [955, 24] width 116 height 12
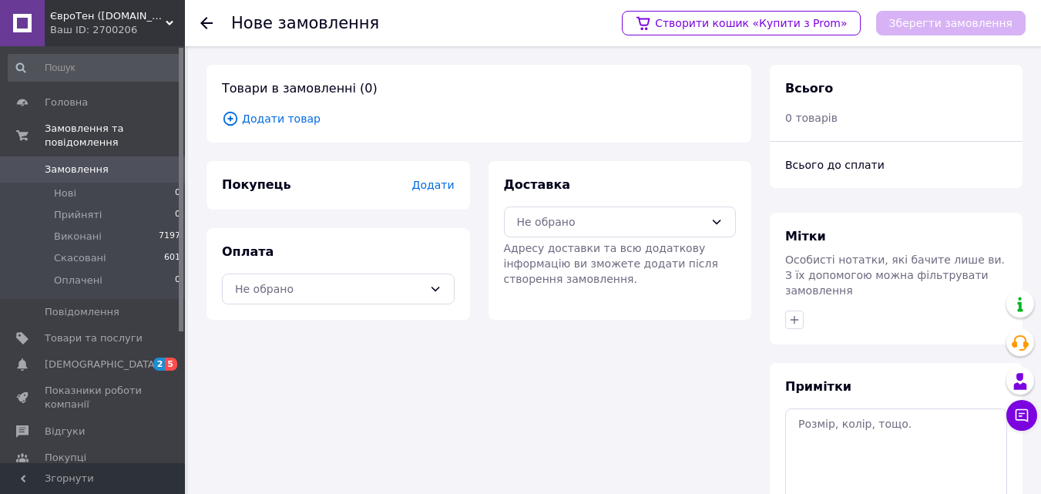
click at [429, 184] on span "Додати" at bounding box center [433, 185] width 42 height 12
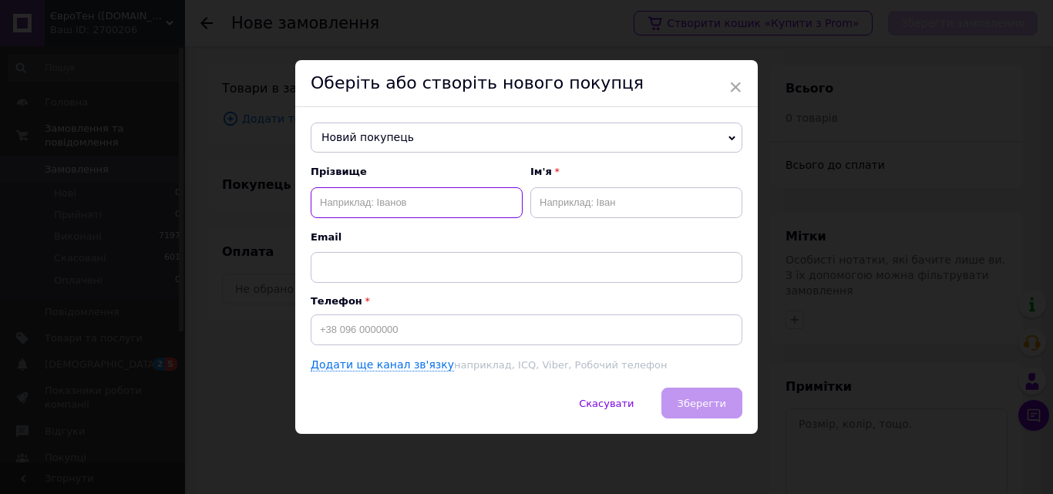
click at [332, 202] on input "text" at bounding box center [417, 202] width 212 height 31
type input "Кожухар"
click at [546, 212] on input "text" at bounding box center [636, 202] width 212 height 31
type input "Станіслав"
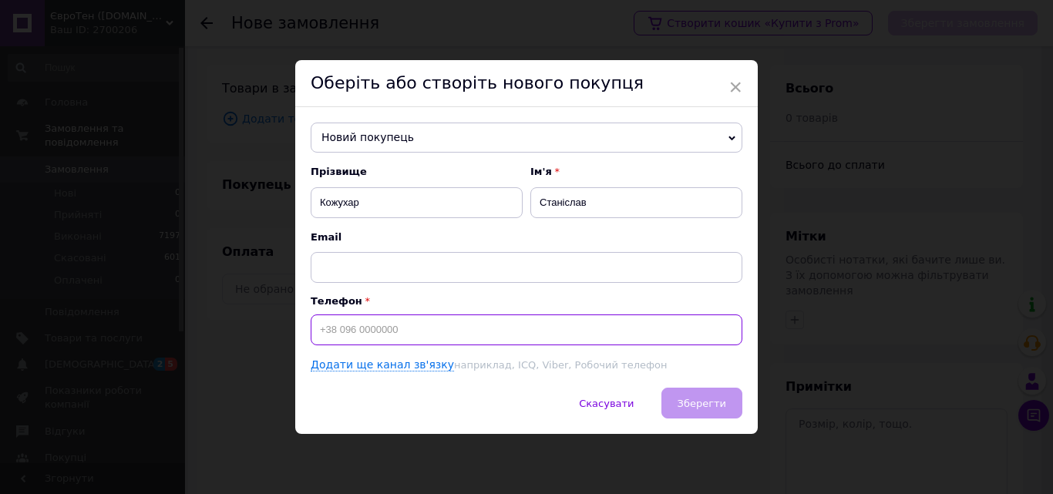
click at [311, 329] on input at bounding box center [527, 329] width 432 height 31
type input "[PHONE_NUMBER]"
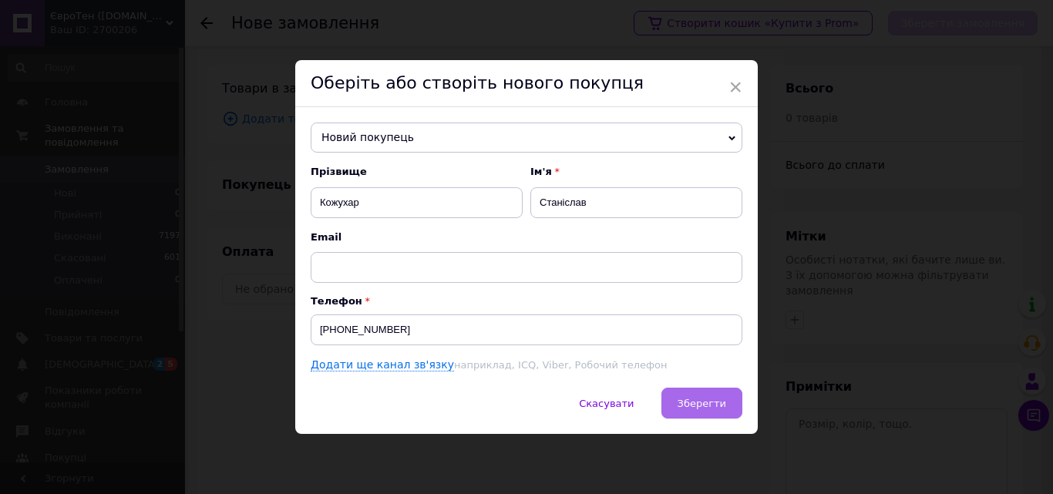
click at [693, 404] on span "Зберегти" at bounding box center [702, 404] width 49 height 12
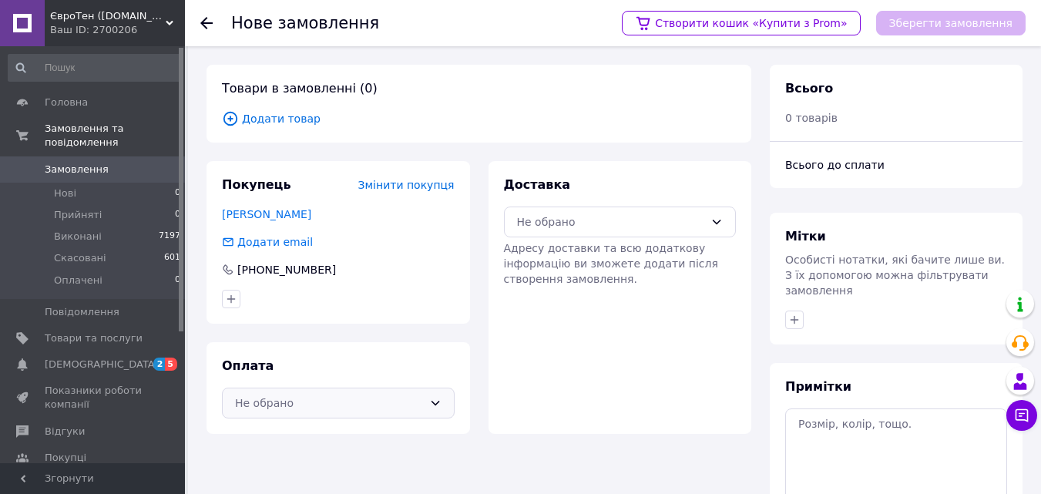
click at [432, 399] on icon at bounding box center [435, 403] width 12 height 12
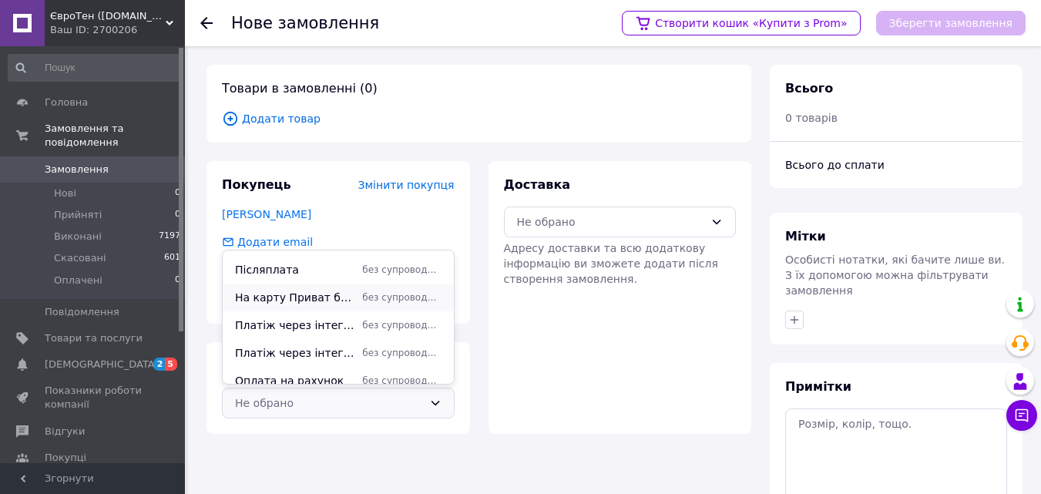
scroll to position [149, 0]
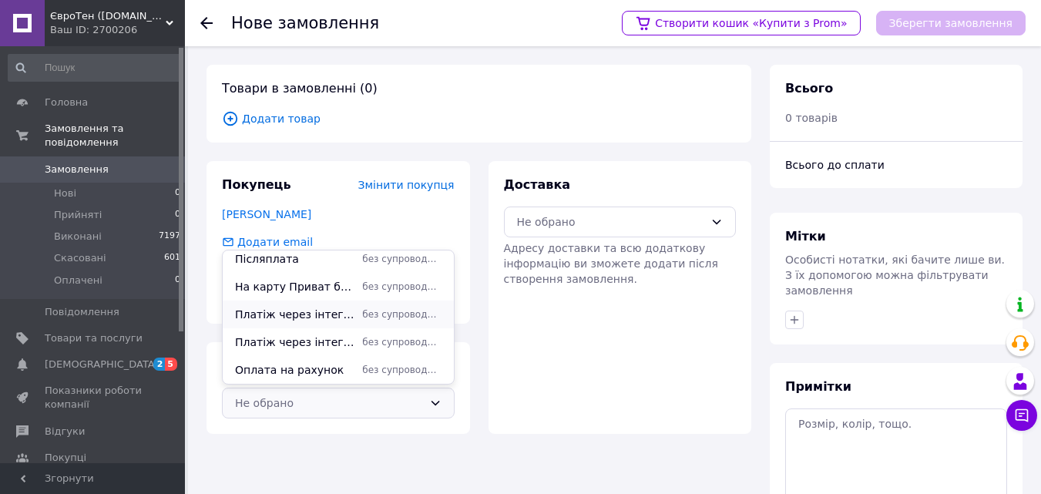
click at [308, 315] on span "Платіж через інтегратора NOVAPAY" at bounding box center [295, 314] width 121 height 15
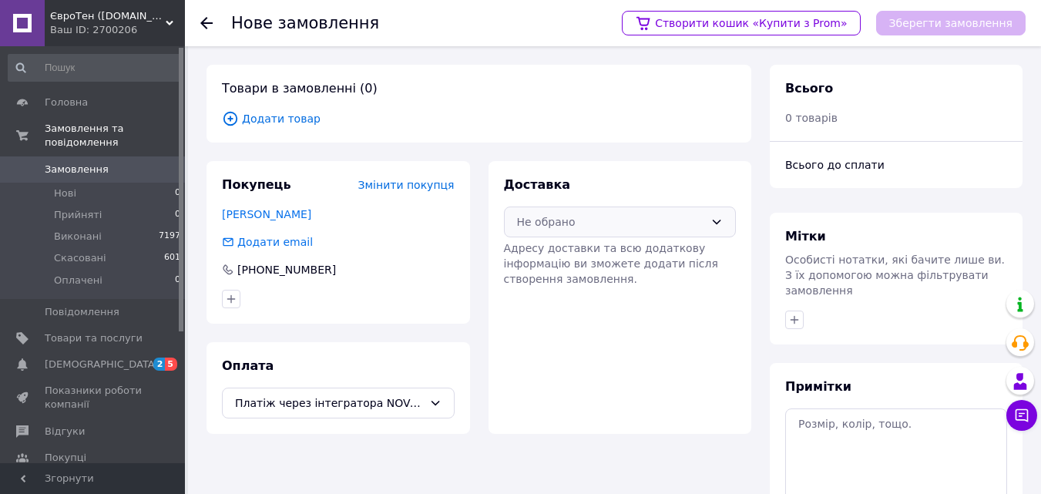
click at [711, 220] on icon at bounding box center [717, 222] width 12 height 12
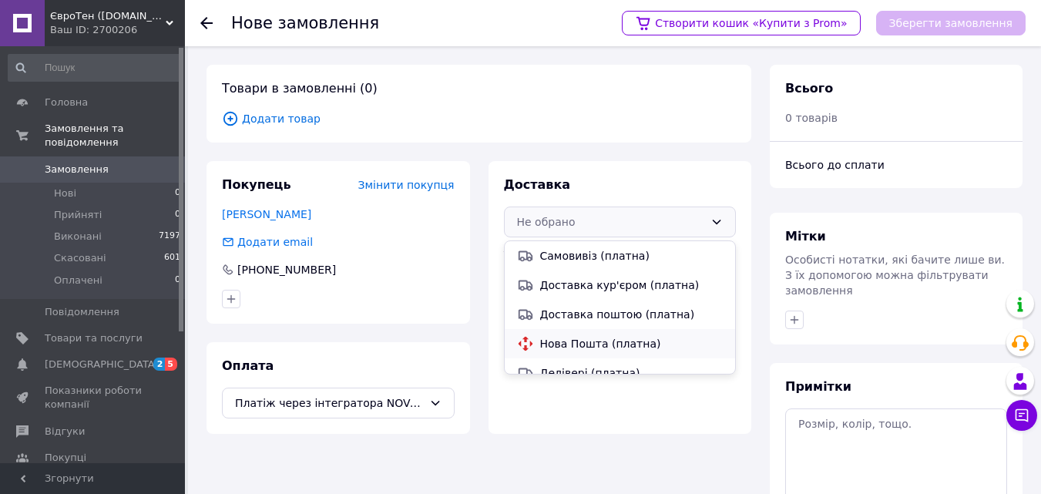
click at [577, 345] on span "Нова Пошта (платна)" at bounding box center [631, 343] width 183 height 15
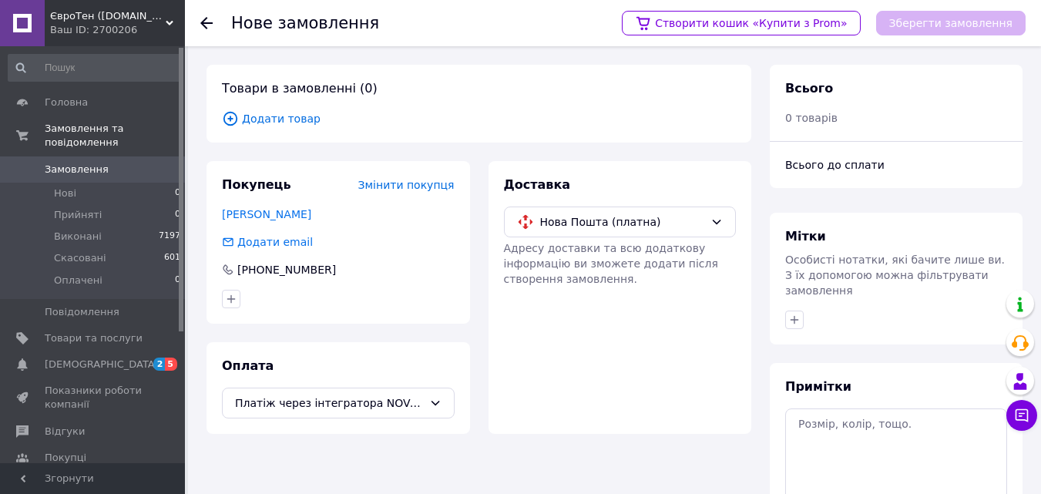
click at [291, 119] on span "Додати товар" at bounding box center [479, 118] width 514 height 17
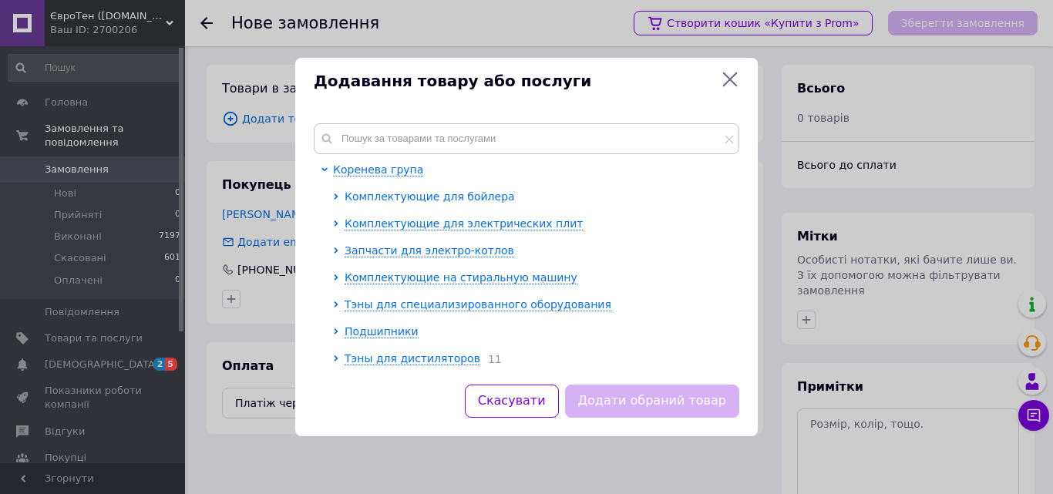
click at [414, 194] on span "Комплектующие для бойлера" at bounding box center [430, 196] width 170 height 12
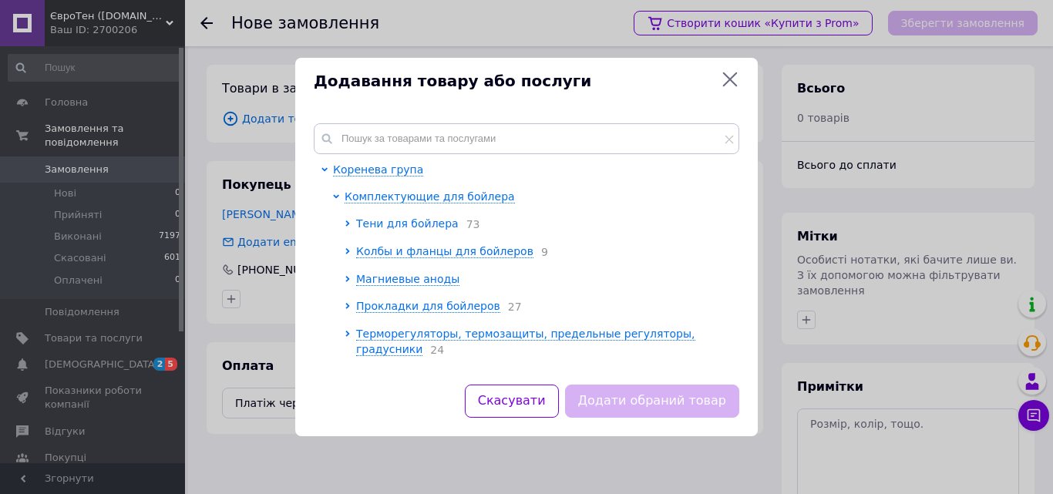
click at [380, 227] on span "Тени для бойлера" at bounding box center [407, 223] width 103 height 12
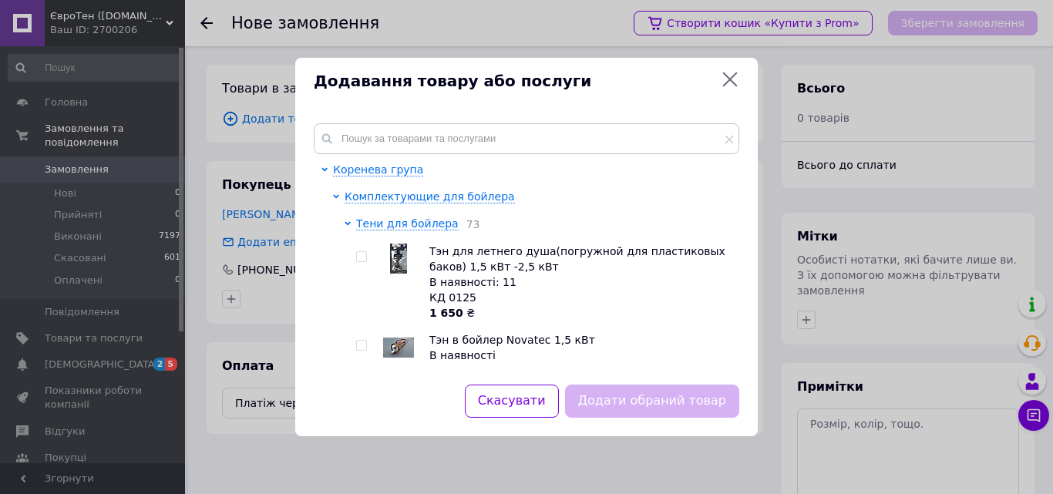
click at [365, 346] on input "checkbox" at bounding box center [361, 346] width 10 height 10
checkbox input "true"
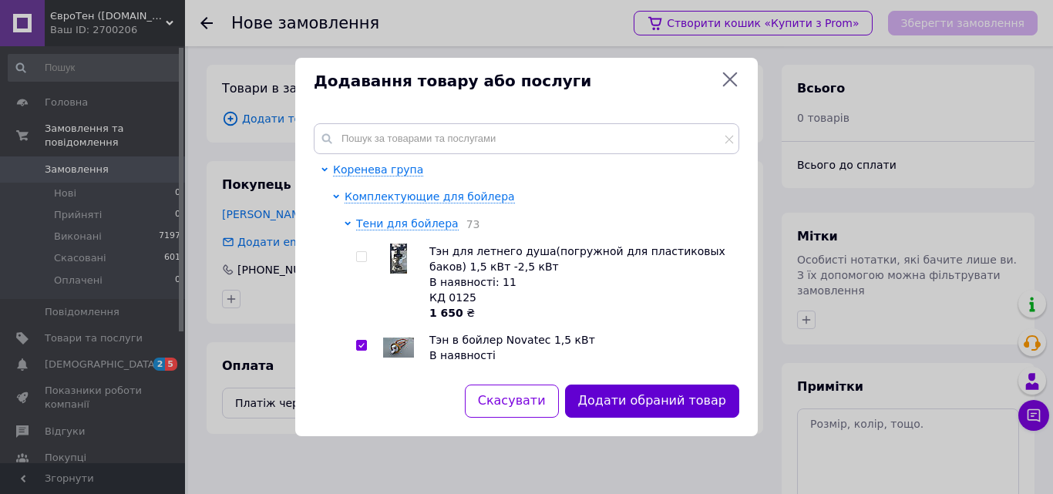
click at [661, 396] on button "Додати обраний товар" at bounding box center [652, 401] width 174 height 33
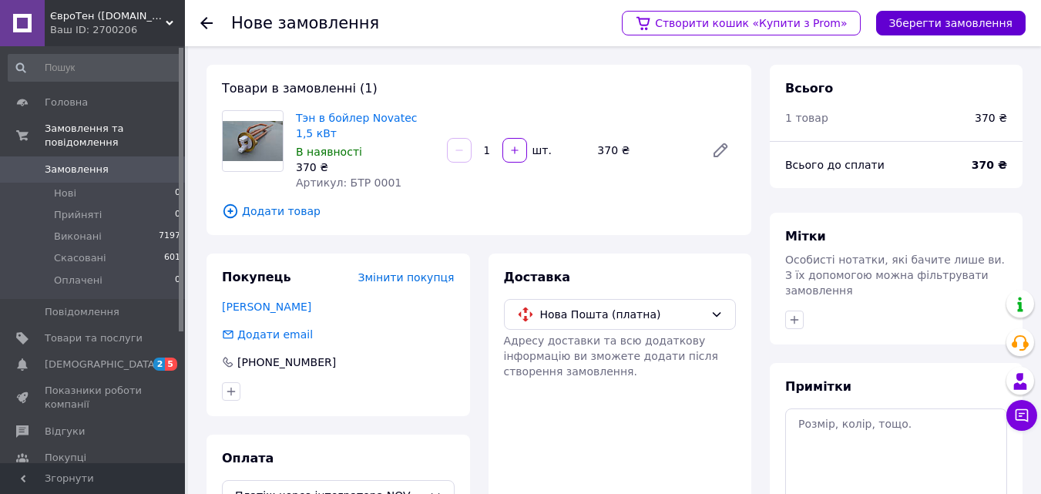
click at [940, 18] on button "Зберегти замовлення" at bounding box center [951, 23] width 150 height 25
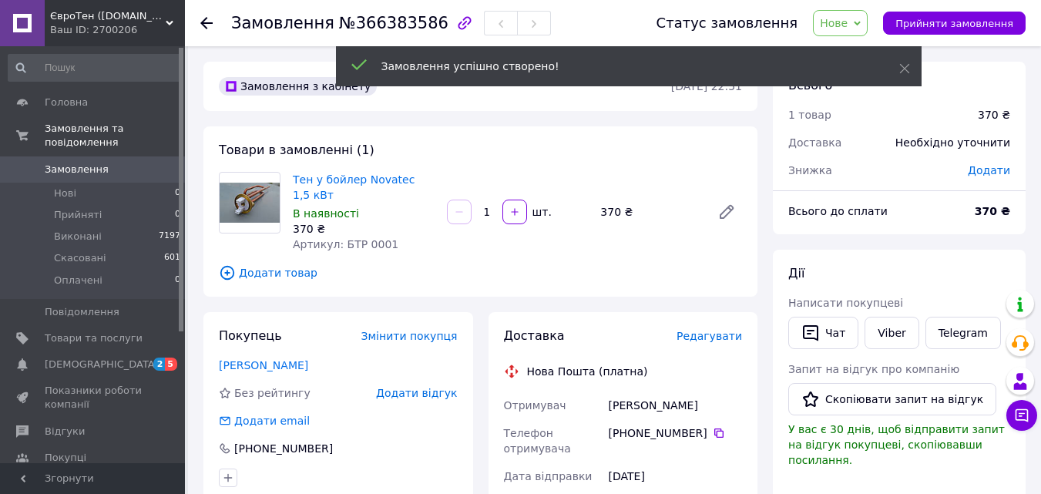
click at [1000, 171] on span "Додати" at bounding box center [989, 170] width 42 height 12
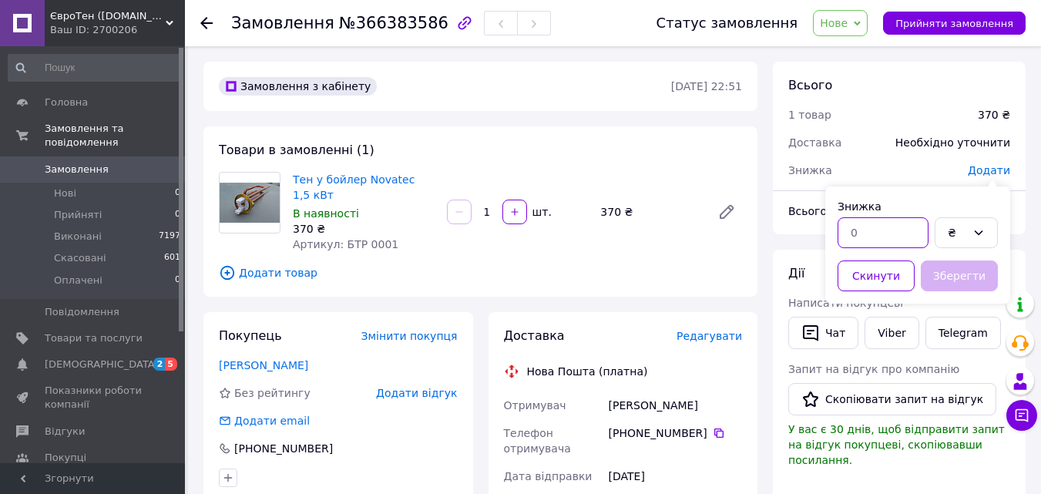
click at [877, 234] on input "text" at bounding box center [883, 232] width 91 height 31
type input "20"
click at [968, 277] on button "Зберегти" at bounding box center [959, 276] width 77 height 31
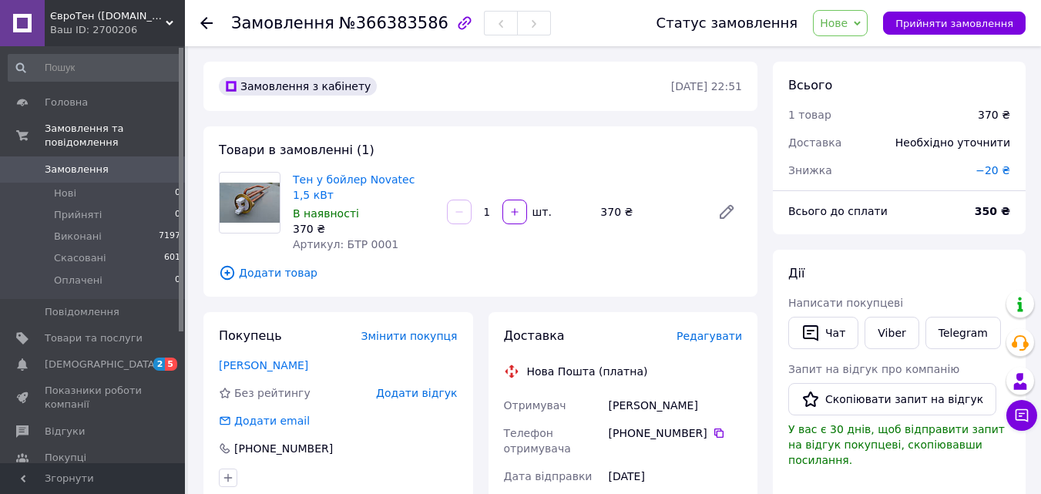
click at [210, 26] on icon at bounding box center [206, 23] width 12 height 12
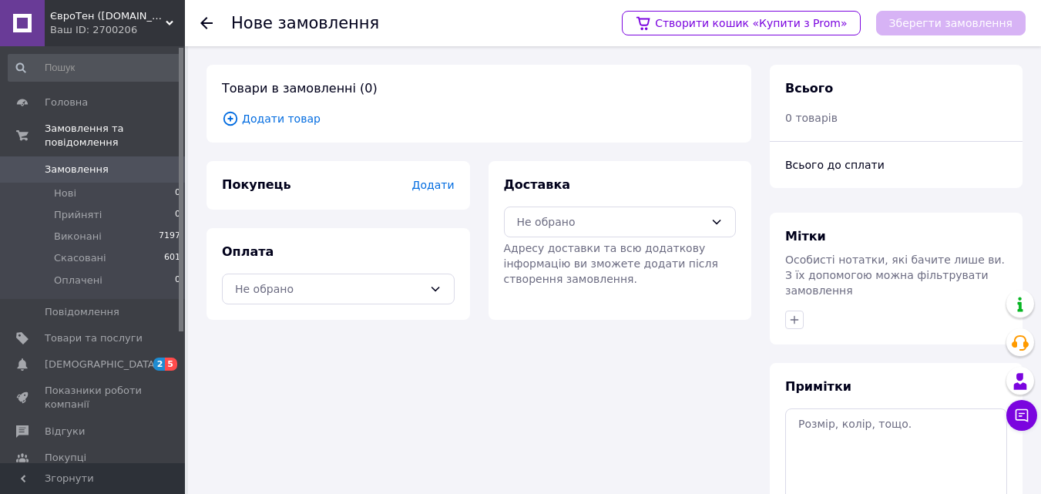
click at [446, 190] on span "Додати" at bounding box center [433, 185] width 42 height 12
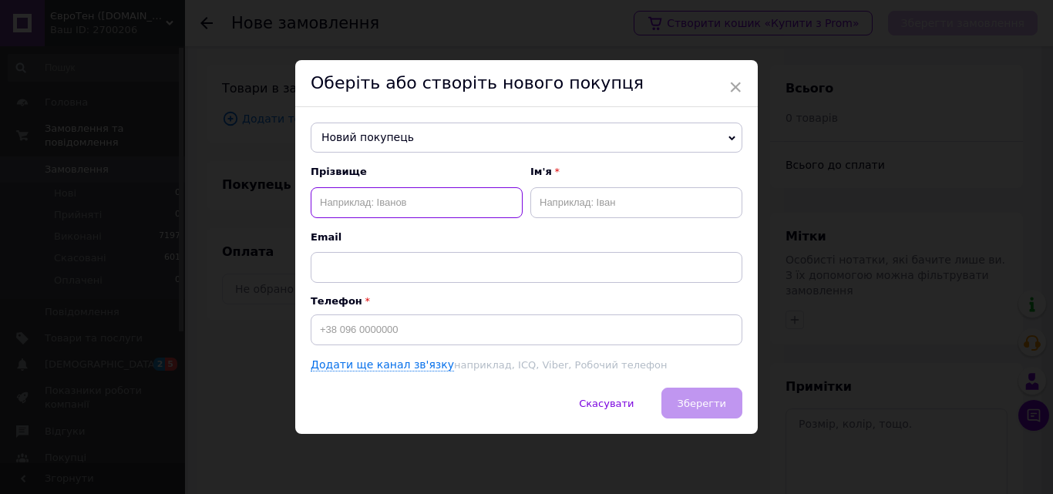
click at [322, 197] on input "text" at bounding box center [417, 202] width 212 height 31
type input "З"
type input "з"
type input "р"
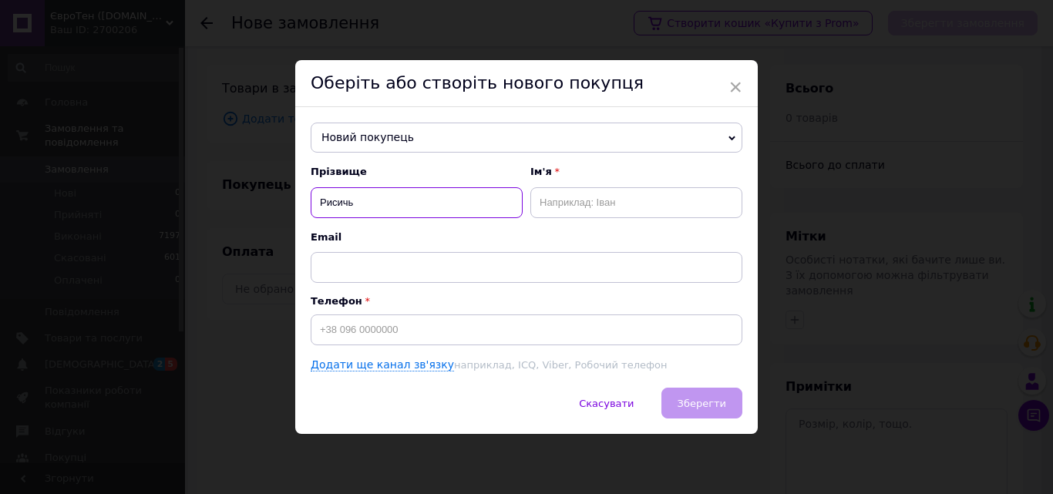
type input "Рисичь"
click at [550, 203] on input "text" at bounding box center [636, 202] width 212 height 31
type input "у"
type input "е"
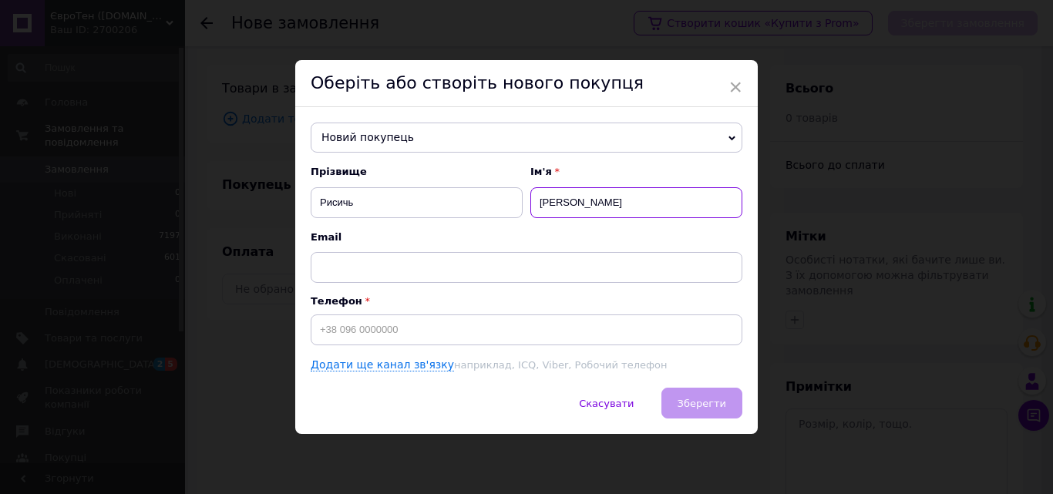
type input "[PERSON_NAME]"
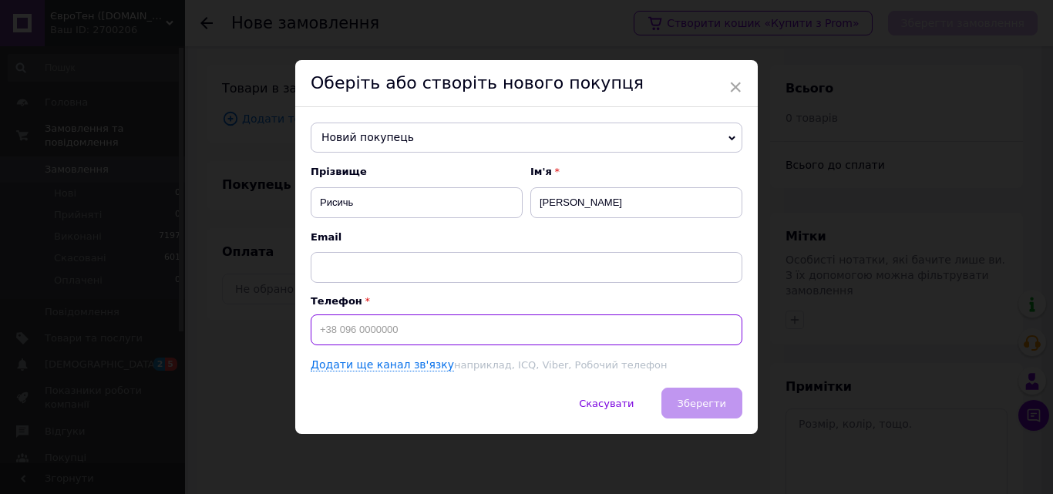
click at [341, 335] on input at bounding box center [527, 329] width 432 height 31
type input "[PHONE_NUMBER]"
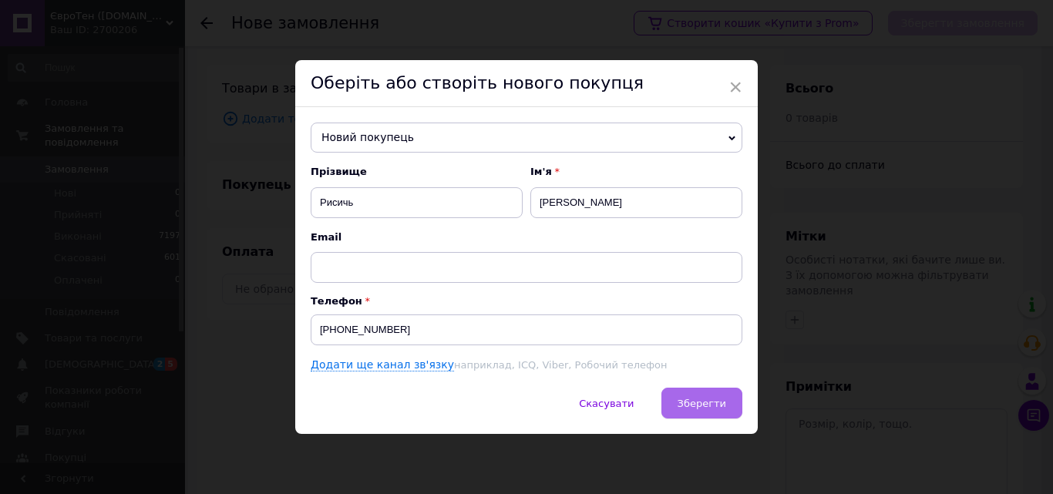
click at [709, 401] on span "Зберегти" at bounding box center [702, 404] width 49 height 12
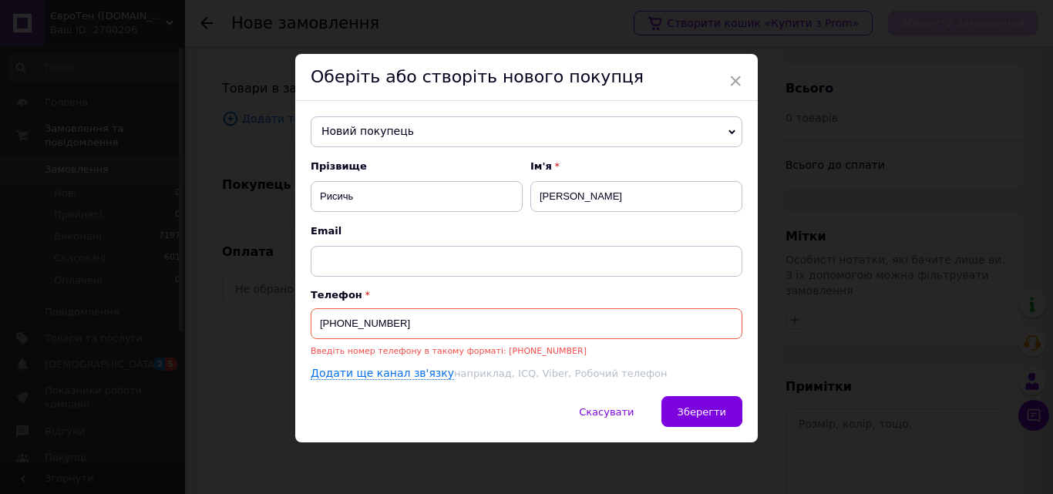
click at [396, 123] on span "Новий покупець" at bounding box center [527, 131] width 432 height 31
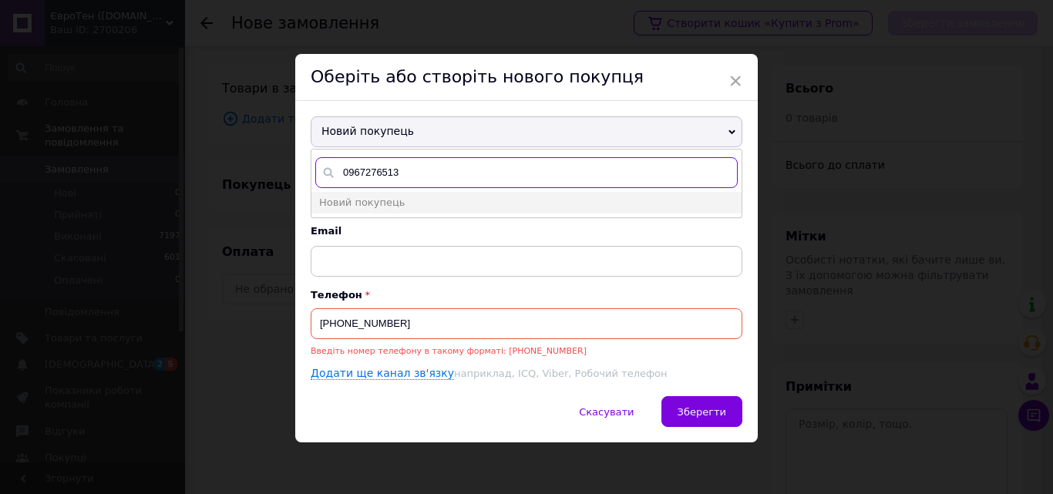
type input "0967276513"
click at [328, 325] on input "[PHONE_NUMBER]" at bounding box center [527, 323] width 432 height 31
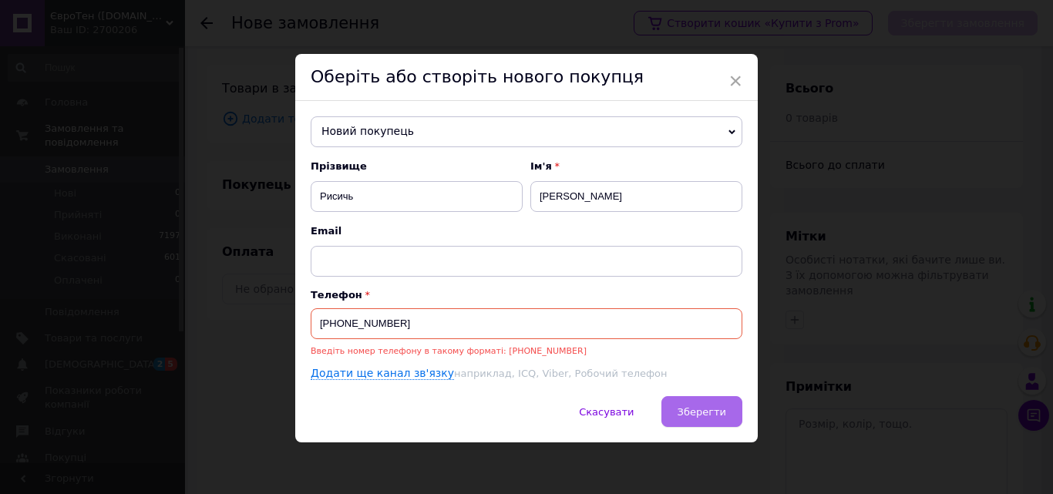
type input "[PHONE_NUMBER]"
click at [689, 405] on button "Зберегти" at bounding box center [701, 411] width 81 height 31
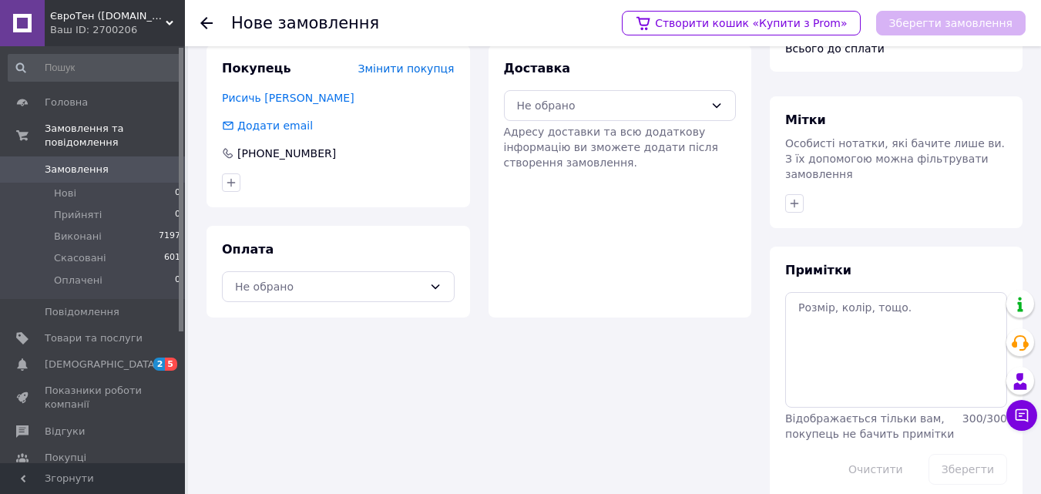
scroll to position [126, 0]
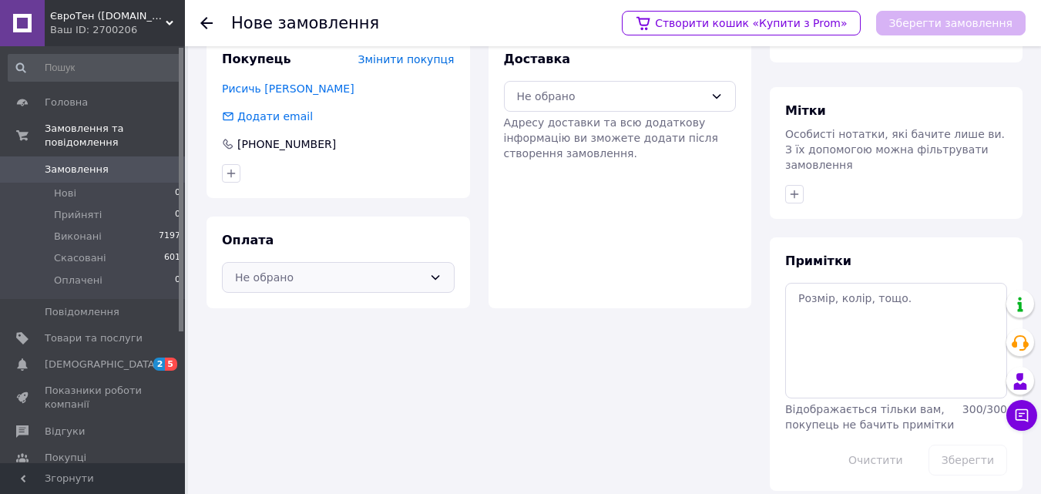
click at [435, 279] on icon at bounding box center [435, 277] width 8 height 5
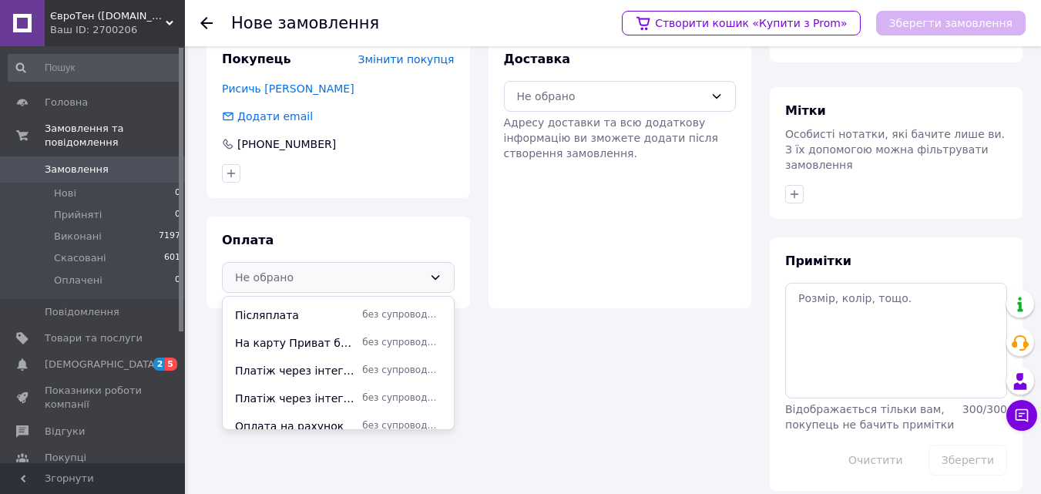
scroll to position [150, 0]
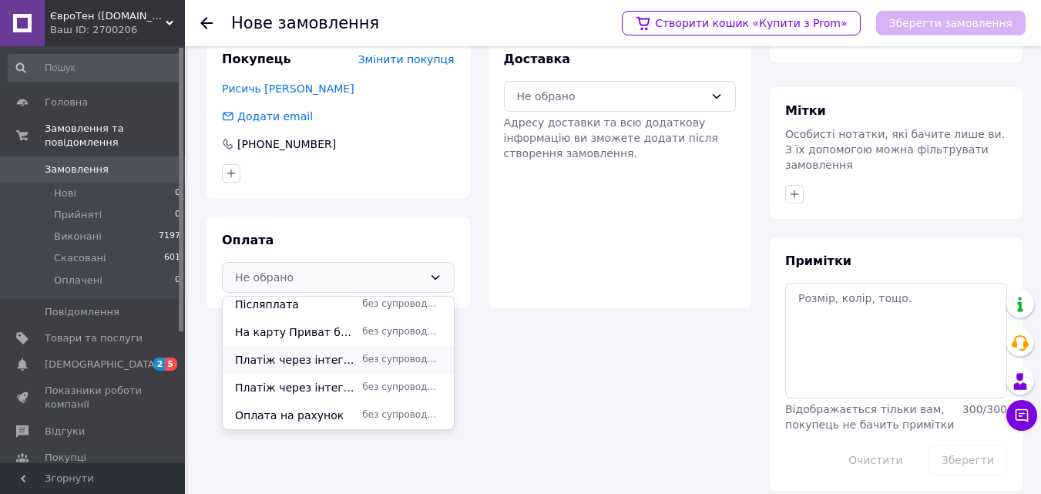
click at [319, 356] on span "Платіж через інтегратора NOVAPAY" at bounding box center [295, 359] width 121 height 15
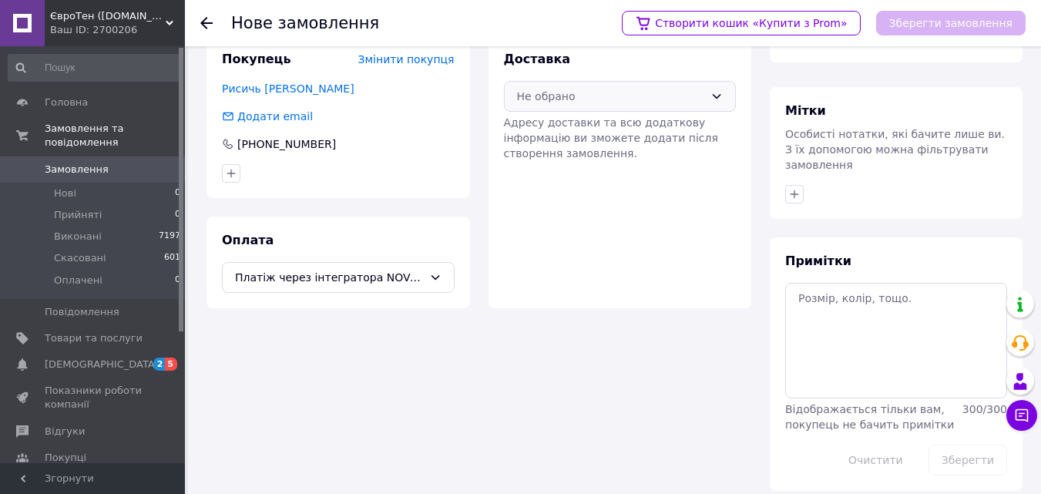
click at [718, 96] on icon at bounding box center [717, 96] width 8 height 5
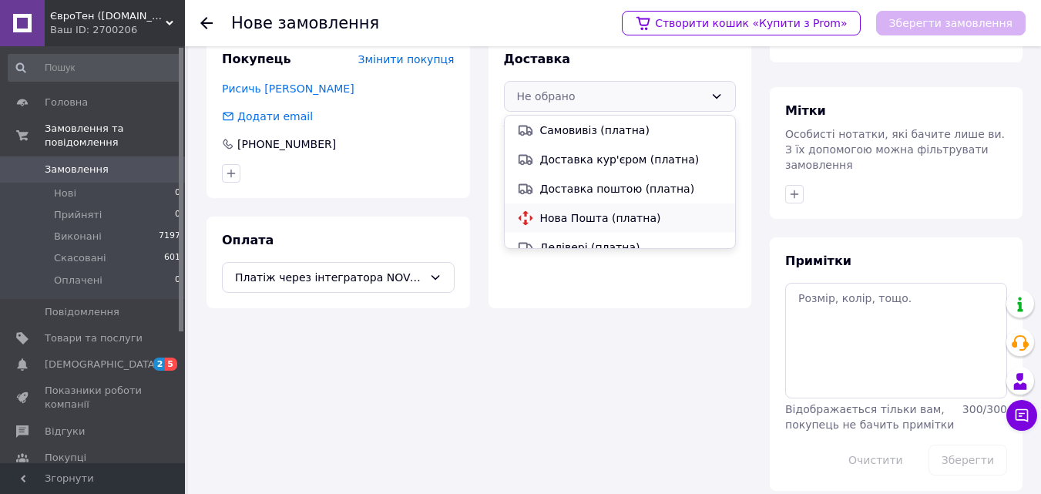
click at [566, 213] on span "Нова Пошта (платна)" at bounding box center [631, 217] width 183 height 15
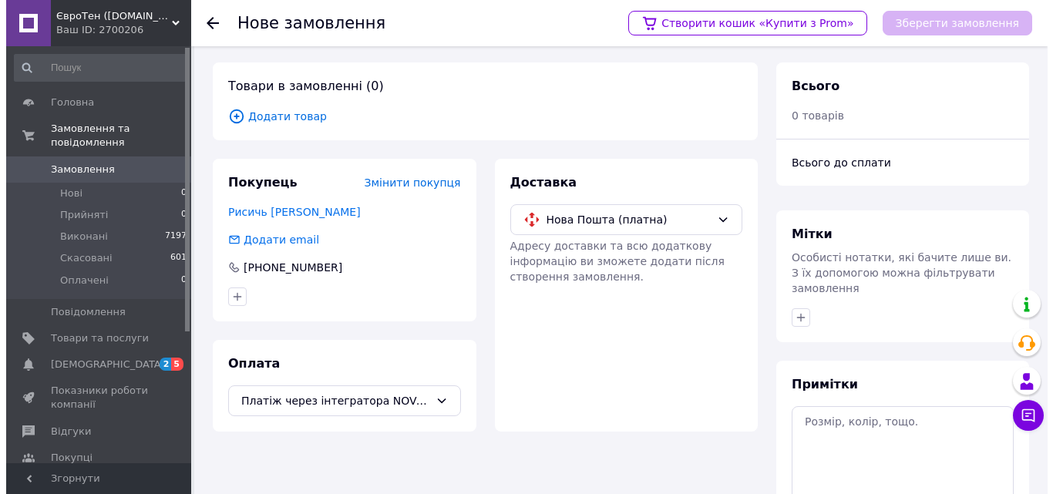
scroll to position [0, 0]
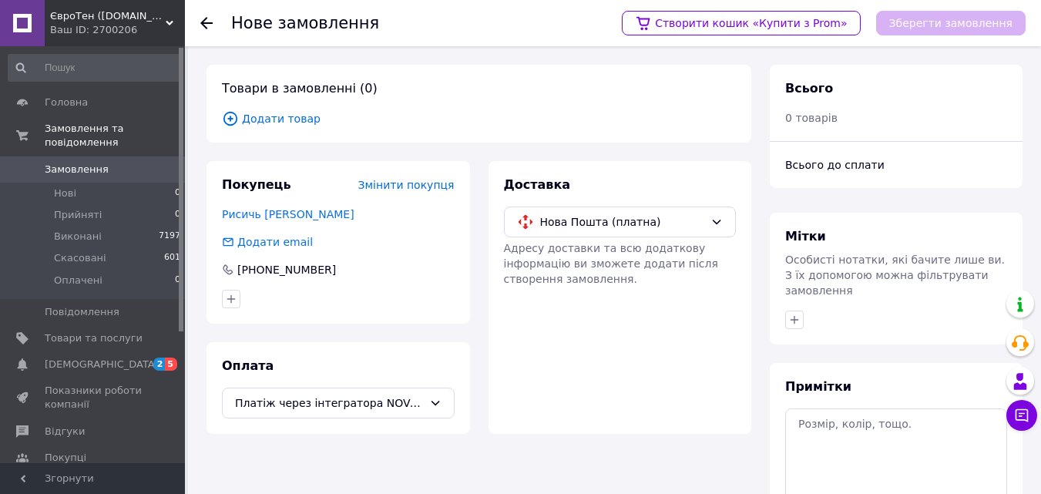
click at [267, 122] on span "Додати товар" at bounding box center [479, 118] width 514 height 17
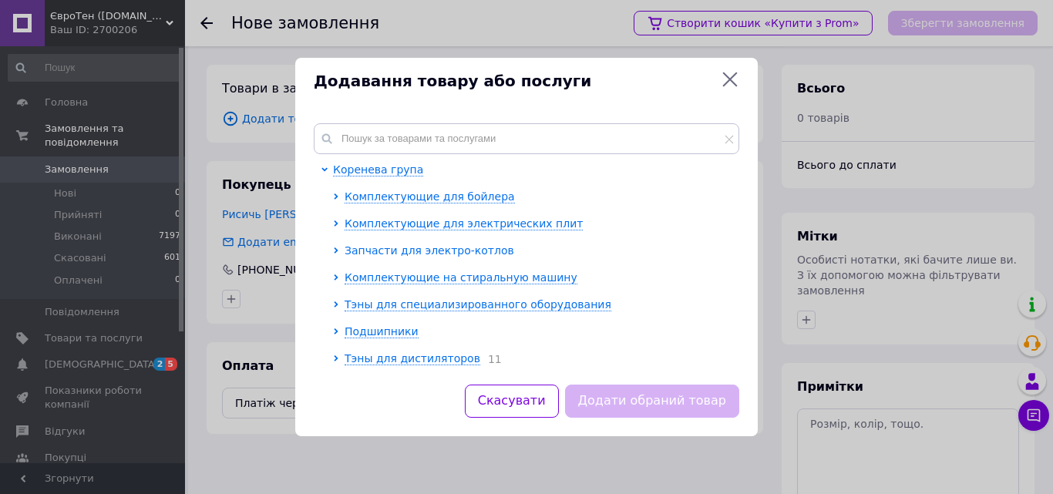
click at [422, 251] on span "Запчасти для электро-котлов" at bounding box center [430, 250] width 170 height 12
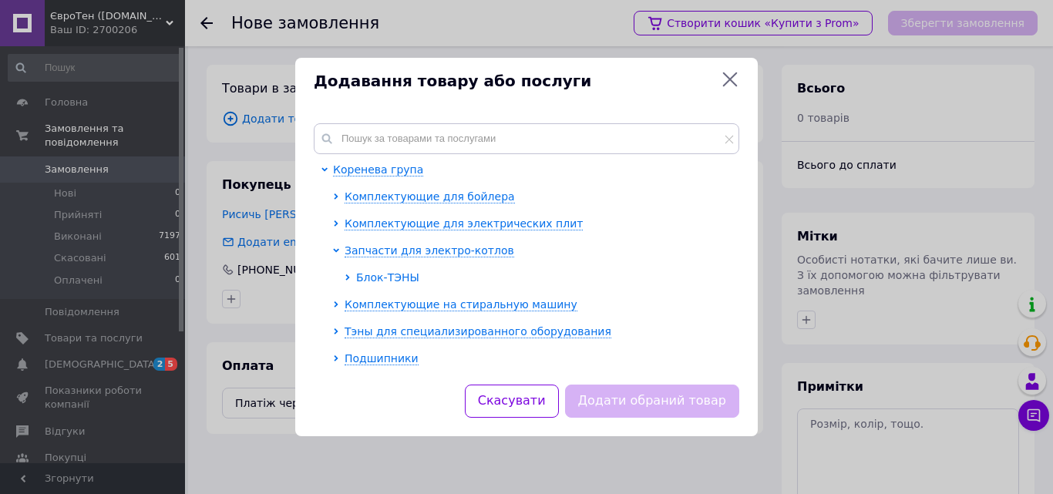
click at [382, 281] on span "Блок-ТЭНЫ" at bounding box center [387, 277] width 63 height 12
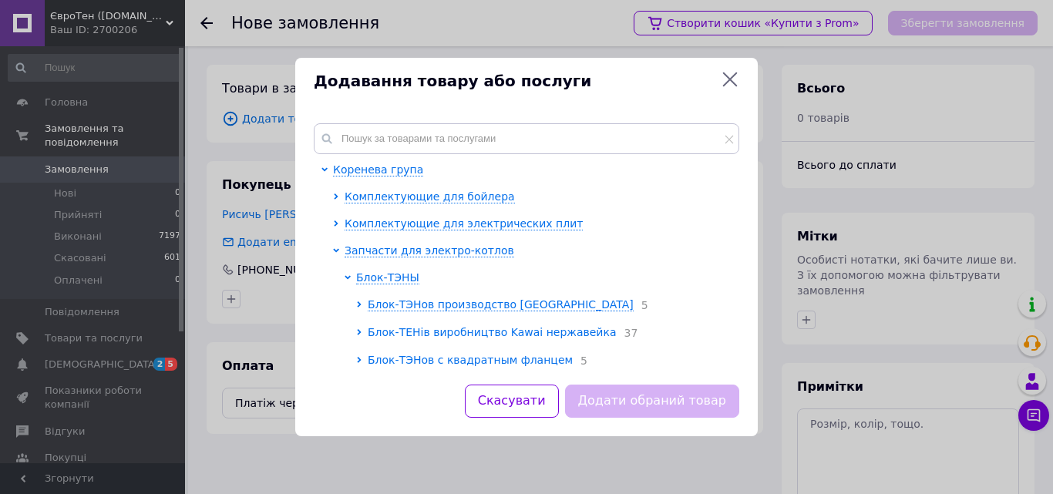
click at [412, 334] on span "Блок-ТЕНів виробництво Kawai нержавейка" at bounding box center [492, 332] width 249 height 12
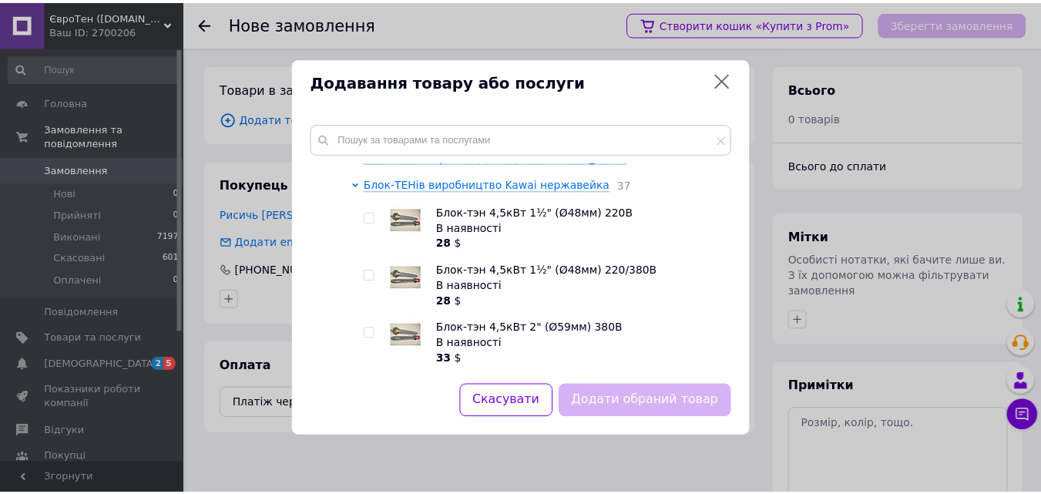
scroll to position [154, 0]
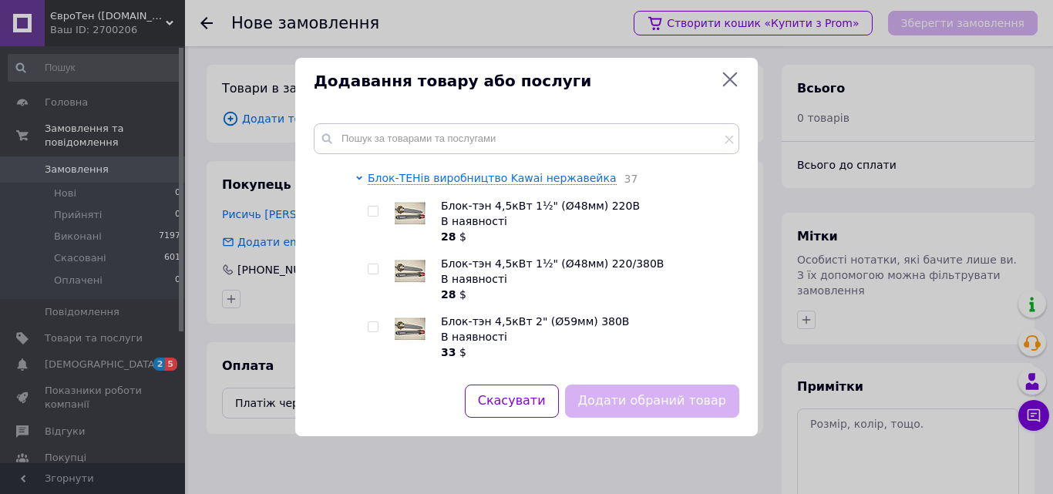
click at [464, 264] on span "Блок-тэн 4,5кВт 1½" (Ø48мм) 220/380В" at bounding box center [552, 263] width 223 height 12
click at [375, 329] on input "checkbox" at bounding box center [373, 327] width 10 height 10
checkbox input "true"
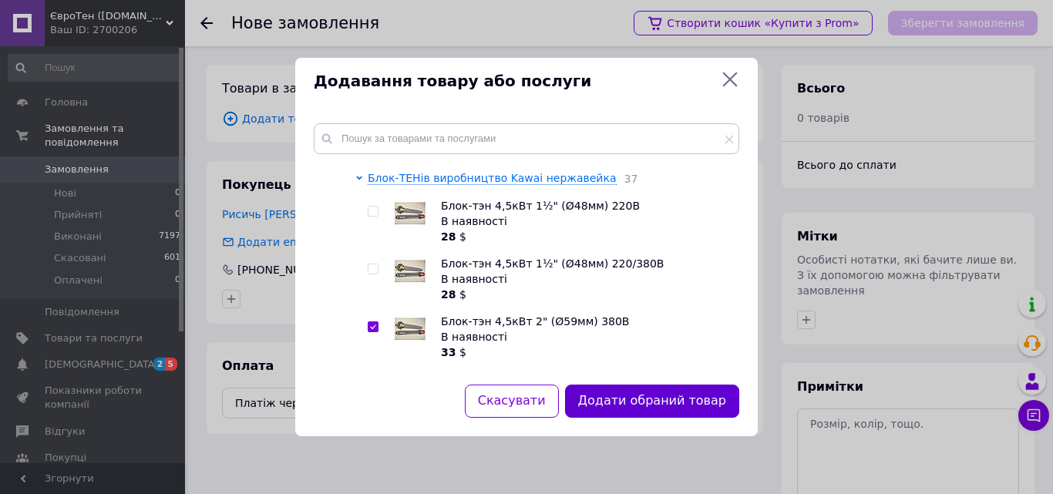
click at [673, 401] on button "Додати обраний товар" at bounding box center [652, 401] width 174 height 33
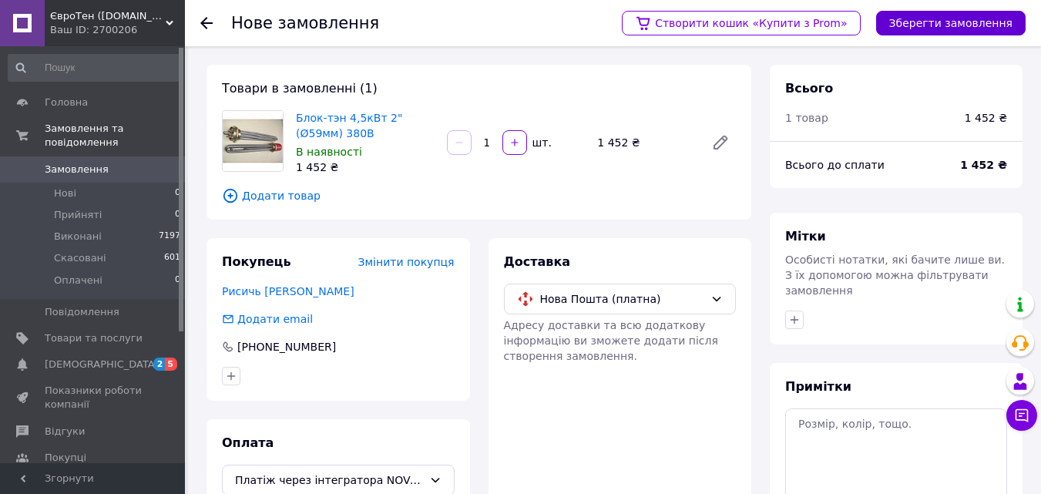
click at [969, 15] on button "Зберегти замовлення" at bounding box center [951, 23] width 150 height 25
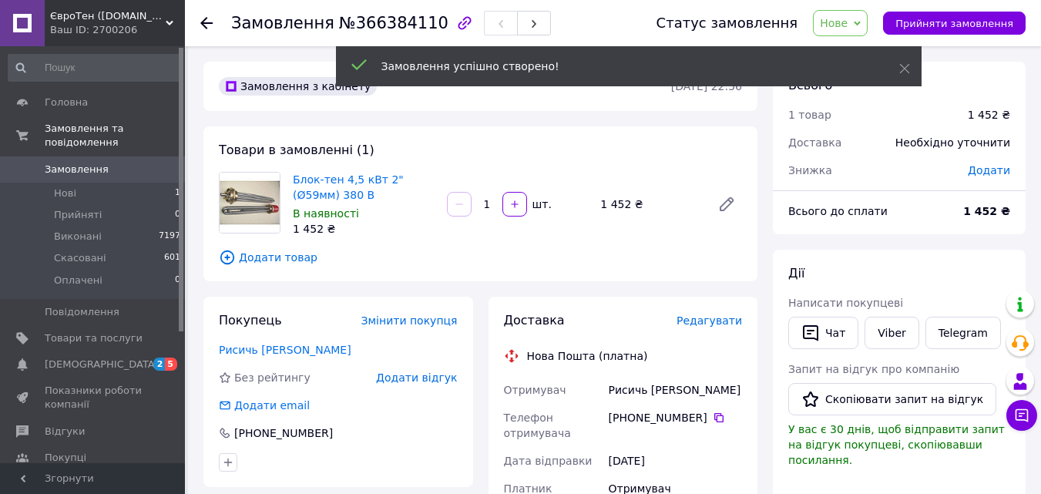
click at [991, 175] on span "Додати" at bounding box center [989, 170] width 42 height 12
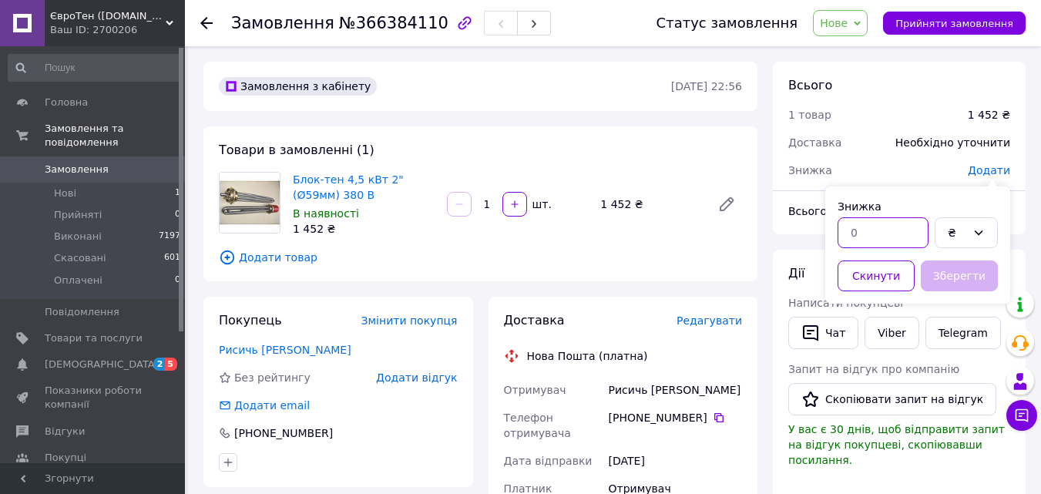
click at [873, 241] on input "text" at bounding box center [883, 232] width 91 height 31
type input "102"
click at [966, 277] on button "Зберегти" at bounding box center [959, 276] width 77 height 31
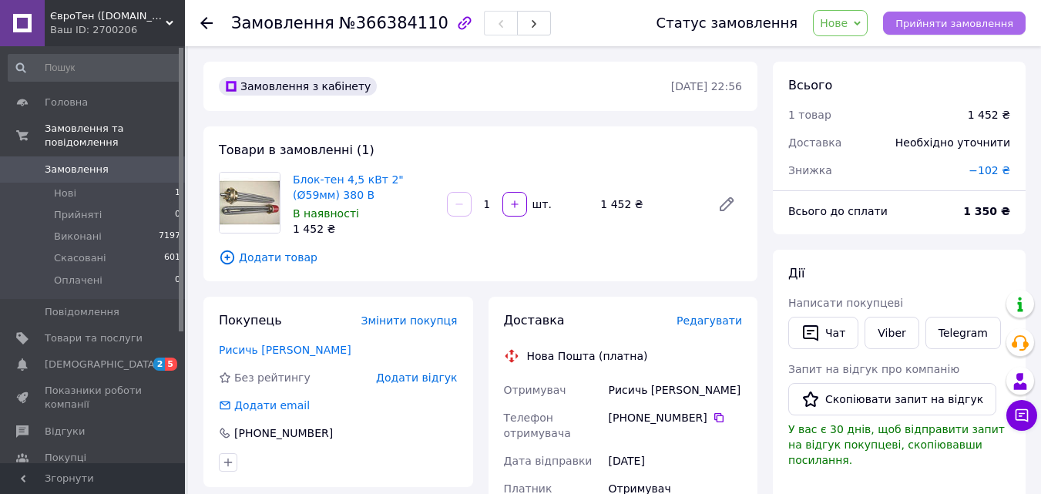
click at [967, 18] on span "Прийняти замовлення" at bounding box center [955, 24] width 118 height 12
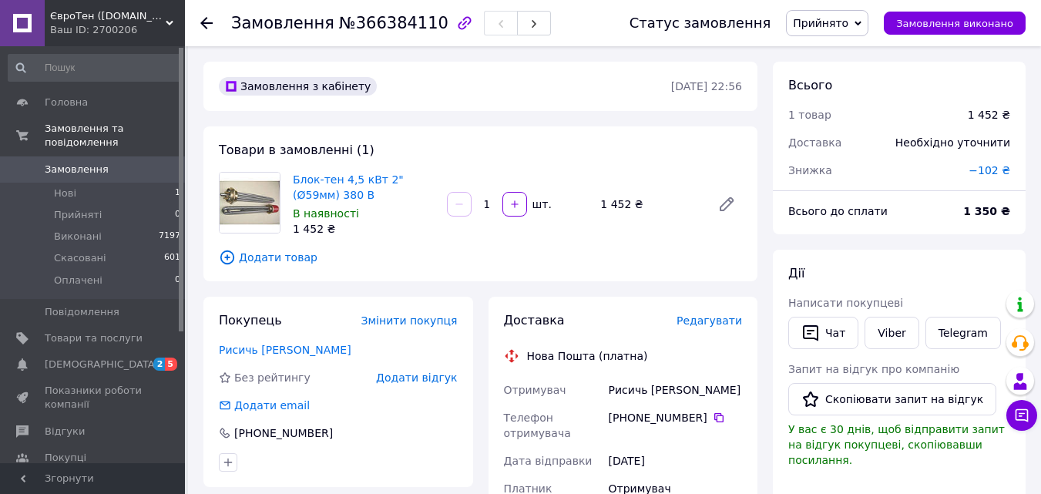
click at [198, 25] on div "Замовлення №366384110 Статус замовлення Прийнято Виконано Скасовано Оплачено За…" at bounding box center [613, 23] width 856 height 46
click at [215, 23] on div at bounding box center [215, 23] width 31 height 46
click at [203, 18] on icon at bounding box center [206, 23] width 12 height 12
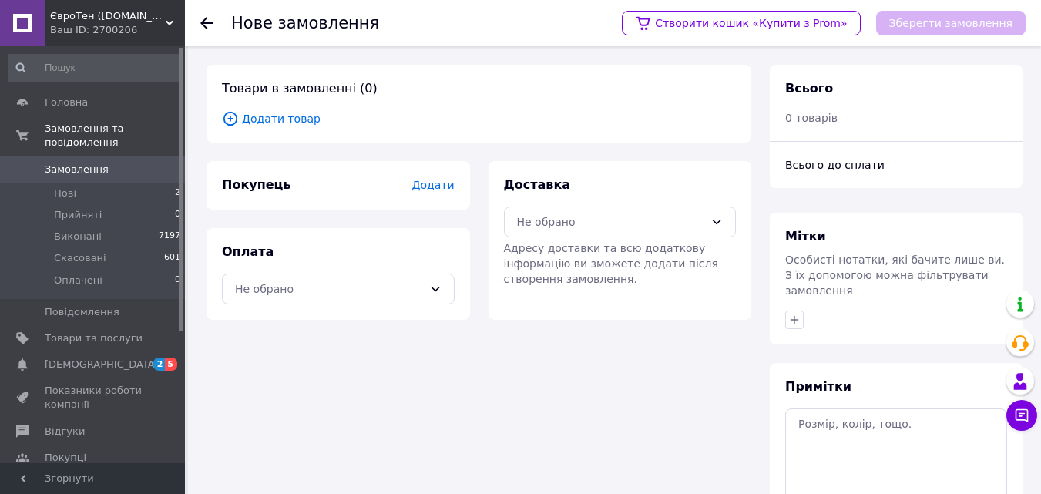
click at [447, 183] on span "Додати" at bounding box center [433, 185] width 42 height 12
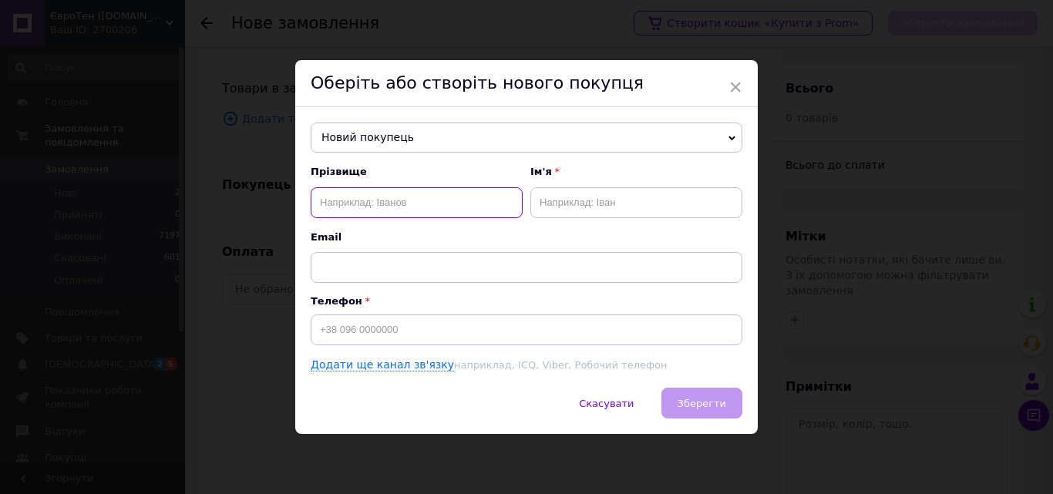
click at [340, 201] on input "text" at bounding box center [417, 202] width 212 height 31
type input "[PERSON_NAME]"
click at [549, 201] on input "text" at bounding box center [636, 202] width 212 height 31
type input "[PERSON_NAME]"
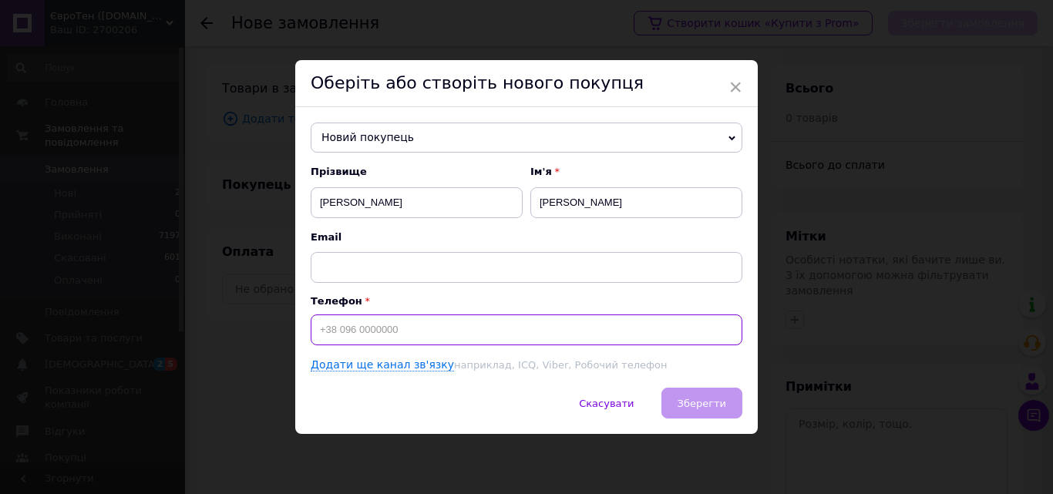
click at [315, 328] on input at bounding box center [527, 329] width 432 height 31
type input "[PHONE_NUMBER]"
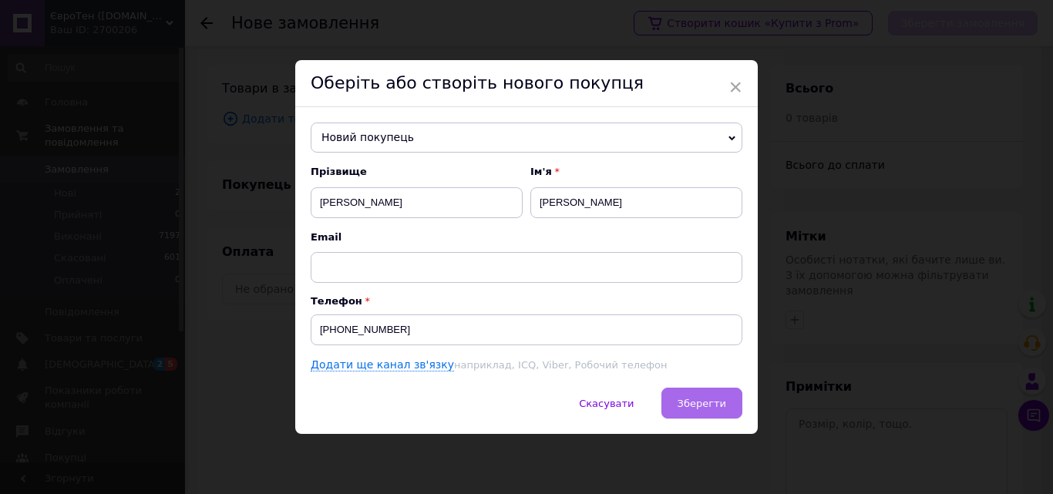
click at [711, 405] on span "Зберегти" at bounding box center [702, 404] width 49 height 12
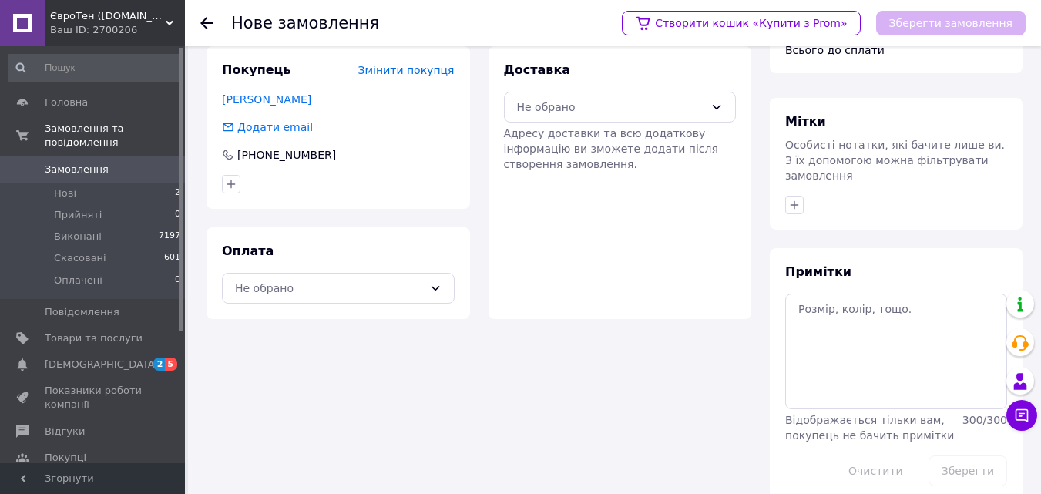
scroll to position [126, 0]
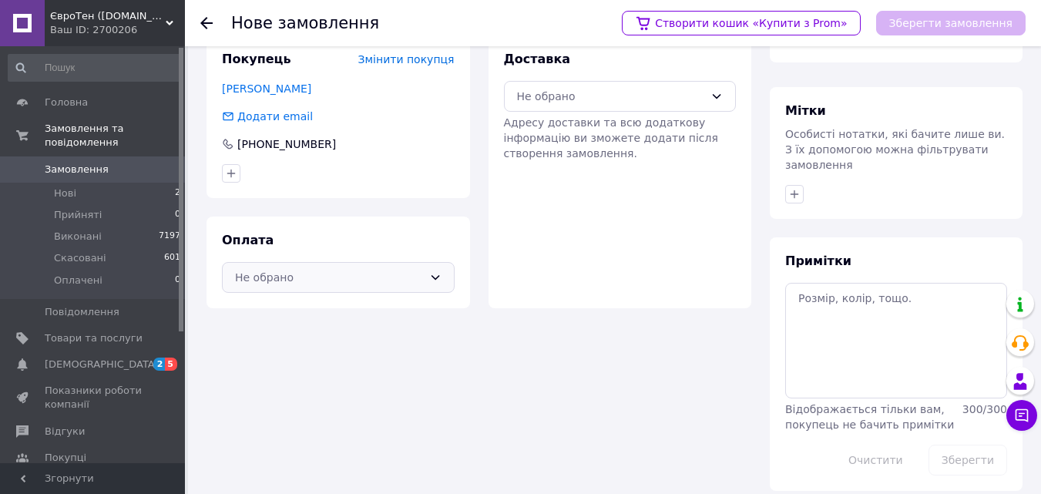
click at [428, 274] on div "Не обрано" at bounding box center [338, 277] width 233 height 31
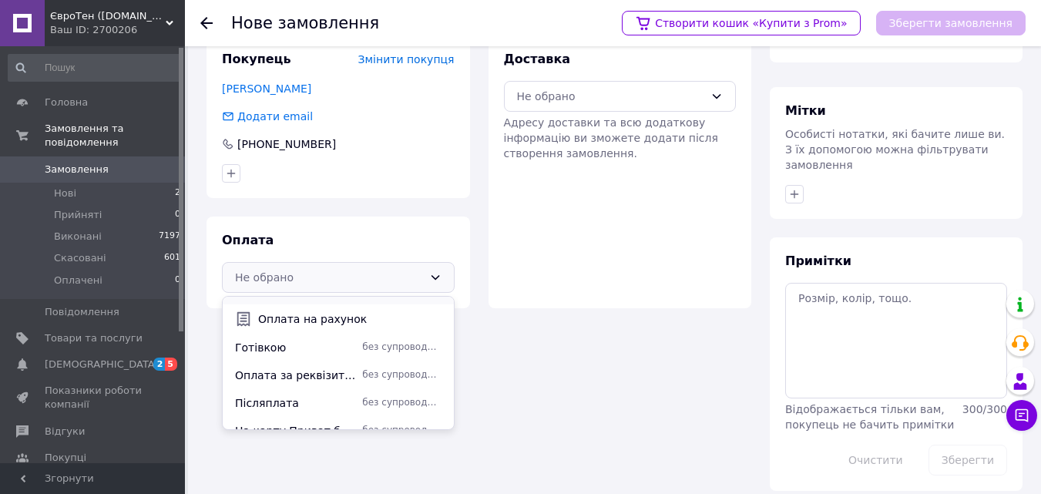
scroll to position [150, 0]
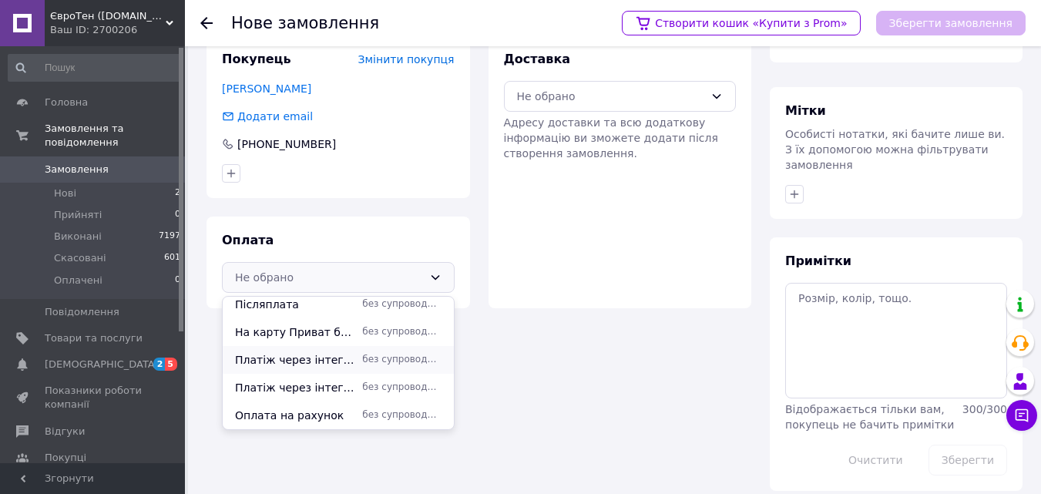
click at [322, 362] on span "Платіж через інтегратора NOVAPAY" at bounding box center [295, 359] width 121 height 15
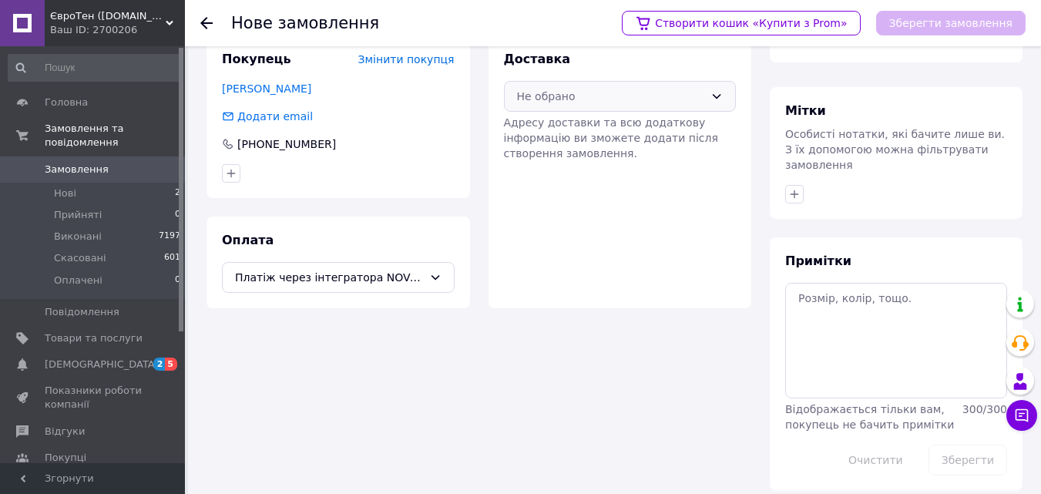
click at [718, 93] on icon at bounding box center [717, 96] width 12 height 12
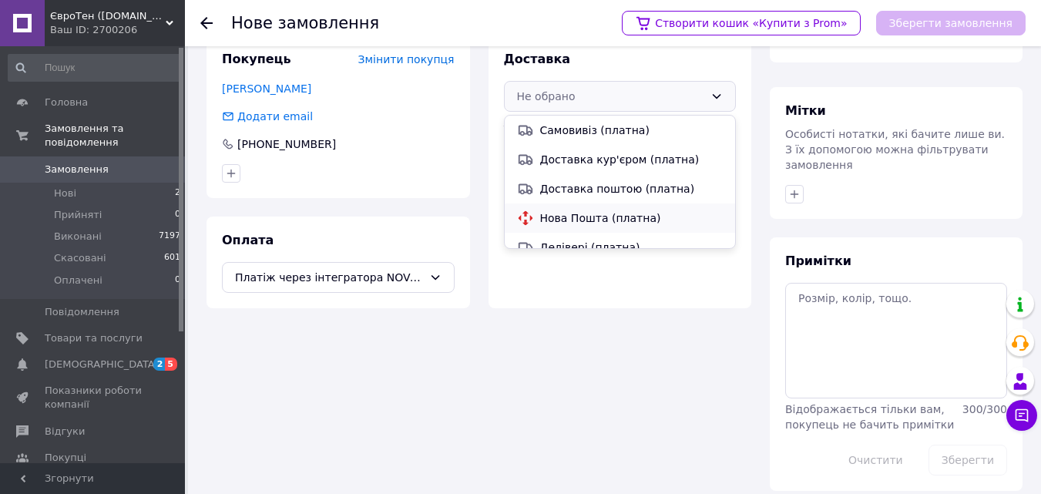
click at [550, 225] on span "Нова Пошта (платна)" at bounding box center [631, 217] width 183 height 15
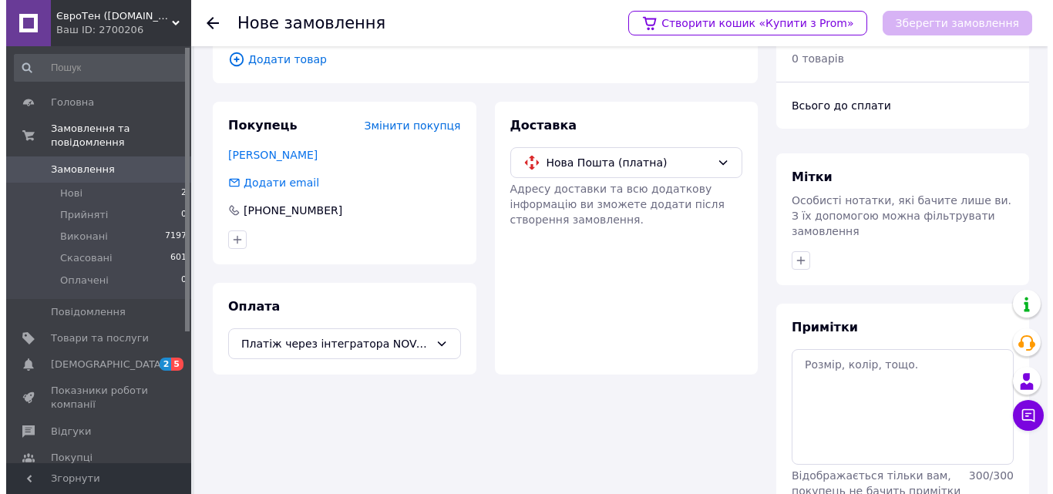
scroll to position [0, 0]
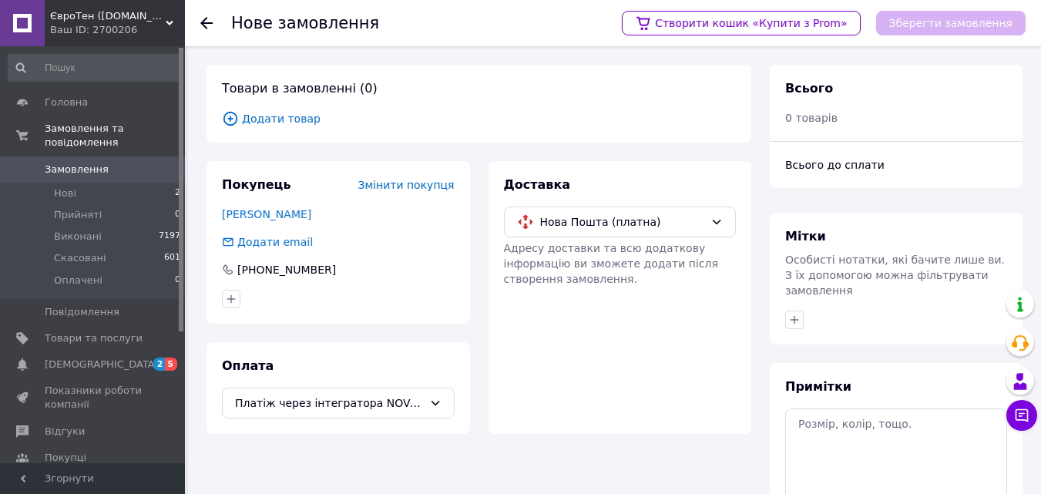
click at [225, 113] on icon at bounding box center [230, 118] width 17 height 17
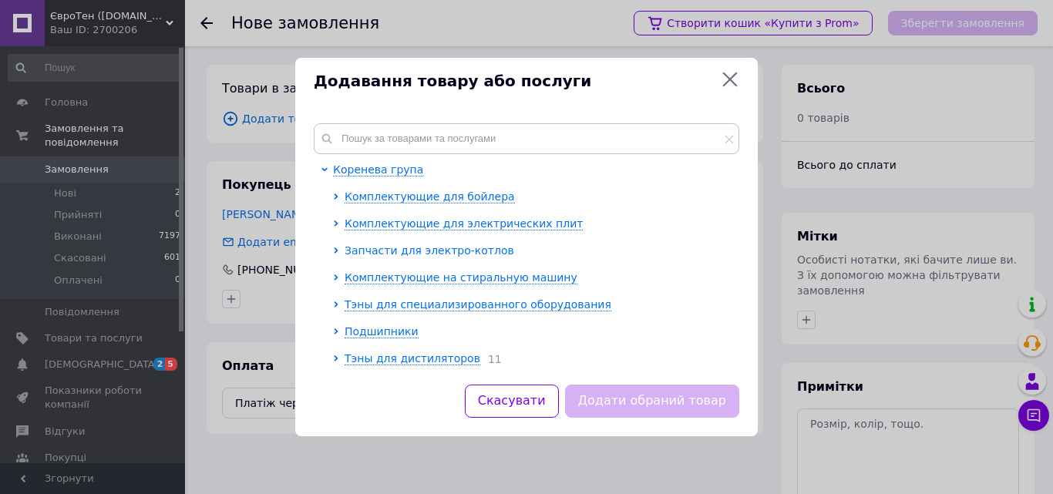
click at [412, 248] on span "Запчасти для электро-котлов" at bounding box center [430, 250] width 170 height 12
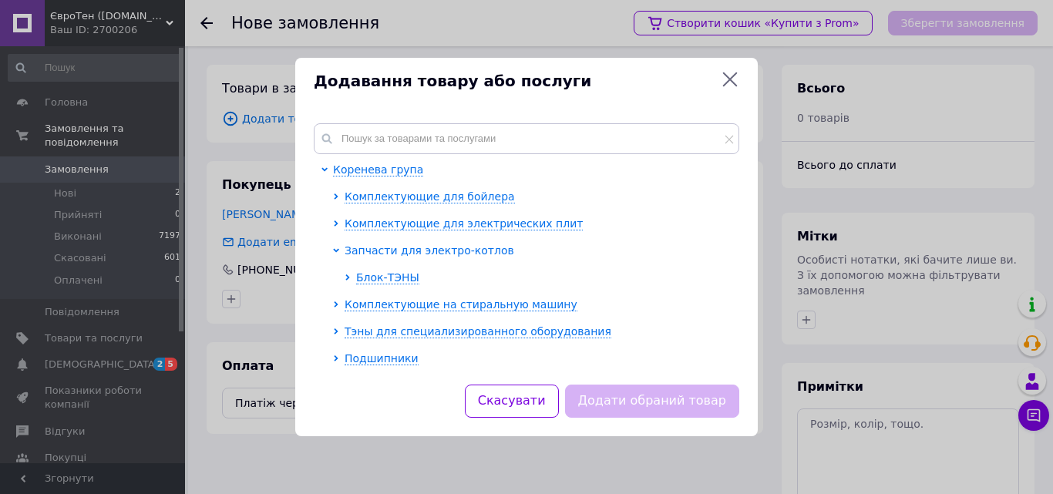
click at [401, 251] on span "Запчасти для электро-котлов" at bounding box center [430, 250] width 170 height 12
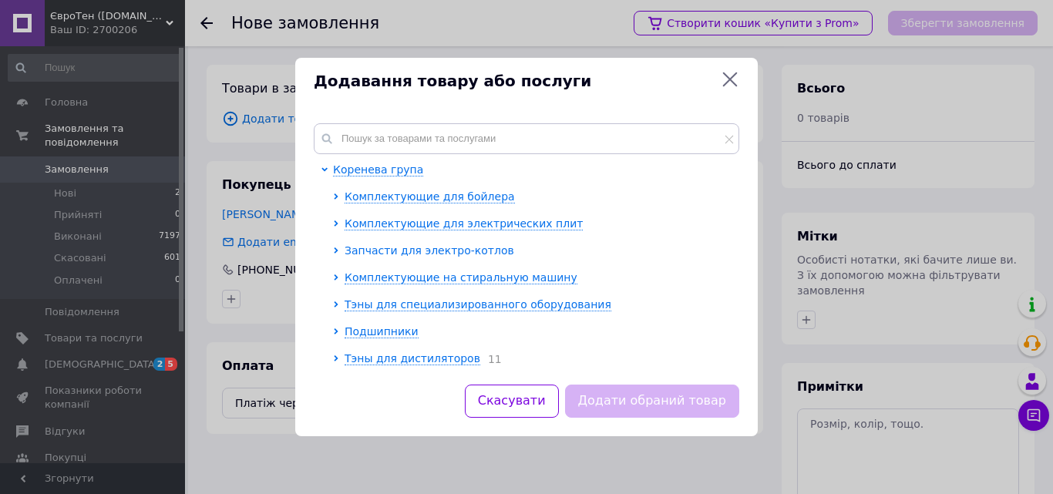
click at [401, 251] on span "Запчасти для электро-котлов" at bounding box center [430, 250] width 170 height 12
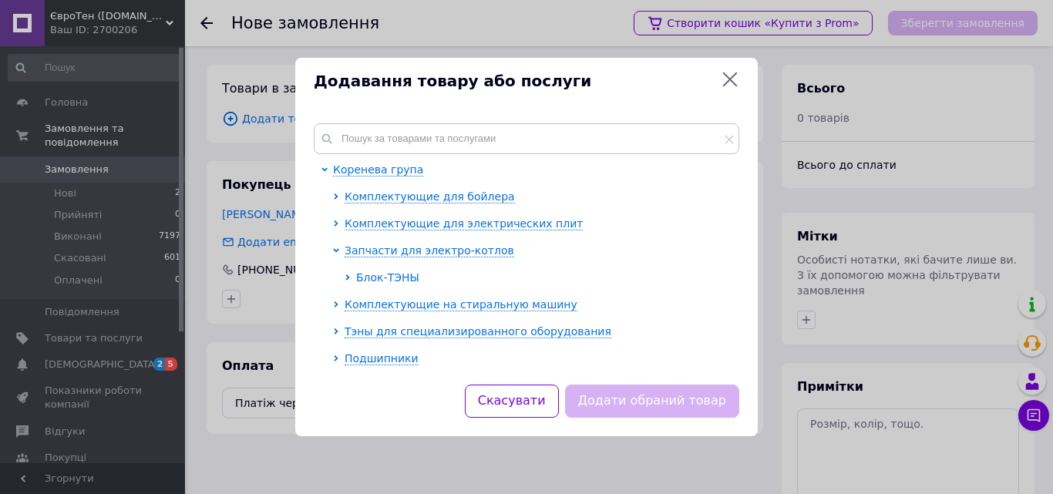
click at [386, 277] on span "Блок-ТЭНЫ" at bounding box center [387, 277] width 63 height 12
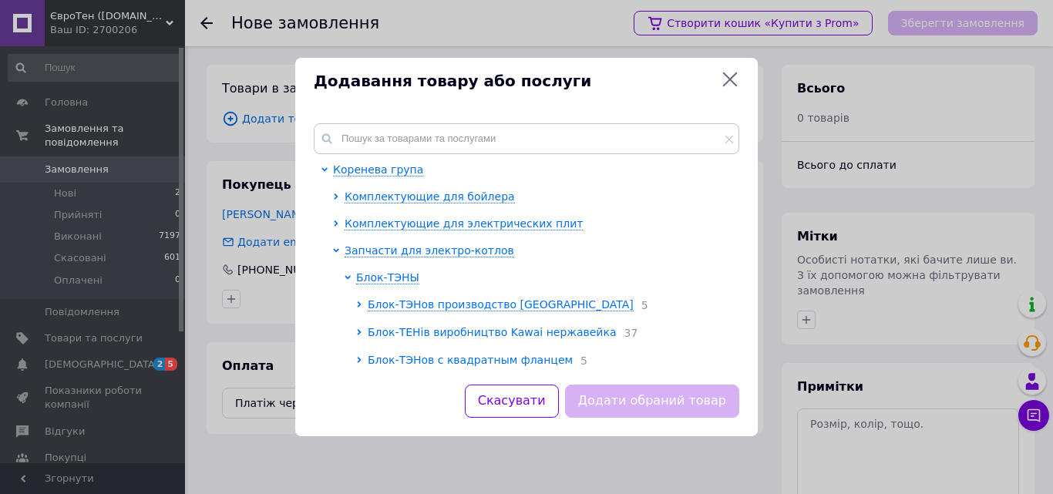
click at [496, 335] on span "Блок-ТЕНів виробництво Kawai нержавейка" at bounding box center [492, 332] width 249 height 12
click at [378, 363] on span at bounding box center [373, 365] width 11 height 11
click at [378, 363] on input "checkbox" at bounding box center [373, 366] width 10 height 10
checkbox input "true"
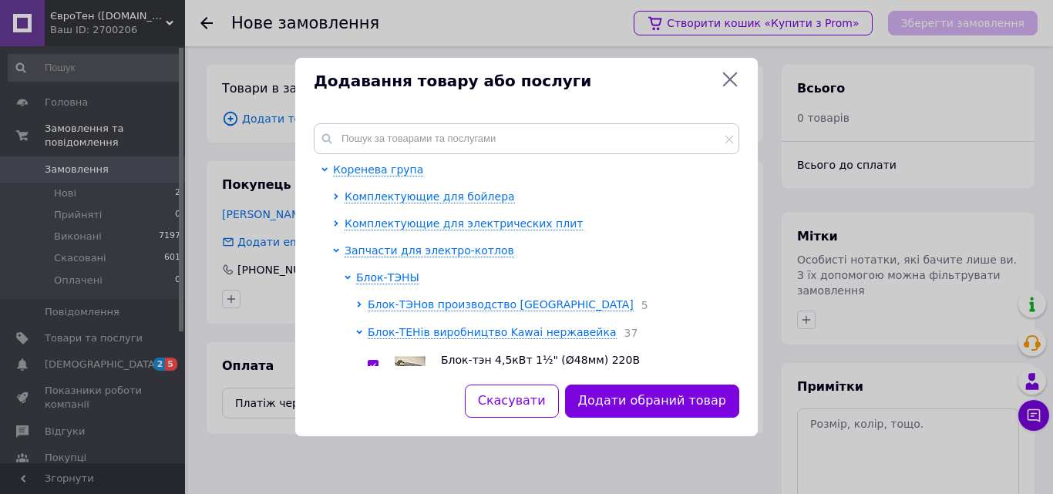
scroll to position [5, 0]
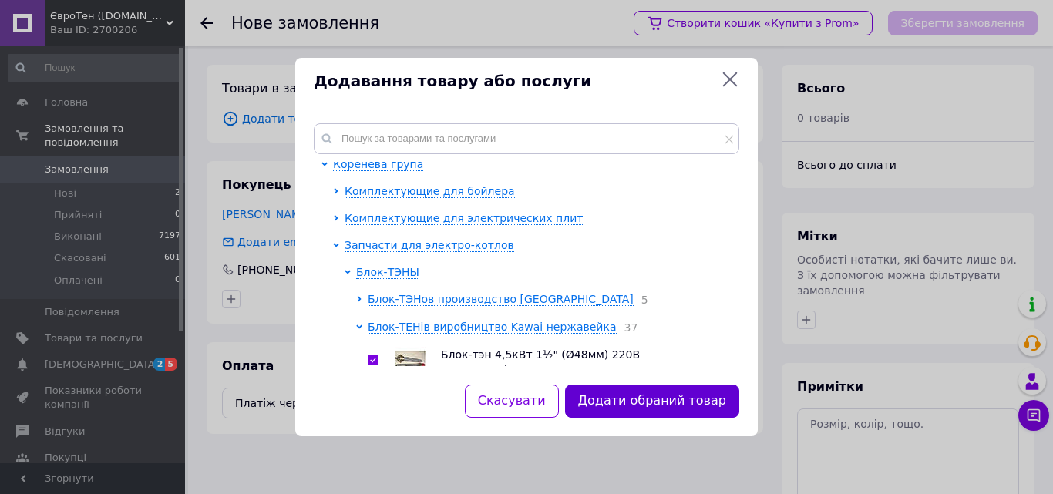
click at [701, 408] on button "Додати обраний товар" at bounding box center [652, 401] width 174 height 33
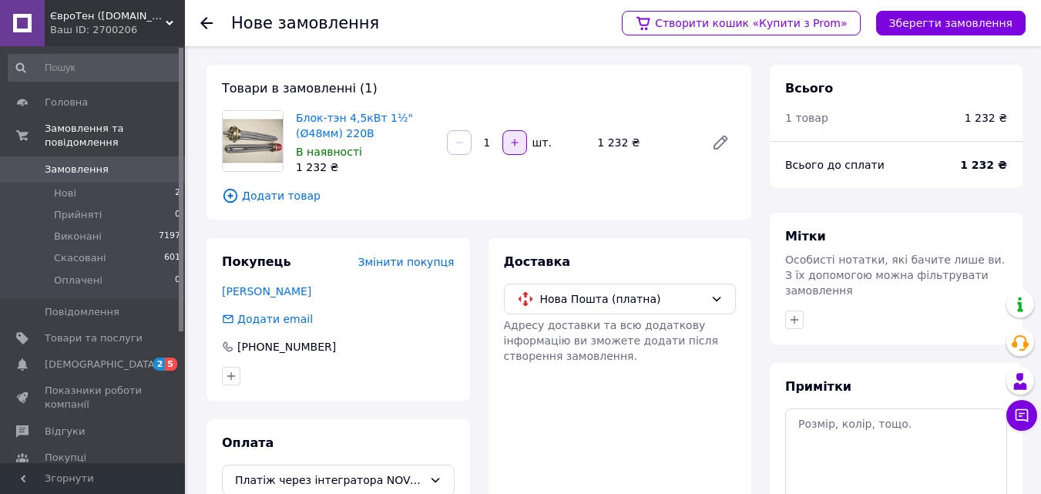
click at [514, 141] on icon "button" at bounding box center [514, 142] width 11 height 11
click at [452, 146] on button "button" at bounding box center [459, 142] width 25 height 25
type input "1"
click at [270, 195] on span "Додати товар" at bounding box center [479, 195] width 514 height 17
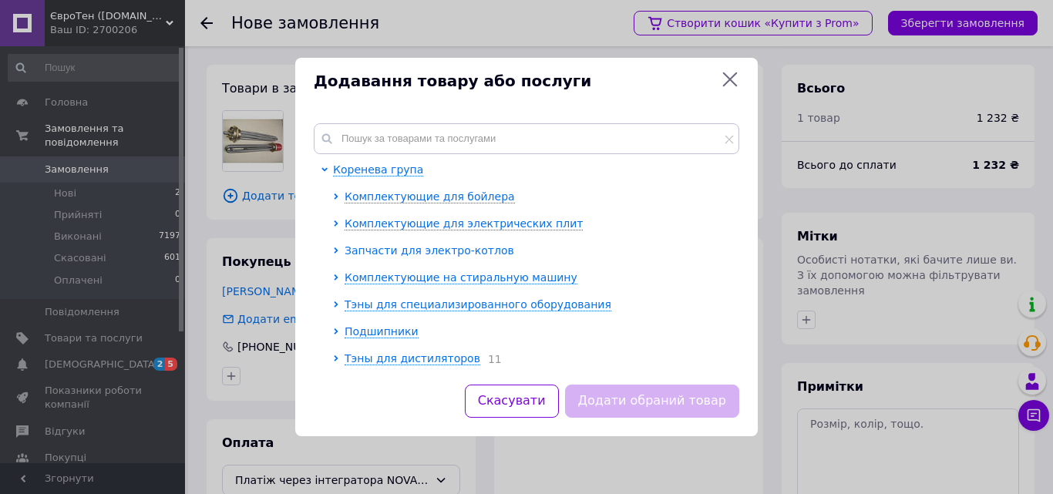
click at [402, 253] on span "Запчасти для электро-котлов" at bounding box center [430, 250] width 170 height 12
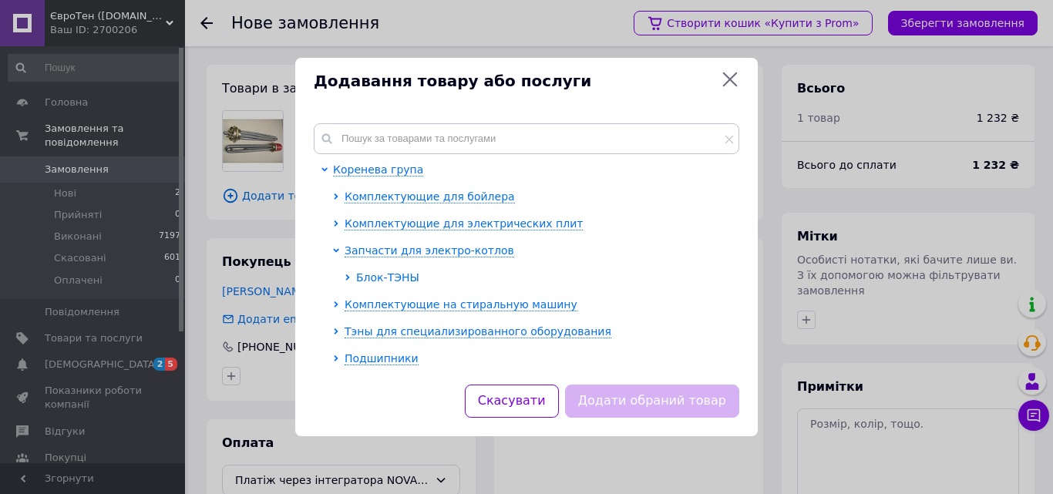
click at [394, 273] on span "Блок-ТЭНЫ" at bounding box center [387, 277] width 63 height 12
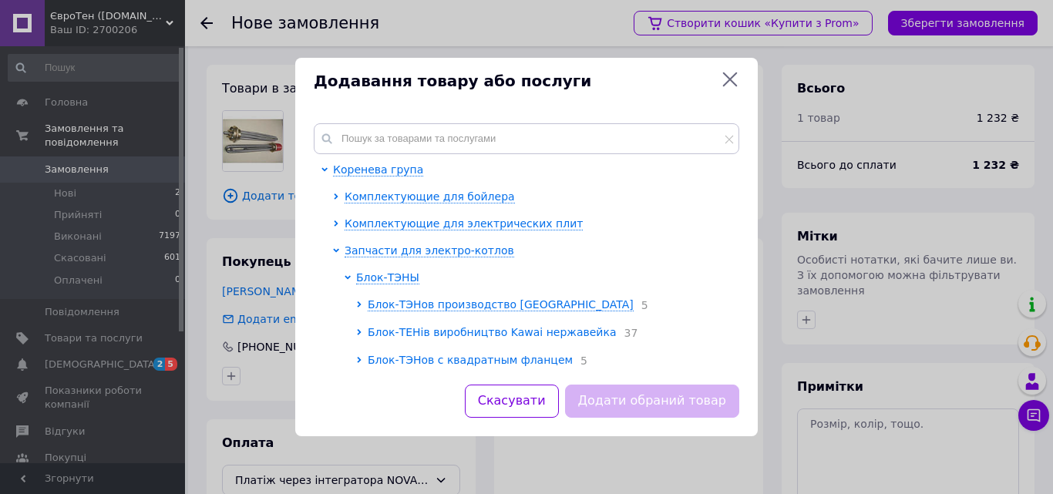
click at [528, 335] on span "Блок-ТЕНів виробництво Kawai нержавейка" at bounding box center [492, 332] width 249 height 12
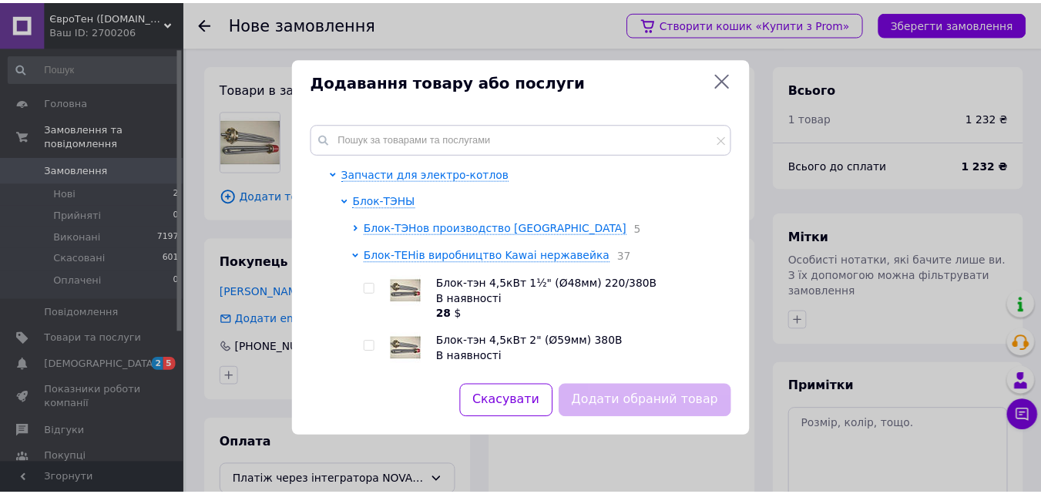
scroll to position [154, 0]
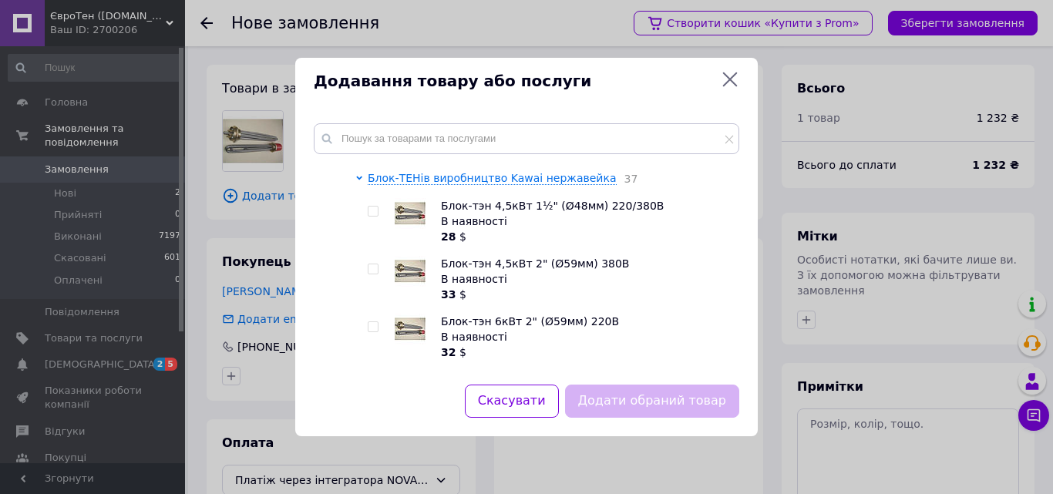
click at [373, 271] on input "checkbox" at bounding box center [373, 269] width 10 height 10
checkbox input "true"
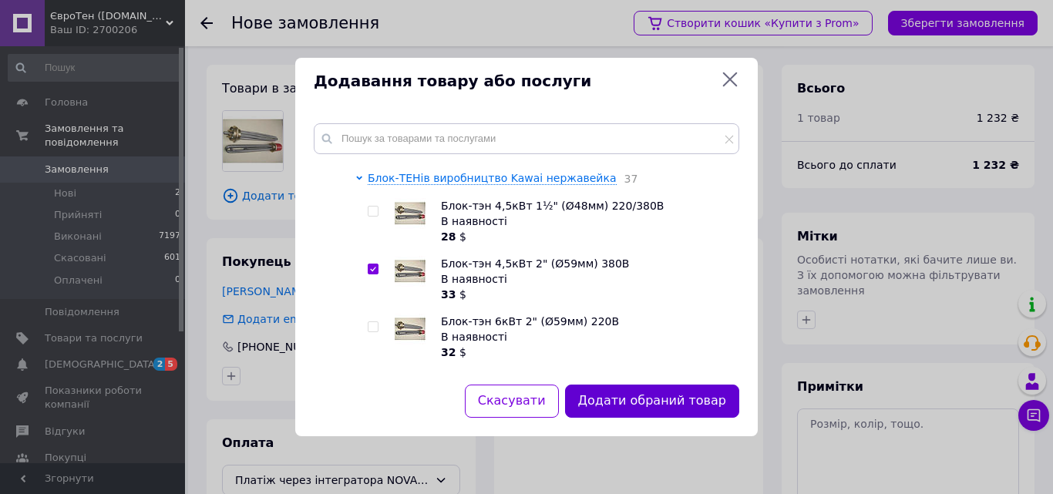
click at [627, 402] on button "Додати обраний товар" at bounding box center [652, 401] width 174 height 33
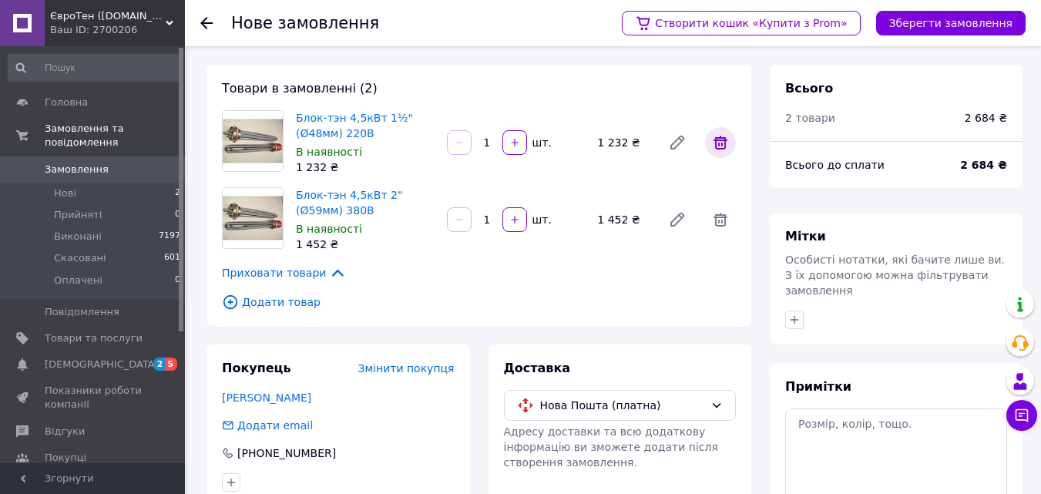
click at [718, 141] on icon at bounding box center [720, 142] width 18 height 18
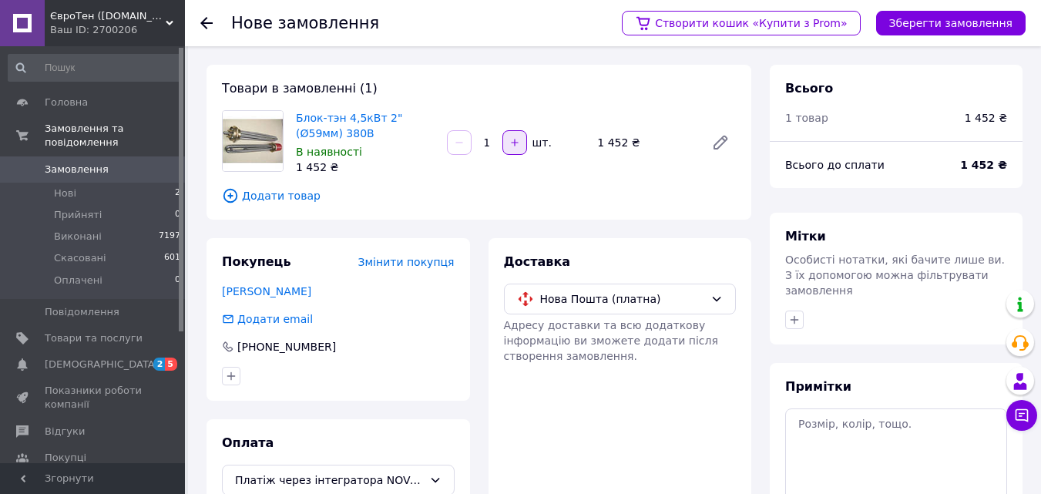
click at [523, 146] on button "button" at bounding box center [515, 142] width 25 height 25
type input "2"
click at [940, 19] on button "Зберегти замовлення" at bounding box center [951, 23] width 150 height 25
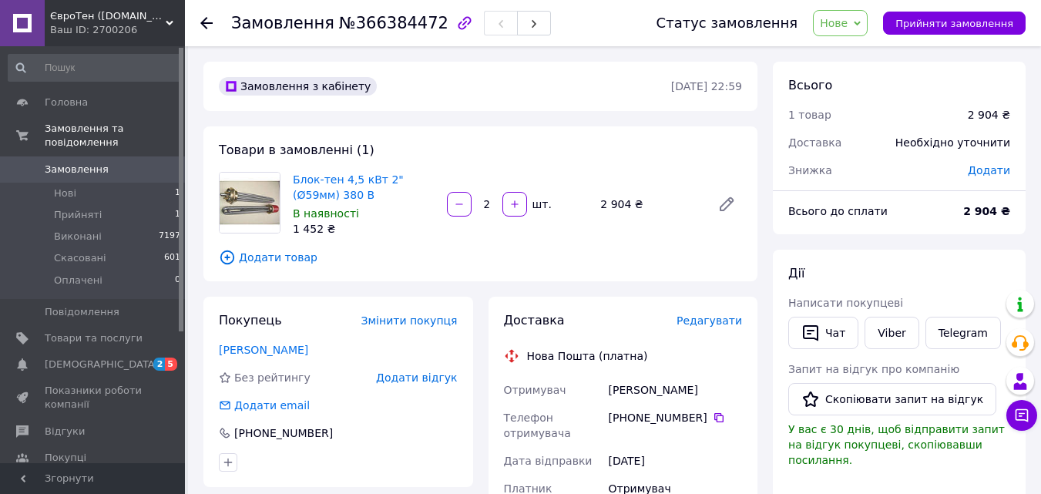
click at [994, 173] on span "Додати" at bounding box center [989, 170] width 42 height 12
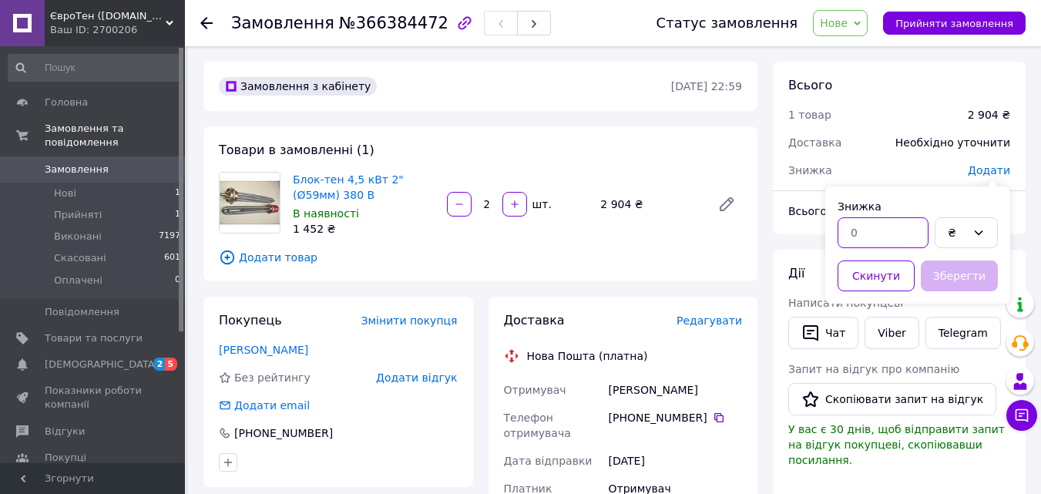
click at [877, 234] on input "text" at bounding box center [883, 232] width 91 height 31
type input "334"
click at [978, 267] on button "Зберегти" at bounding box center [959, 276] width 77 height 31
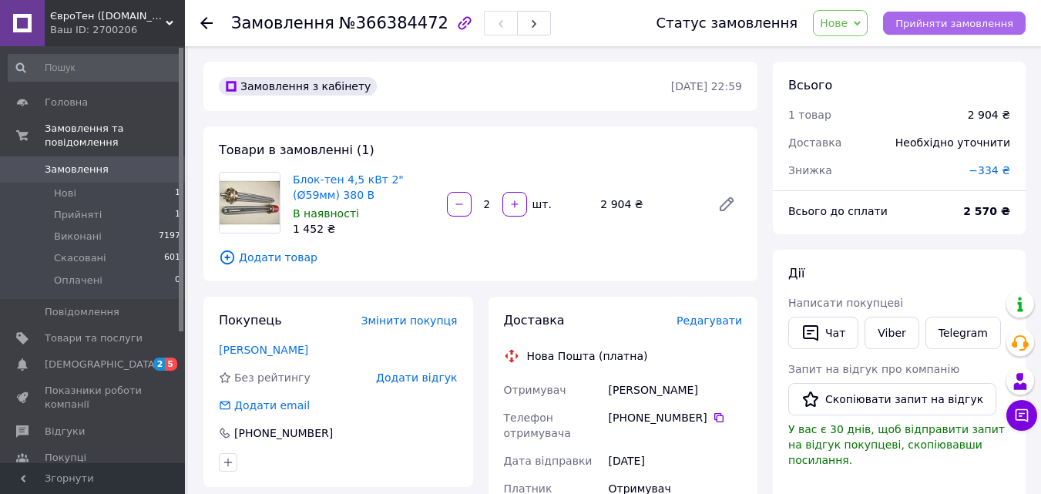
click at [934, 22] on span "Прийняти замовлення" at bounding box center [955, 24] width 118 height 12
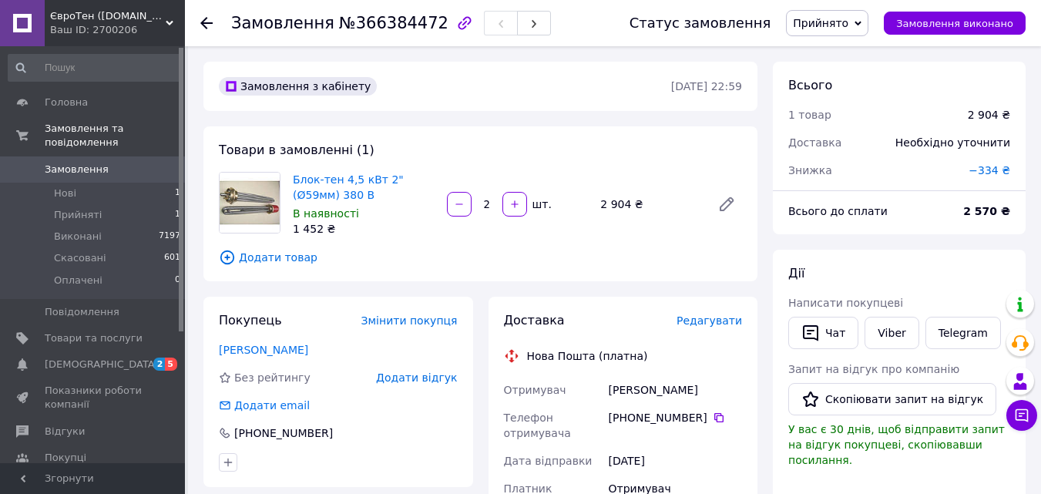
click at [207, 18] on use at bounding box center [206, 23] width 12 height 12
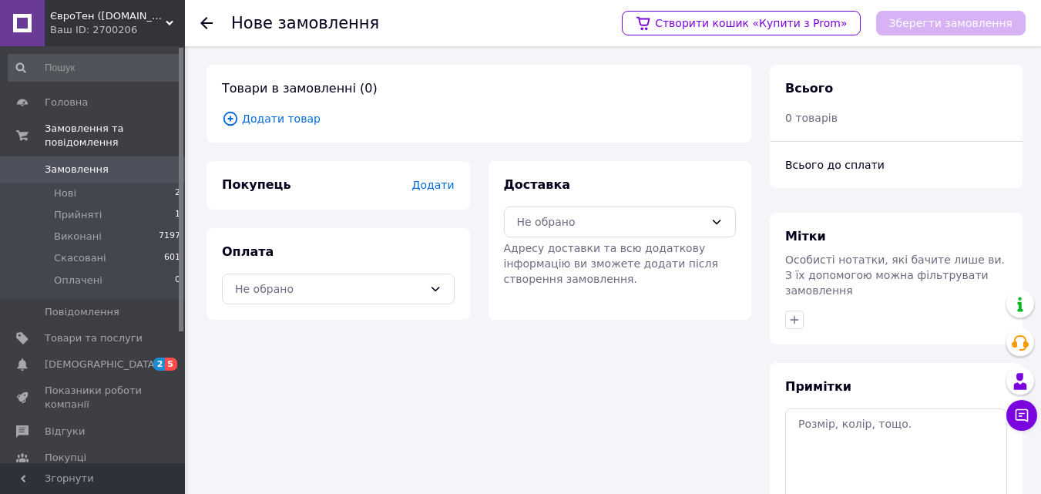
click at [432, 190] on span "Додати" at bounding box center [433, 185] width 42 height 12
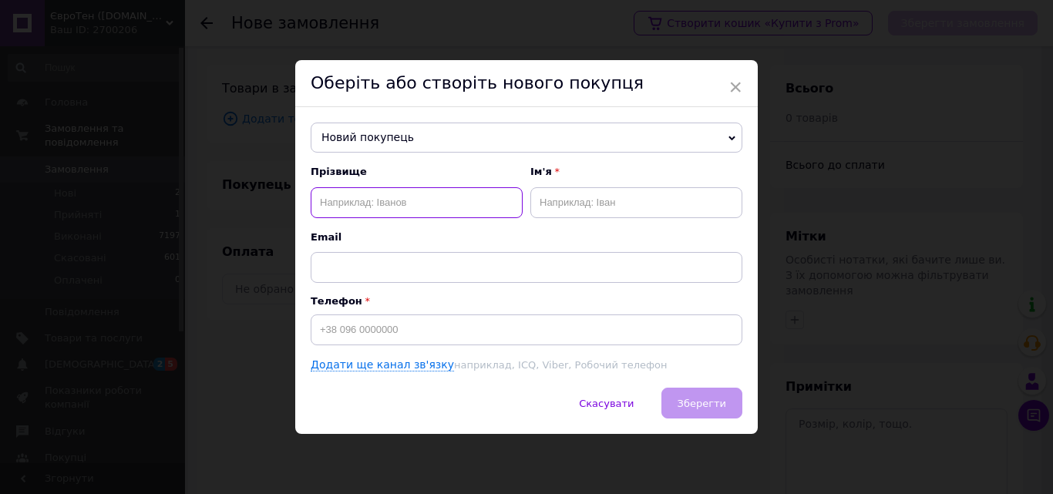
click at [348, 202] on input "text" at bounding box center [417, 202] width 212 height 31
type input "[PERSON_NAME]"
click at [557, 203] on input "text" at bounding box center [636, 202] width 212 height 31
type input "[PERSON_NAME]"
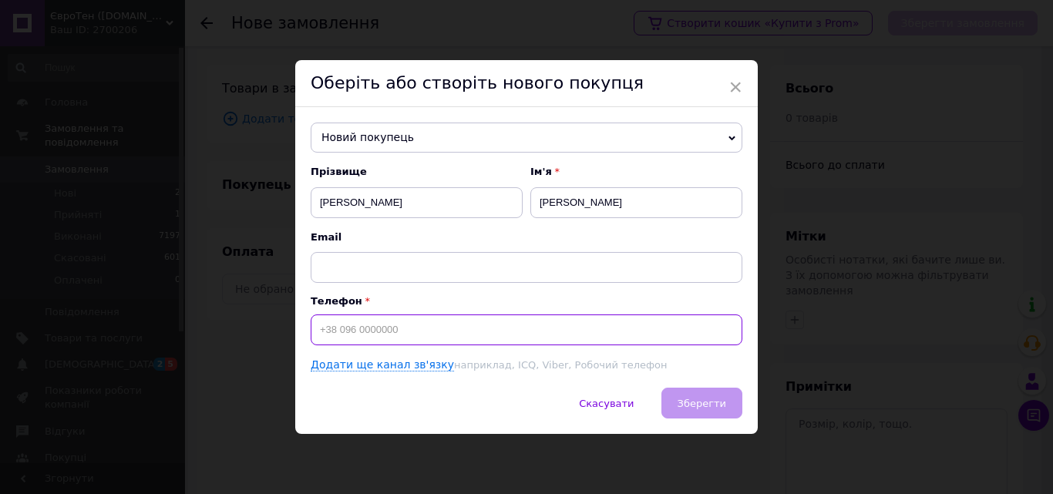
click at [322, 331] on input at bounding box center [527, 329] width 432 height 31
type input "[PHONE_NUMBER]"
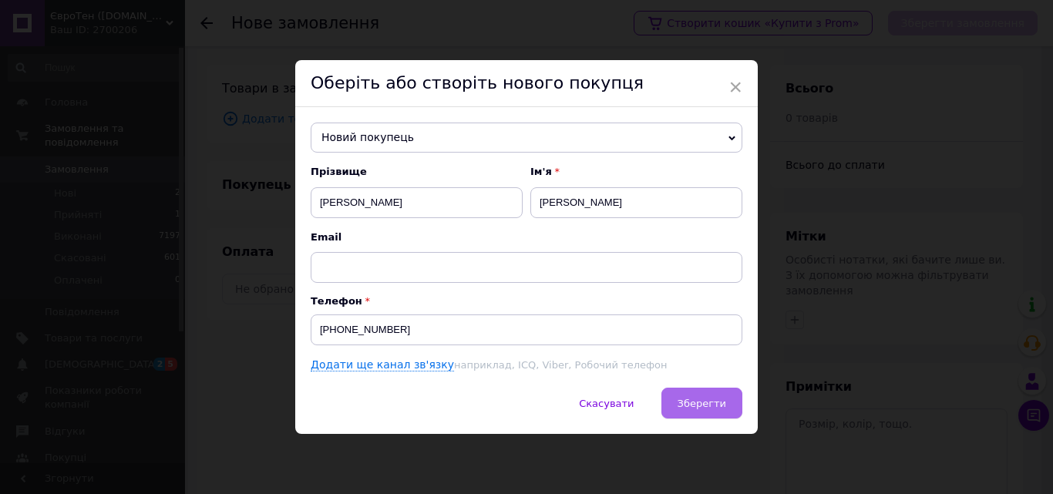
click at [705, 407] on span "Зберегти" at bounding box center [702, 404] width 49 height 12
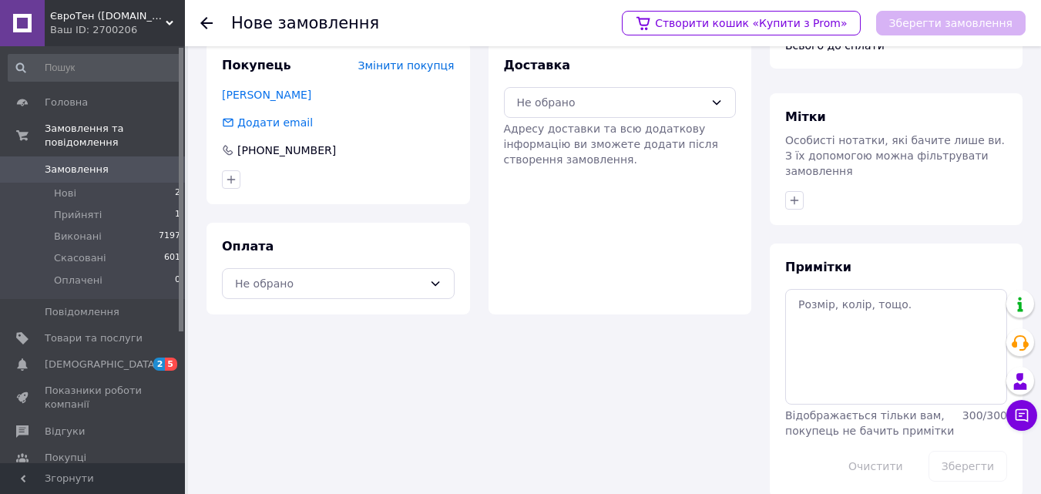
scroll to position [126, 0]
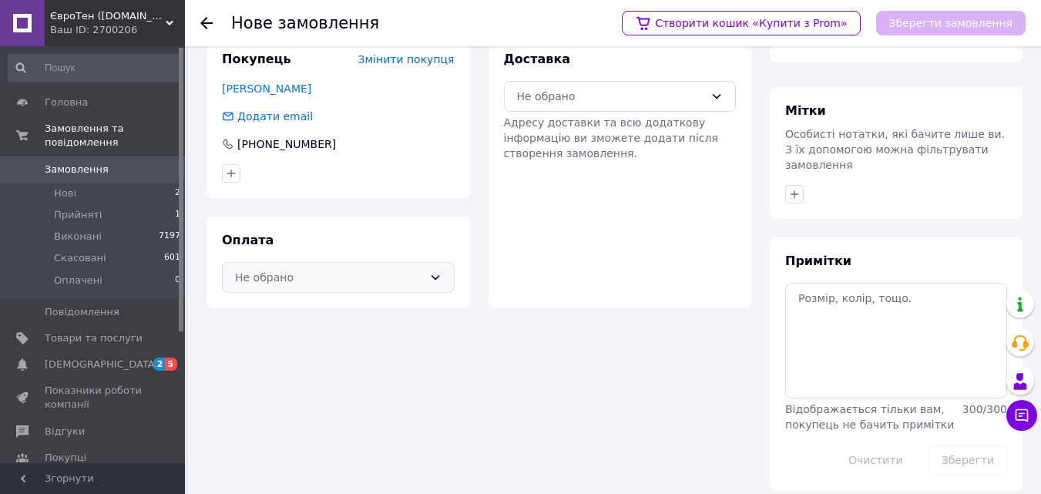
click at [442, 278] on div "Не обрано" at bounding box center [338, 277] width 233 height 31
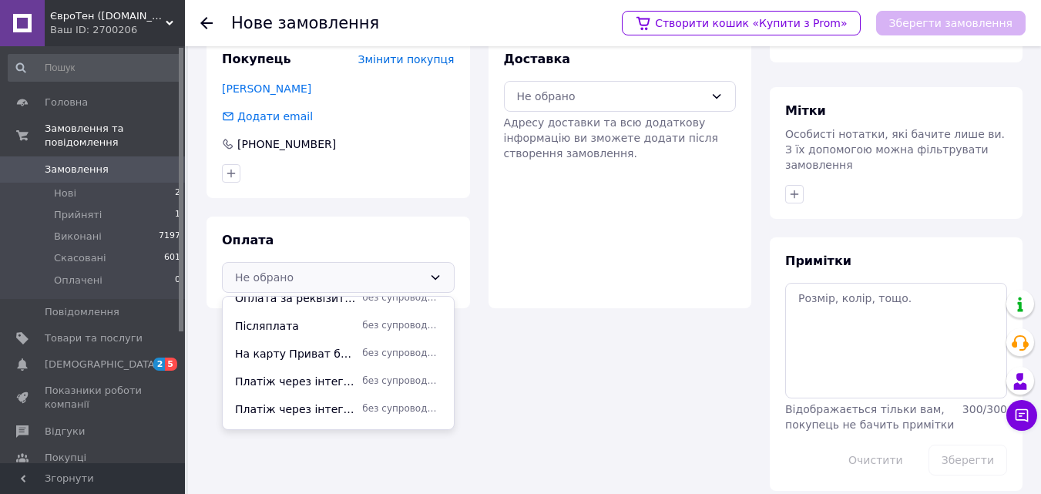
scroll to position [150, 0]
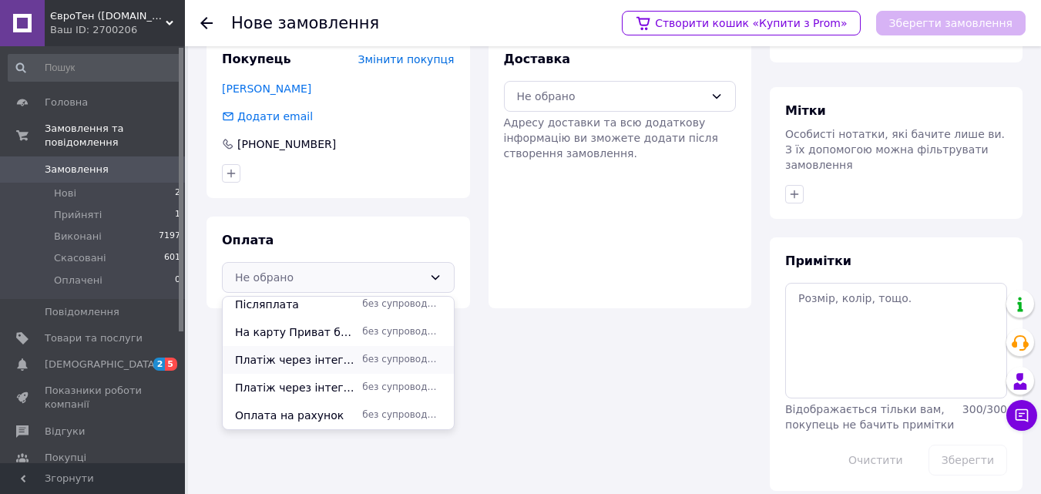
click at [328, 358] on span "Платіж через інтегратора NOVAPAY" at bounding box center [295, 359] width 121 height 15
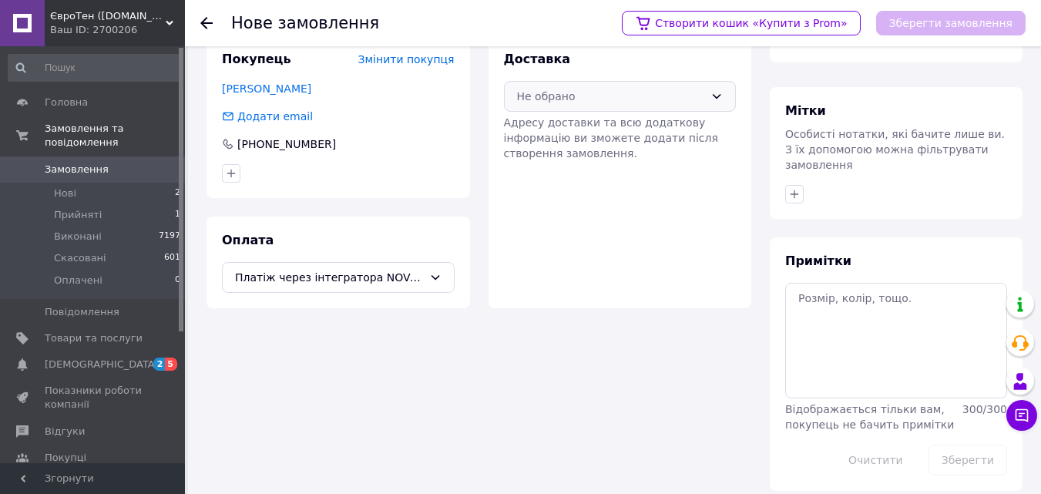
click at [718, 96] on icon at bounding box center [717, 96] width 8 height 5
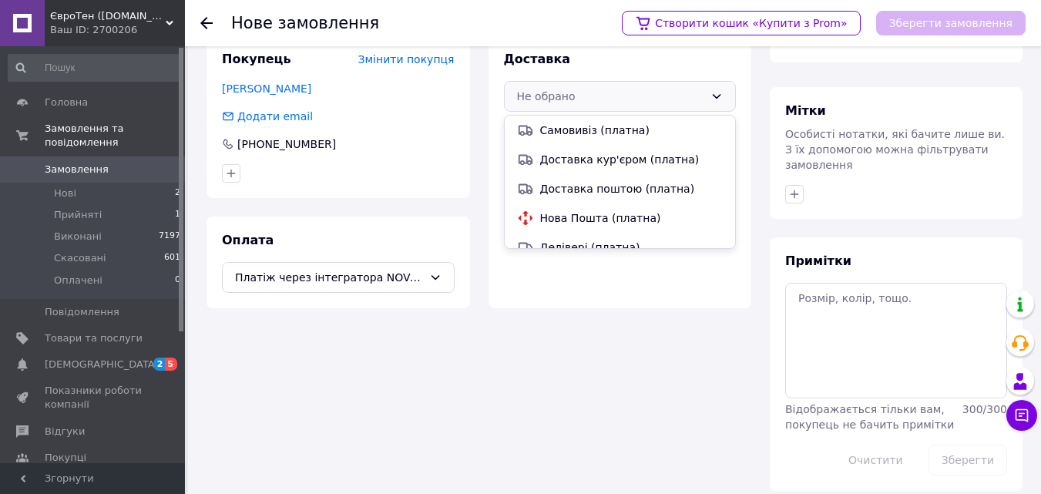
click at [588, 217] on span "Нова Пошта (платна)" at bounding box center [631, 217] width 183 height 15
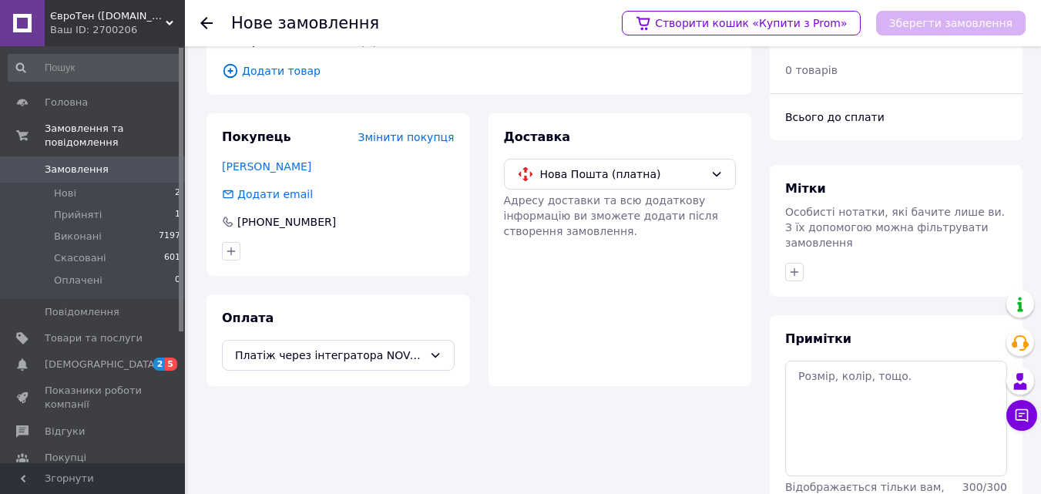
scroll to position [0, 0]
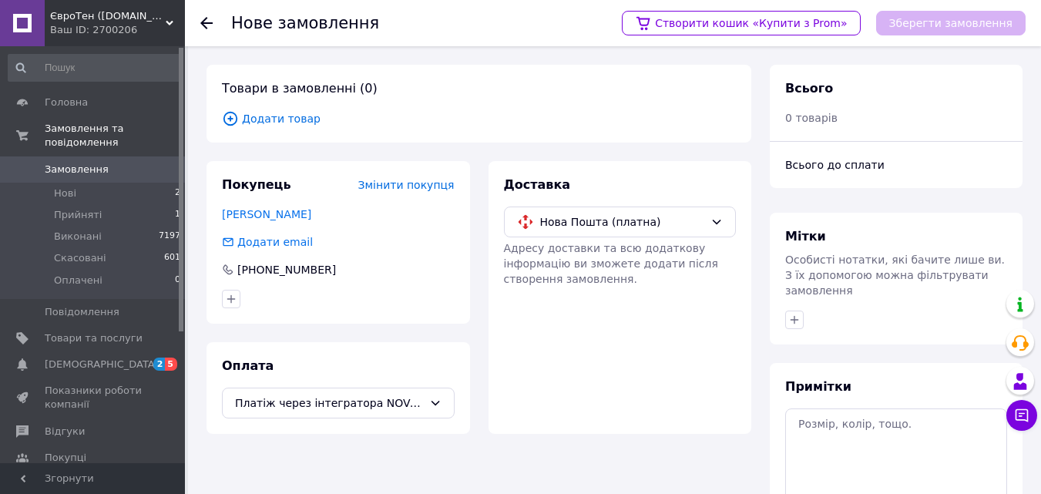
click at [299, 113] on span "Додати товар" at bounding box center [479, 118] width 514 height 17
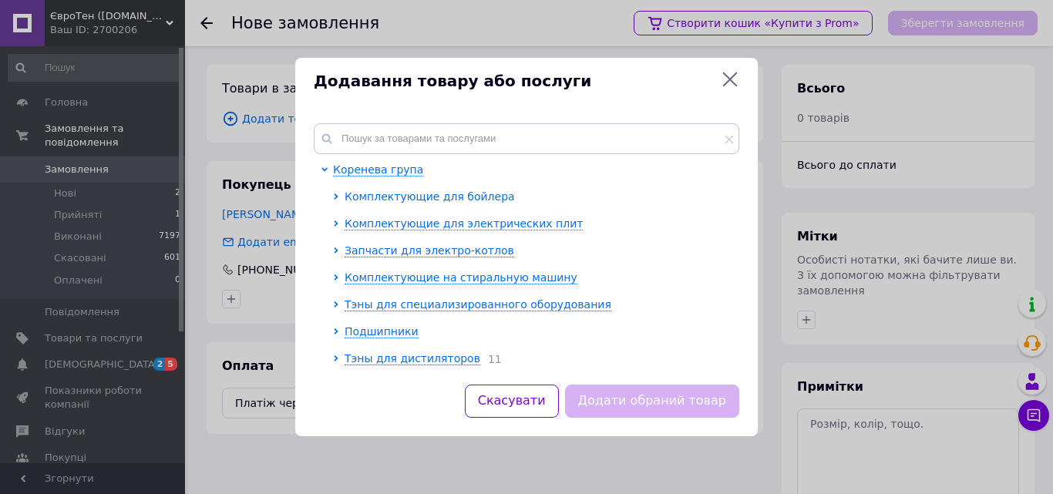
click at [372, 199] on span "Комплектующие для бойлера" at bounding box center [430, 196] width 170 height 12
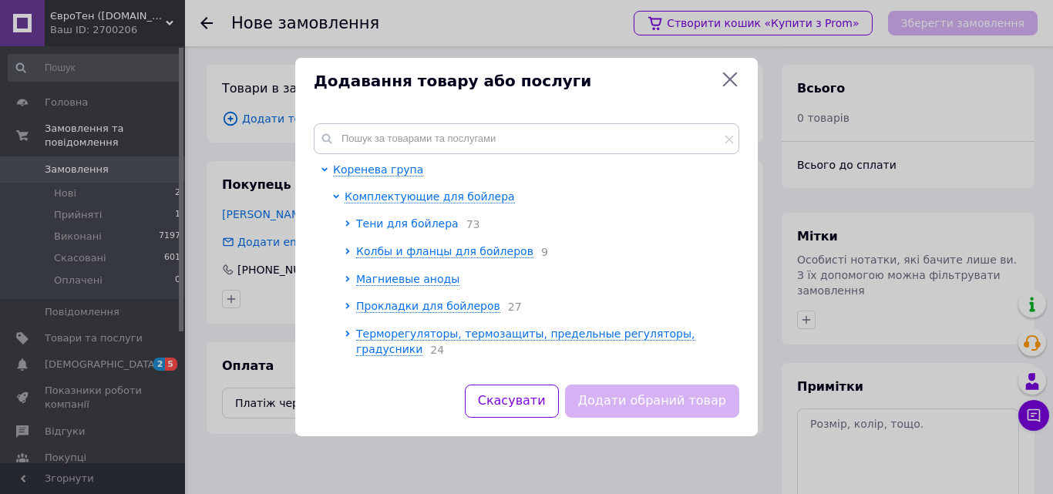
click at [403, 224] on span "Тени для бойлера" at bounding box center [407, 223] width 103 height 12
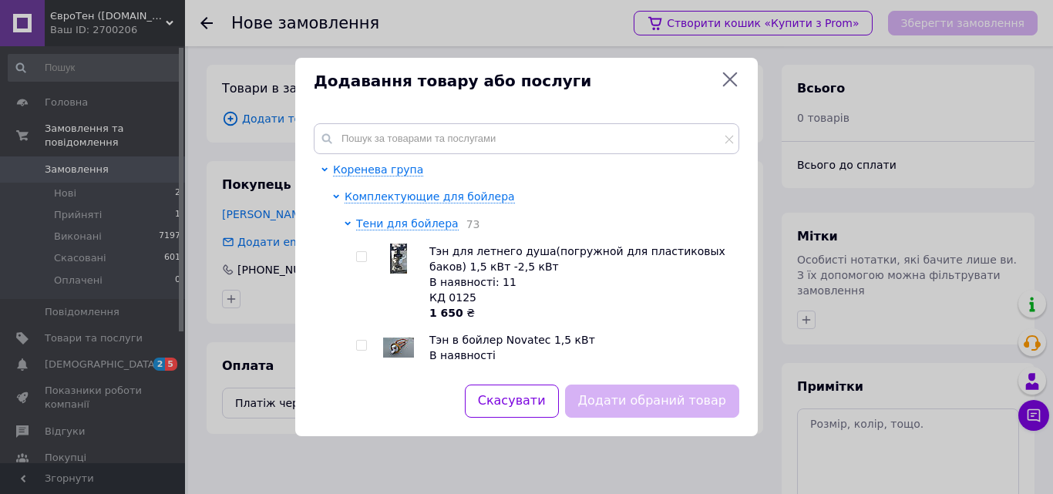
click at [370, 347] on div at bounding box center [363, 363] width 15 height 62
click at [365, 345] on input "checkbox" at bounding box center [361, 346] width 10 height 10
checkbox input "true"
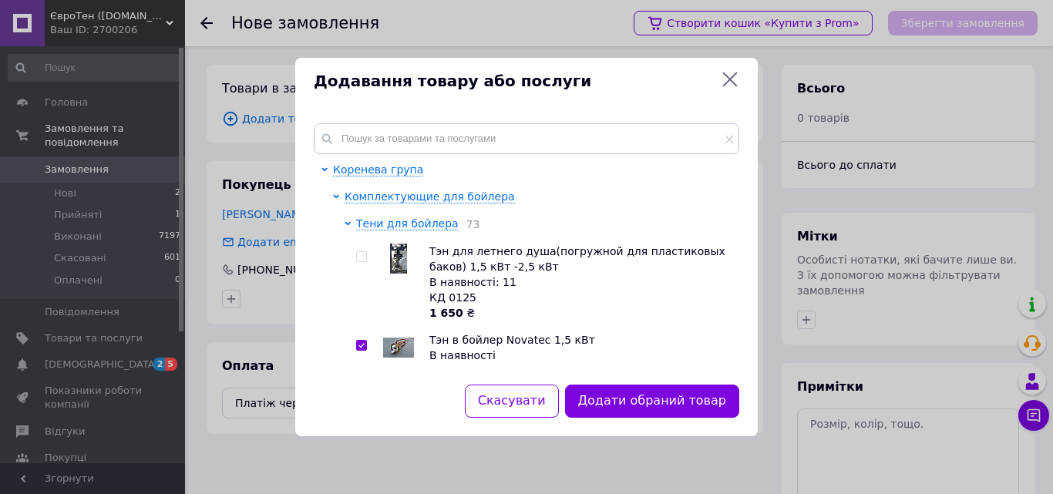
click at [654, 402] on button "Додати обраний товар" at bounding box center [652, 401] width 174 height 33
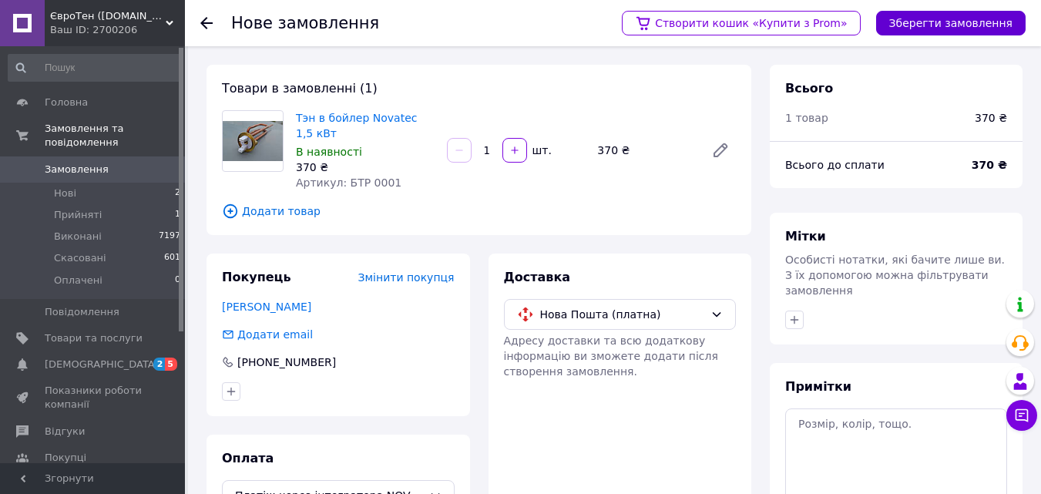
click at [979, 22] on button "Зберегти замовлення" at bounding box center [951, 23] width 150 height 25
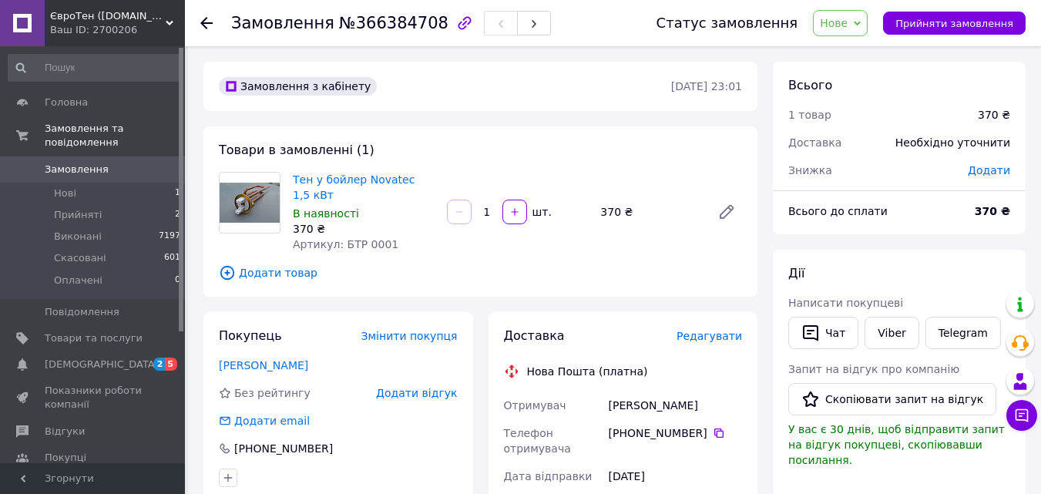
click at [1003, 170] on span "Додати" at bounding box center [989, 170] width 42 height 12
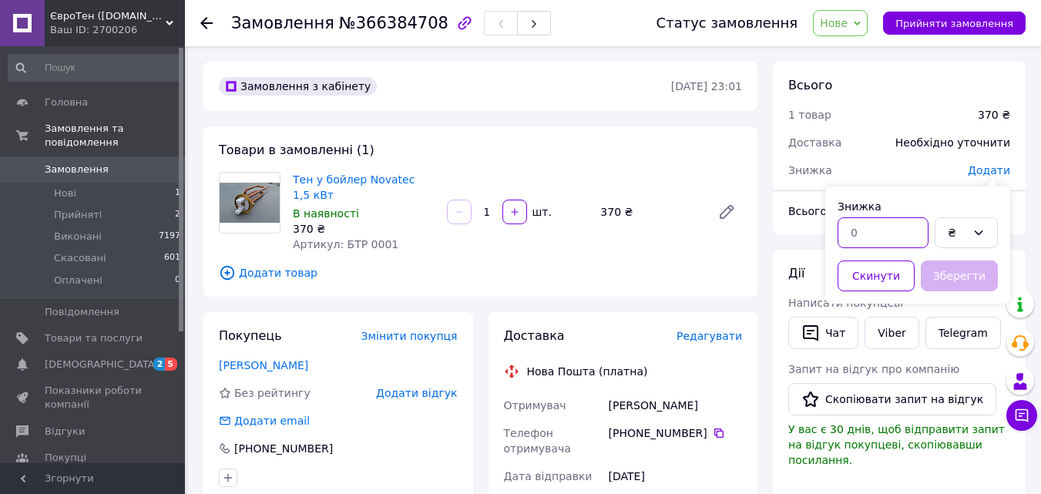
click at [871, 240] on input "text" at bounding box center [883, 232] width 91 height 31
type input "20"
click at [975, 272] on button "Зберегти" at bounding box center [959, 276] width 77 height 31
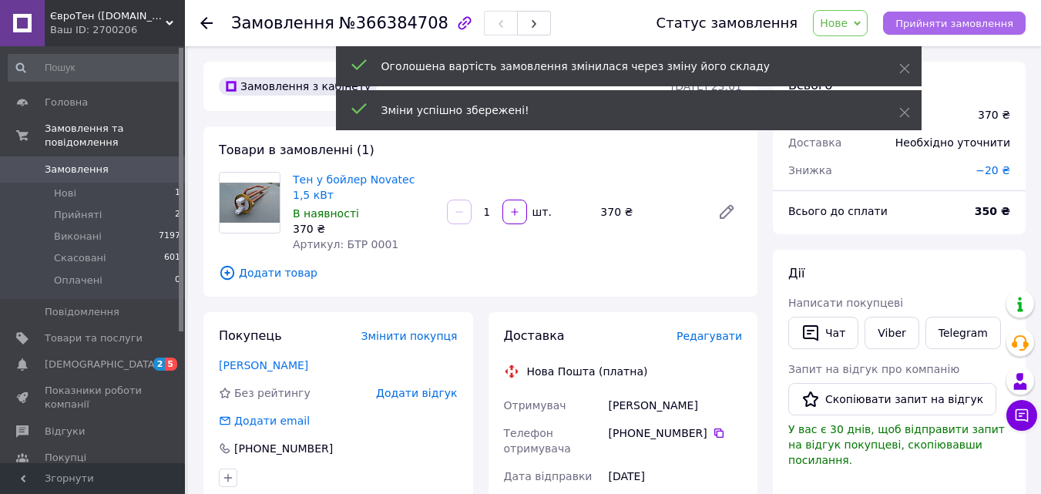
click at [958, 23] on span "Прийняти замовлення" at bounding box center [955, 24] width 118 height 12
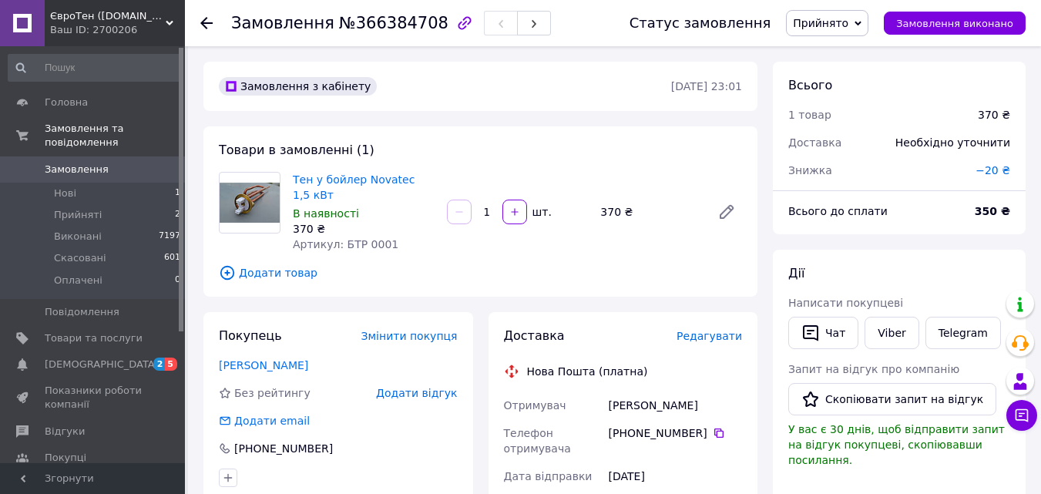
click at [205, 23] on use at bounding box center [206, 23] width 12 height 12
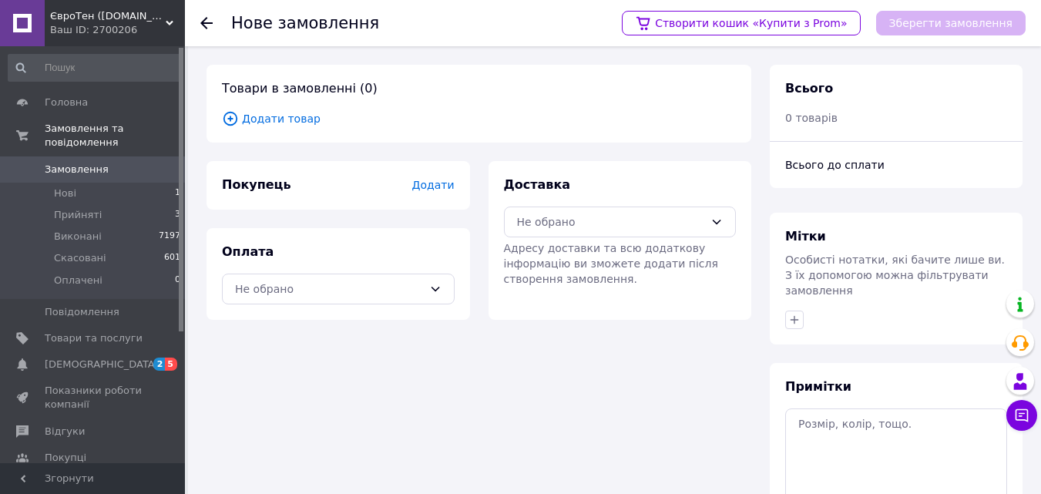
click at [432, 187] on span "Додати" at bounding box center [433, 185] width 42 height 12
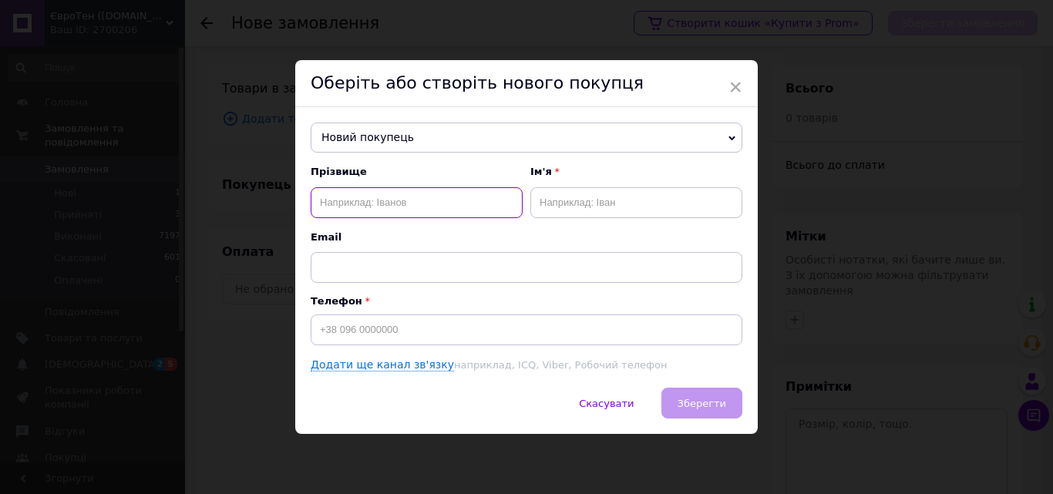
click at [342, 199] on input "text" at bounding box center [417, 202] width 212 height 31
type input "[PERSON_NAME]"
click at [547, 206] on input "text" at bounding box center [636, 202] width 212 height 31
type input "[PERSON_NAME]"
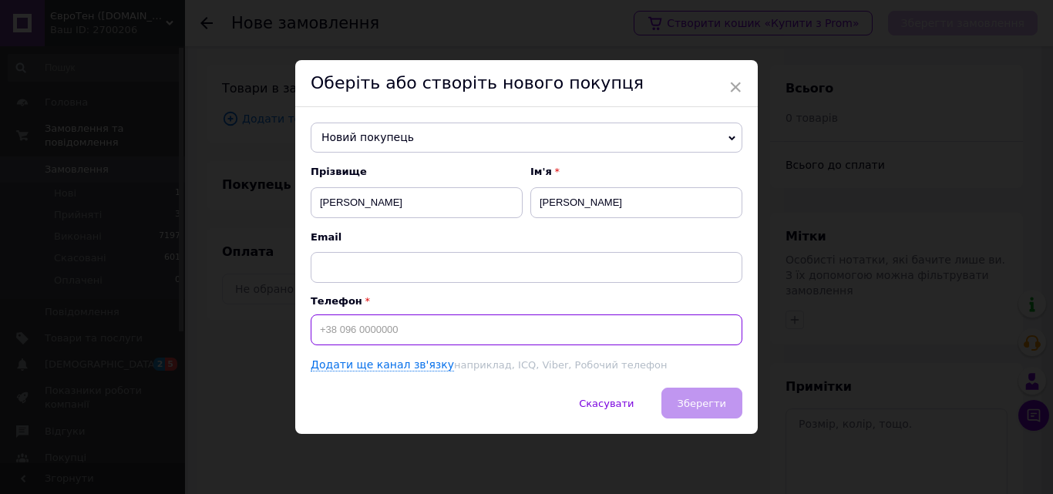
click at [325, 324] on input at bounding box center [527, 329] width 432 height 31
type input "[PHONE_NUMBER]"
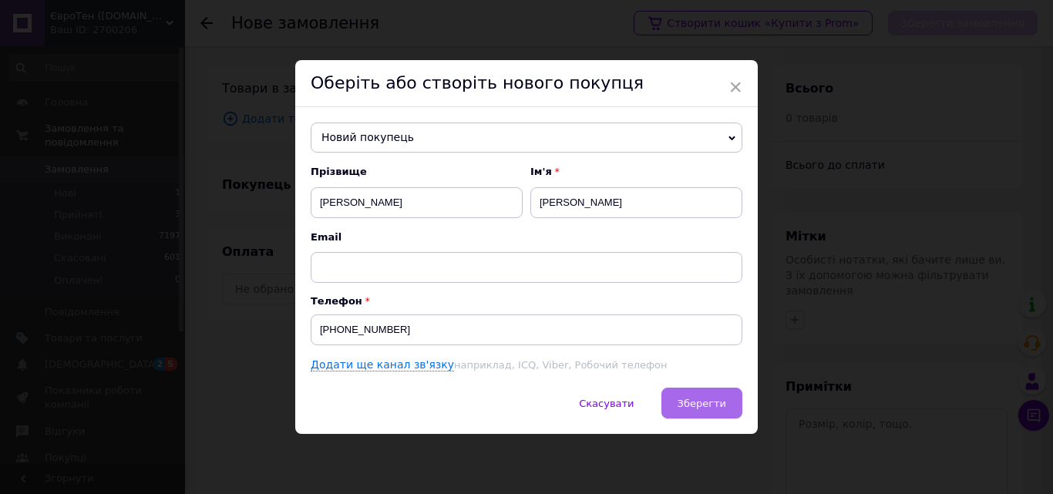
click at [681, 400] on button "Зберегти" at bounding box center [701, 403] width 81 height 31
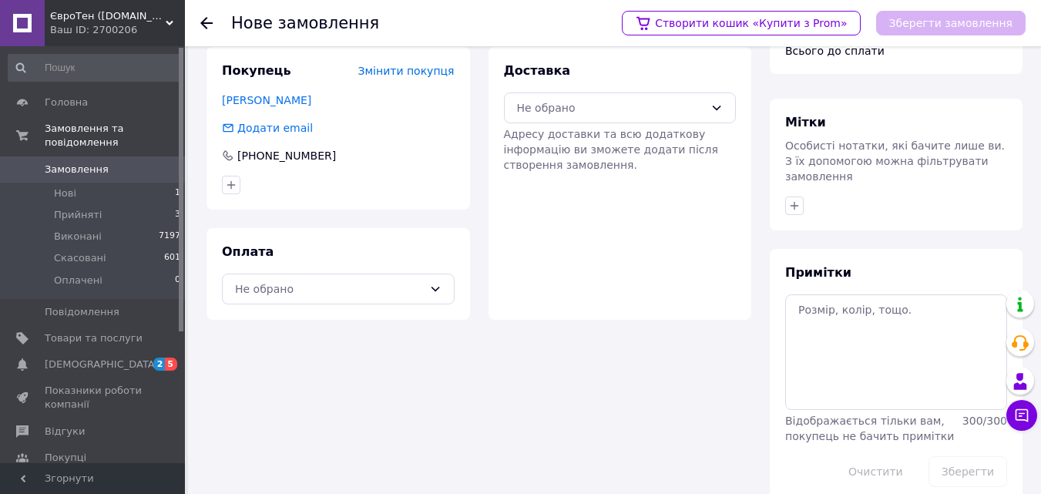
scroll to position [126, 0]
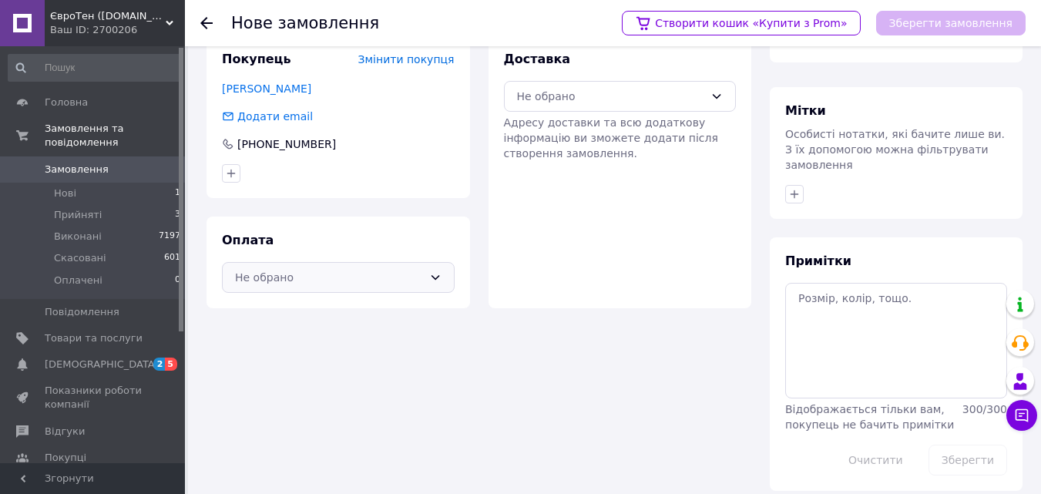
click at [439, 277] on icon at bounding box center [435, 277] width 12 height 12
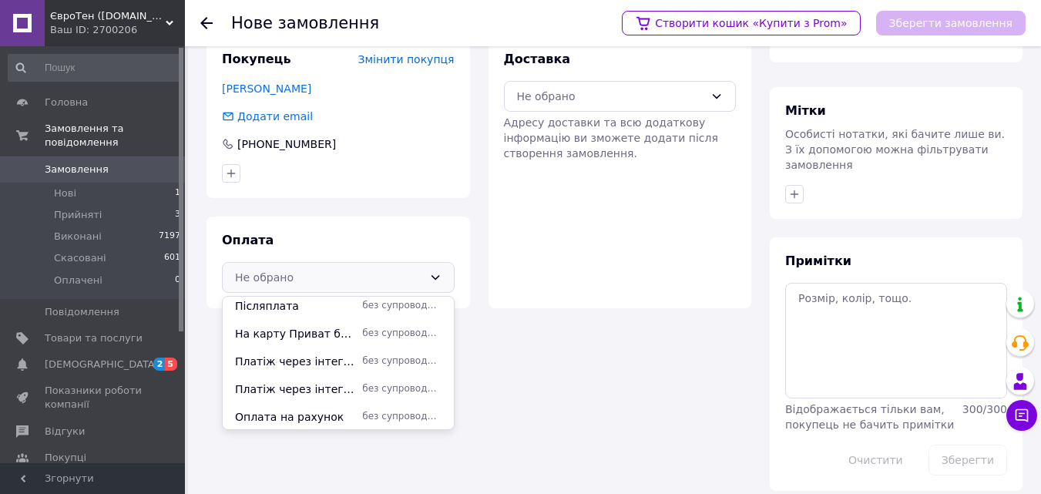
scroll to position [150, 0]
click at [307, 358] on span "Платіж через інтегратора NOVAPAY" at bounding box center [295, 359] width 121 height 15
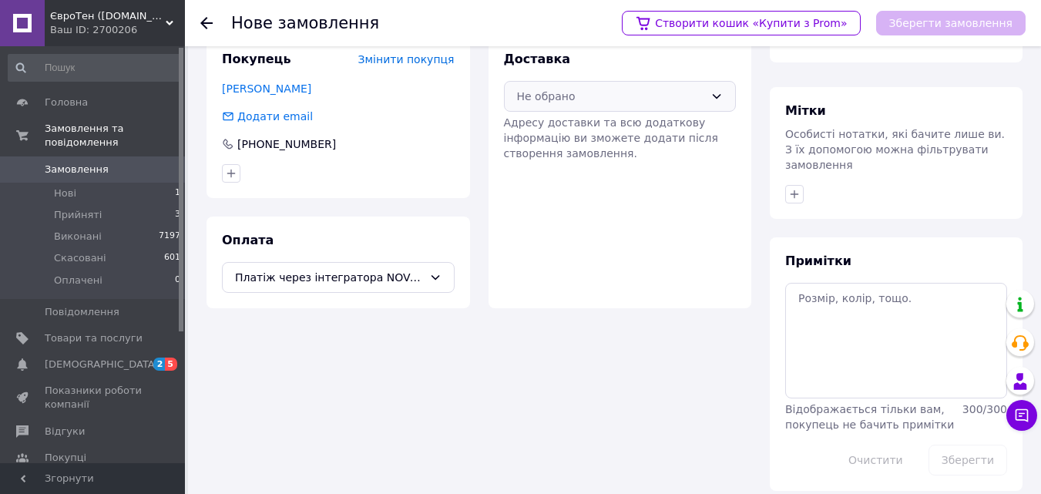
click at [717, 98] on icon at bounding box center [717, 96] width 8 height 5
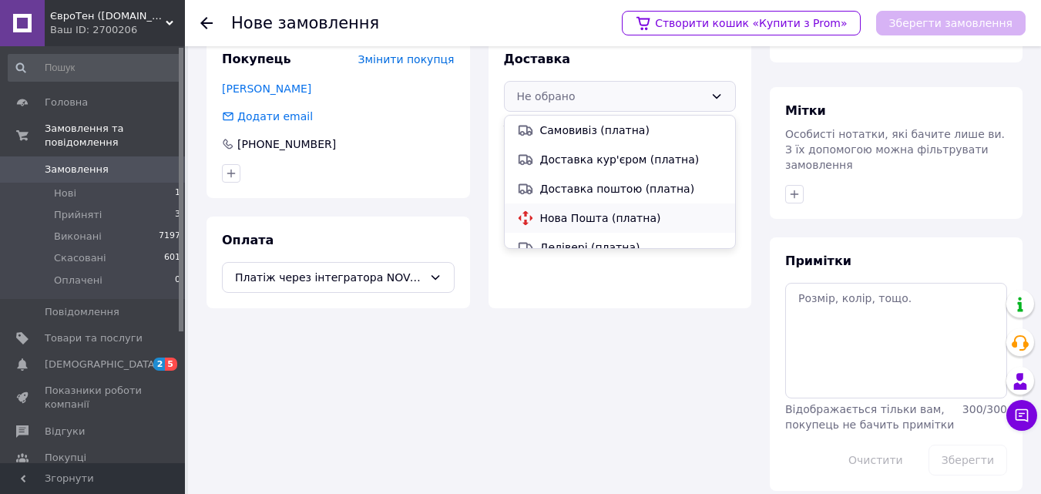
click at [560, 217] on span "Нова Пошта (платна)" at bounding box center [631, 217] width 183 height 15
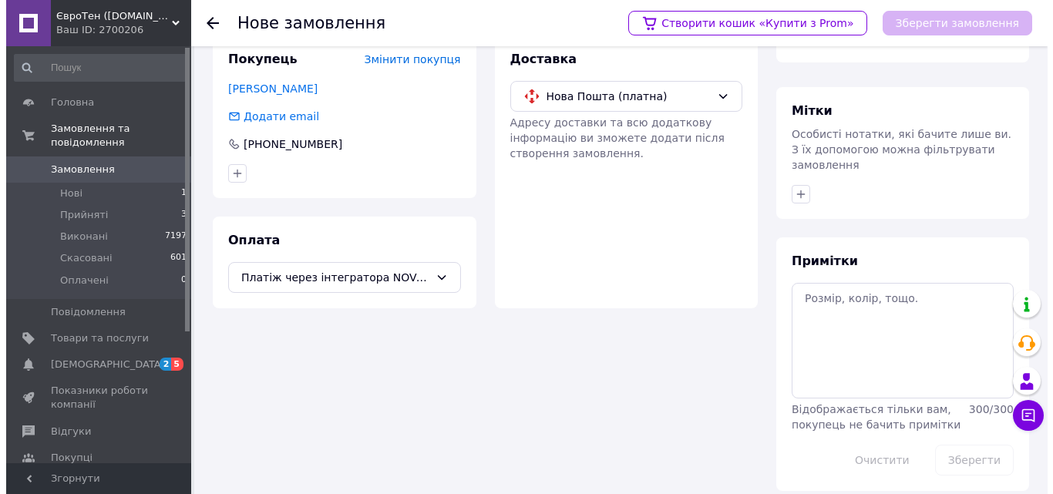
scroll to position [0, 0]
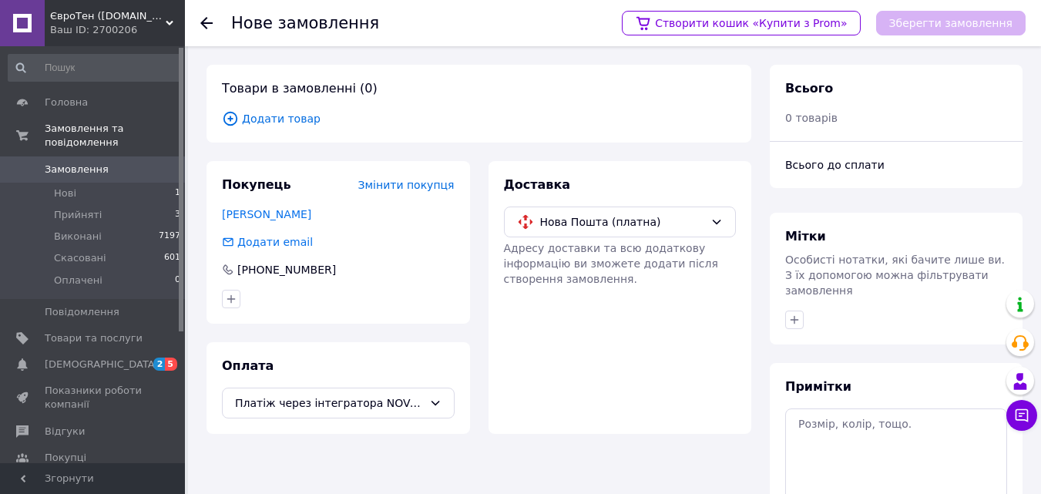
click at [279, 113] on span "Додати товар" at bounding box center [479, 118] width 514 height 17
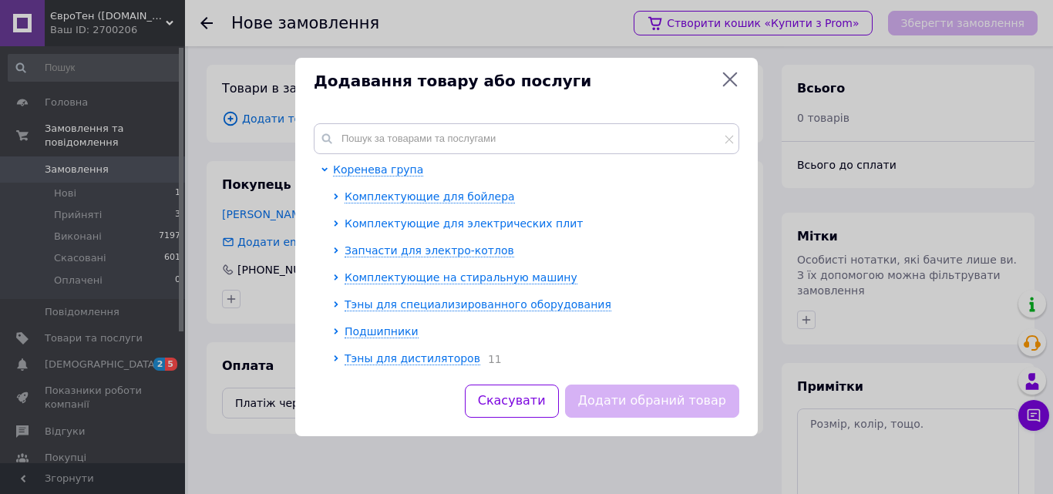
click at [414, 228] on span "Комплектующие для электрических плит" at bounding box center [464, 223] width 238 height 12
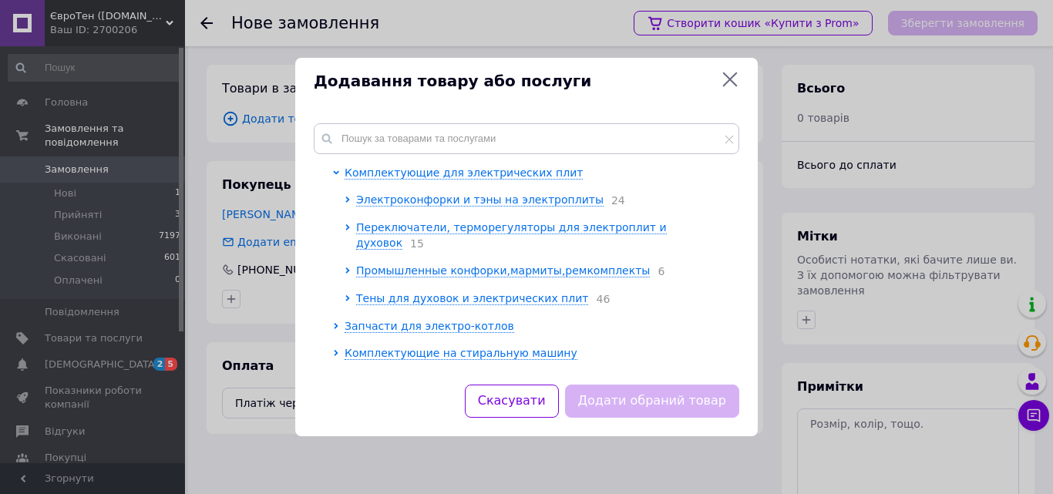
scroll to position [77, 0]
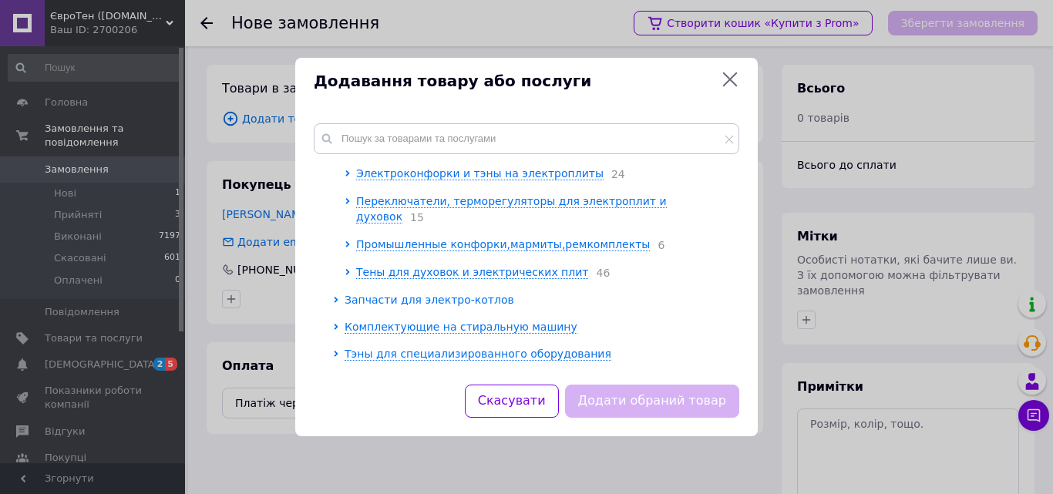
click at [424, 294] on span "Запчасти для электро-котлов" at bounding box center [430, 300] width 170 height 12
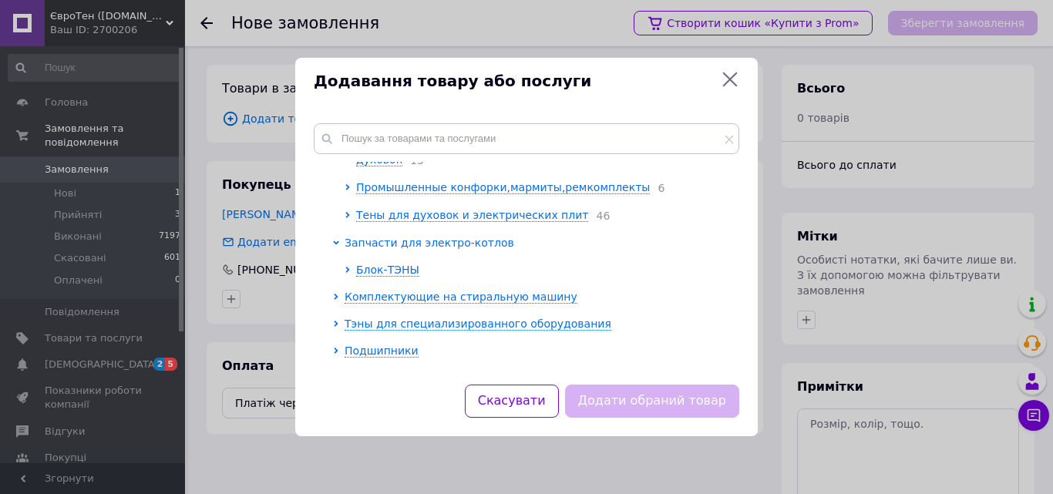
scroll to position [154, 0]
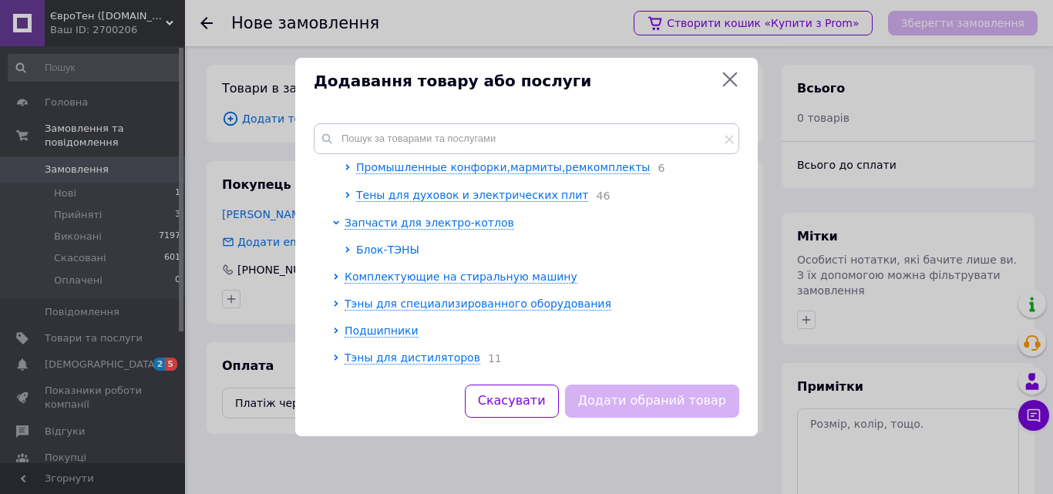
click at [382, 244] on span "Блок-ТЭНЫ" at bounding box center [387, 250] width 63 height 12
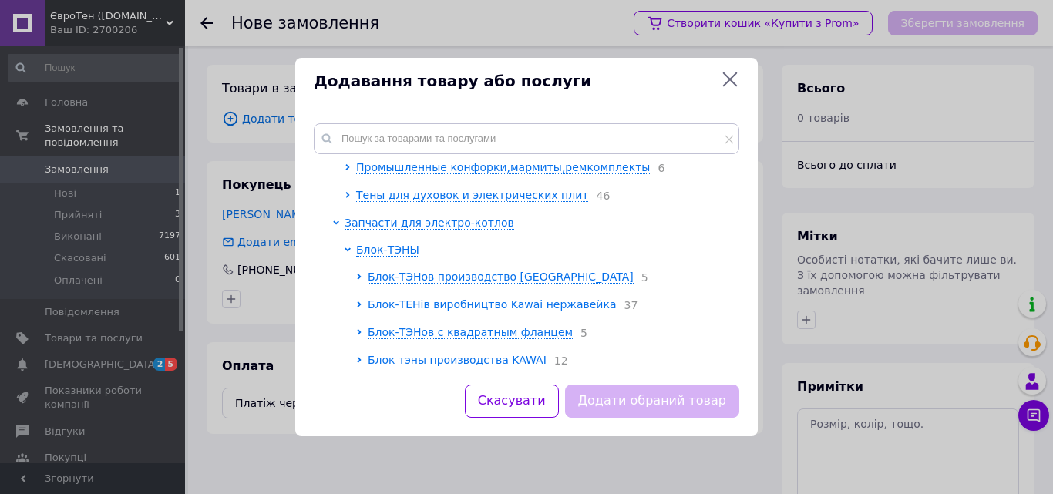
click at [486, 298] on span "Блок-ТЕНів виробництво Kawai нержавейка" at bounding box center [492, 304] width 249 height 12
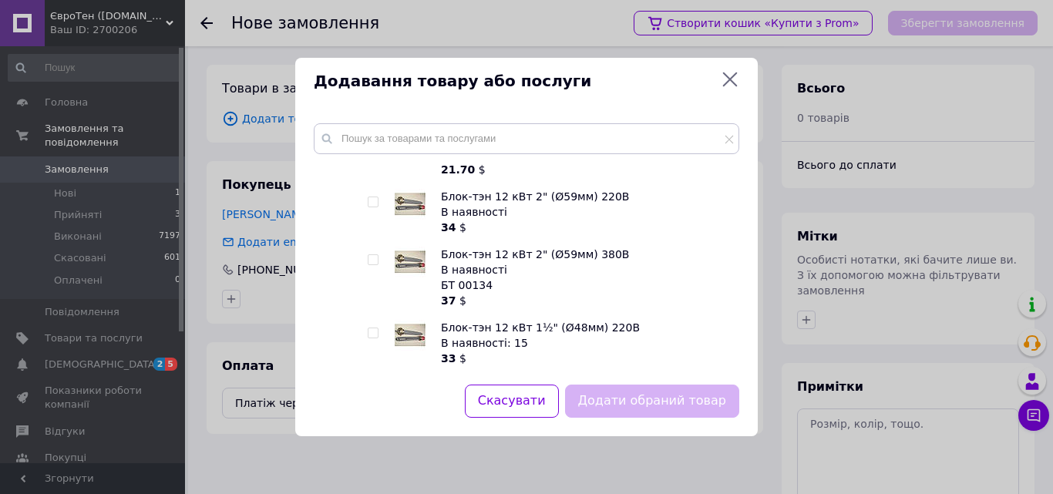
scroll to position [1310, 0]
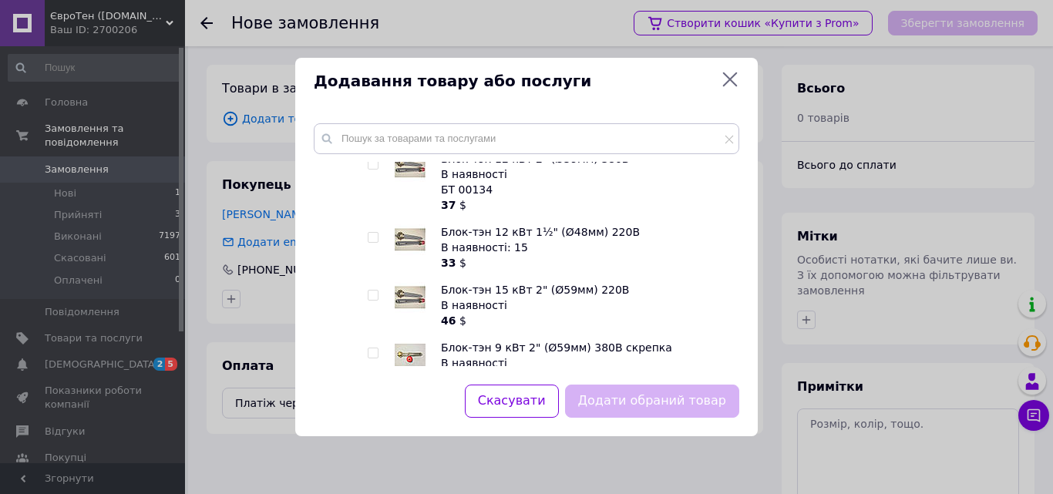
click at [384, 283] on div at bounding box center [389, 305] width 12 height 46
click at [382, 282] on div at bounding box center [375, 305] width 15 height 46
click at [375, 291] on input "checkbox" at bounding box center [373, 296] width 10 height 10
checkbox input "true"
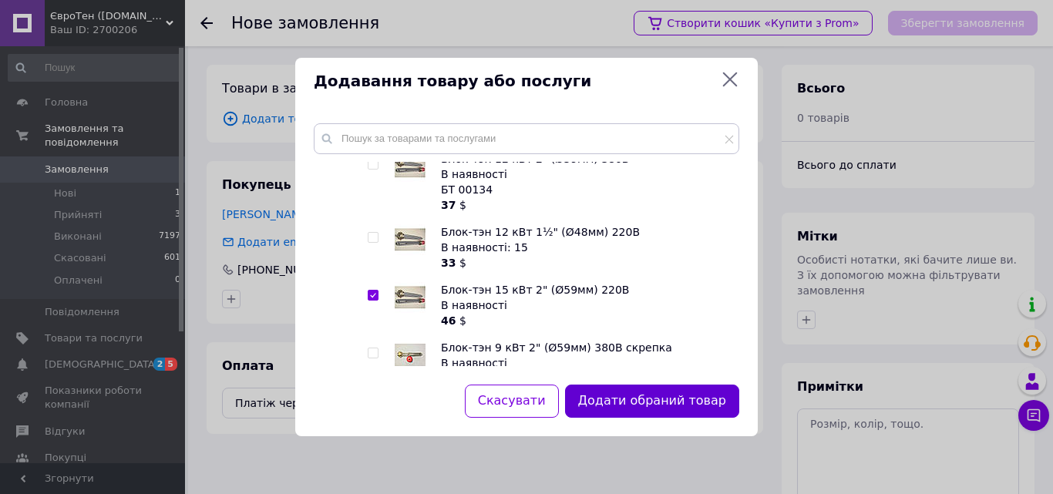
click at [684, 399] on button "Додати обраний товар" at bounding box center [652, 401] width 174 height 33
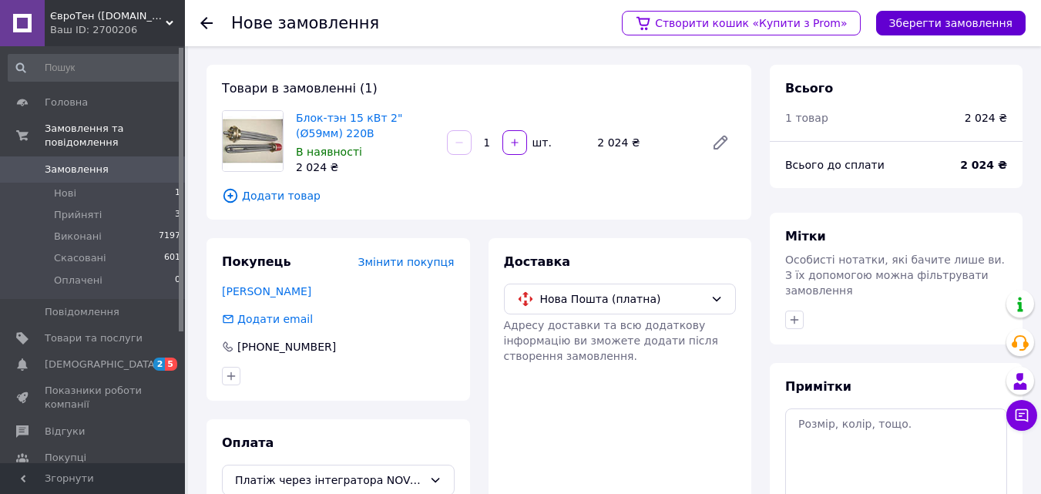
click at [930, 21] on button "Зберегти замовлення" at bounding box center [951, 23] width 150 height 25
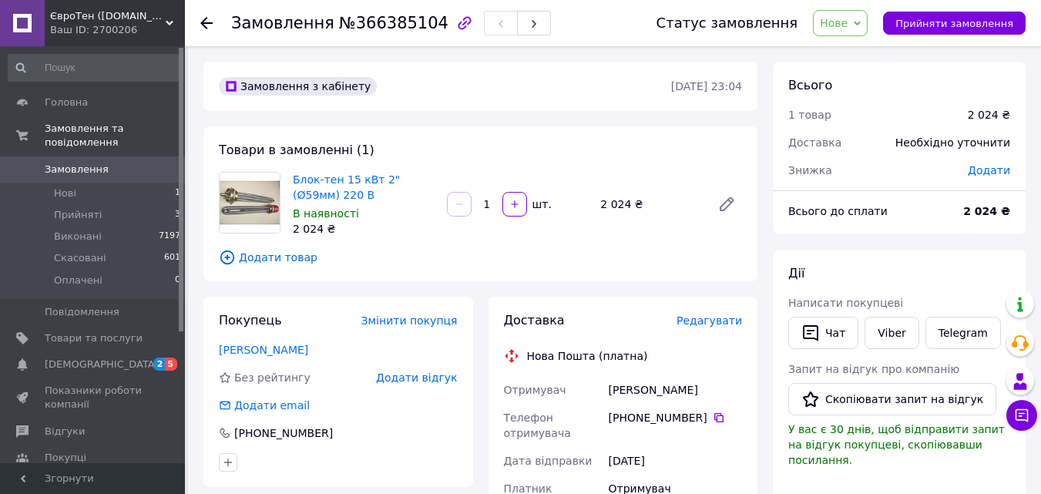
click at [993, 168] on span "Додати" at bounding box center [989, 170] width 42 height 12
click at [264, 254] on span "Додати товар" at bounding box center [480, 257] width 523 height 17
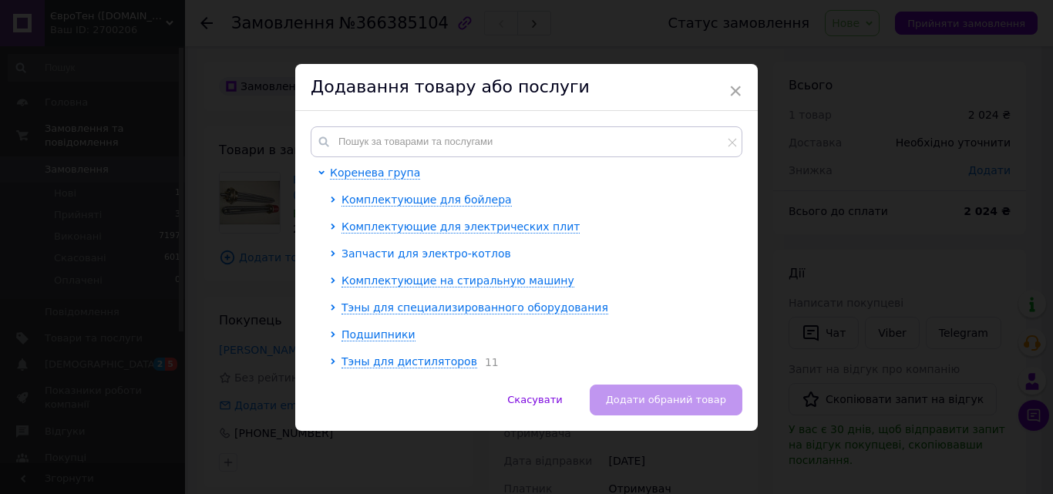
click at [399, 256] on span "Запчасти для электро-котлов" at bounding box center [426, 253] width 170 height 12
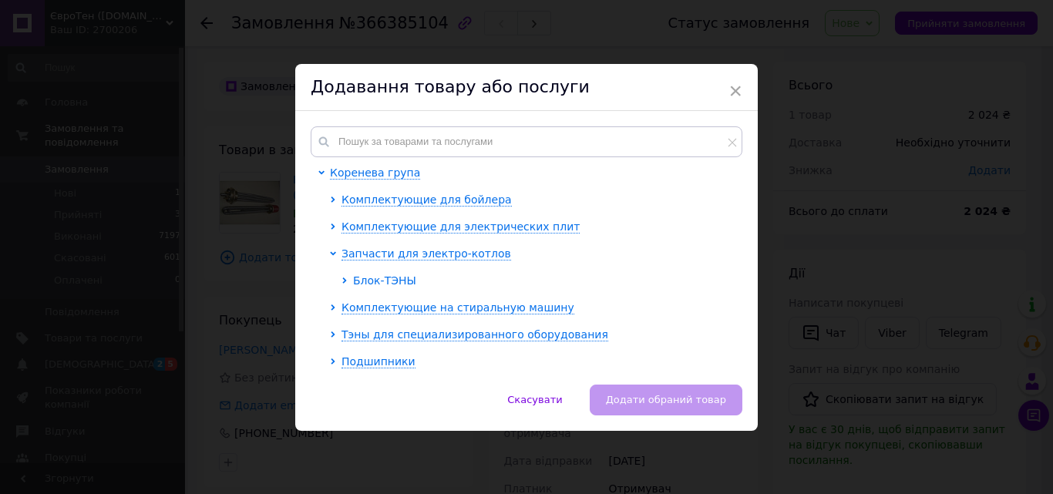
click at [385, 280] on span "Блок-ТЭНЫ" at bounding box center [384, 280] width 63 height 12
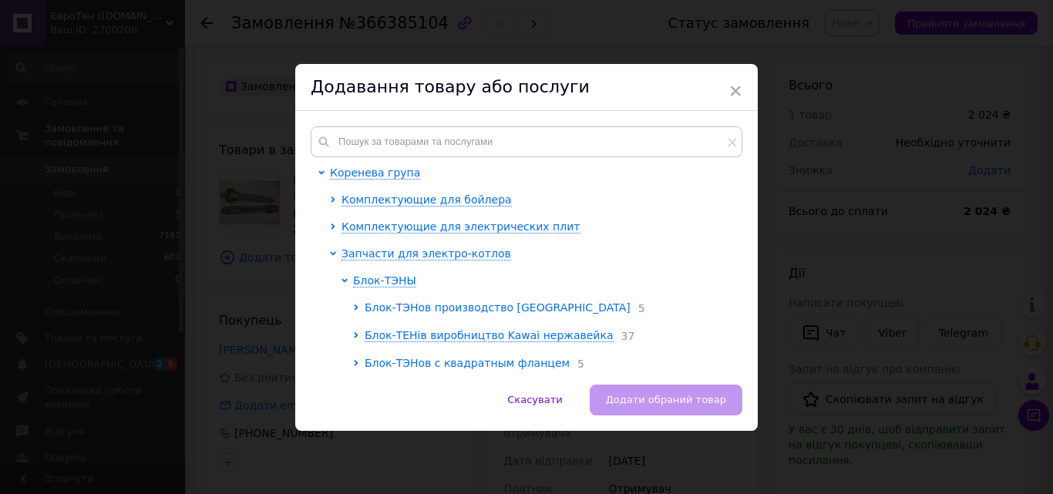
click at [443, 308] on span "Блок-ТЭНов производство [GEOGRAPHIC_DATA]" at bounding box center [498, 307] width 266 height 12
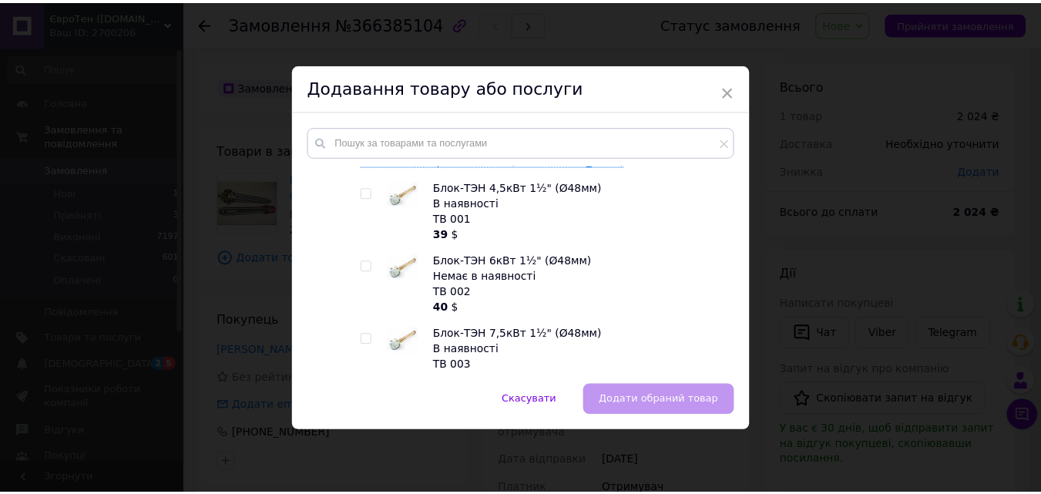
scroll to position [154, 0]
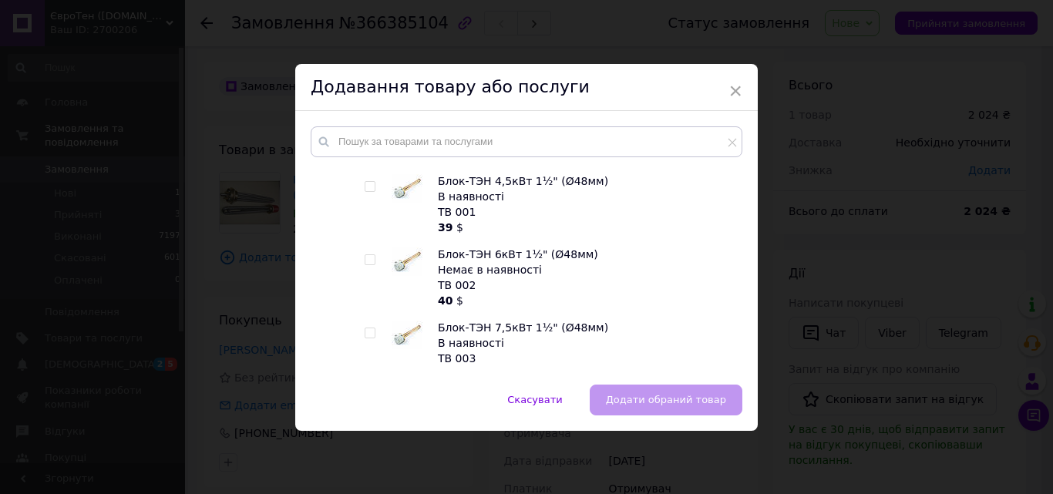
click at [371, 183] on input "checkbox" at bounding box center [370, 187] width 10 height 10
checkbox input "true"
click at [682, 397] on span "Додати обраний товар" at bounding box center [666, 400] width 120 height 12
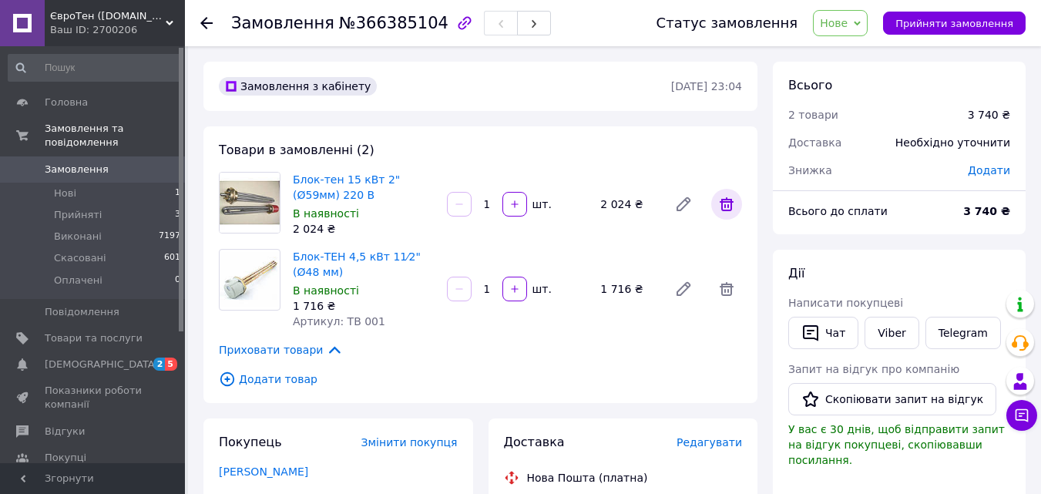
click at [725, 202] on icon at bounding box center [727, 204] width 14 height 14
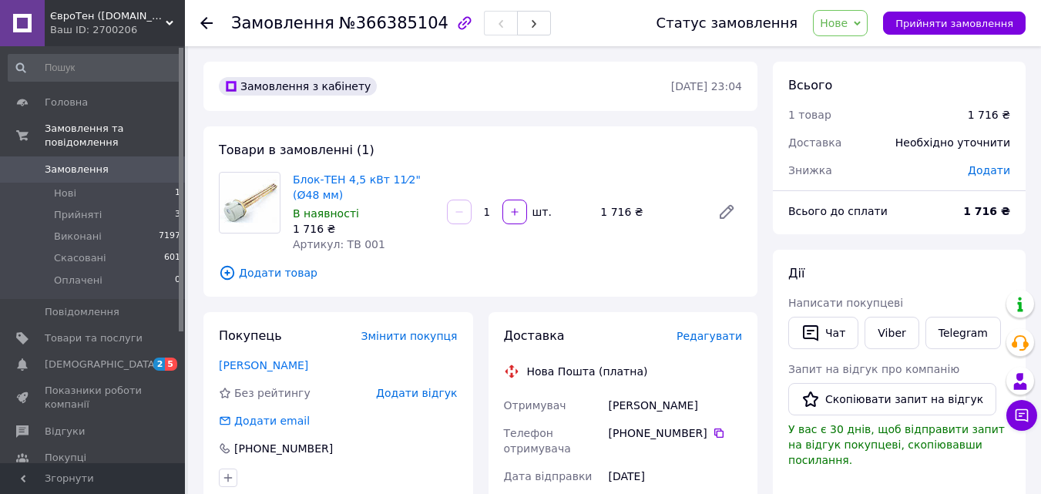
click at [990, 164] on span "Додати" at bounding box center [989, 170] width 42 height 12
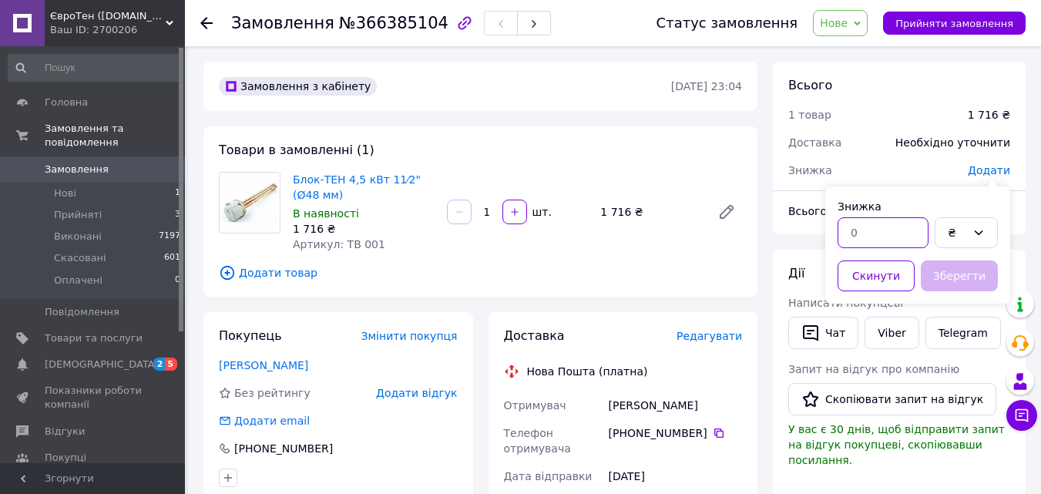
click at [851, 235] on input "text" at bounding box center [883, 232] width 91 height 31
type input "89"
click at [945, 268] on button "Зберегти" at bounding box center [959, 276] width 77 height 31
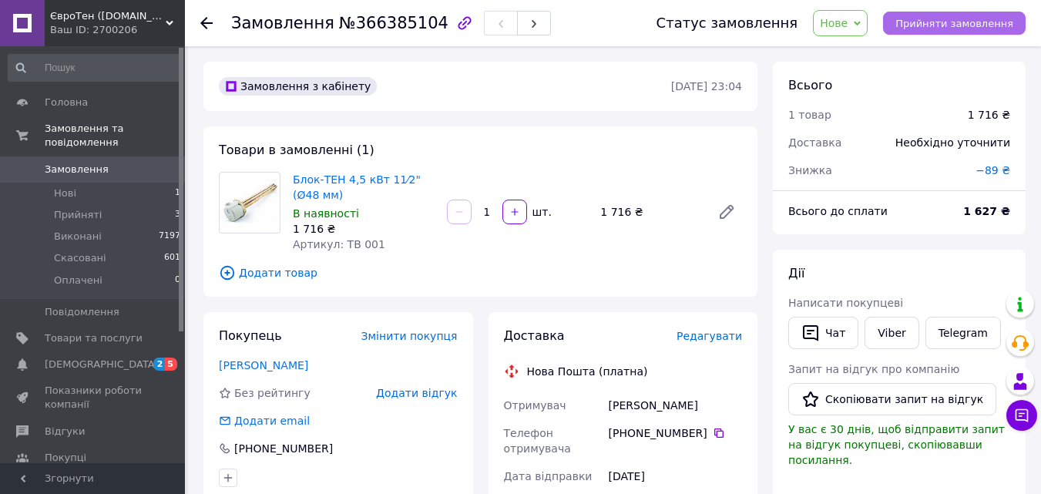
click at [964, 18] on span "Прийняти замовлення" at bounding box center [955, 24] width 118 height 12
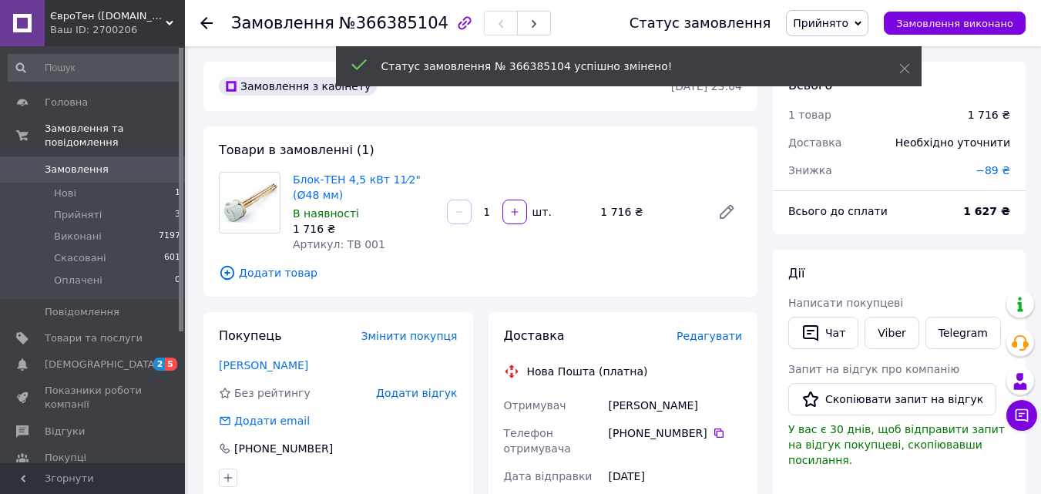
click at [214, 20] on div at bounding box center [215, 23] width 31 height 46
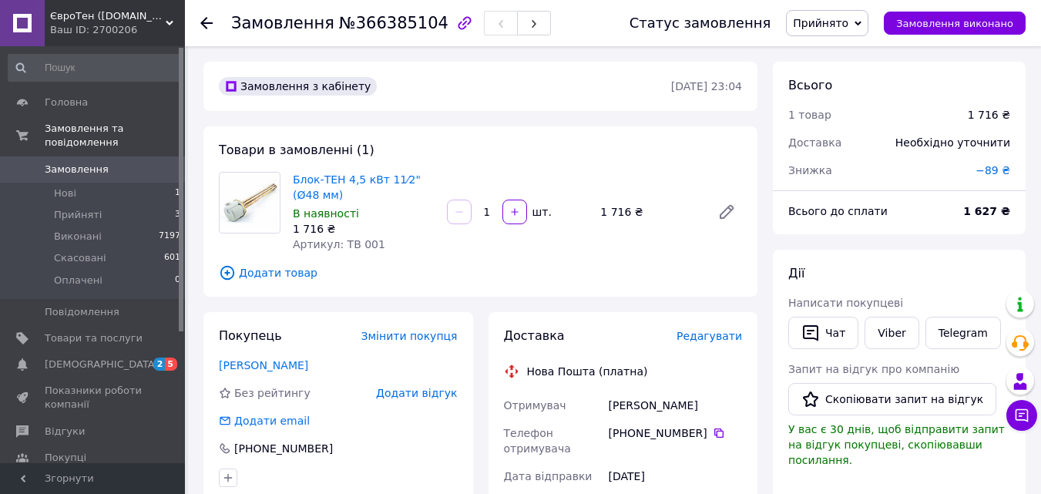
click at [209, 22] on use at bounding box center [206, 23] width 12 height 12
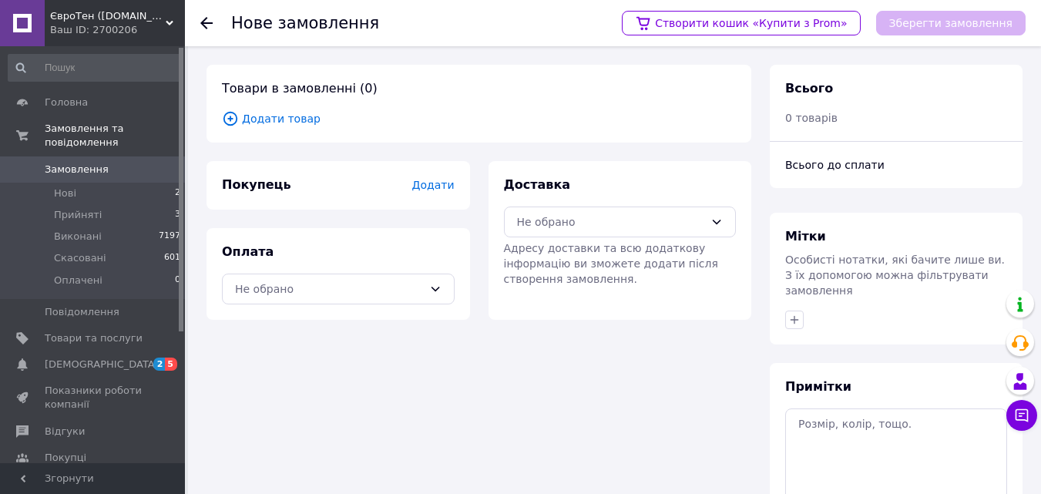
click at [435, 183] on span "Додати" at bounding box center [433, 185] width 42 height 12
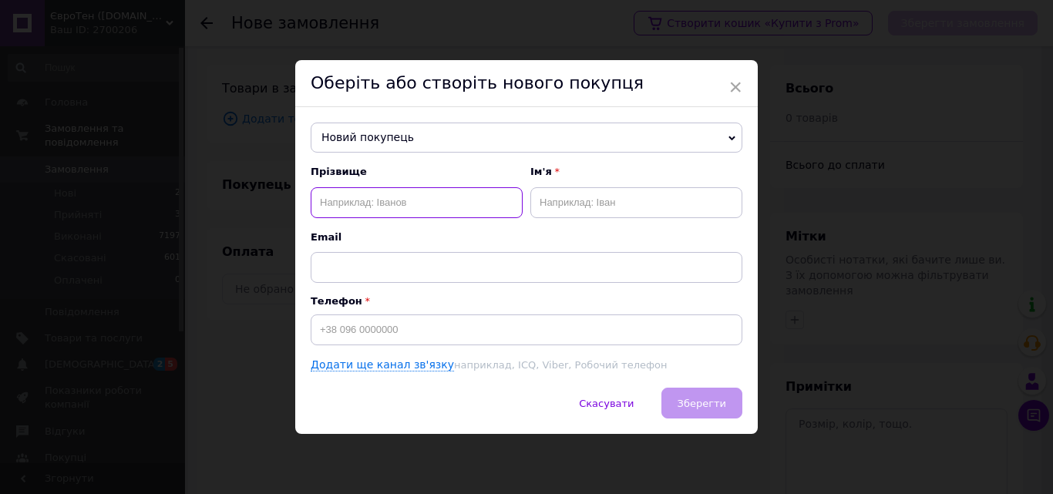
click at [348, 199] on input "text" at bounding box center [417, 202] width 212 height 31
type input "[PERSON_NAME]"
click at [568, 204] on input "text" at bounding box center [636, 202] width 212 height 31
type input "[PERSON_NAME]"
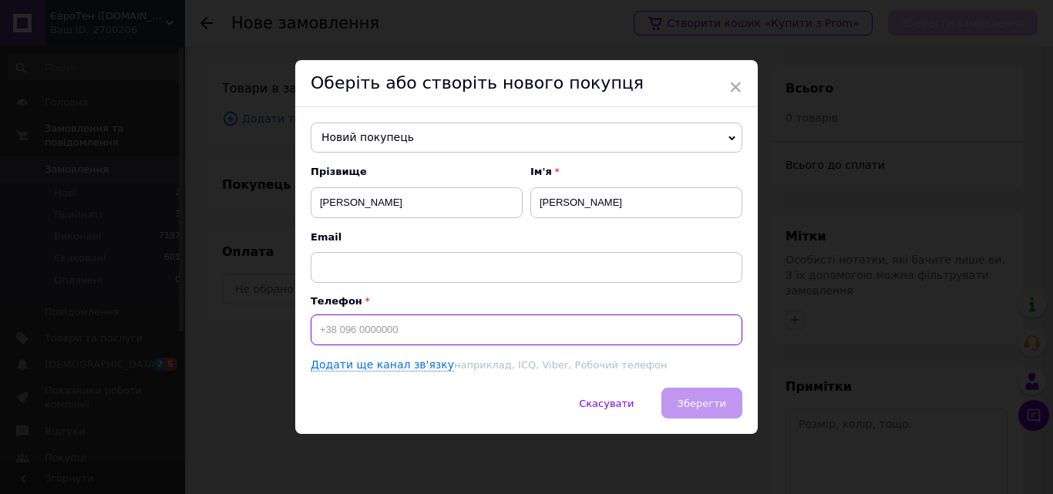
click at [318, 323] on input at bounding box center [527, 329] width 432 height 31
type input "[PHONE_NUMBER]"
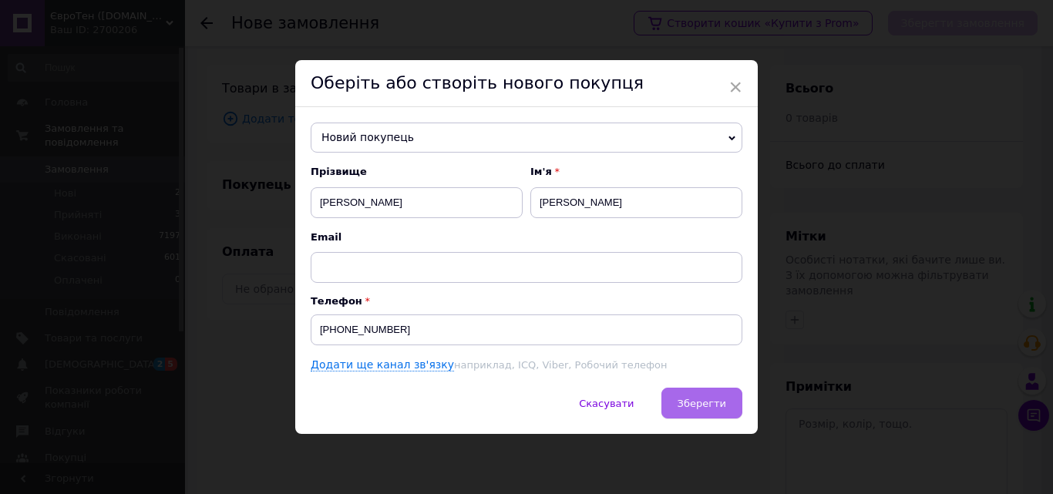
click at [715, 405] on span "Зберегти" at bounding box center [702, 404] width 49 height 12
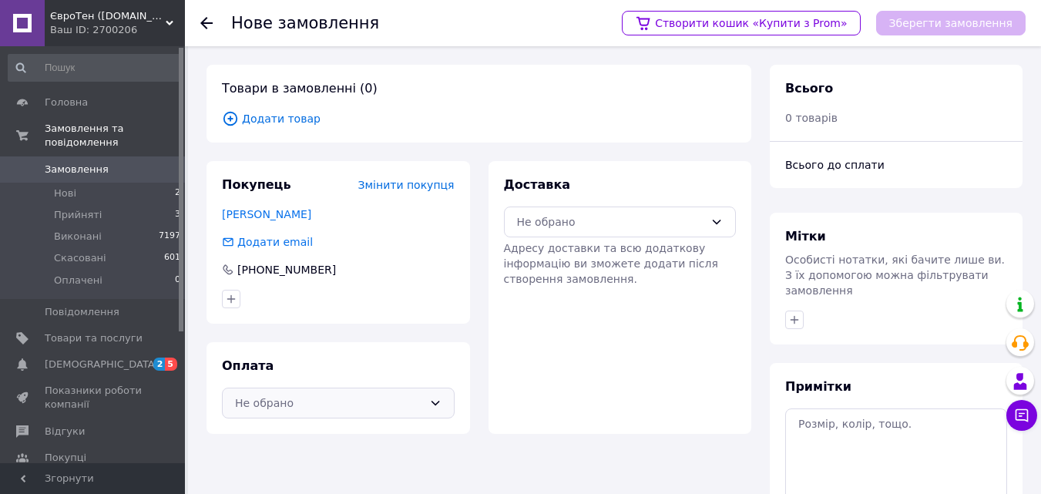
click at [441, 405] on icon at bounding box center [435, 403] width 12 height 12
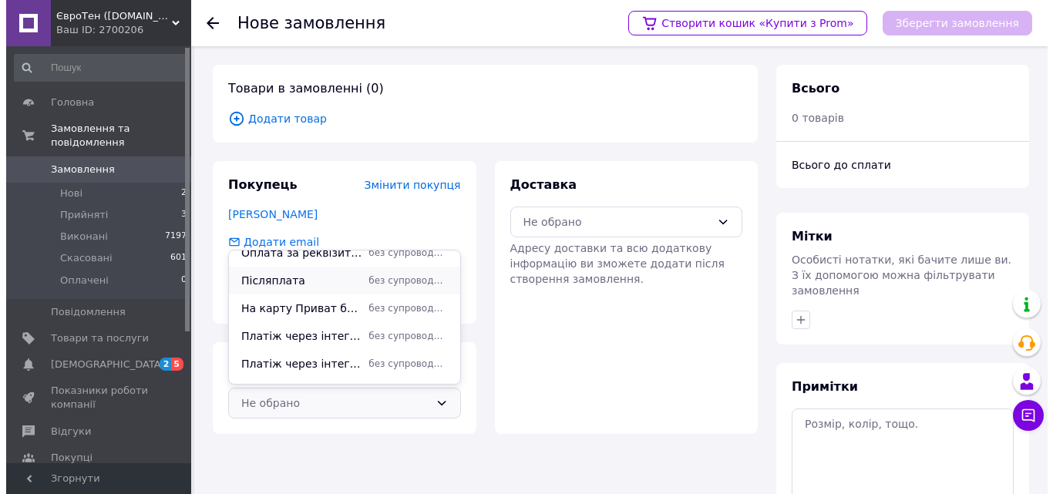
scroll to position [149, 0]
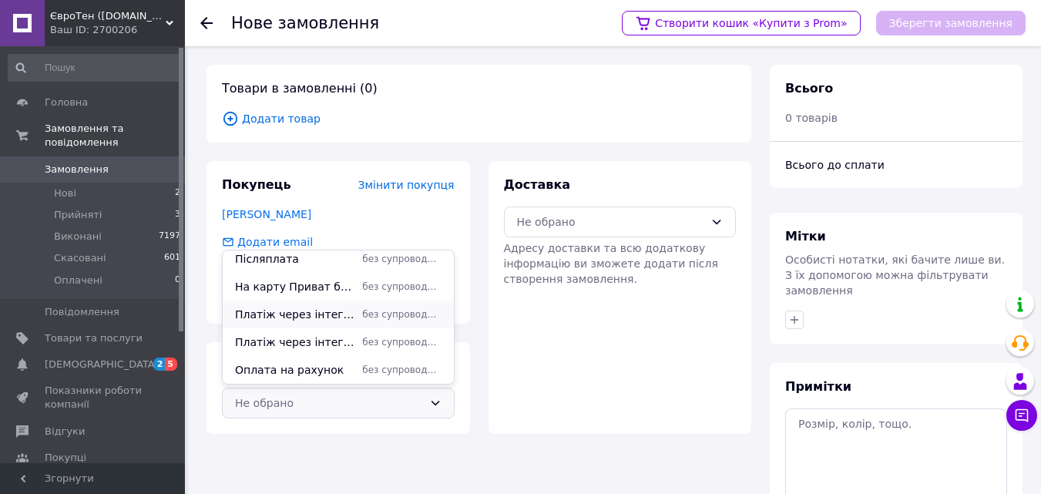
click at [317, 310] on span "Платіж через інтегратора NOVAPAY" at bounding box center [295, 314] width 121 height 15
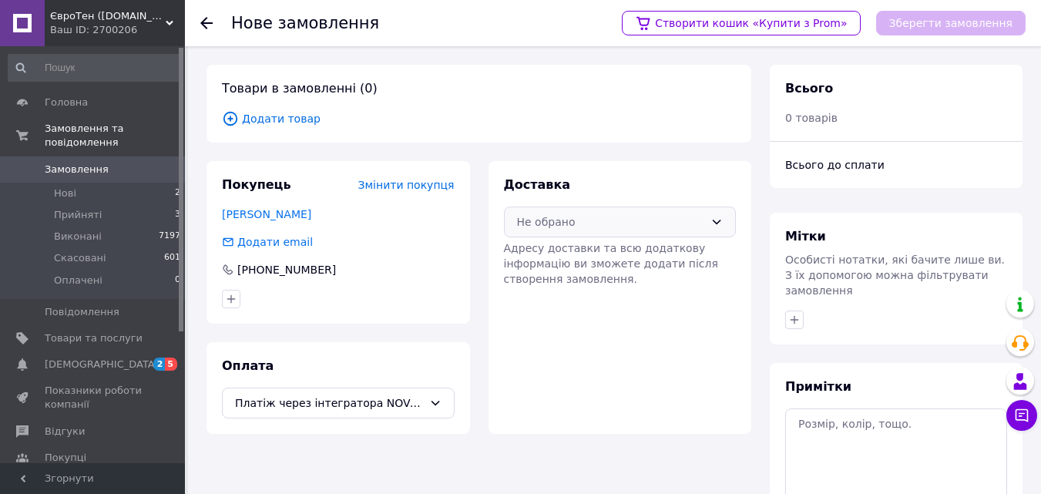
click at [714, 221] on icon at bounding box center [717, 222] width 8 height 5
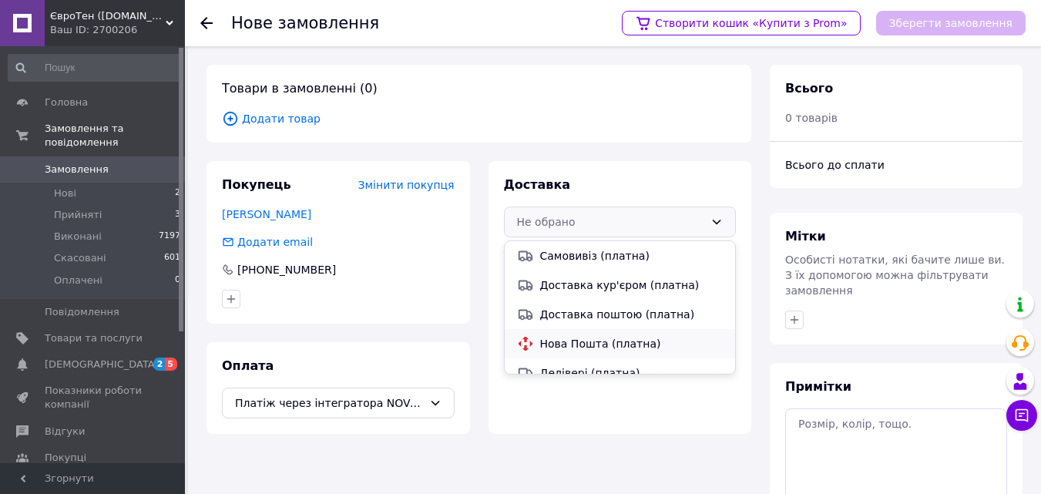
click at [556, 349] on span "Нова Пошта (платна)" at bounding box center [631, 343] width 183 height 15
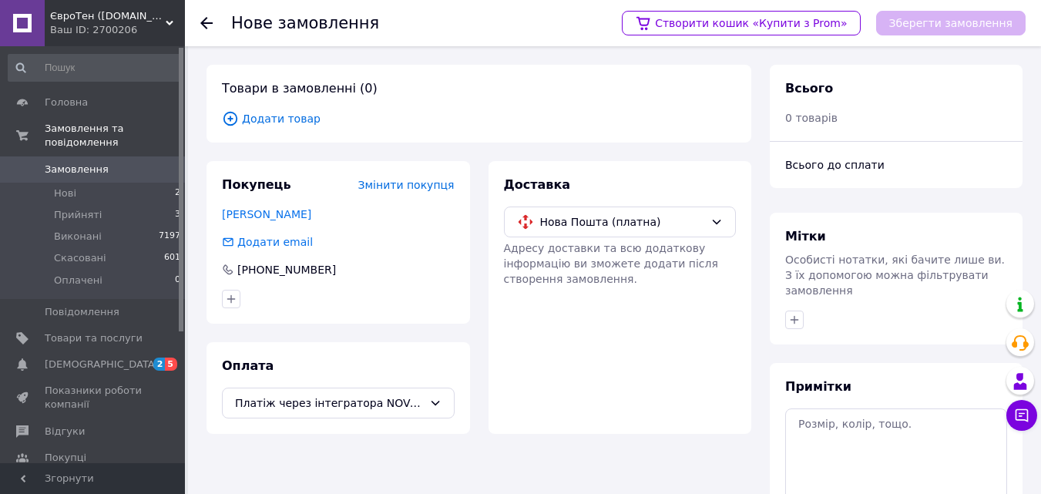
click at [236, 116] on icon at bounding box center [231, 119] width 14 height 14
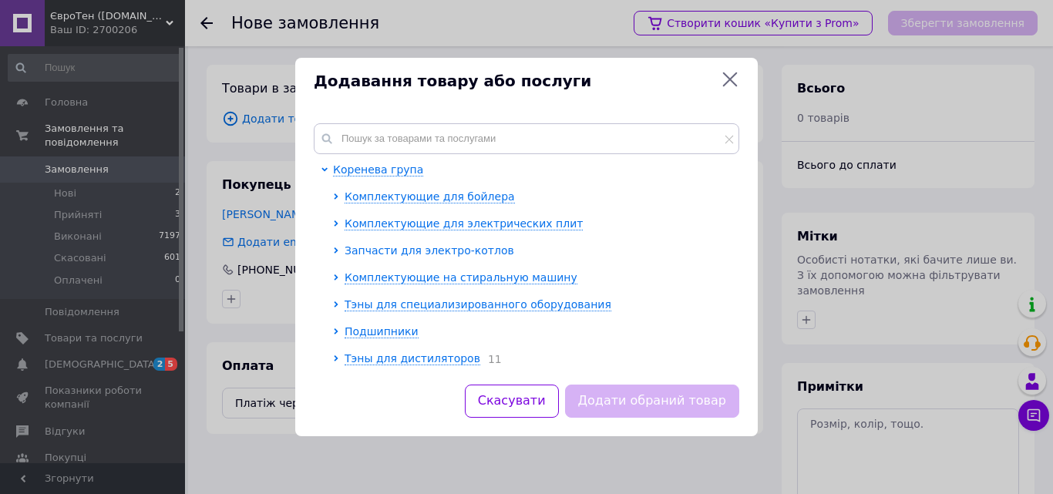
click at [420, 251] on span "Запчасти для электро-котлов" at bounding box center [430, 250] width 170 height 12
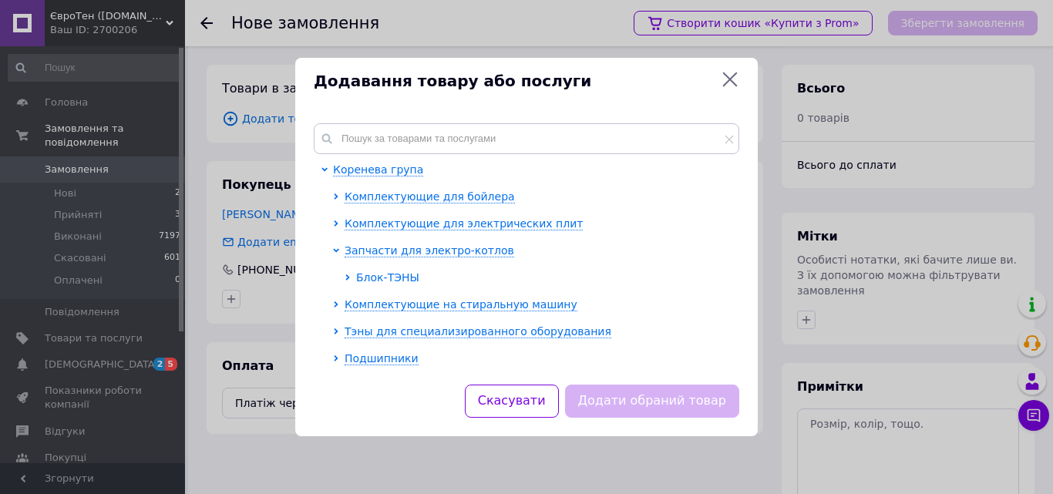
click at [378, 281] on span "Блок-ТЭНЫ" at bounding box center [387, 277] width 63 height 12
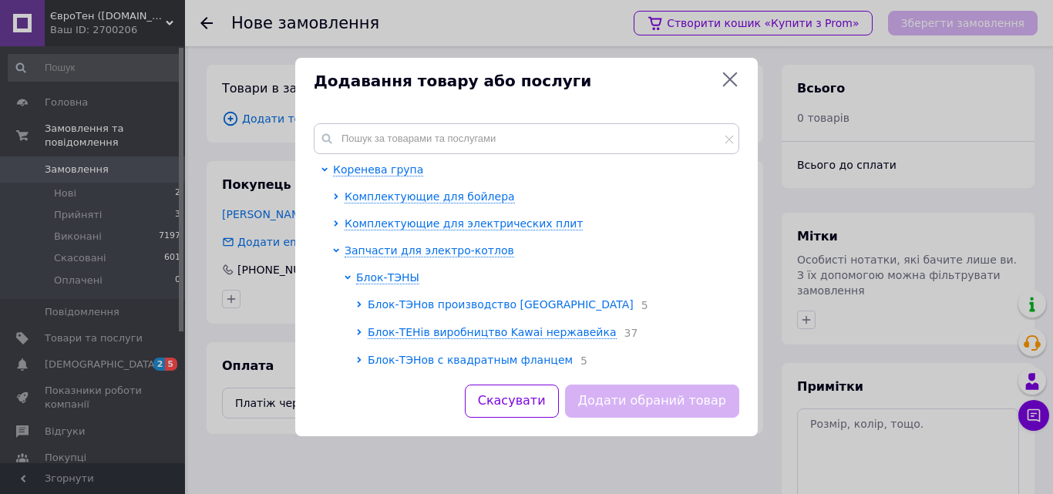
click at [525, 306] on span "Блок-ТЭНов производство [GEOGRAPHIC_DATA]" at bounding box center [501, 304] width 266 height 12
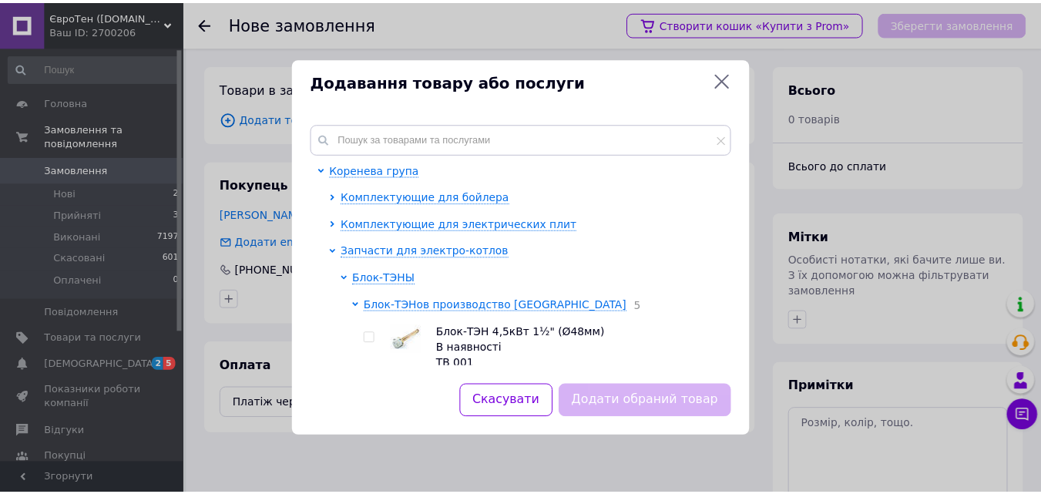
scroll to position [77, 0]
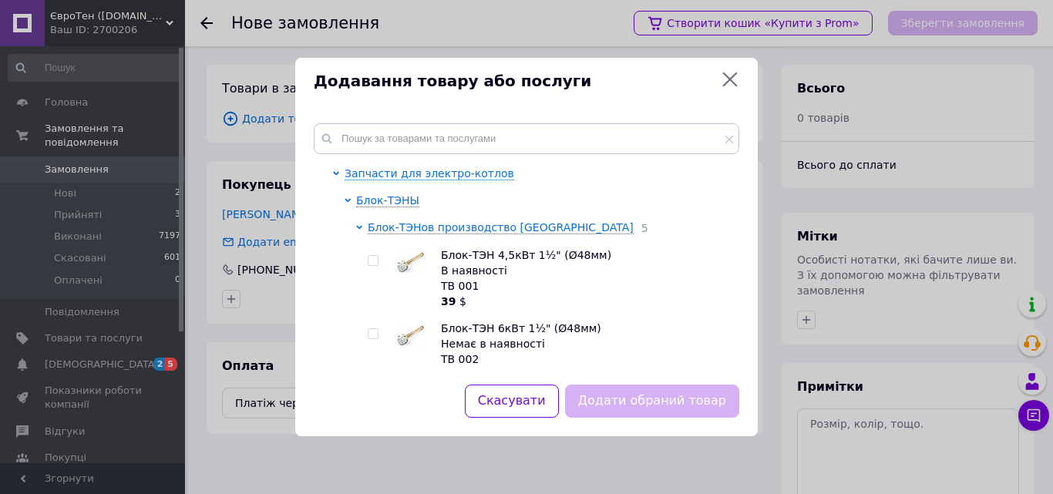
click at [377, 264] on input "checkbox" at bounding box center [373, 261] width 10 height 10
checkbox input "true"
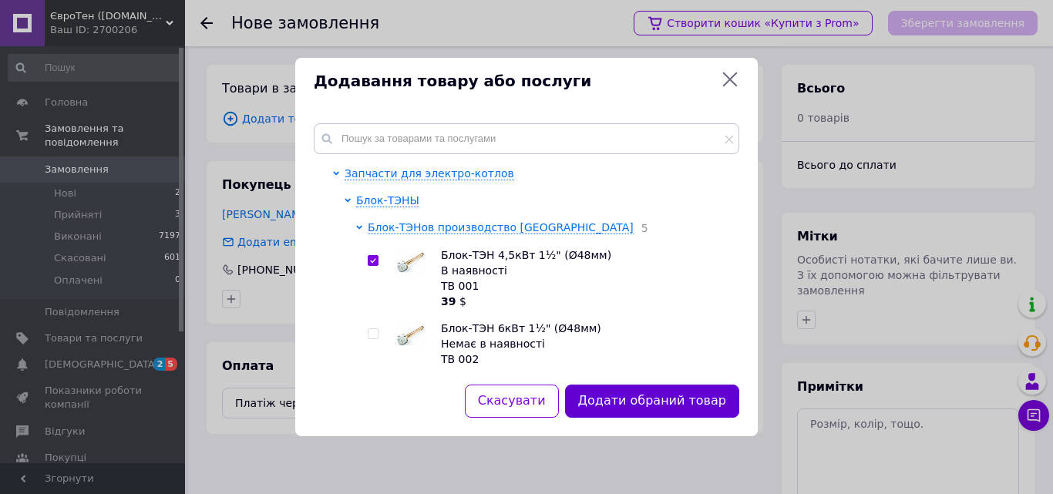
click at [659, 398] on button "Додати обраний товар" at bounding box center [652, 401] width 174 height 33
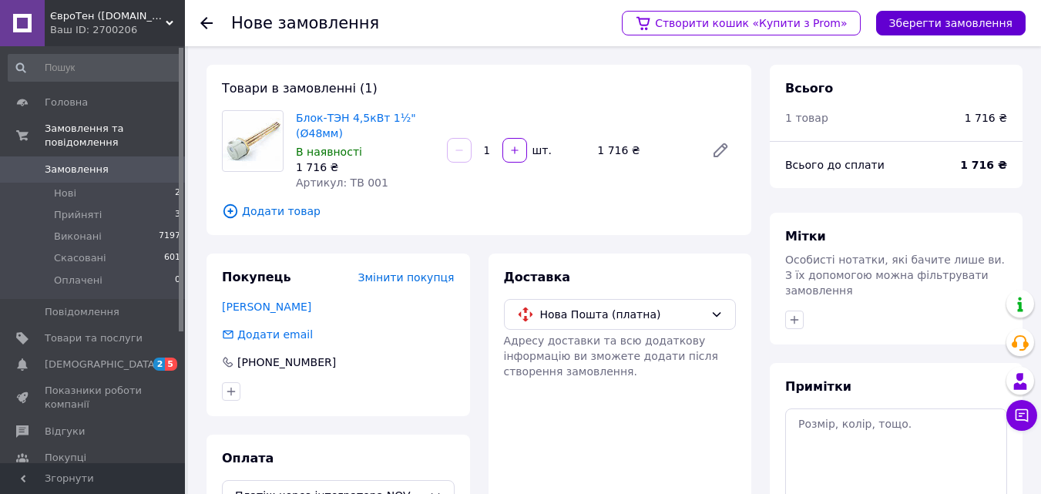
click at [977, 17] on button "Зберегти замовлення" at bounding box center [951, 23] width 150 height 25
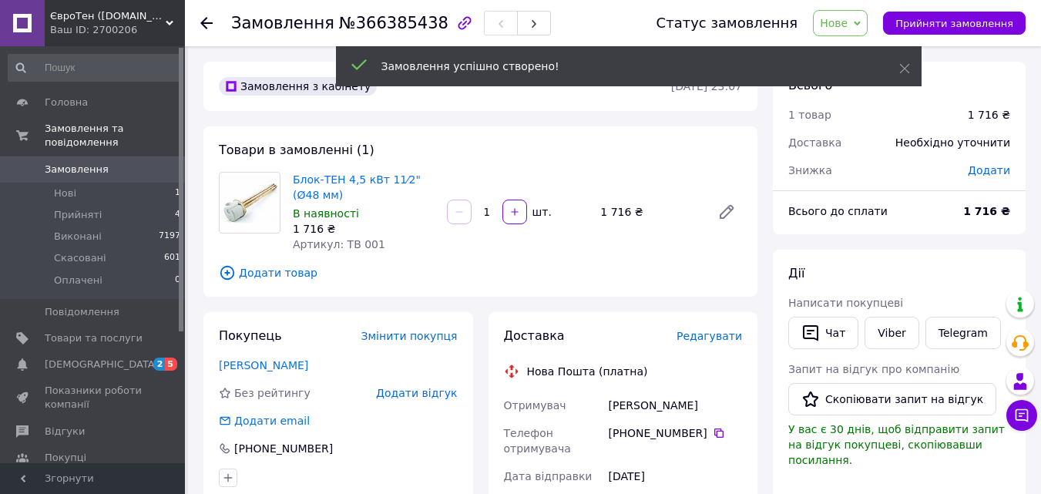
click at [988, 172] on span "Додати" at bounding box center [989, 170] width 42 height 12
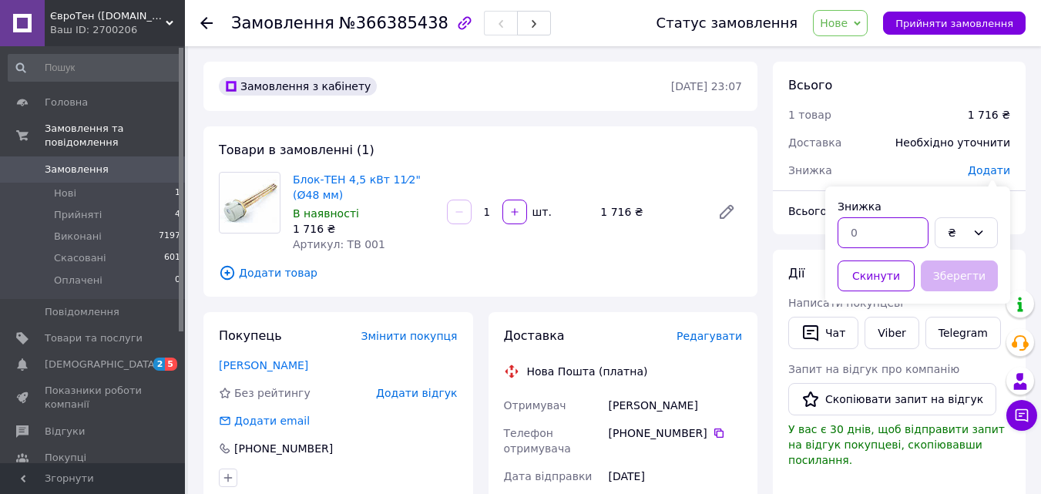
click at [865, 234] on input "text" at bounding box center [883, 232] width 91 height 31
type input "87"
click at [951, 268] on button "Зберегти" at bounding box center [959, 276] width 77 height 31
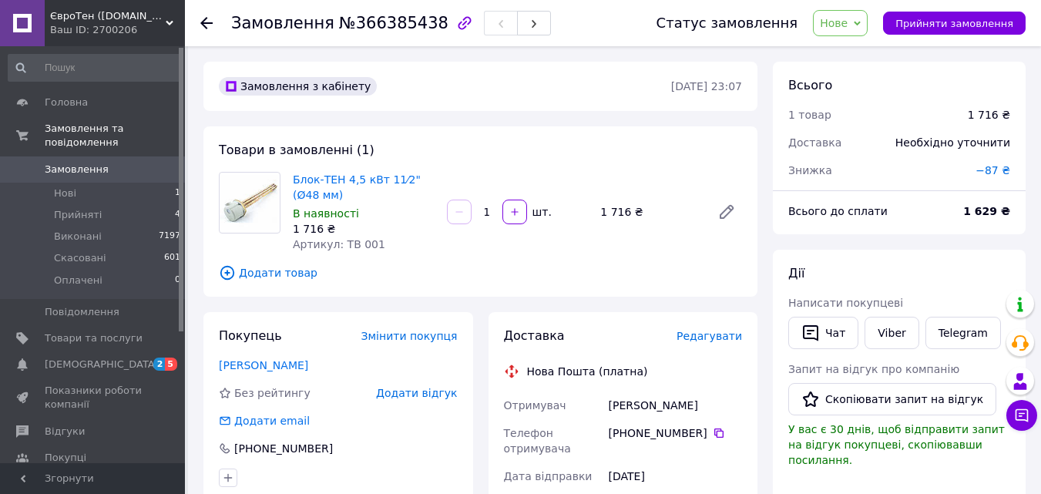
click at [1000, 170] on span "−87 ₴" at bounding box center [993, 170] width 35 height 12
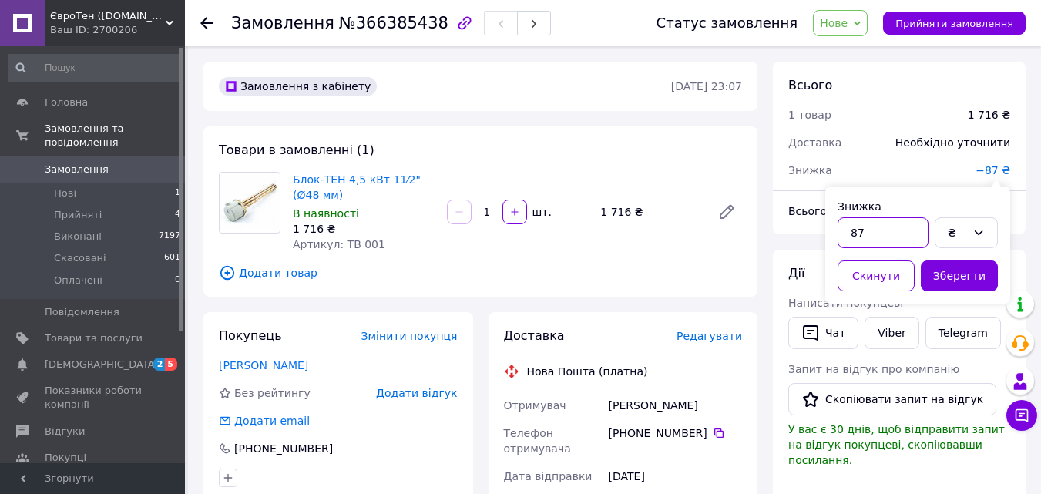
click at [866, 234] on input "87" at bounding box center [883, 232] width 91 height 31
type input "89"
click at [950, 275] on button "Зберегти" at bounding box center [959, 276] width 77 height 31
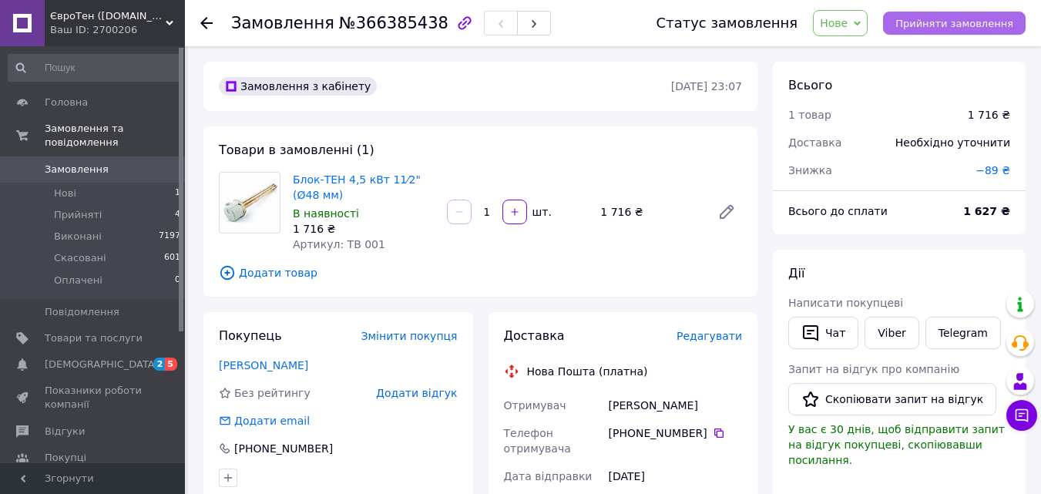
click at [958, 24] on span "Прийняти замовлення" at bounding box center [955, 24] width 118 height 12
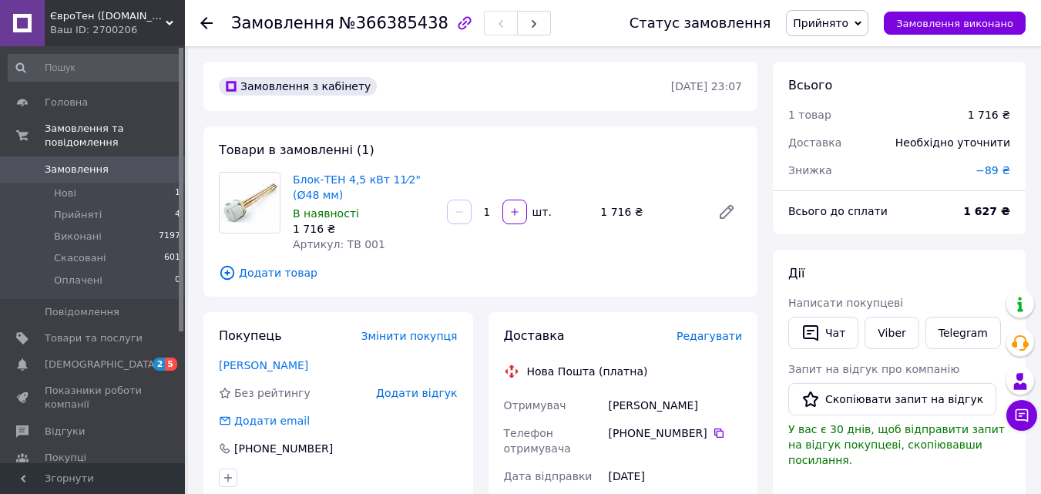
click at [207, 18] on use at bounding box center [206, 23] width 12 height 12
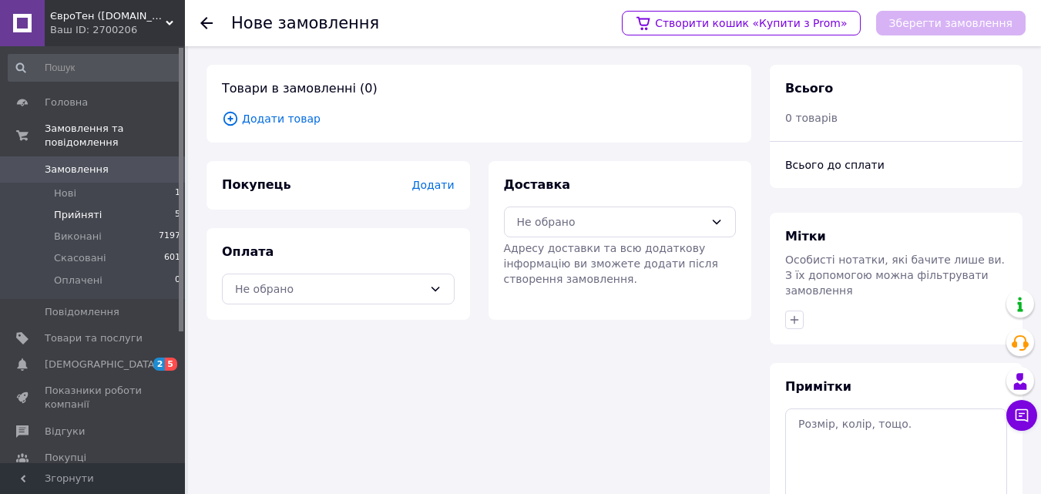
click at [84, 208] on span "Прийняті" at bounding box center [78, 215] width 48 height 14
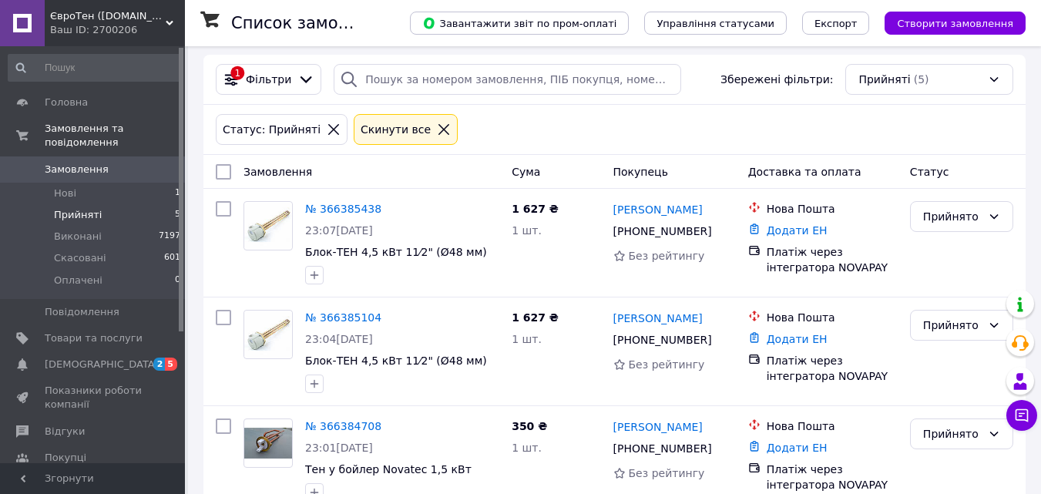
scroll to position [231, 0]
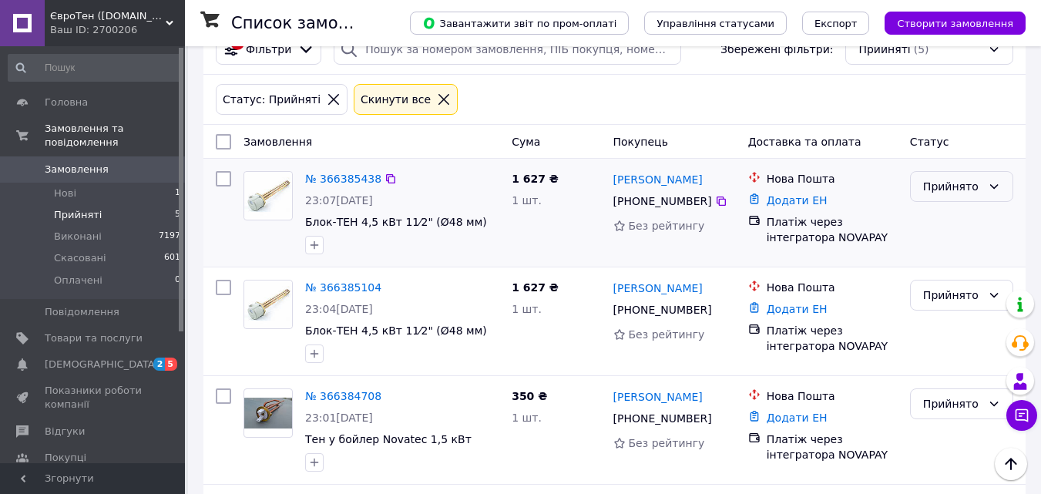
click at [997, 184] on icon at bounding box center [994, 186] width 12 height 12
click at [920, 224] on li "Виконано" at bounding box center [962, 221] width 102 height 28
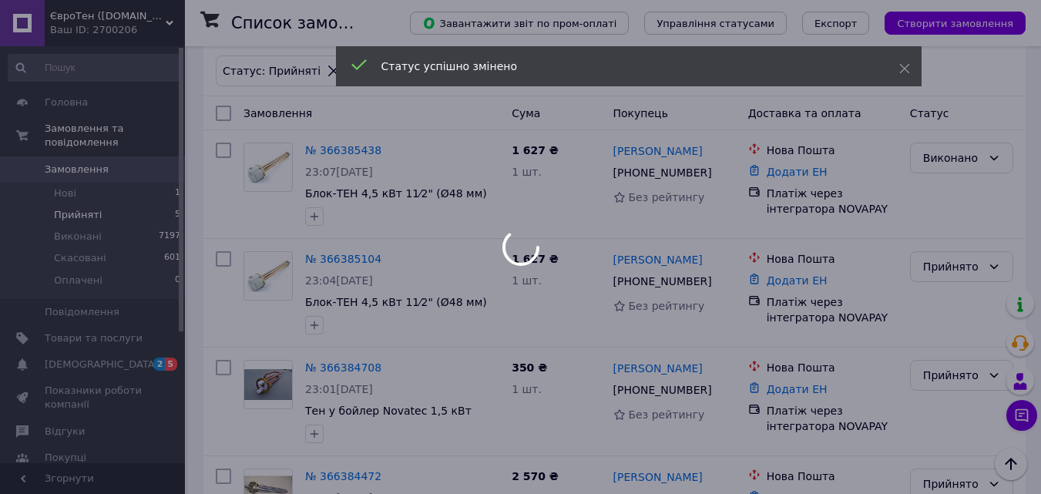
scroll to position [308, 0]
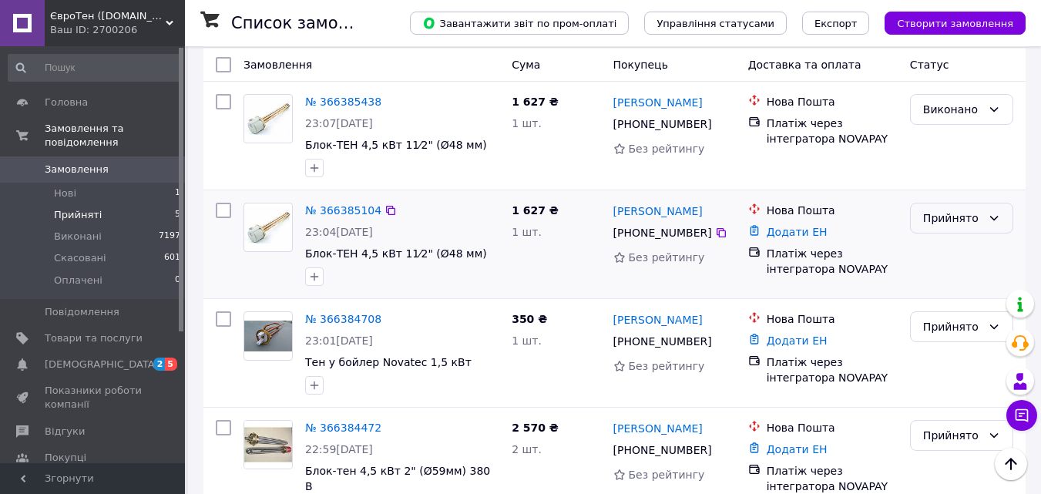
click at [994, 218] on icon at bounding box center [994, 218] width 12 height 12
click at [947, 253] on li "Виконано" at bounding box center [962, 252] width 102 height 28
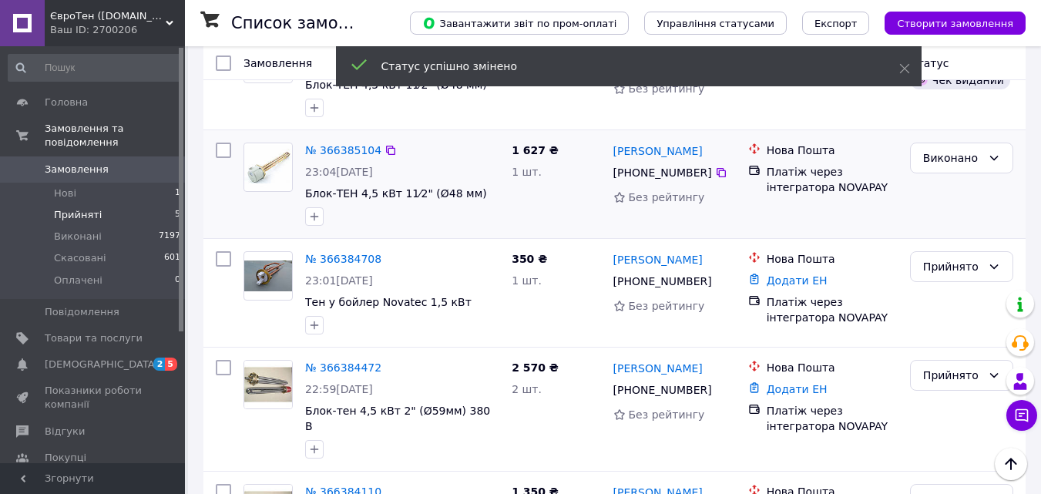
scroll to position [385, 0]
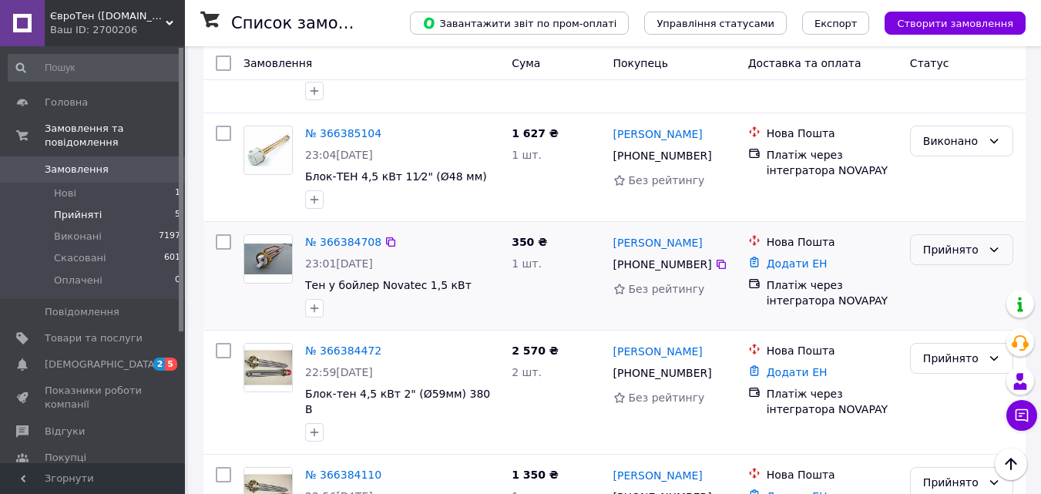
click at [1001, 249] on div "Прийнято" at bounding box center [961, 249] width 103 height 31
click at [938, 281] on li "Виконано" at bounding box center [962, 284] width 102 height 28
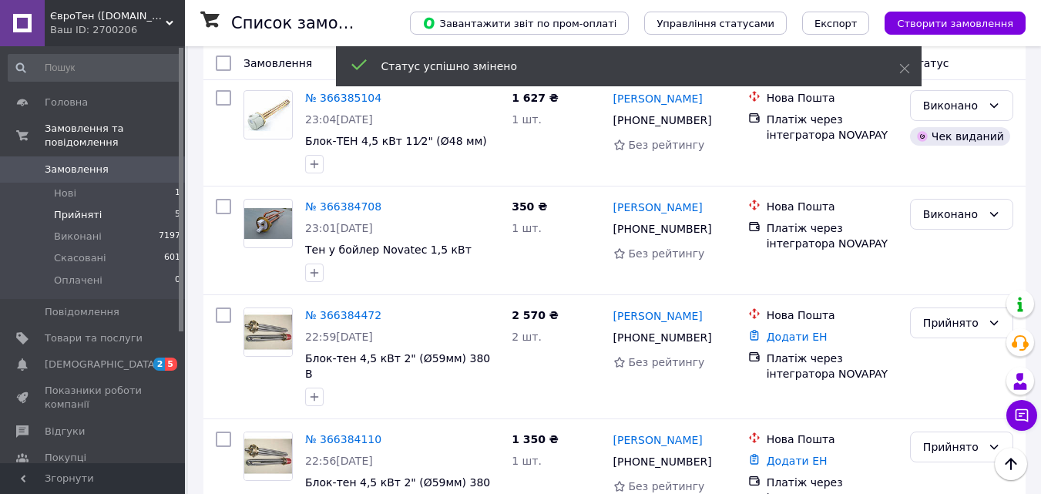
scroll to position [455, 0]
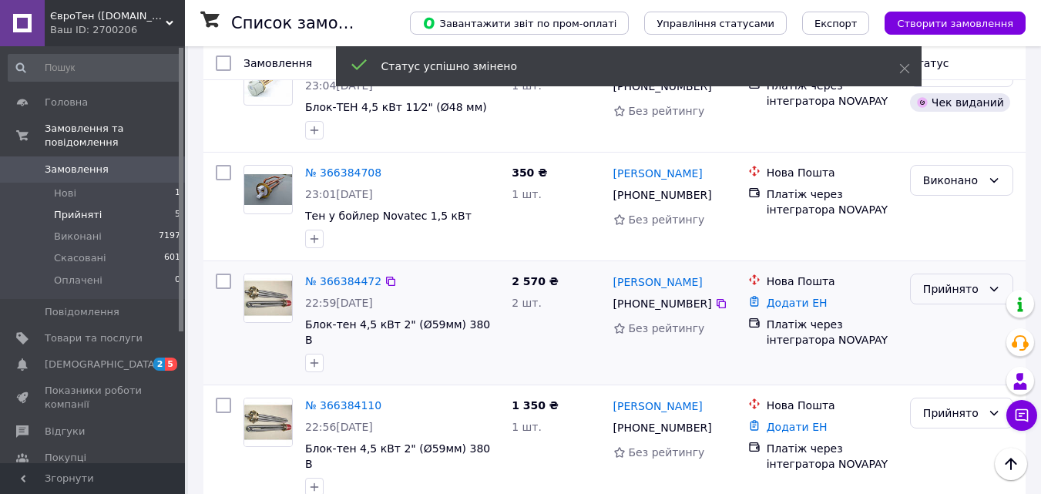
click at [992, 284] on icon at bounding box center [994, 289] width 12 height 12
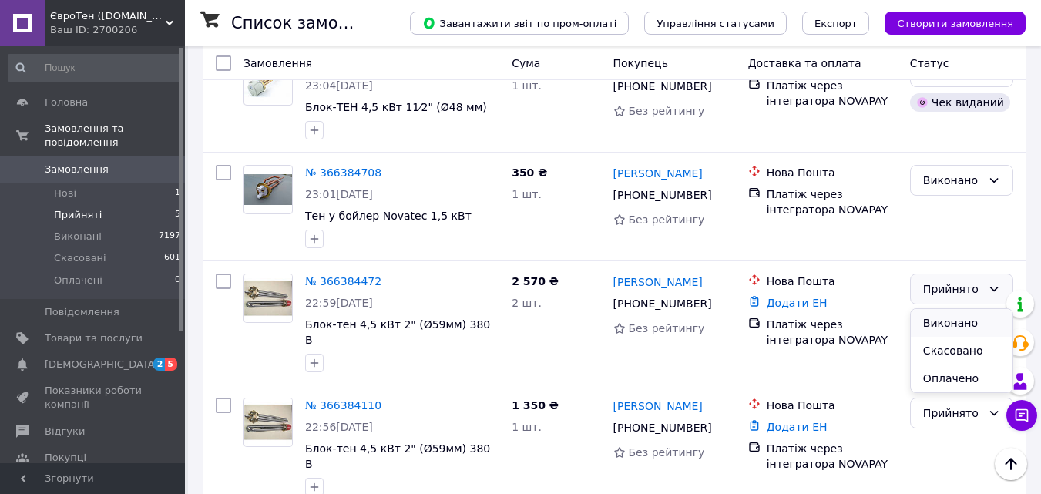
click at [953, 320] on li "Виконано" at bounding box center [962, 323] width 102 height 28
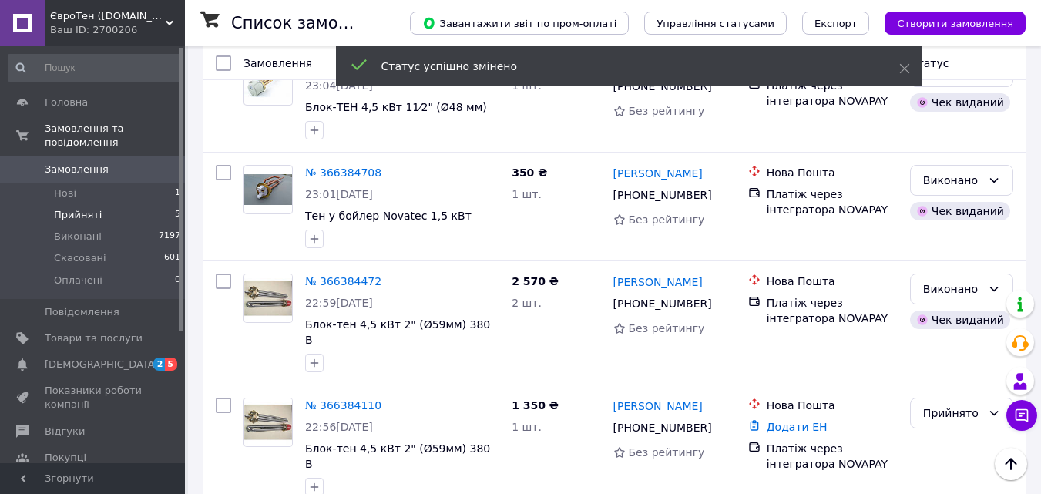
click at [995, 407] on icon at bounding box center [994, 413] width 12 height 12
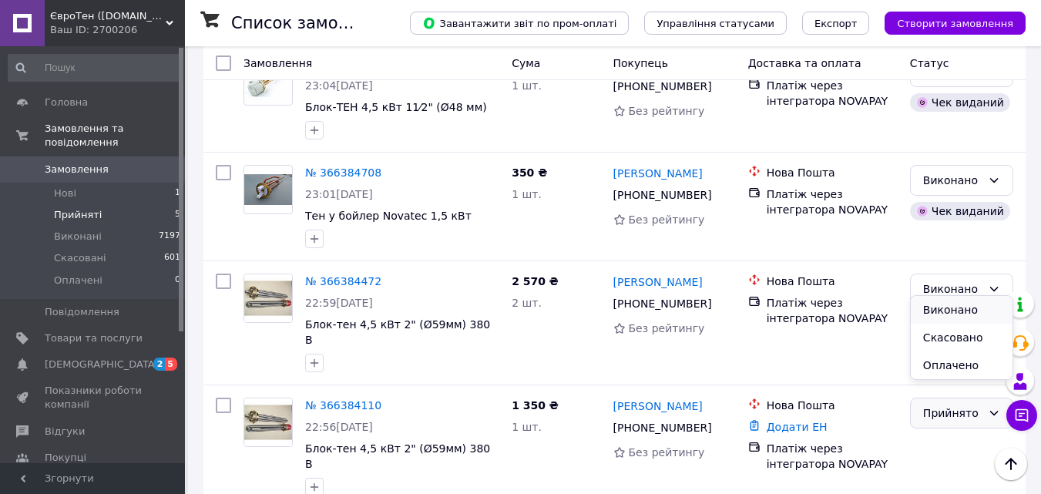
click at [943, 308] on li "Виконано" at bounding box center [962, 310] width 102 height 28
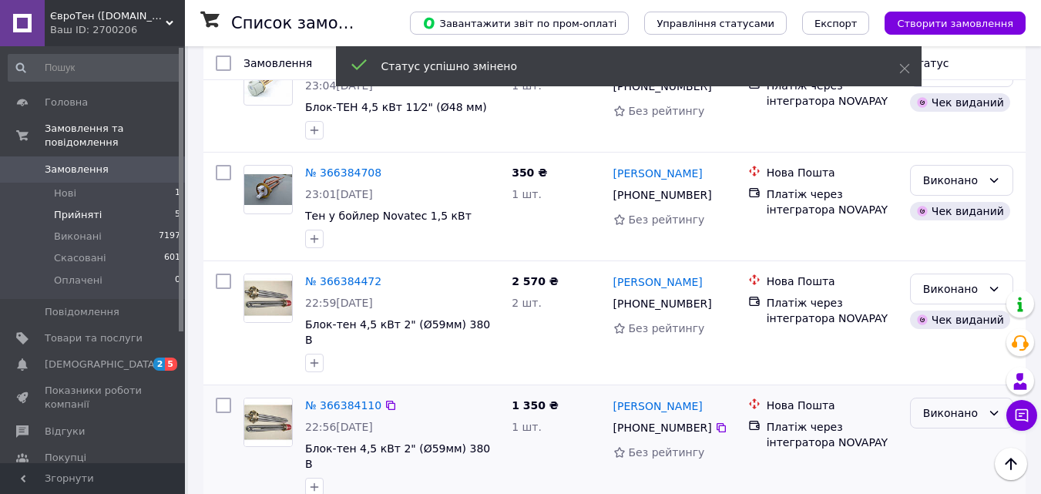
click at [993, 411] on icon at bounding box center [994, 413] width 8 height 5
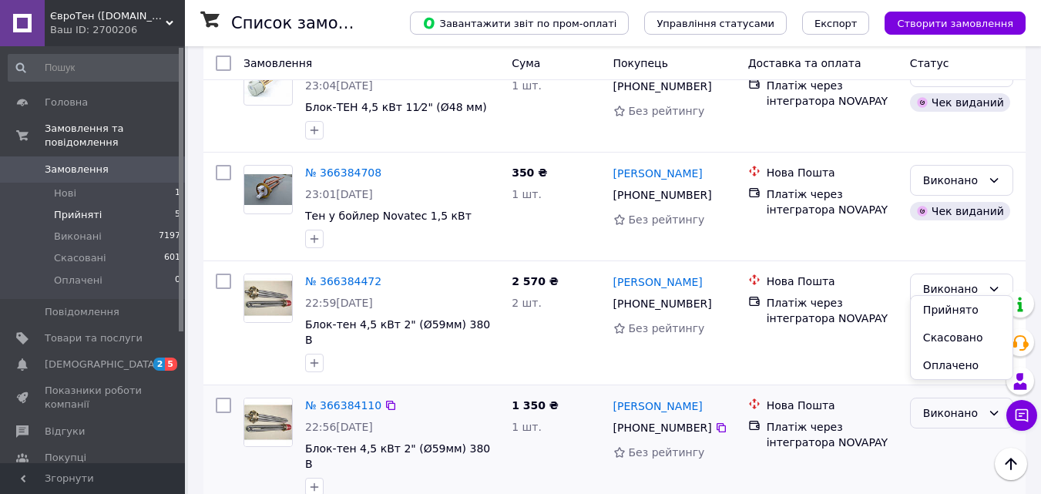
click at [951, 405] on div "Виконано" at bounding box center [952, 413] width 59 height 17
click at [348, 399] on link "№ 366384110" at bounding box center [343, 405] width 76 height 12
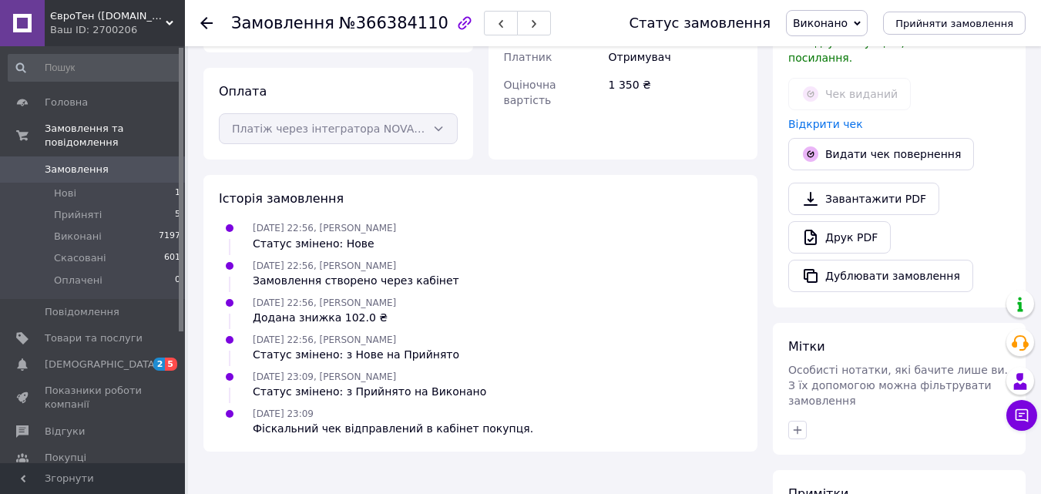
scroll to position [378, 0]
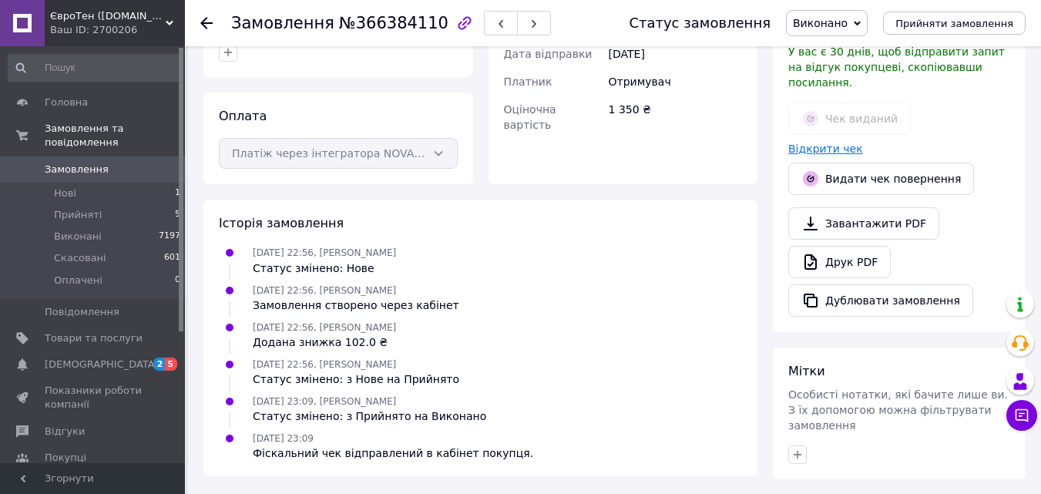
click at [822, 143] on link "Відкрити чек" at bounding box center [826, 149] width 75 height 12
click at [207, 23] on use at bounding box center [206, 23] width 12 height 12
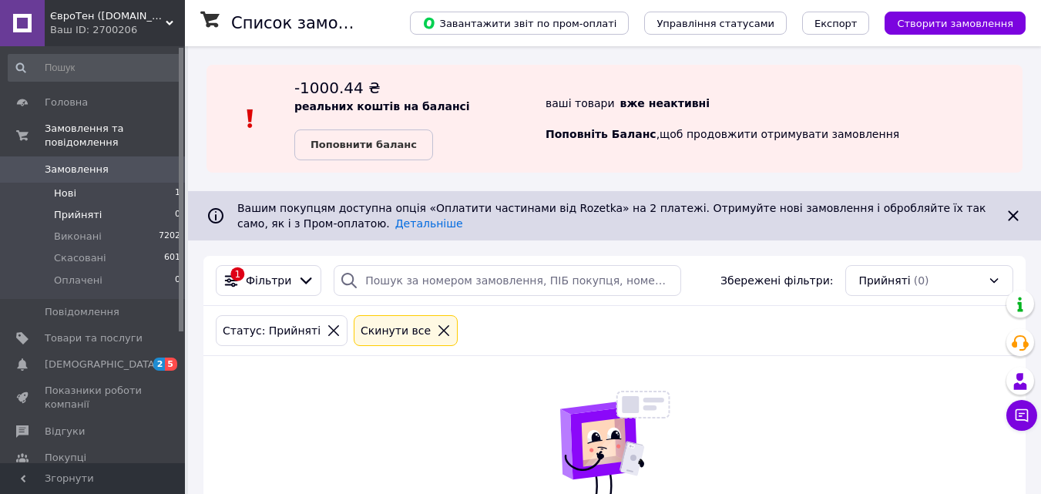
click at [76, 183] on li "Нові 1" at bounding box center [95, 194] width 190 height 22
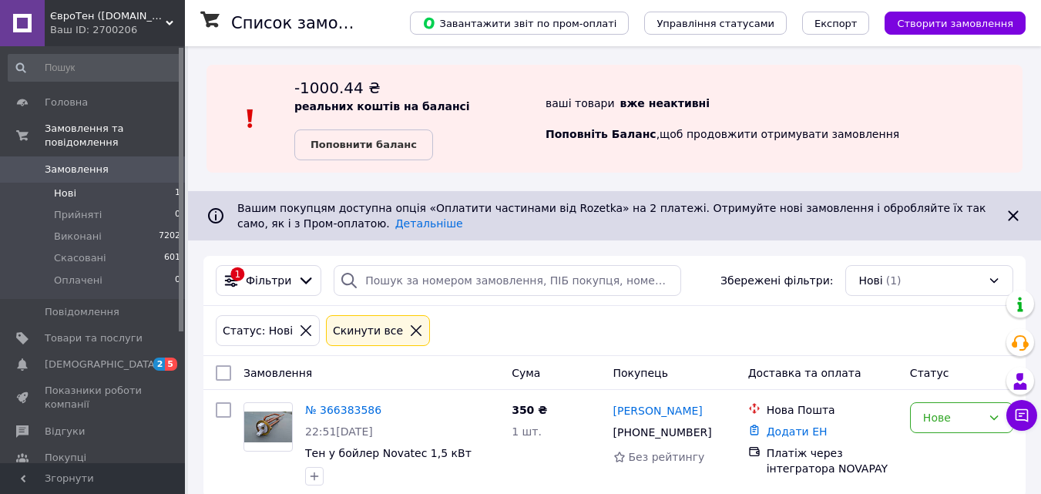
scroll to position [20, 0]
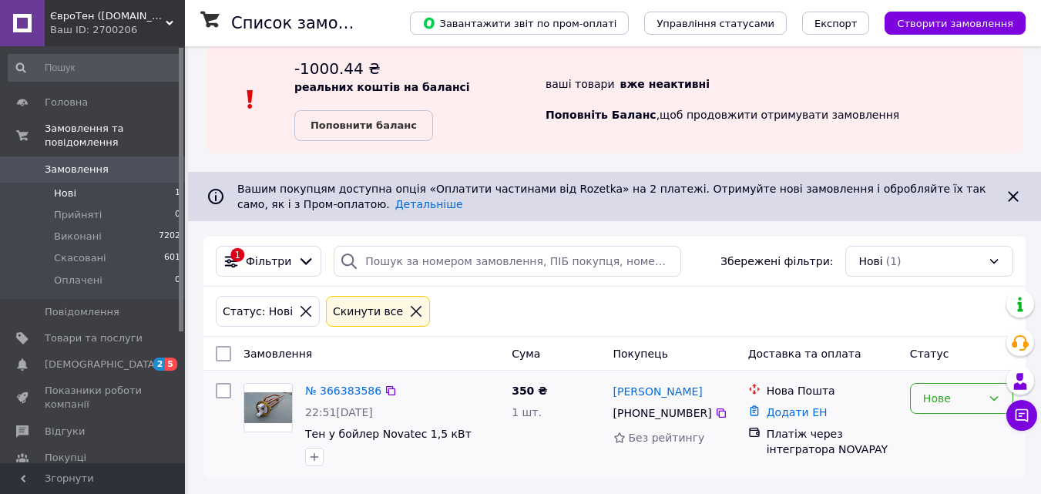
click at [992, 397] on icon at bounding box center [994, 398] width 8 height 5
click at [927, 278] on li "Прийнято" at bounding box center [962, 282] width 102 height 28
click at [995, 395] on icon at bounding box center [994, 398] width 12 height 12
click at [943, 308] on li "Виконано" at bounding box center [962, 310] width 102 height 28
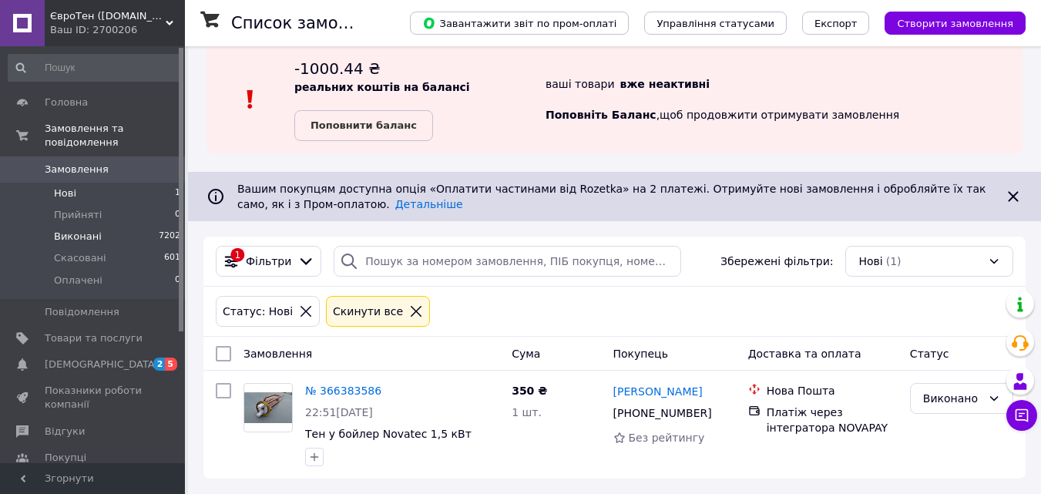
click at [71, 230] on span "Виконані" at bounding box center [78, 237] width 48 height 14
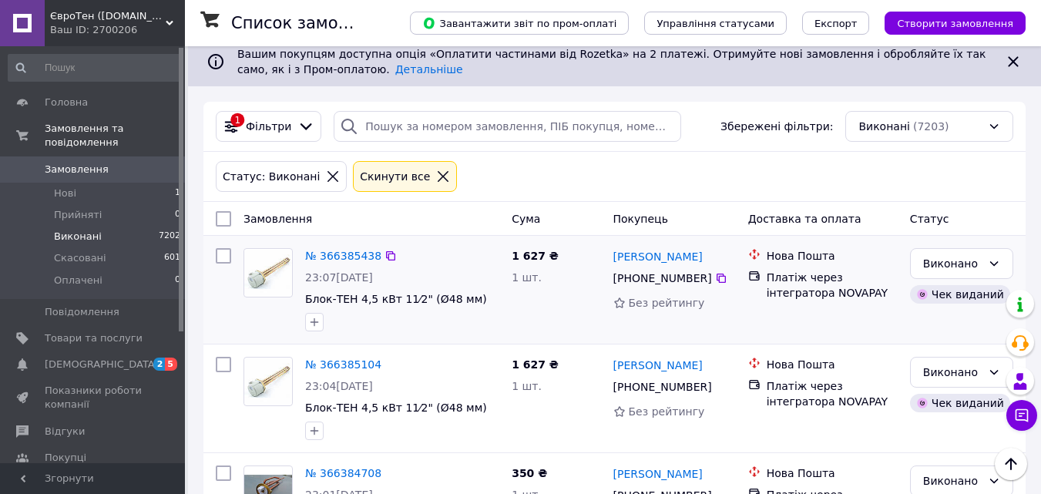
scroll to position [77, 0]
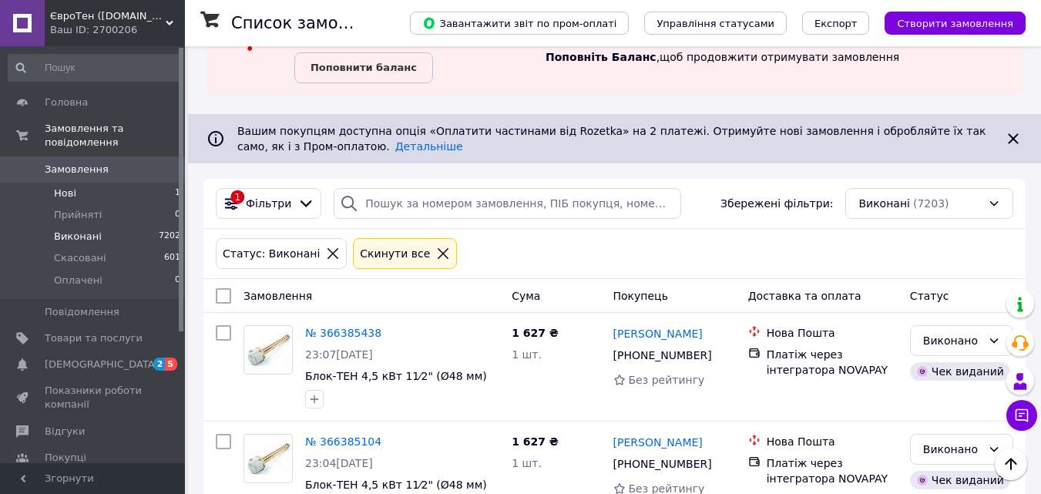
click at [76, 183] on li "Нові 1" at bounding box center [95, 194] width 190 height 22
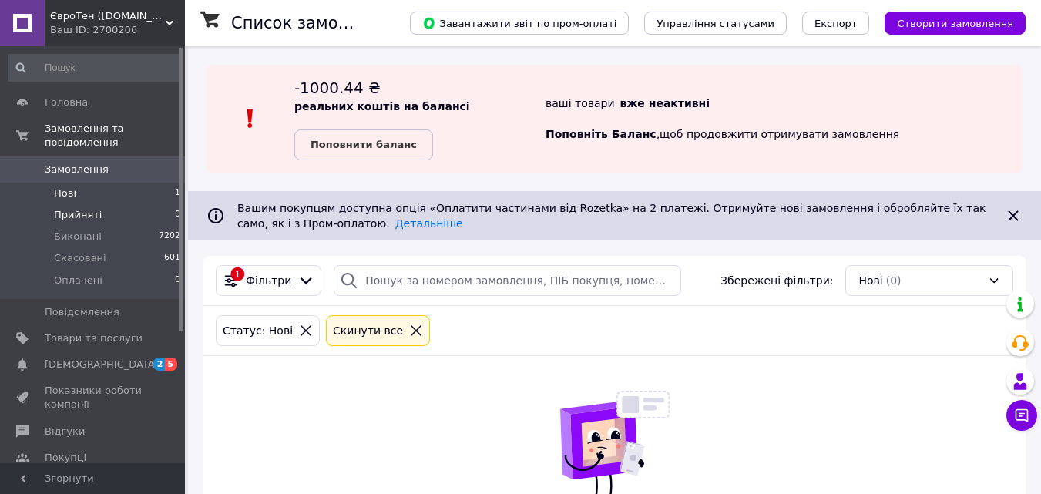
click at [92, 208] on span "Прийняті" at bounding box center [78, 215] width 48 height 14
click at [79, 230] on span "Виконані" at bounding box center [78, 237] width 48 height 14
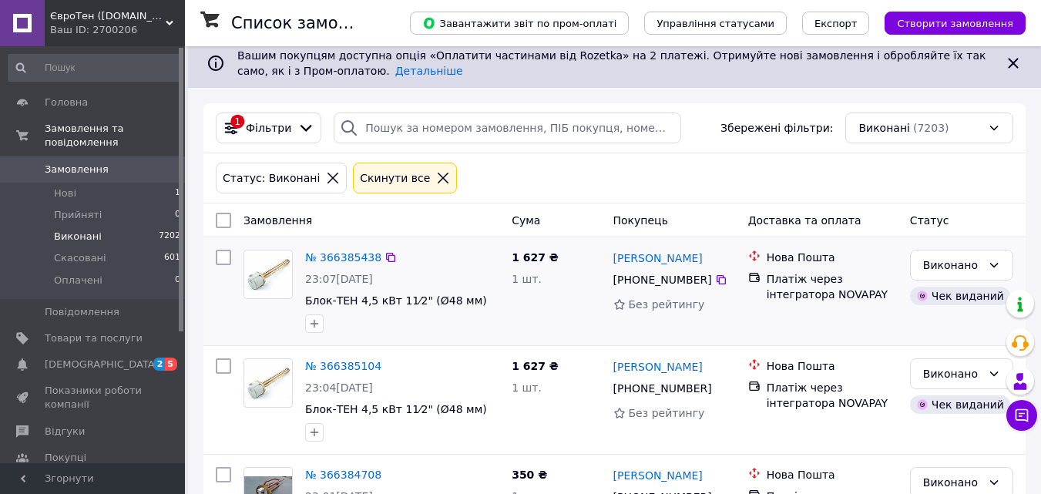
scroll to position [154, 0]
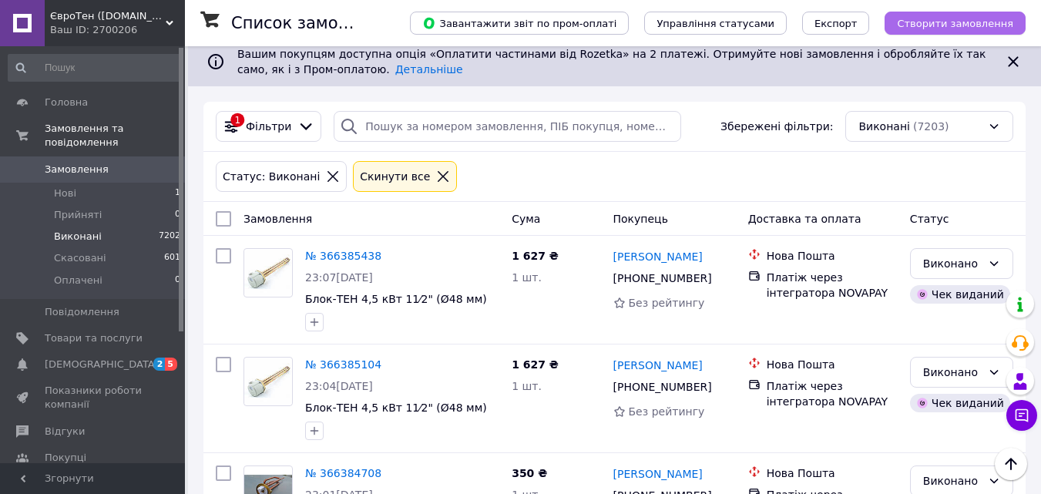
click at [934, 19] on span "Створити замовлення" at bounding box center [955, 24] width 116 height 12
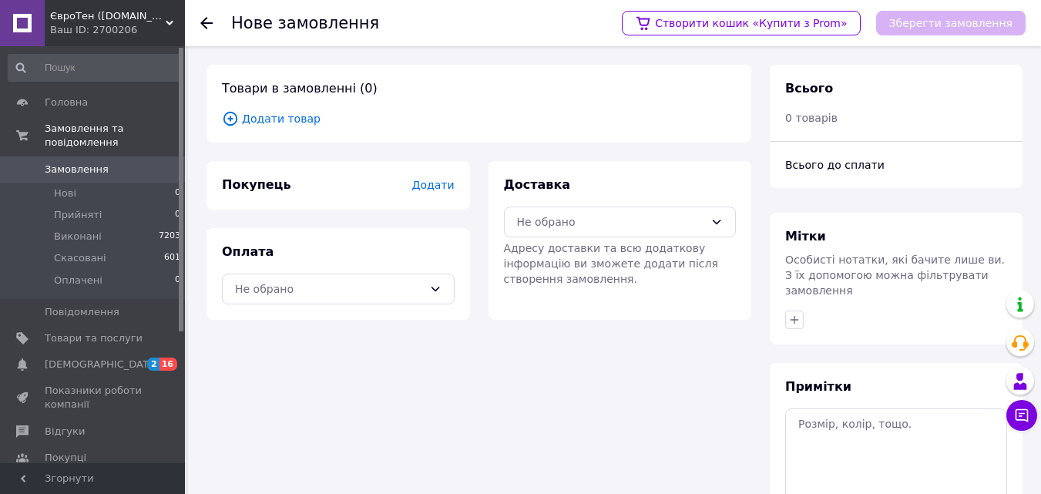
click at [199, 19] on div "Нове замовлення Створити кошик «Купити з Prom» Зберегти замовлення" at bounding box center [613, 23] width 856 height 46
click at [203, 22] on use at bounding box center [206, 23] width 12 height 12
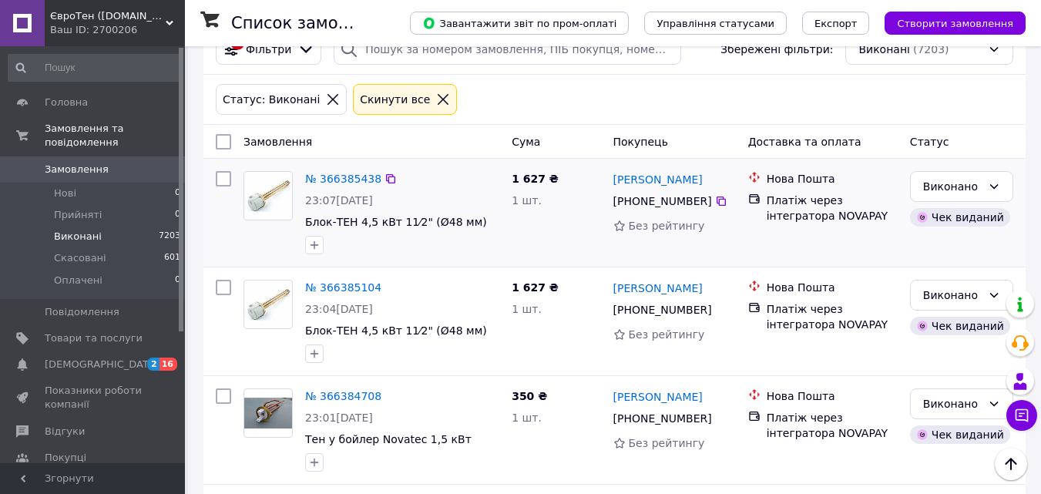
scroll to position [154, 0]
